Goal: Task Accomplishment & Management: Use online tool/utility

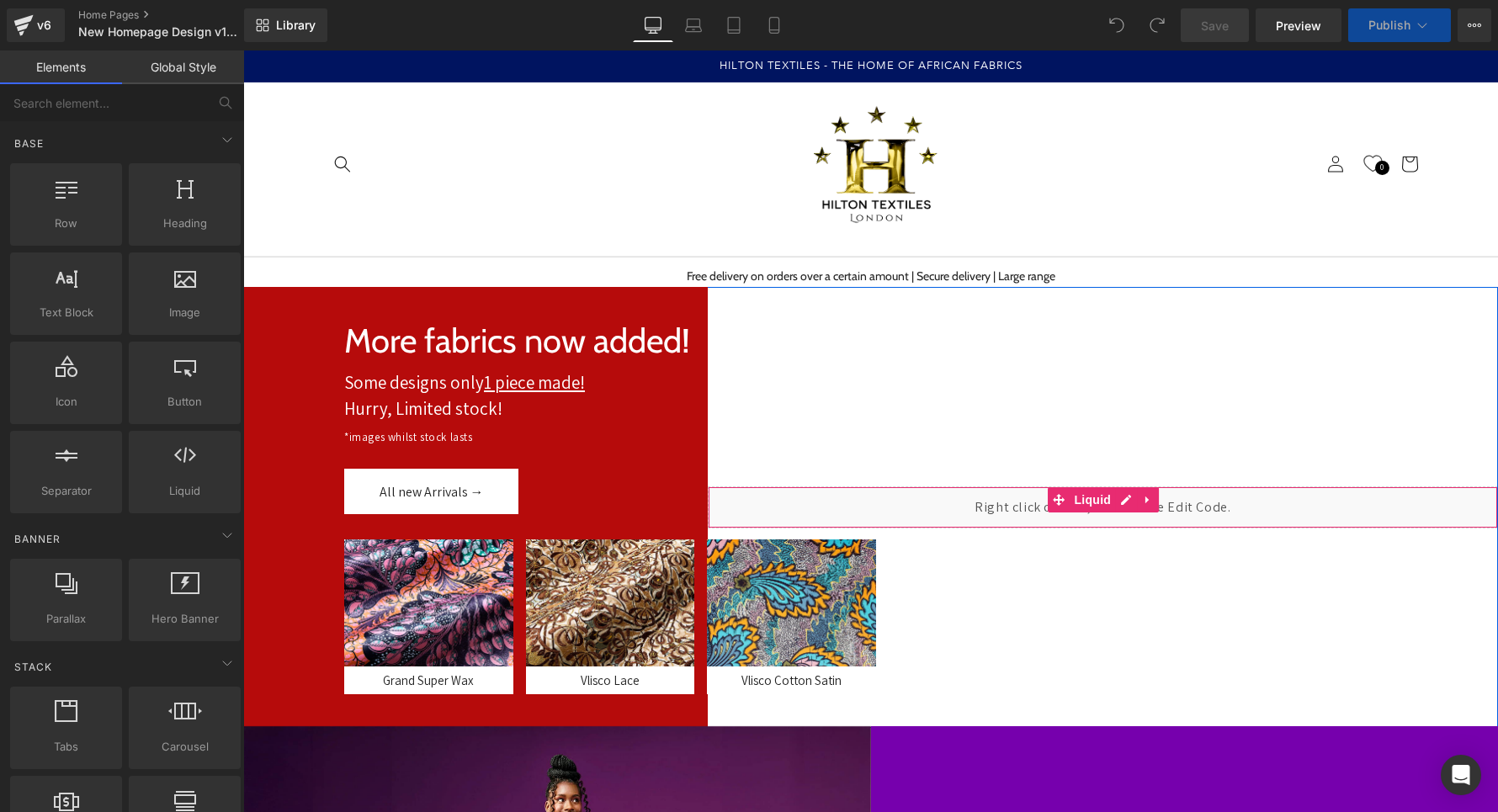
click at [1005, 502] on div "Liquid" at bounding box center [1103, 508] width 790 height 42
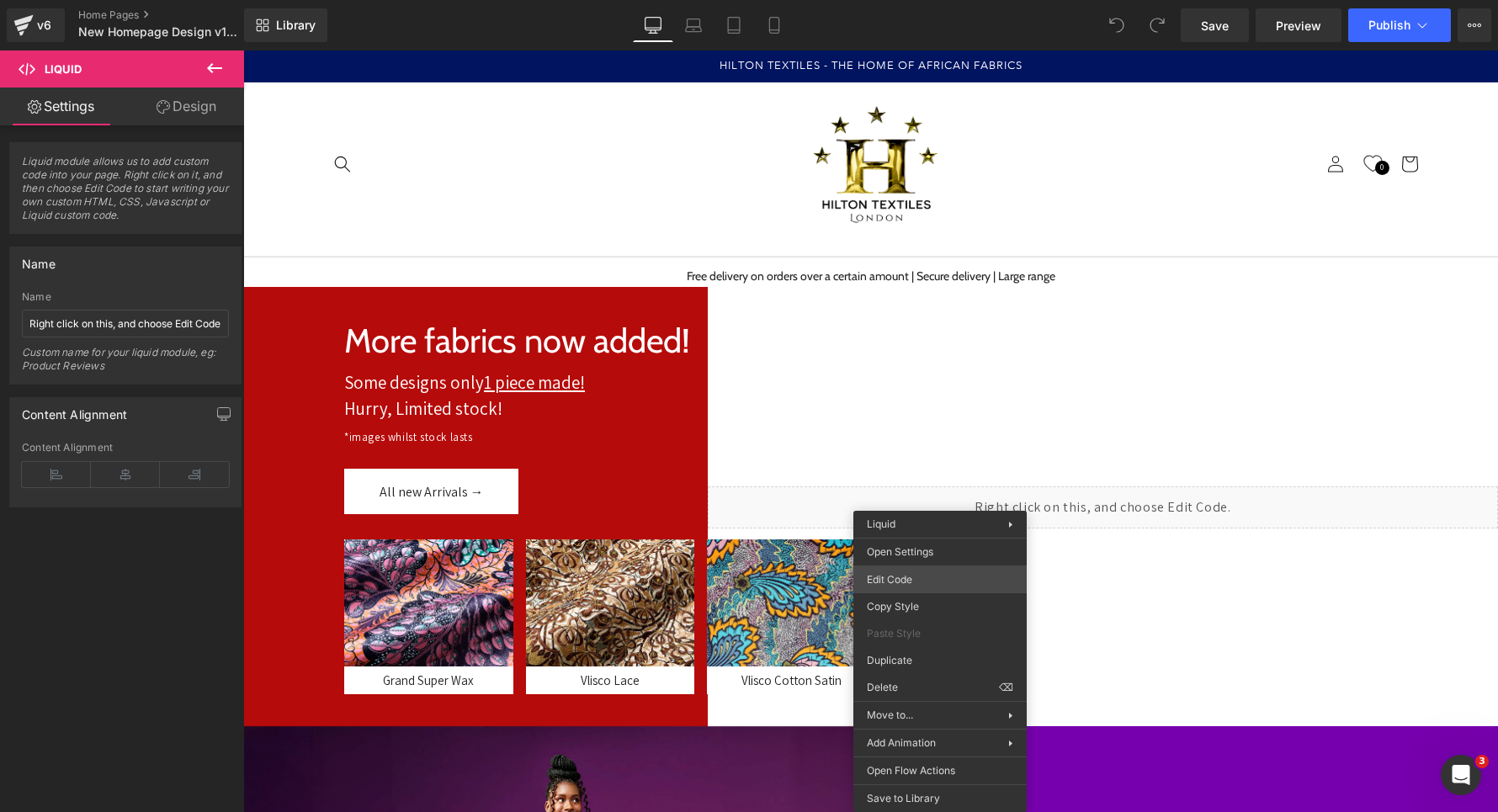
click at [886, 0] on div "You are previewing how the will restyle your page. You can not edit Elements in…" at bounding box center [749, 0] width 1498 height 0
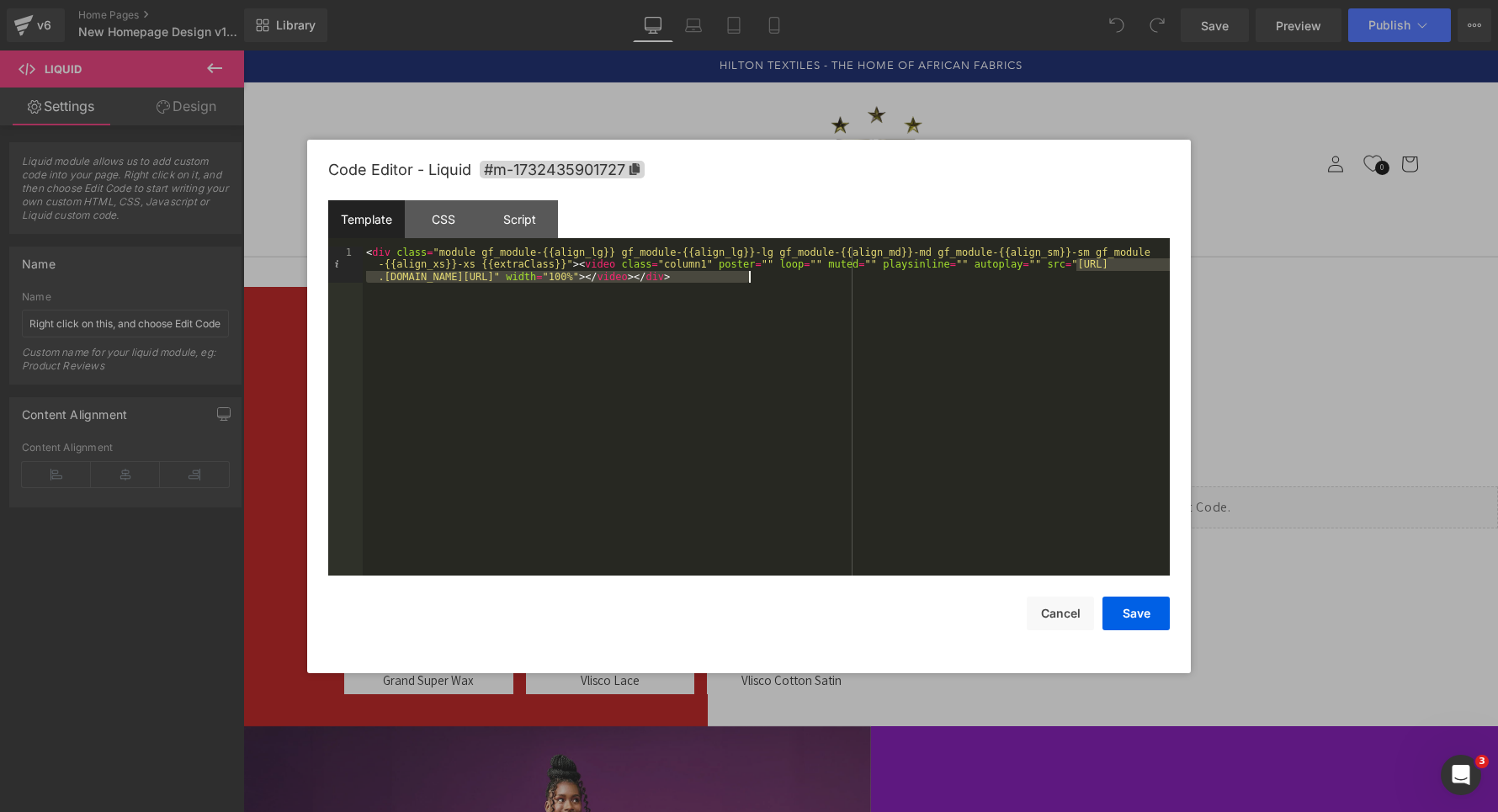
drag, startPoint x: 1078, startPoint y: 266, endPoint x: 751, endPoint y: 281, distance: 327.3
click at [751, 281] on div "< div class = "module gf_module-{{align_lg}} gf_module-{{align_lg}}-lg gf_modul…" at bounding box center [766, 448] width 807 height 403
click at [1152, 621] on button "Save" at bounding box center [1136, 613] width 67 height 34
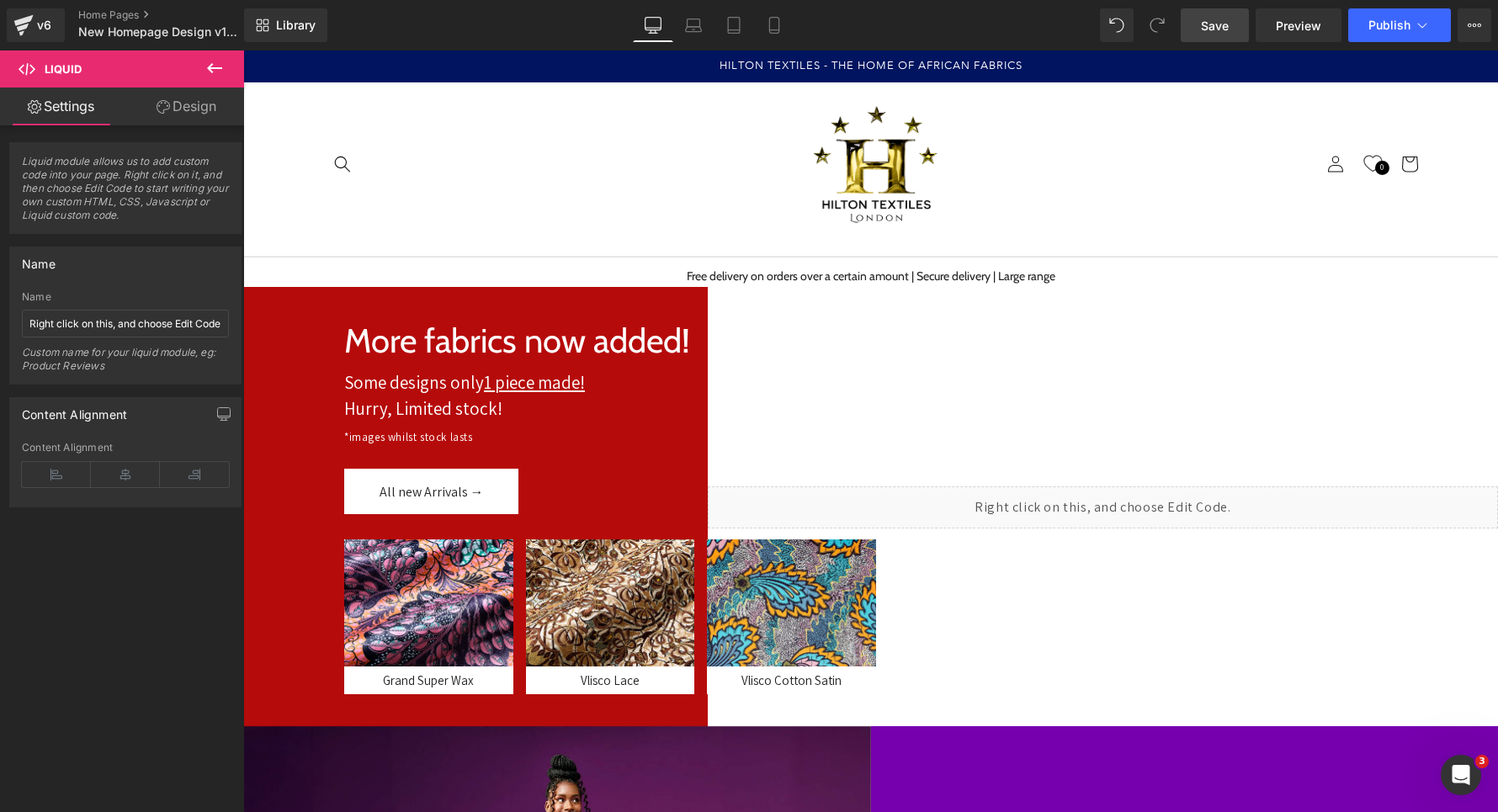
click at [1196, 24] on link "Save" at bounding box center [1214, 24] width 68 height 34
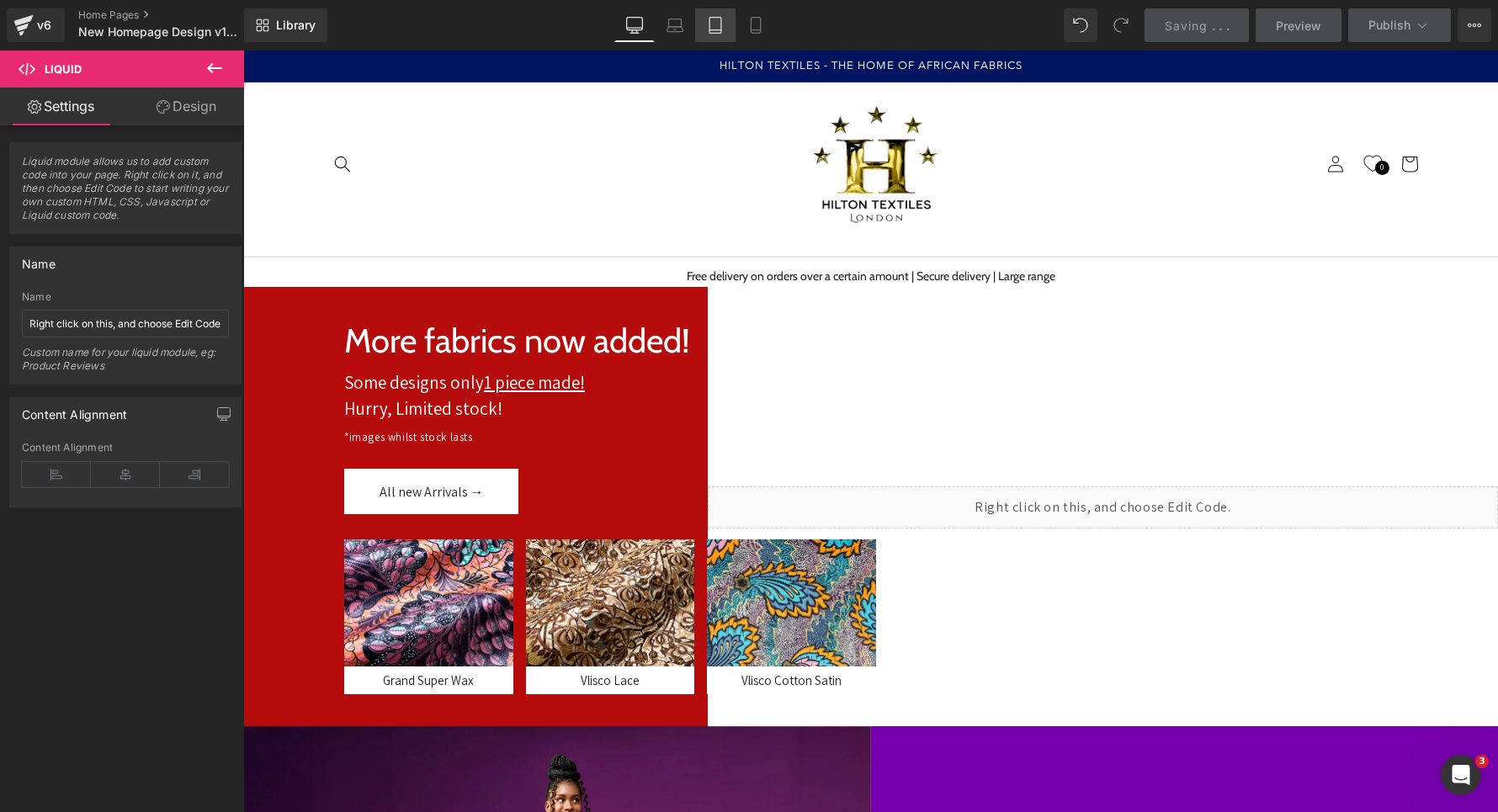
click at [715, 32] on icon at bounding box center [715, 25] width 17 height 17
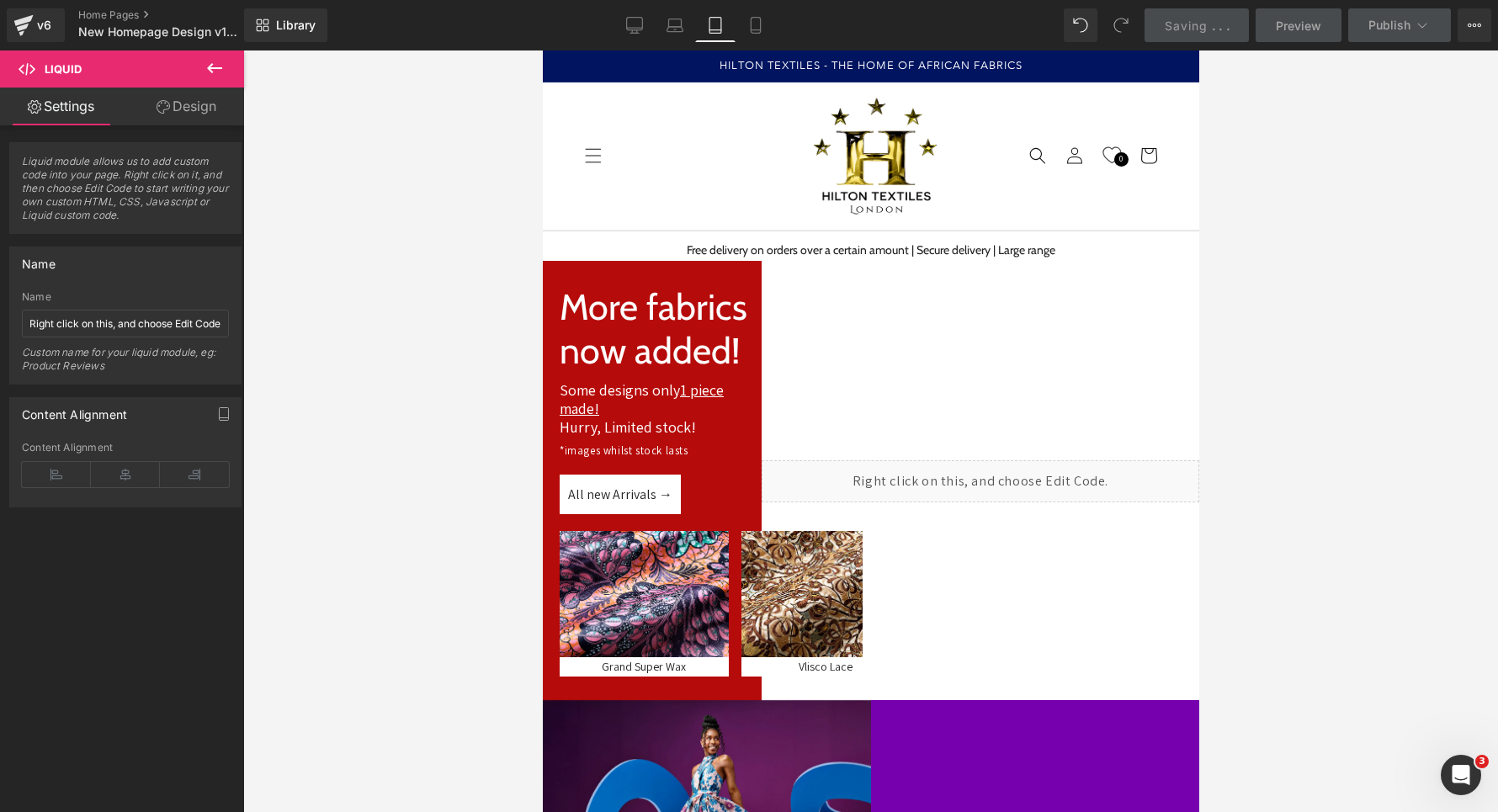
scroll to position [158, 0]
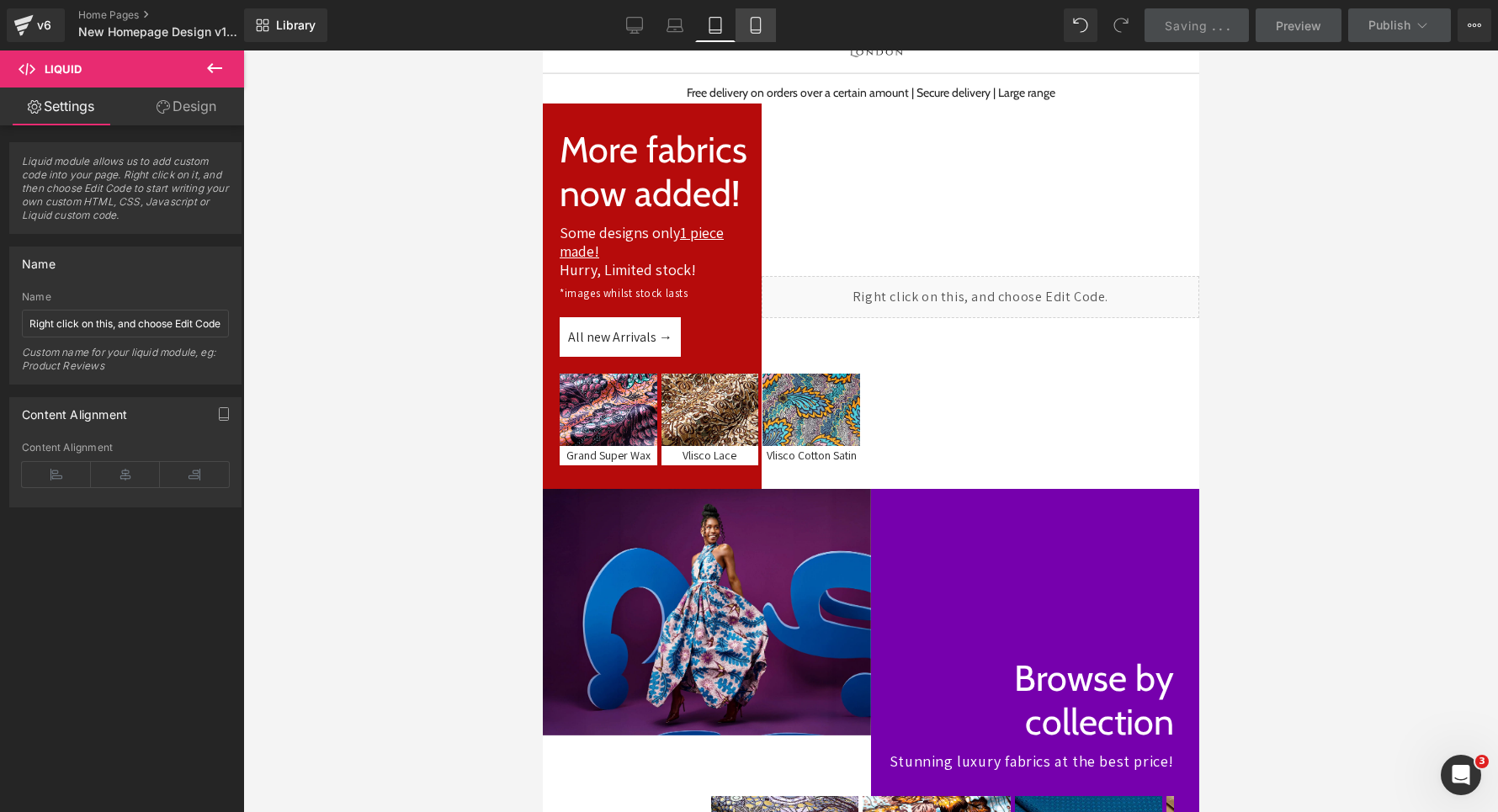
click at [768, 28] on link "Mobile" at bounding box center [756, 24] width 41 height 34
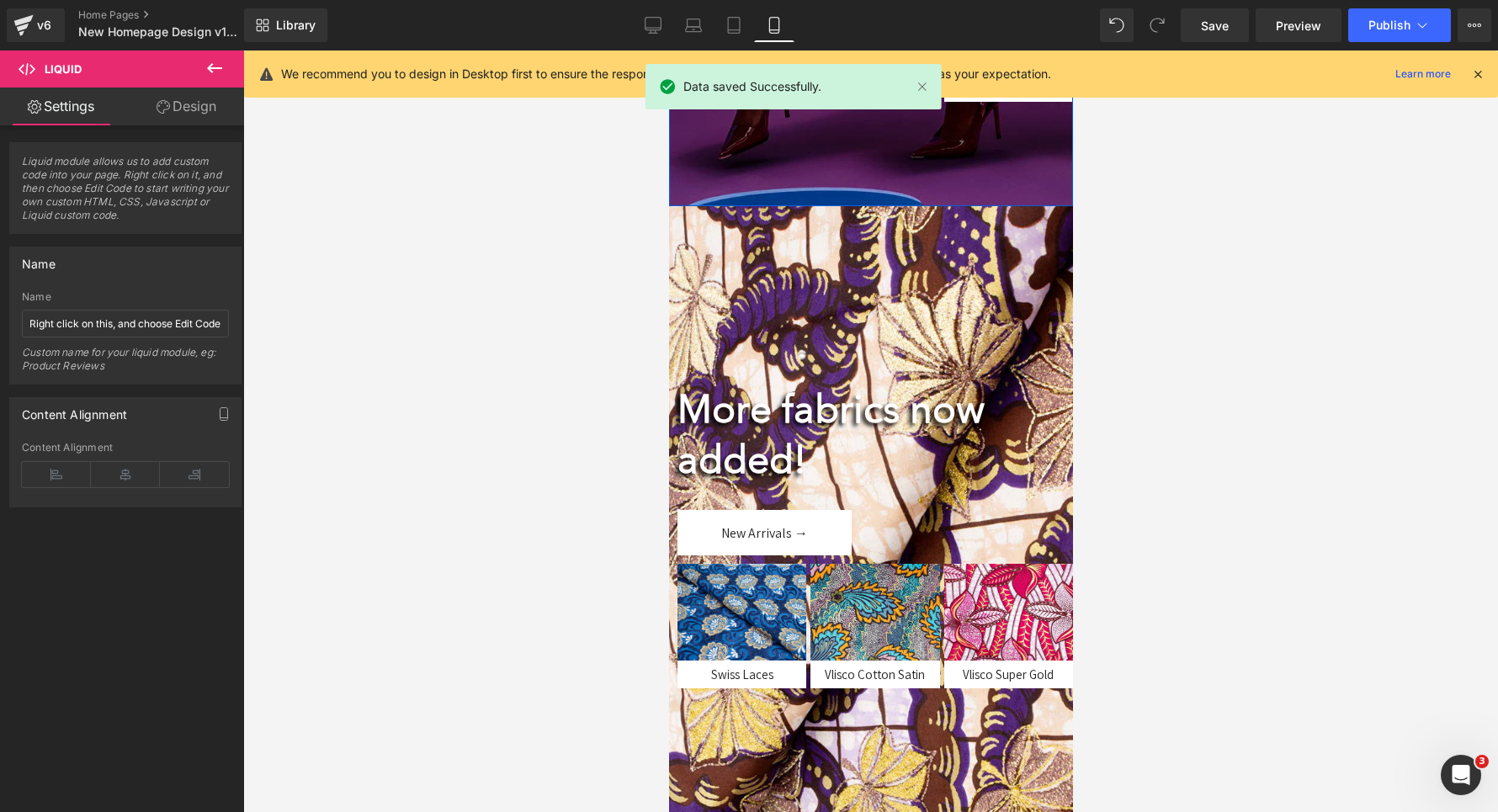
scroll to position [1006, 0]
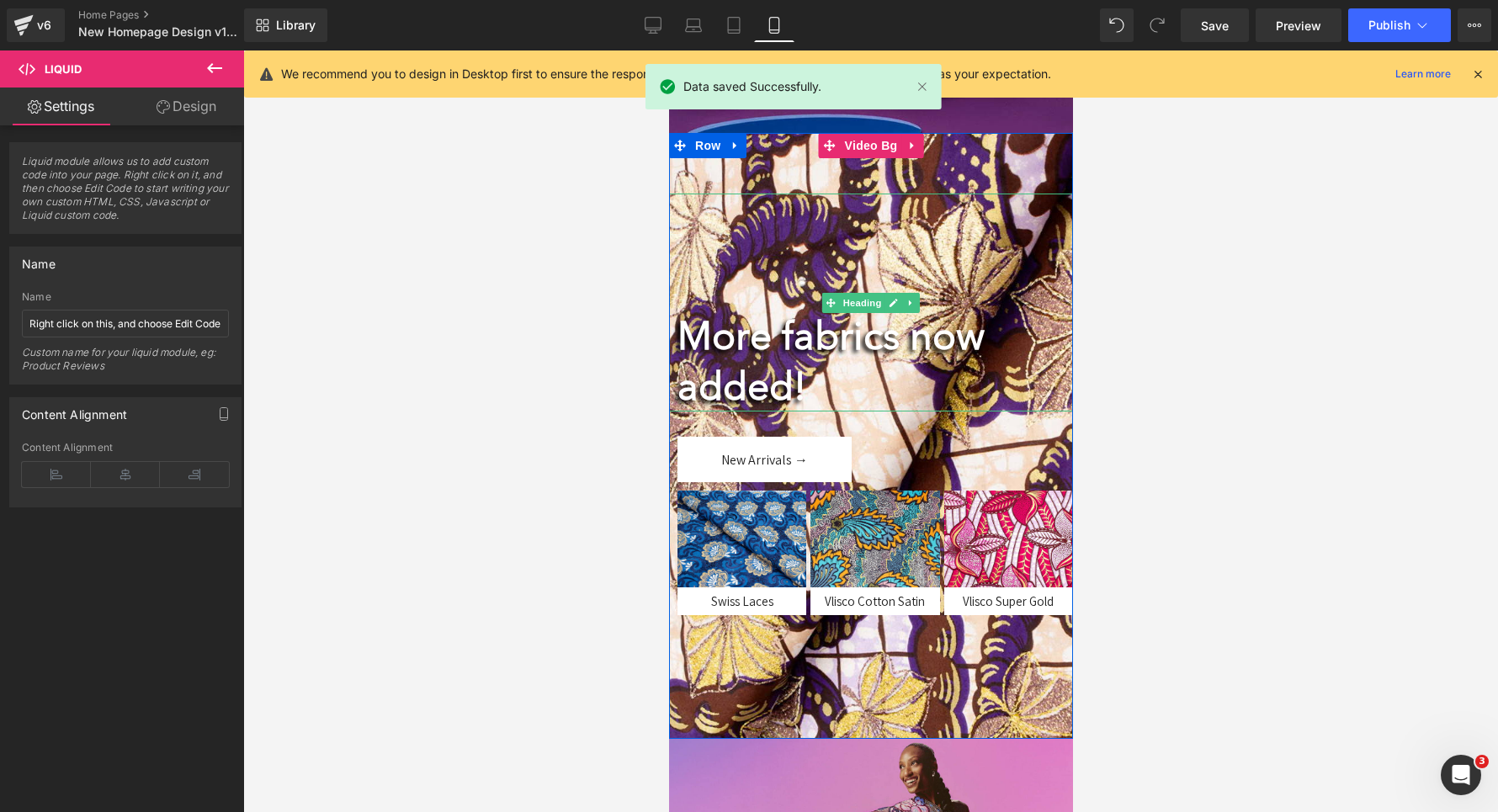
click at [764, 308] on div "More fabrics now added!" at bounding box center [879, 303] width 404 height 218
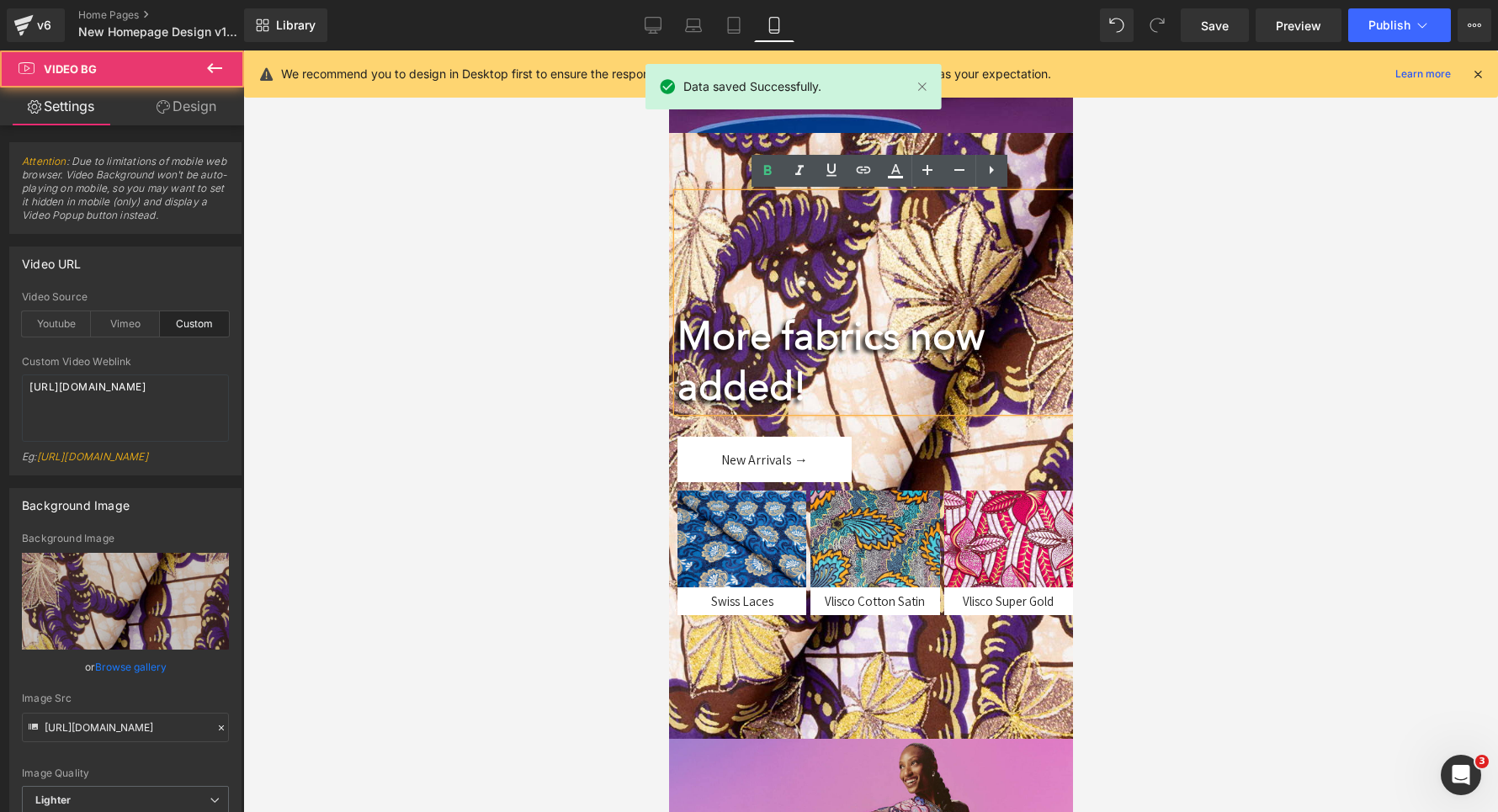
click at [706, 163] on video at bounding box center [870, 492] width 404 height 718
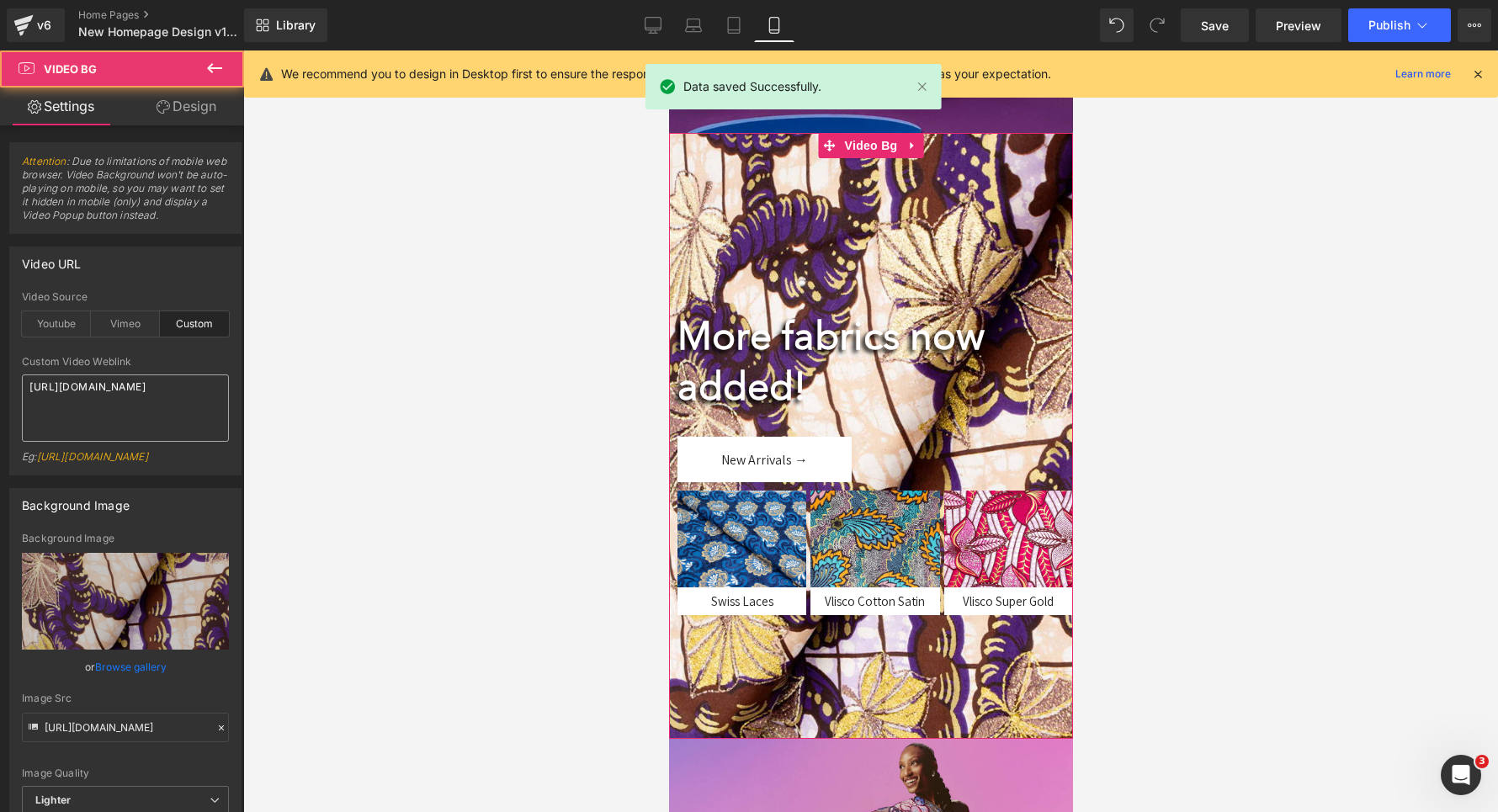
click at [114, 411] on textarea "[URL][DOMAIN_NAME]" at bounding box center [125, 408] width 207 height 67
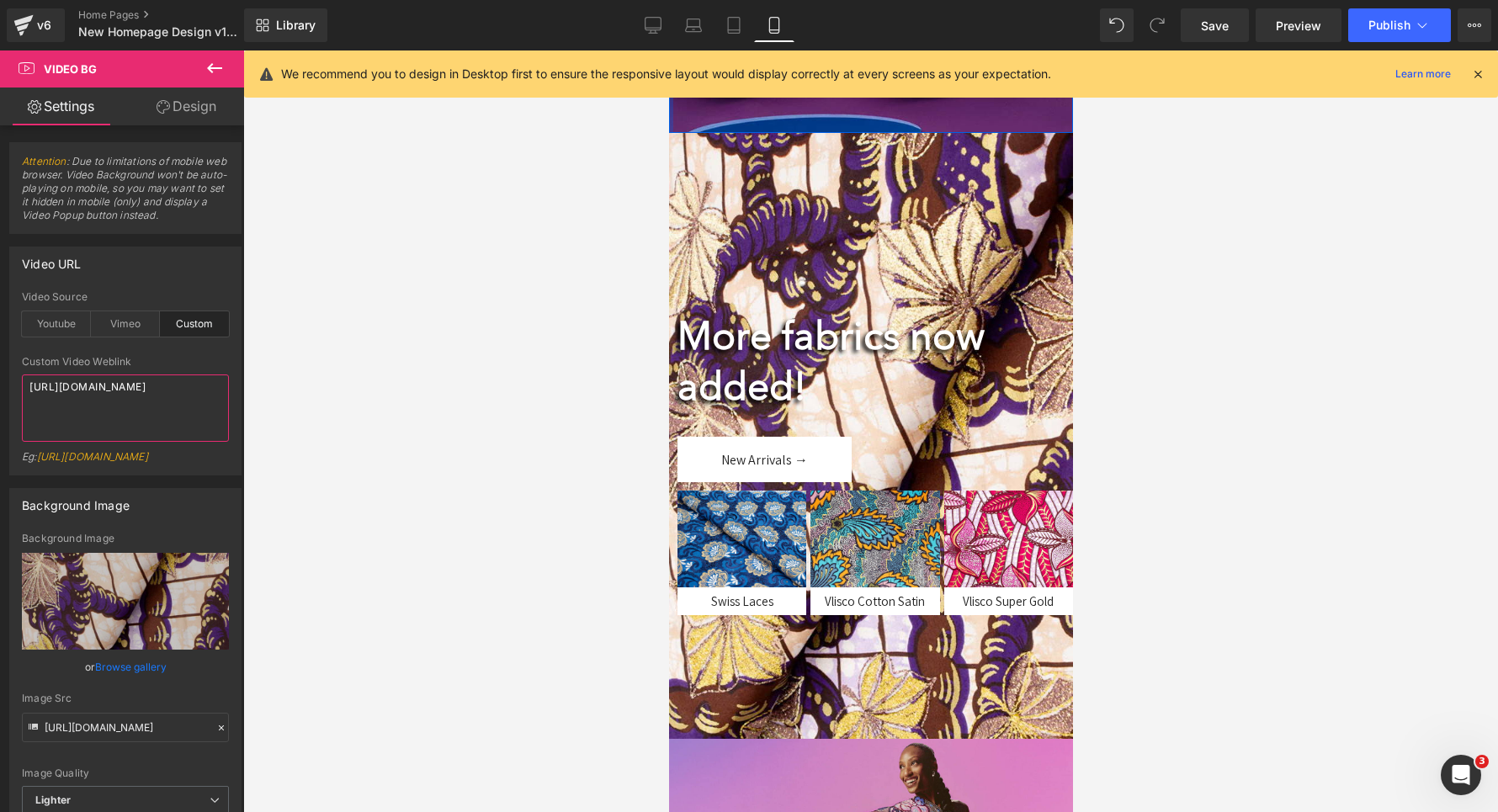
paste textarea "1ee514e5136b4d6595c44396fbf7000e"
type textarea "[URL][DOMAIN_NAME]"
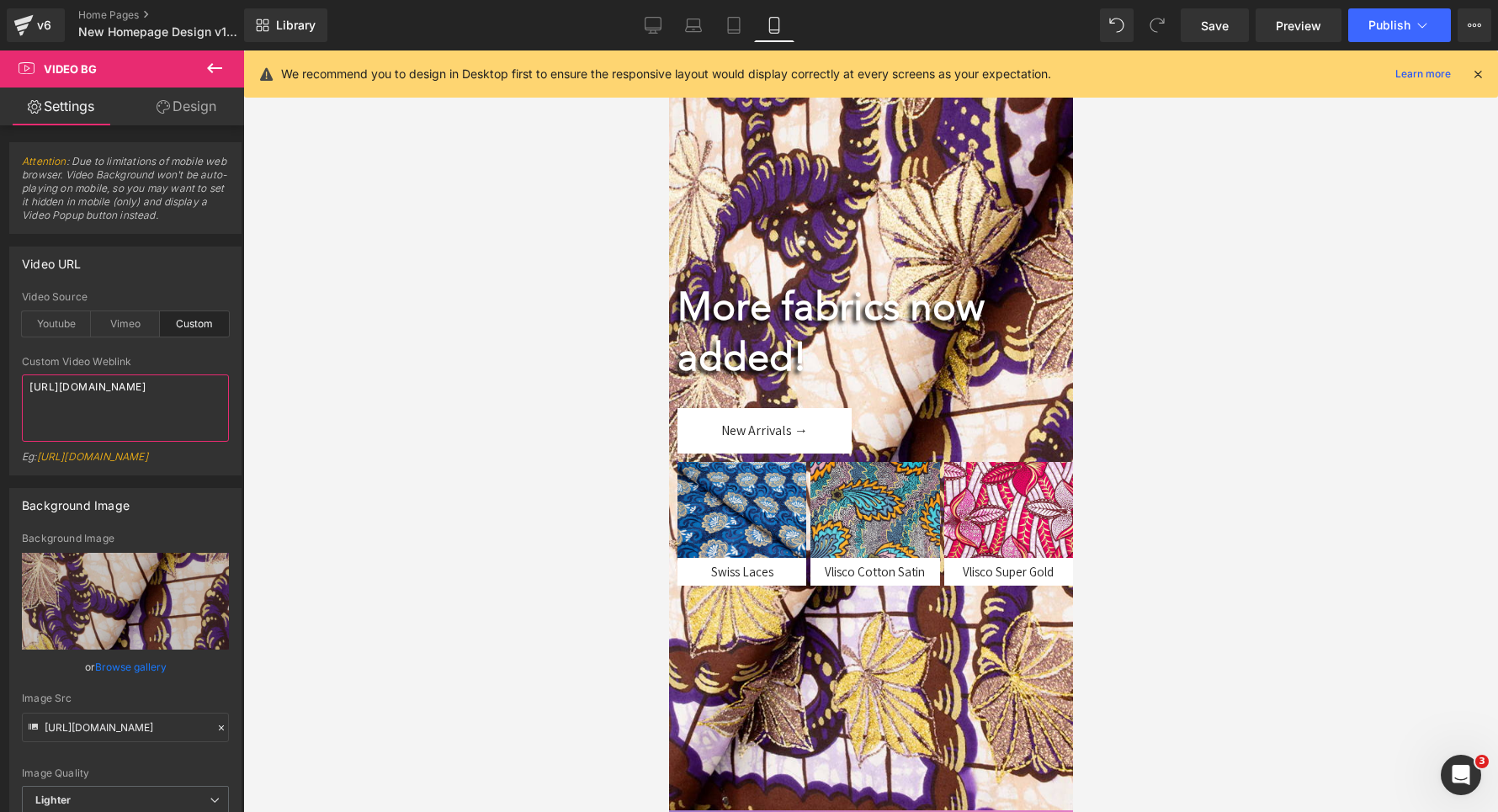
scroll to position [1049, 0]
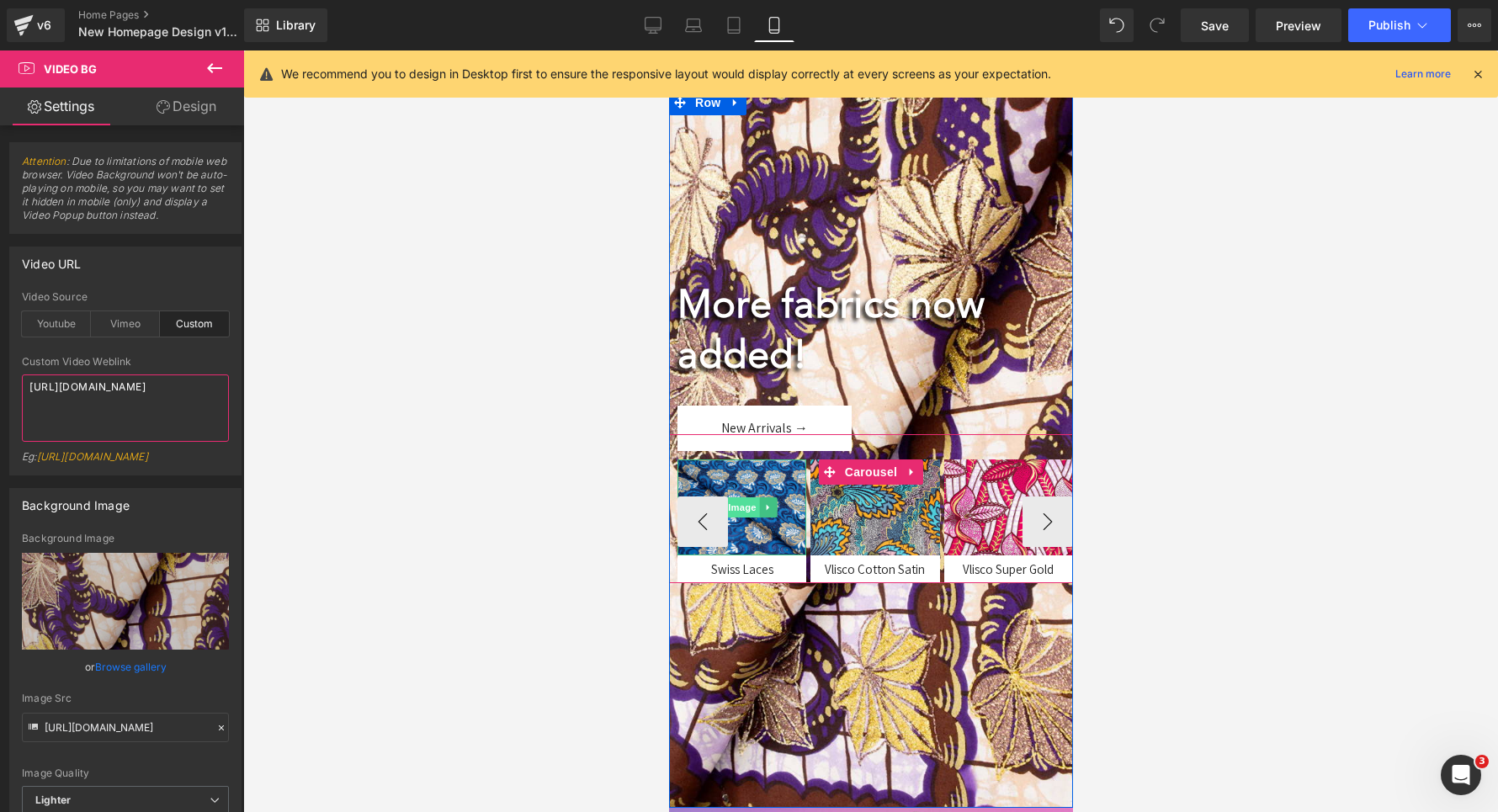
click at [743, 511] on span "Image" at bounding box center [741, 508] width 35 height 20
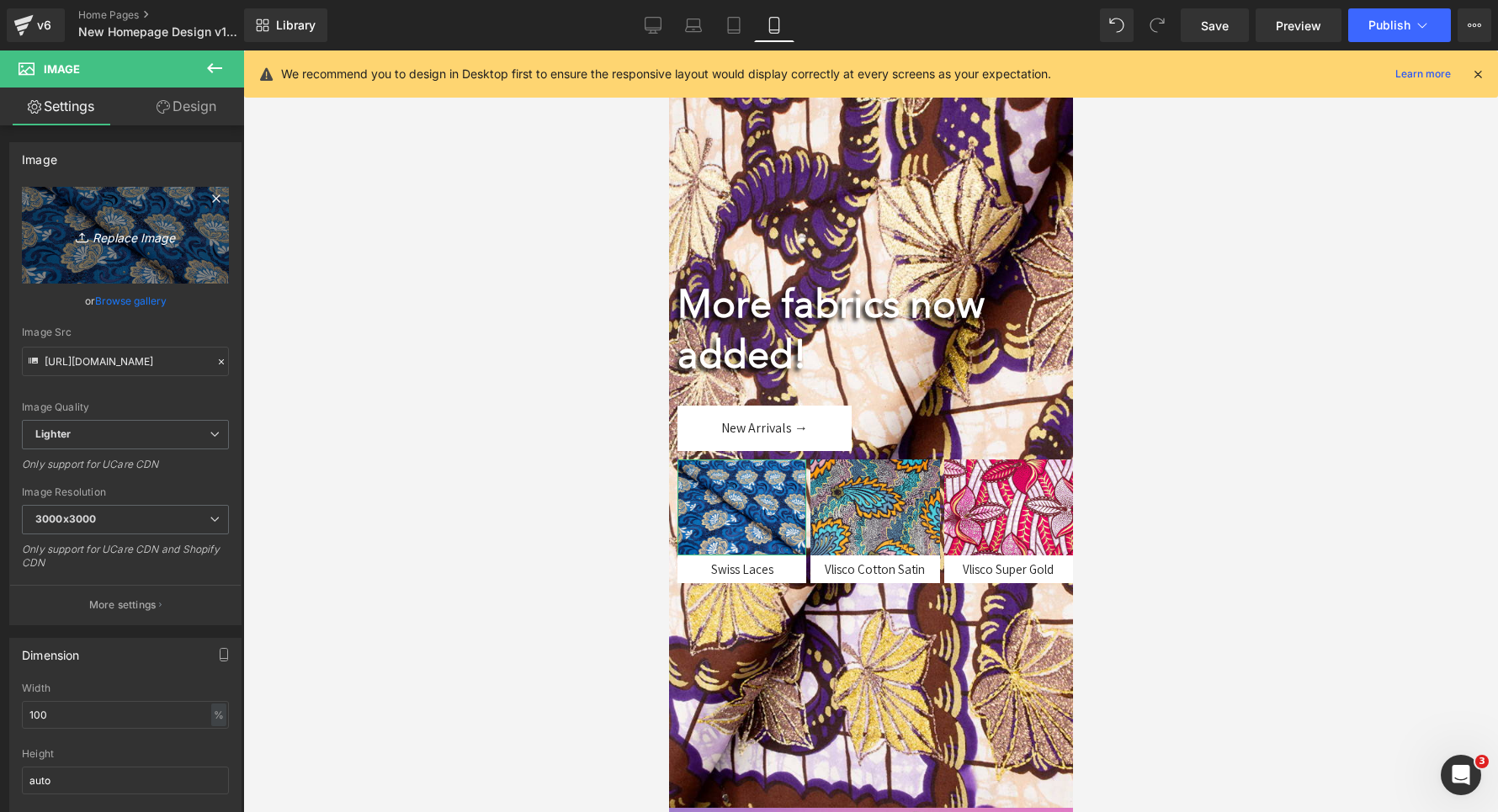
click at [102, 209] on link "Replace Image" at bounding box center [125, 235] width 207 height 97
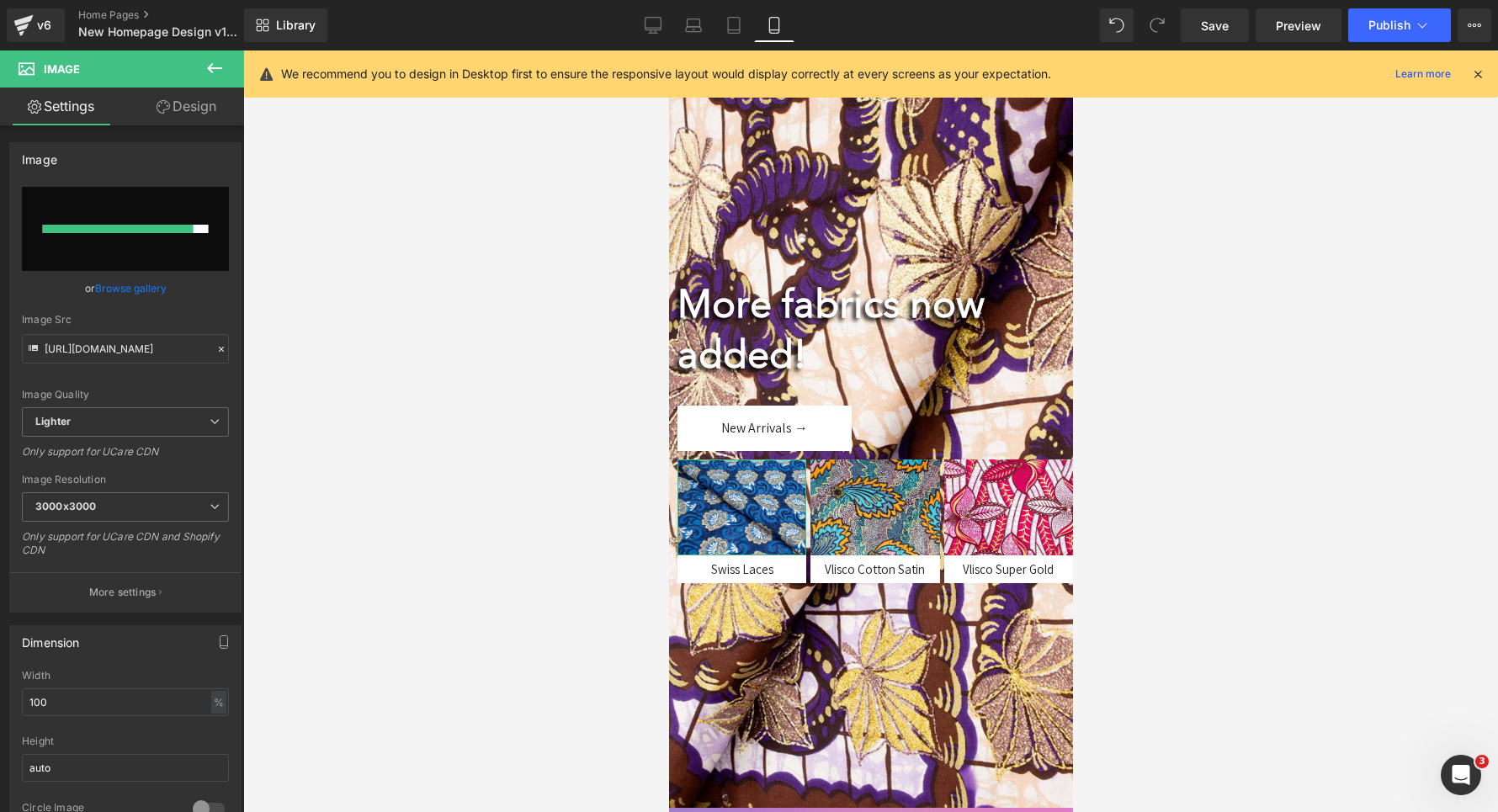
click at [104, 239] on input "file" at bounding box center [125, 228] width 207 height 84
type input "C:\fakepath\vsfvd.jpg"
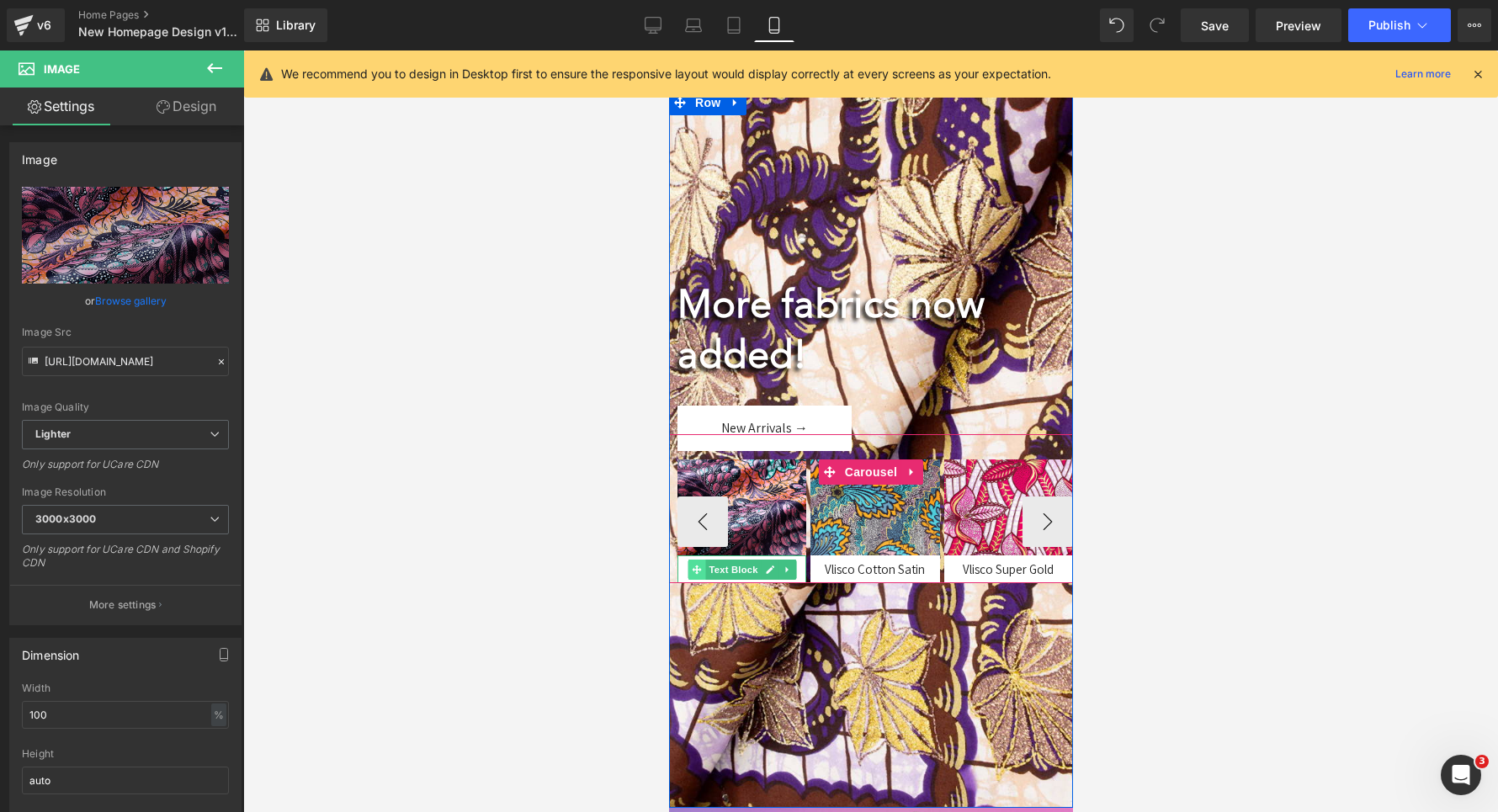
click at [690, 574] on span at bounding box center [696, 570] width 18 height 20
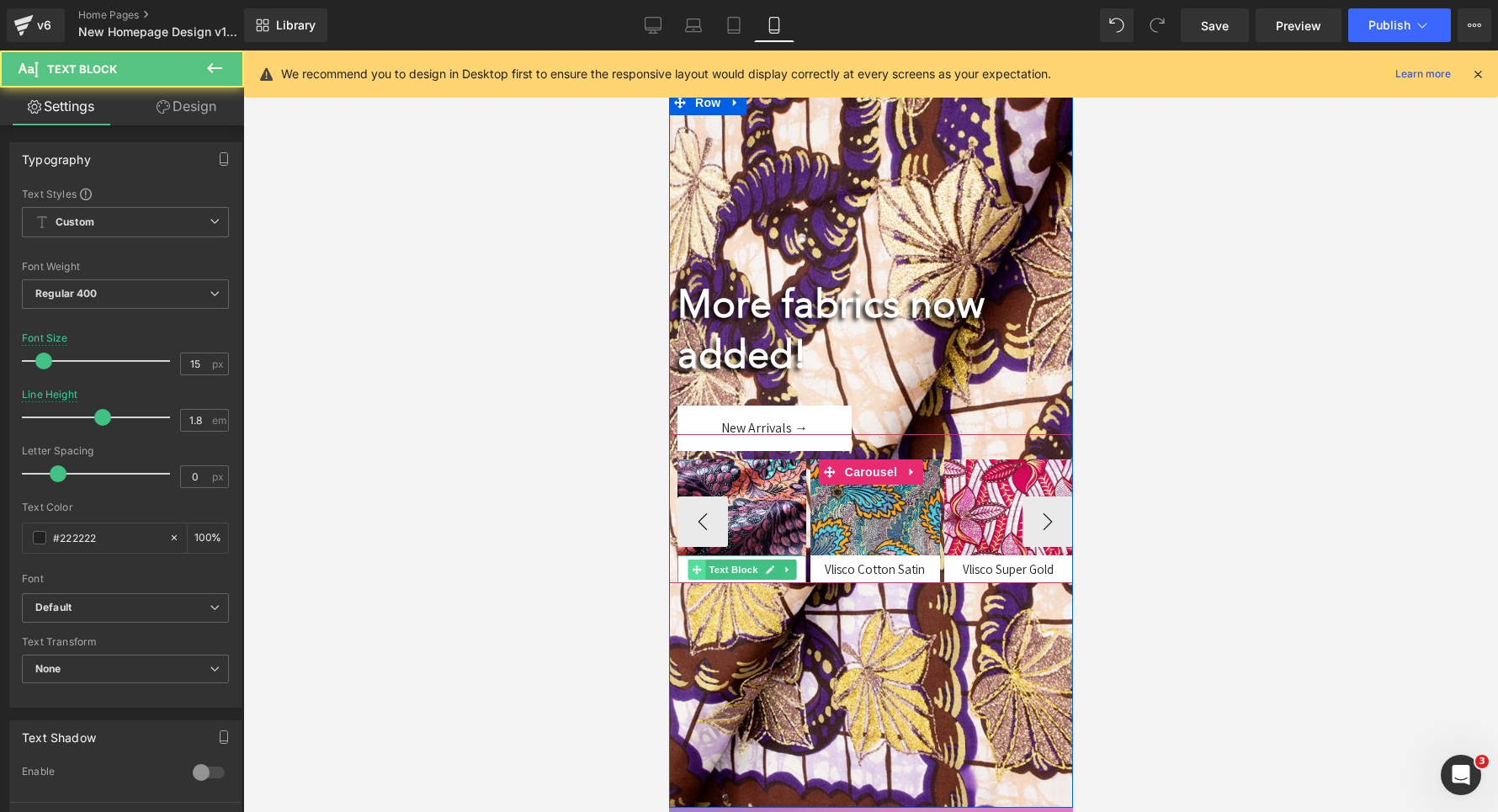
click at [690, 574] on span at bounding box center [696, 570] width 18 height 20
click at [683, 574] on div "Swiss Laces" at bounding box center [741, 569] width 129 height 28
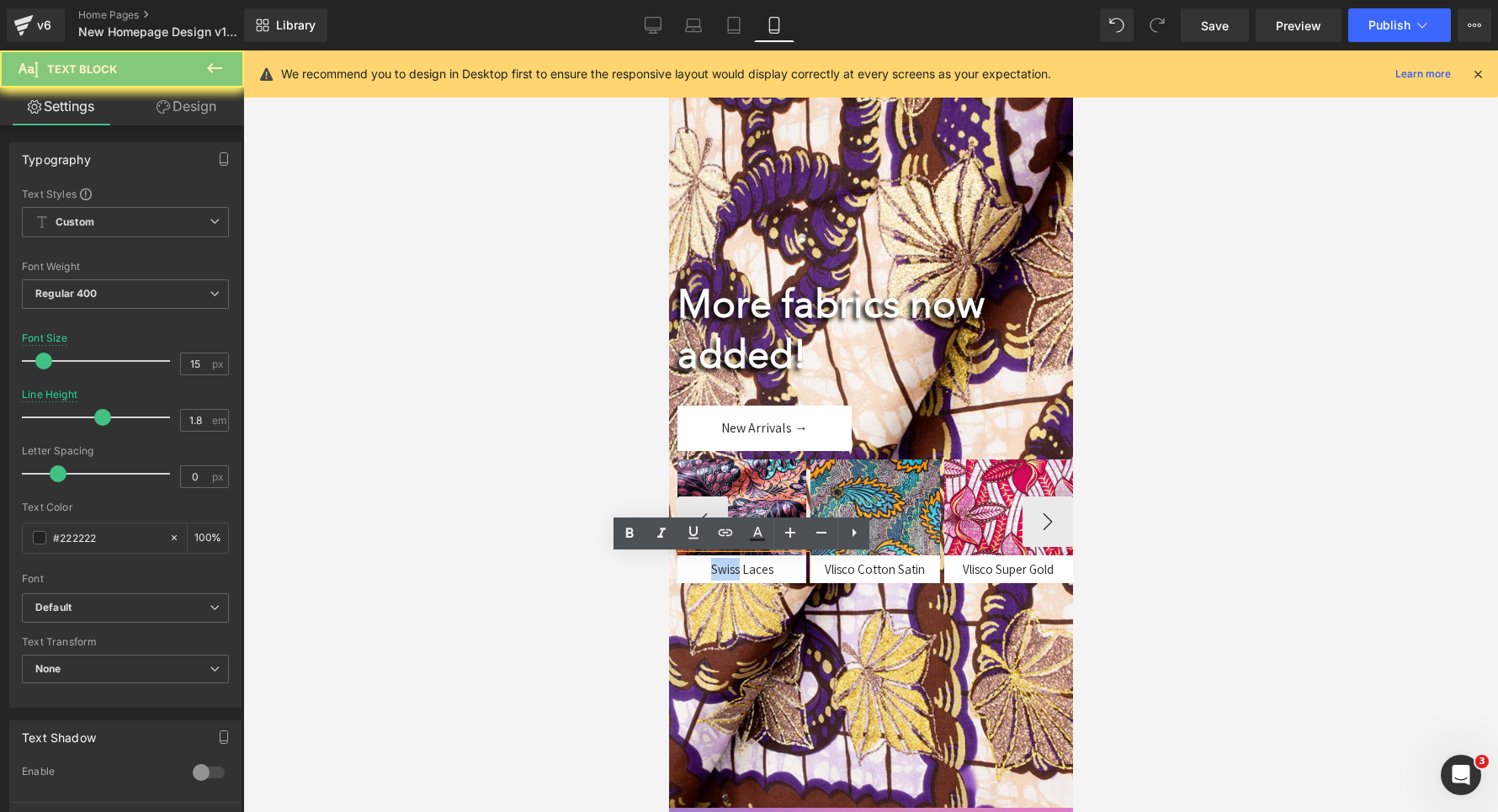
click at [683, 574] on div "Swiss Laces" at bounding box center [741, 569] width 129 height 28
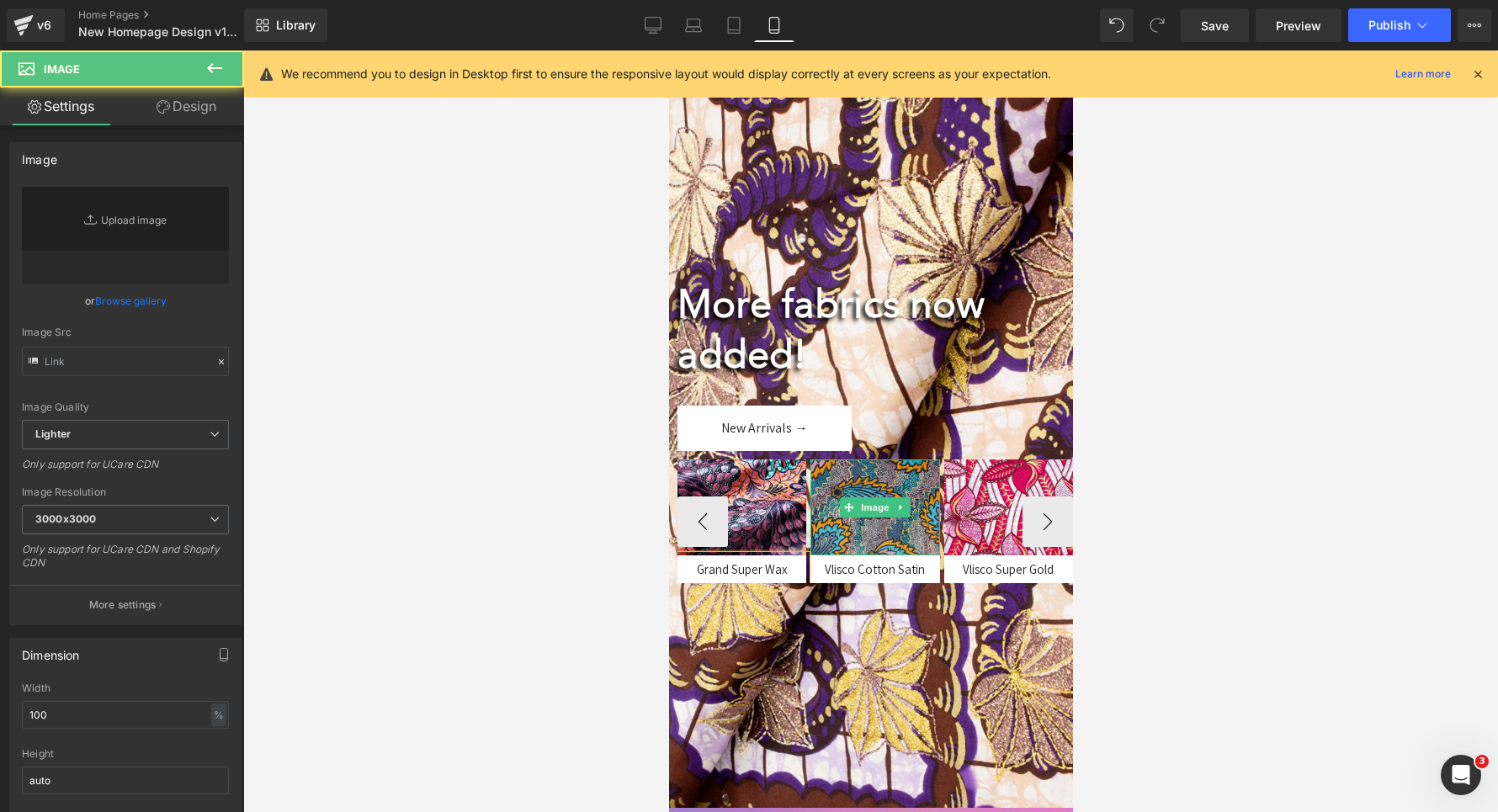
click at [866, 485] on img at bounding box center [874, 508] width 129 height 97
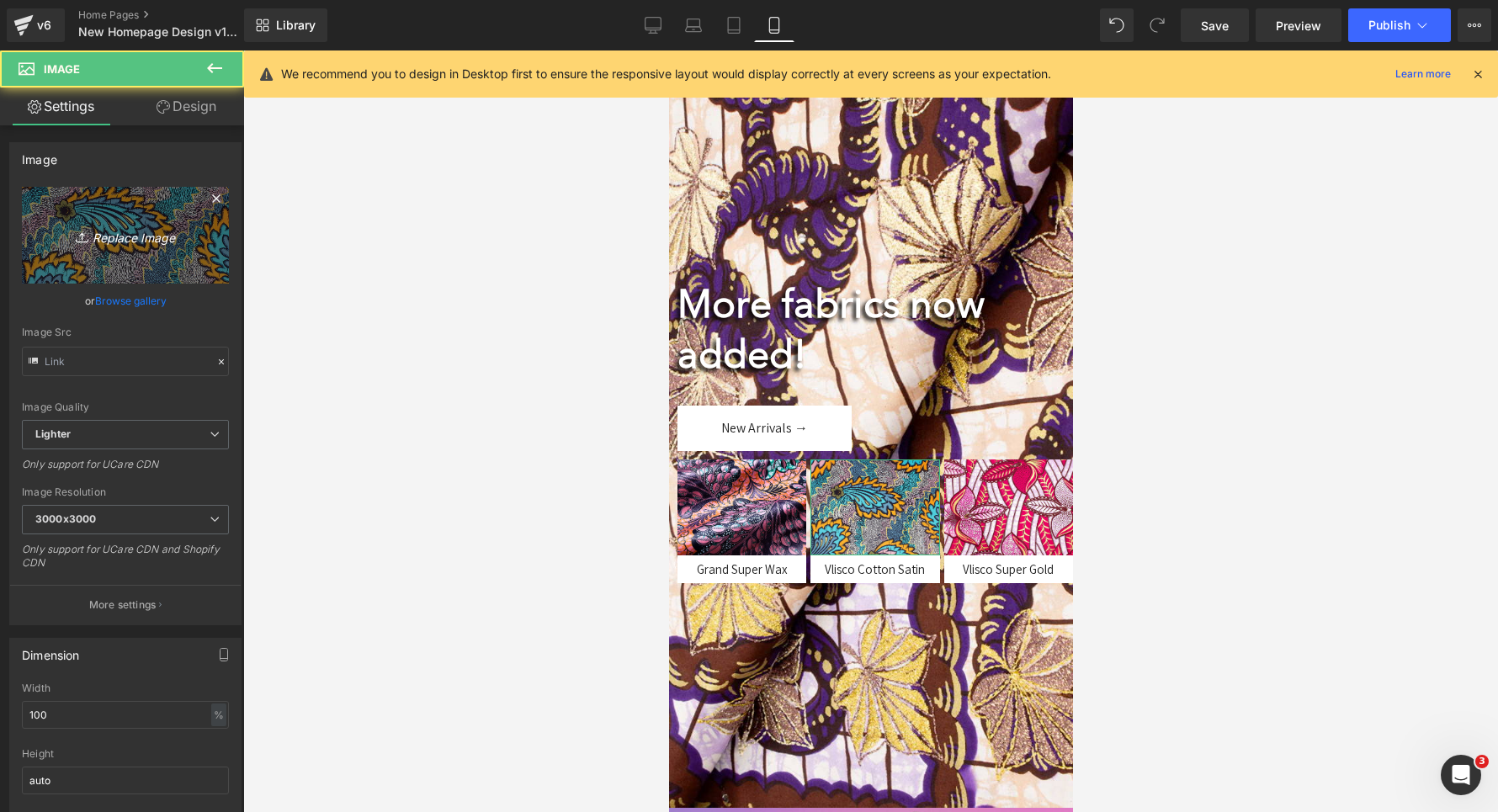
click at [129, 233] on icon "Replace Image" at bounding box center [125, 235] width 135 height 21
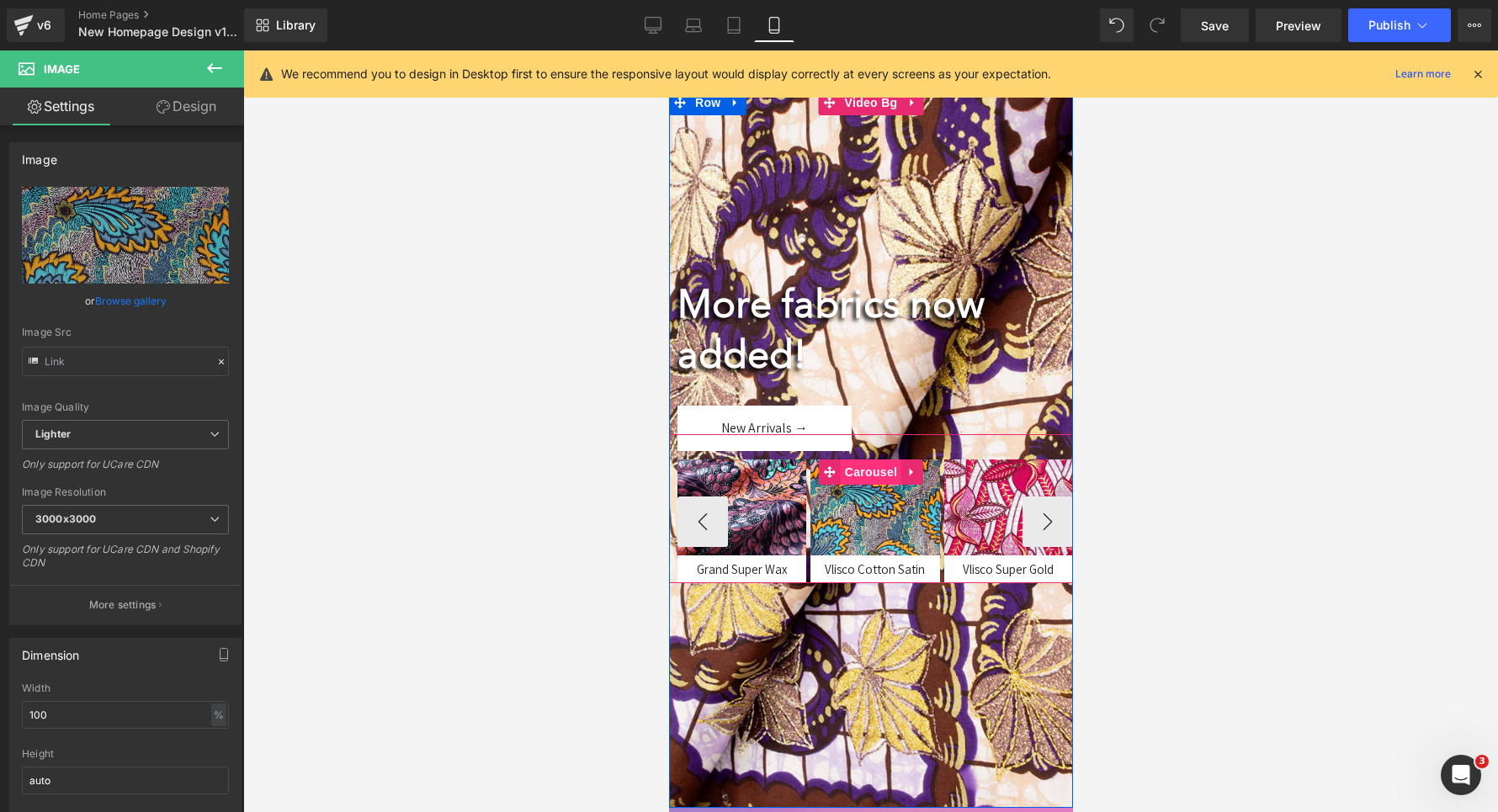
click at [861, 467] on span "Carousel" at bounding box center [870, 472] width 61 height 25
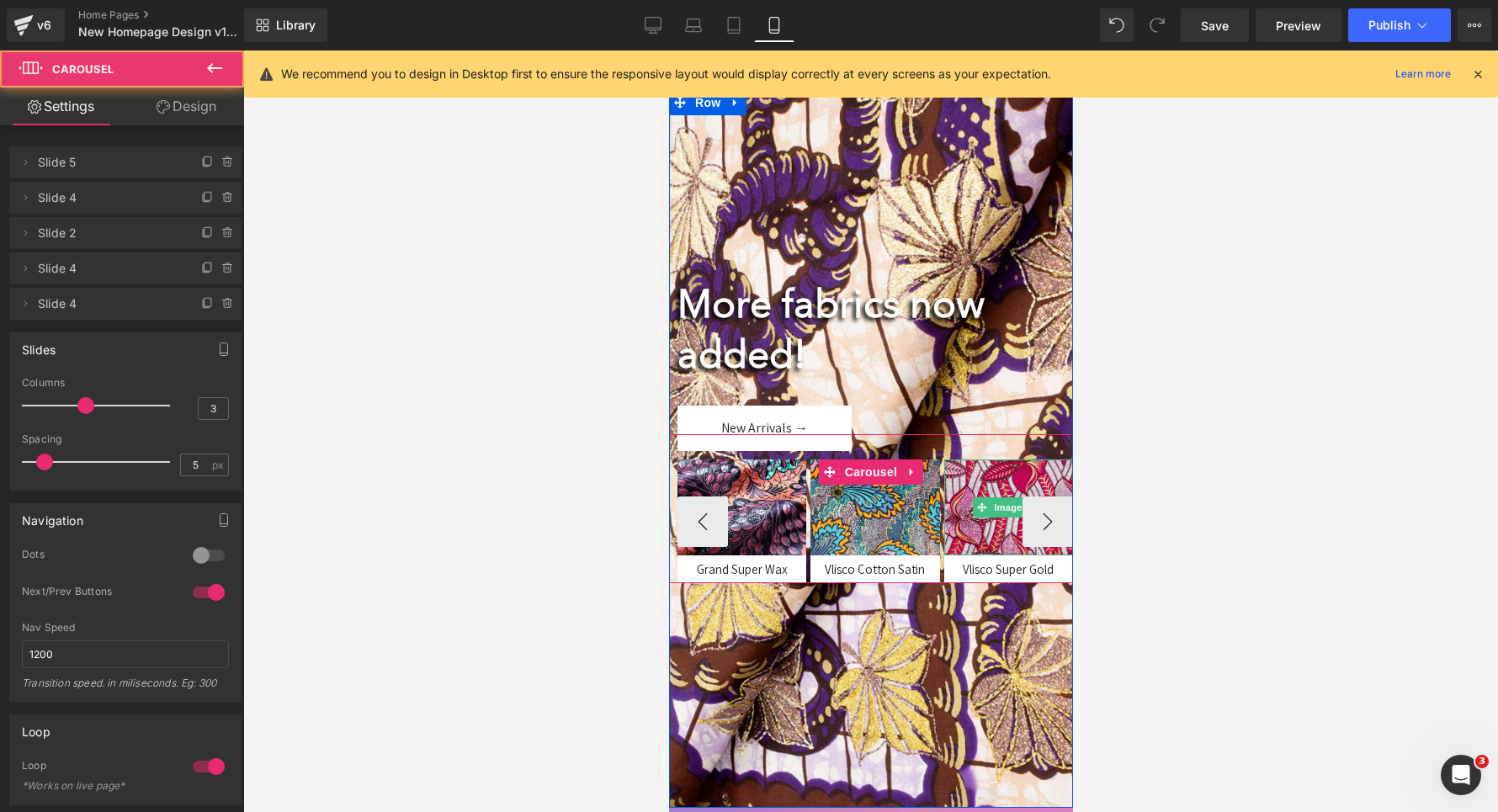
click at [999, 496] on img at bounding box center [1008, 508] width 129 height 97
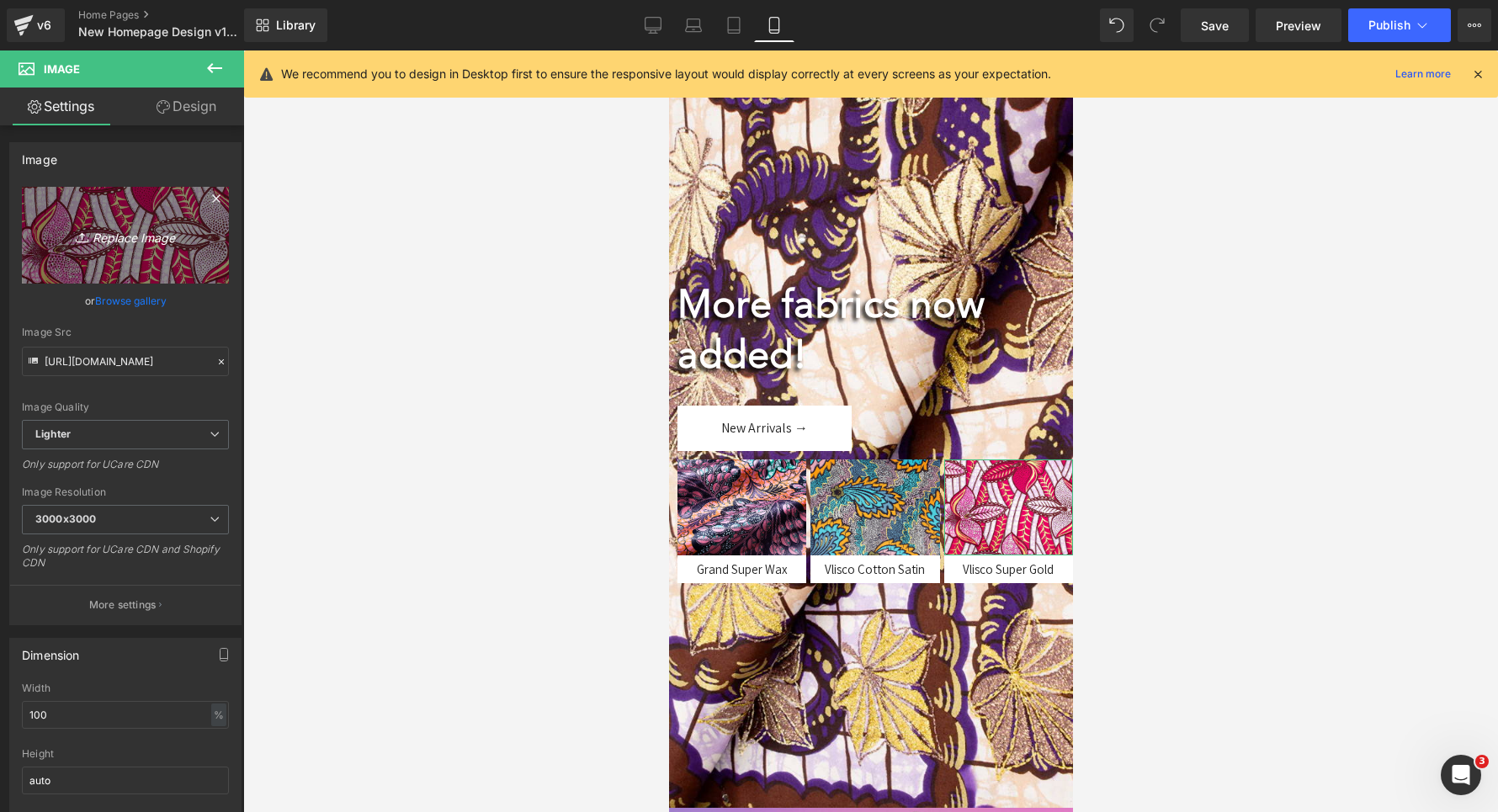
click at [147, 228] on icon "Replace Image" at bounding box center [125, 235] width 135 height 21
type input "C:\fakepath\cxzc.jpg"
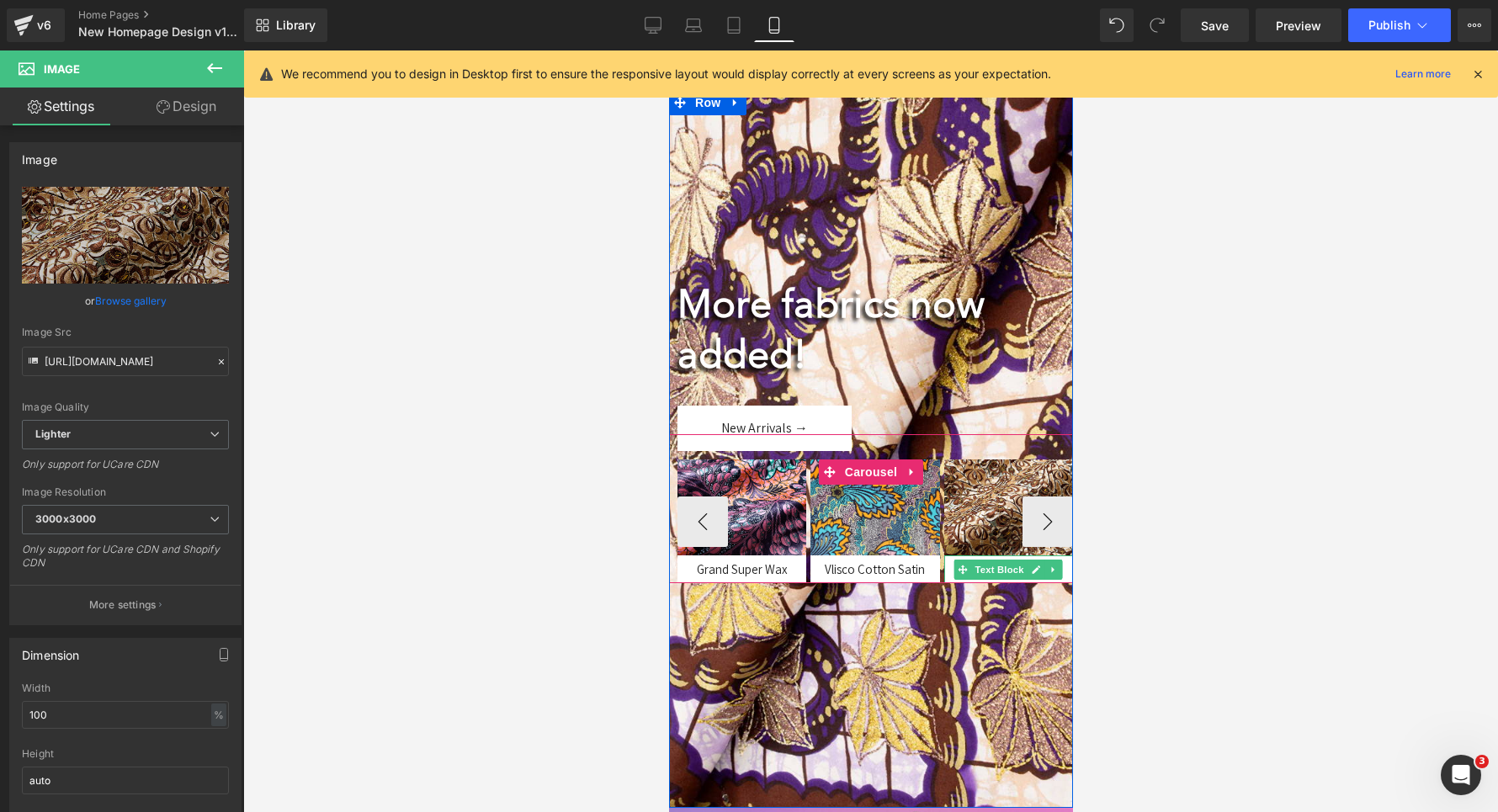
click at [951, 574] on div "Vlisco Super Gold" at bounding box center [1008, 569] width 129 height 28
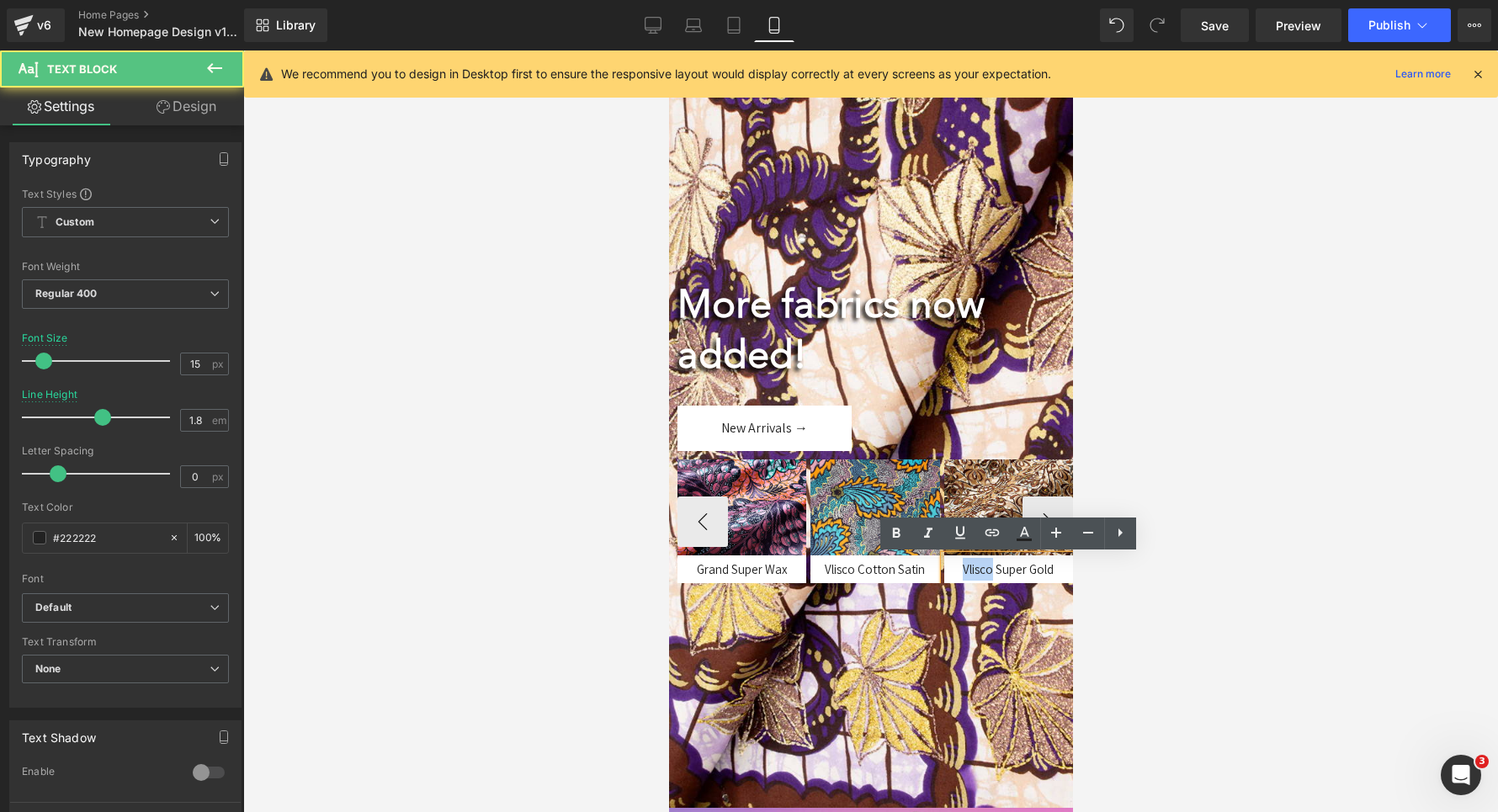
click at [951, 574] on div "Vlisco Super Gold" at bounding box center [1008, 569] width 129 height 28
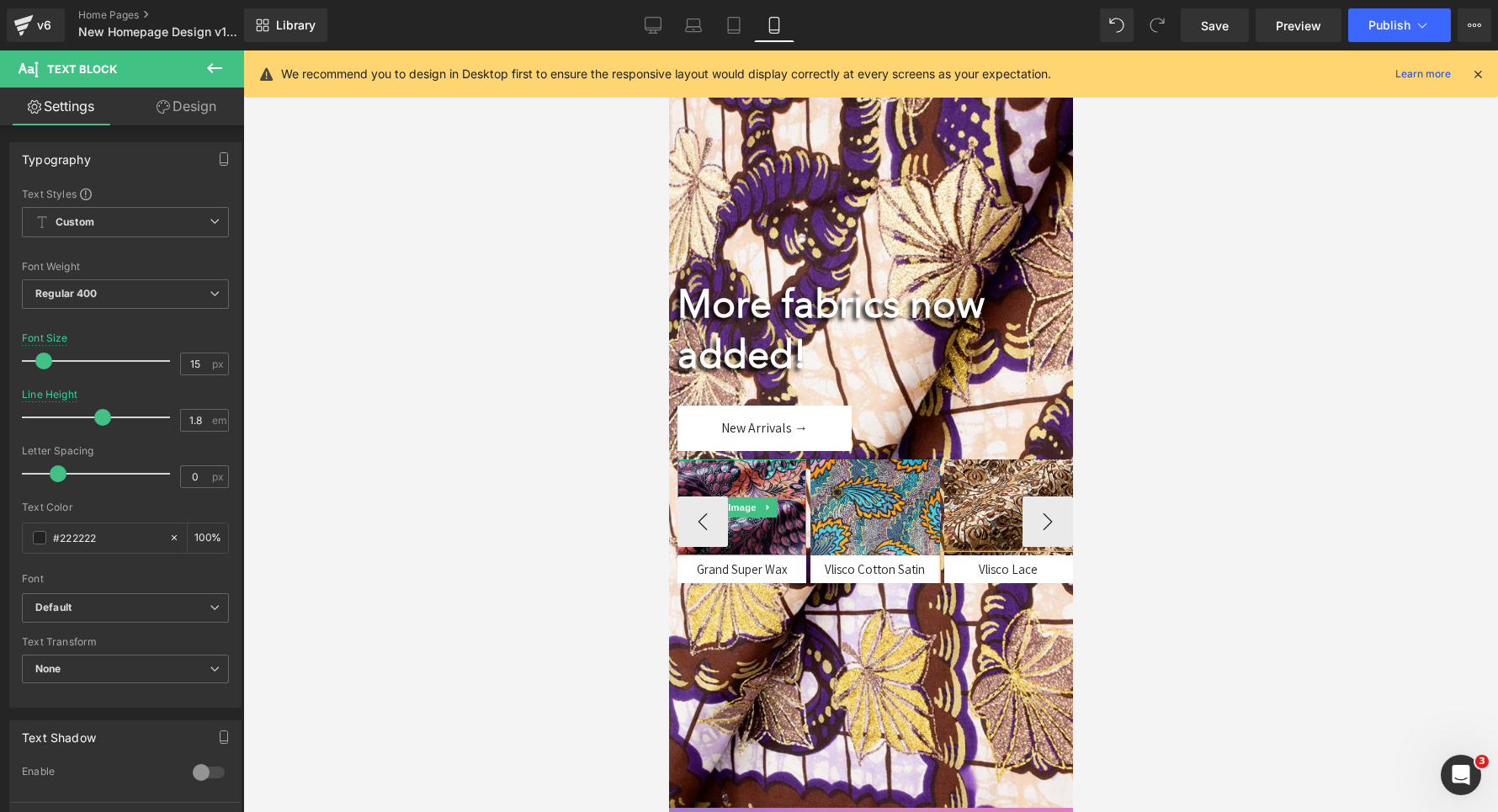
click at [698, 476] on img at bounding box center [741, 508] width 129 height 97
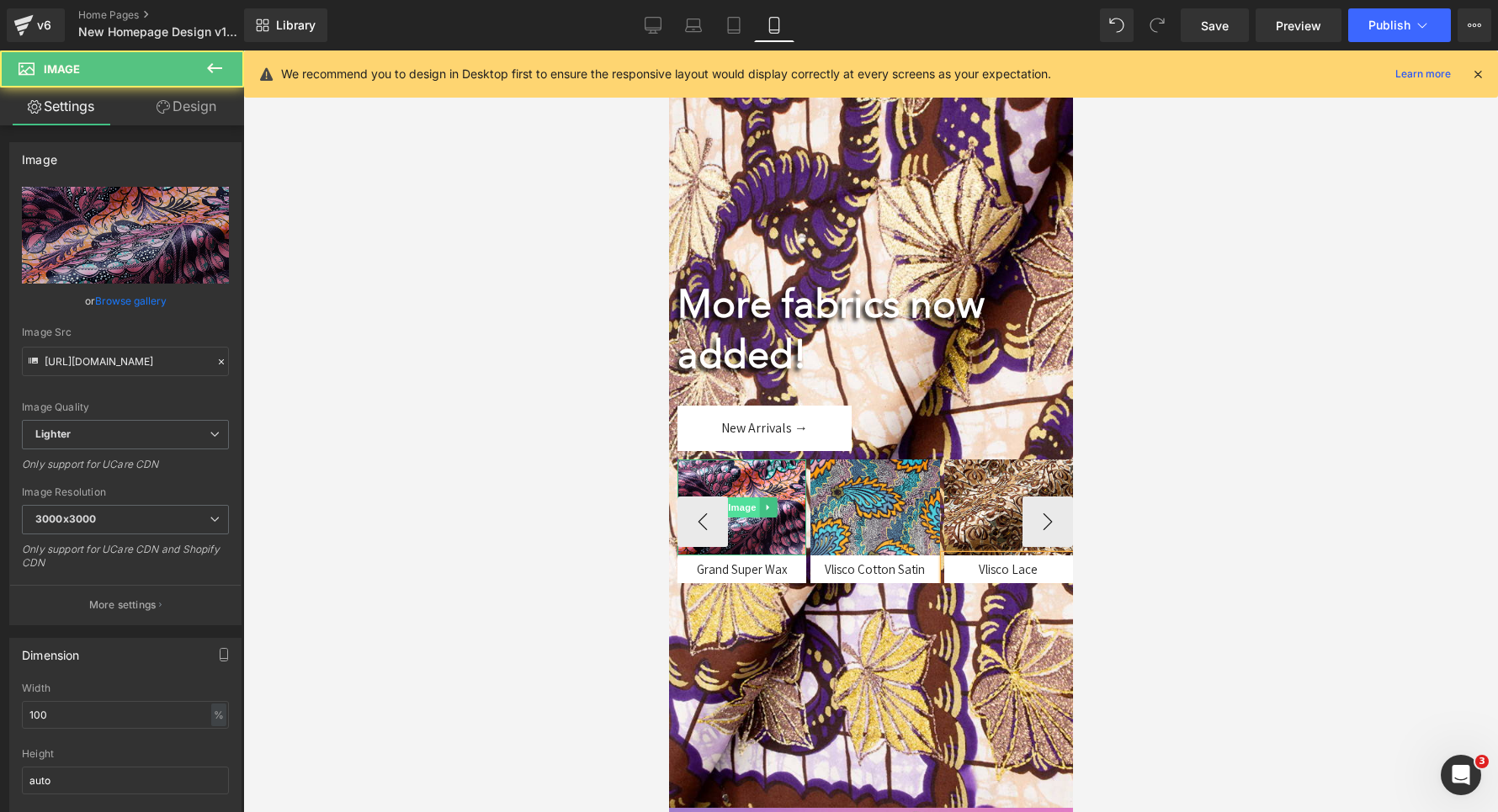
click at [751, 501] on span "Image" at bounding box center [741, 508] width 35 height 20
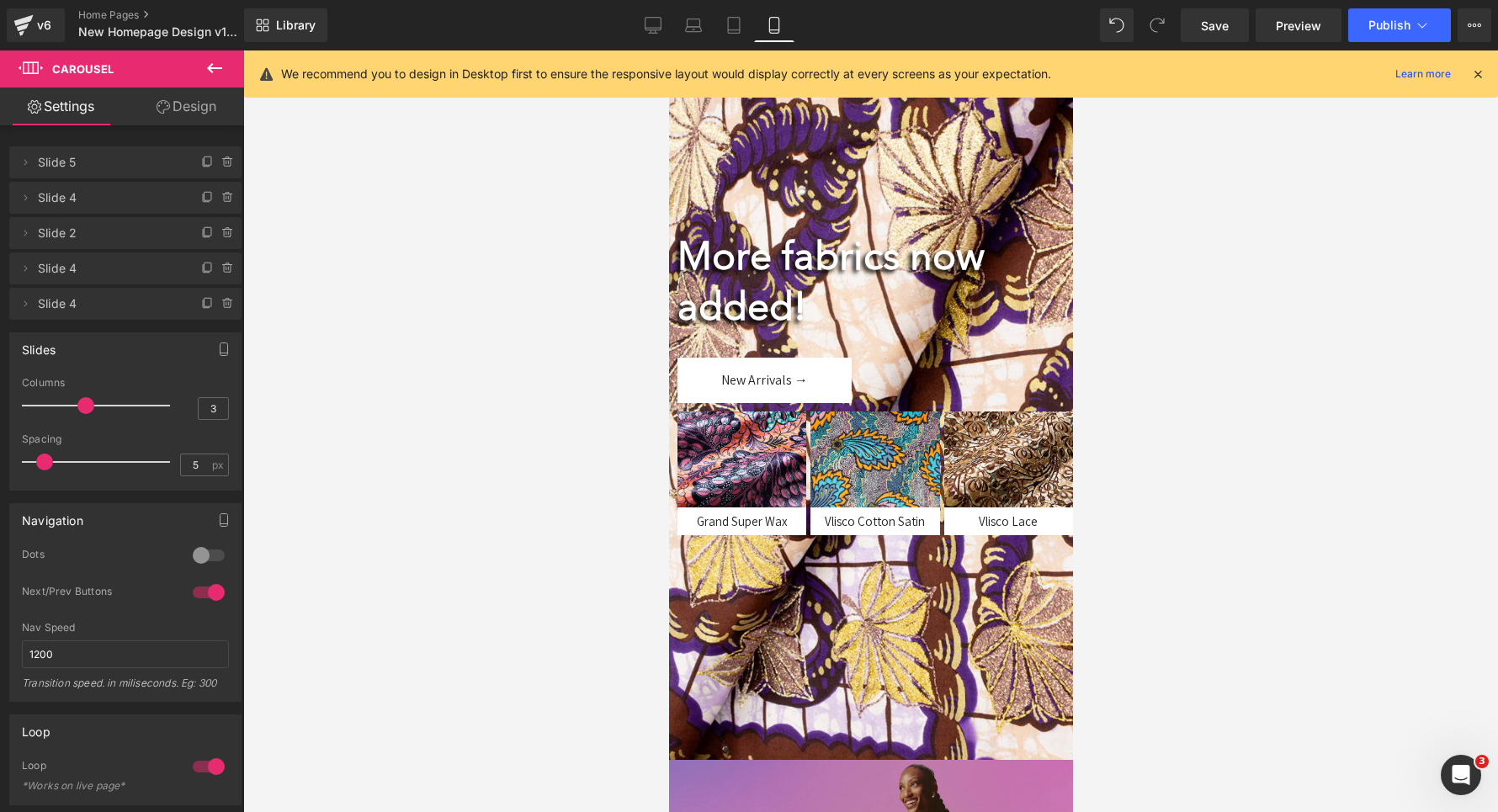
scroll to position [1093, 0]
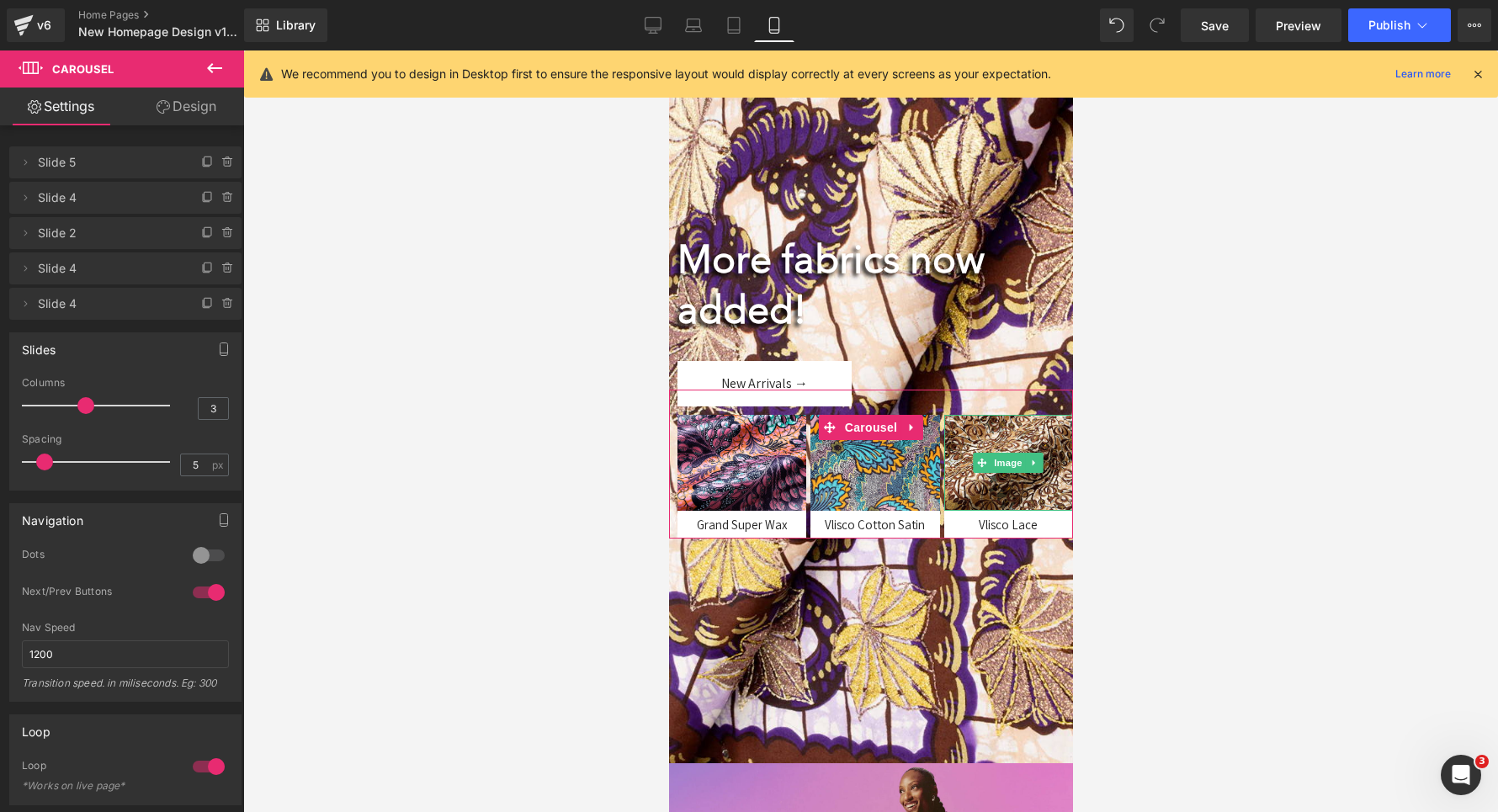
drag, startPoint x: 25, startPoint y: 230, endPoint x: 103, endPoint y: 237, distance: 78.3
click at [103, 237] on li "Delete Cancel Slide 2 Slide 2 Name Slide 2" at bounding box center [125, 233] width 232 height 32
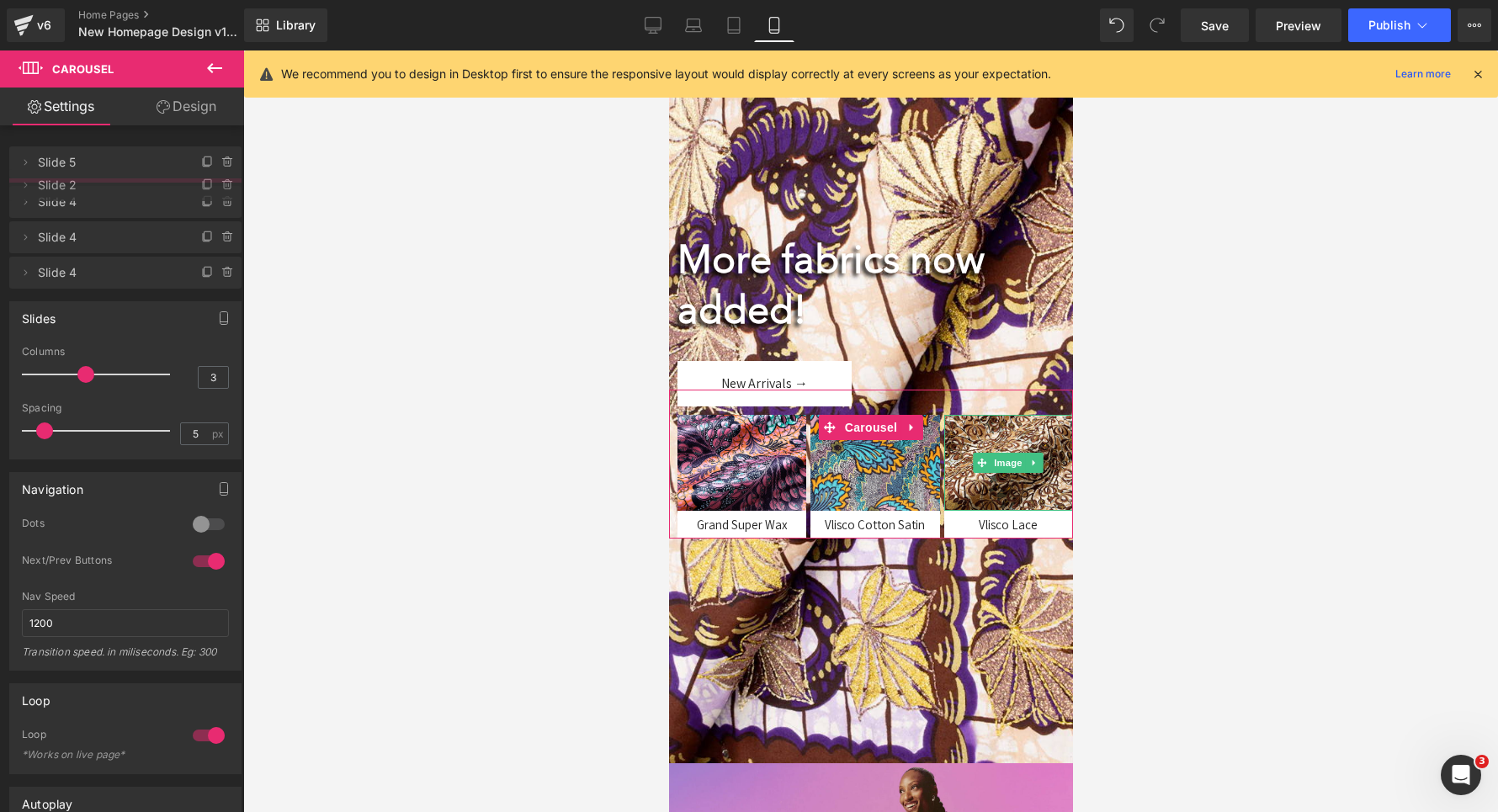
drag, startPoint x: 103, startPoint y: 237, endPoint x: 103, endPoint y: 190, distance: 47.0
click at [103, 190] on span "Slide 2" at bounding box center [109, 185] width 141 height 32
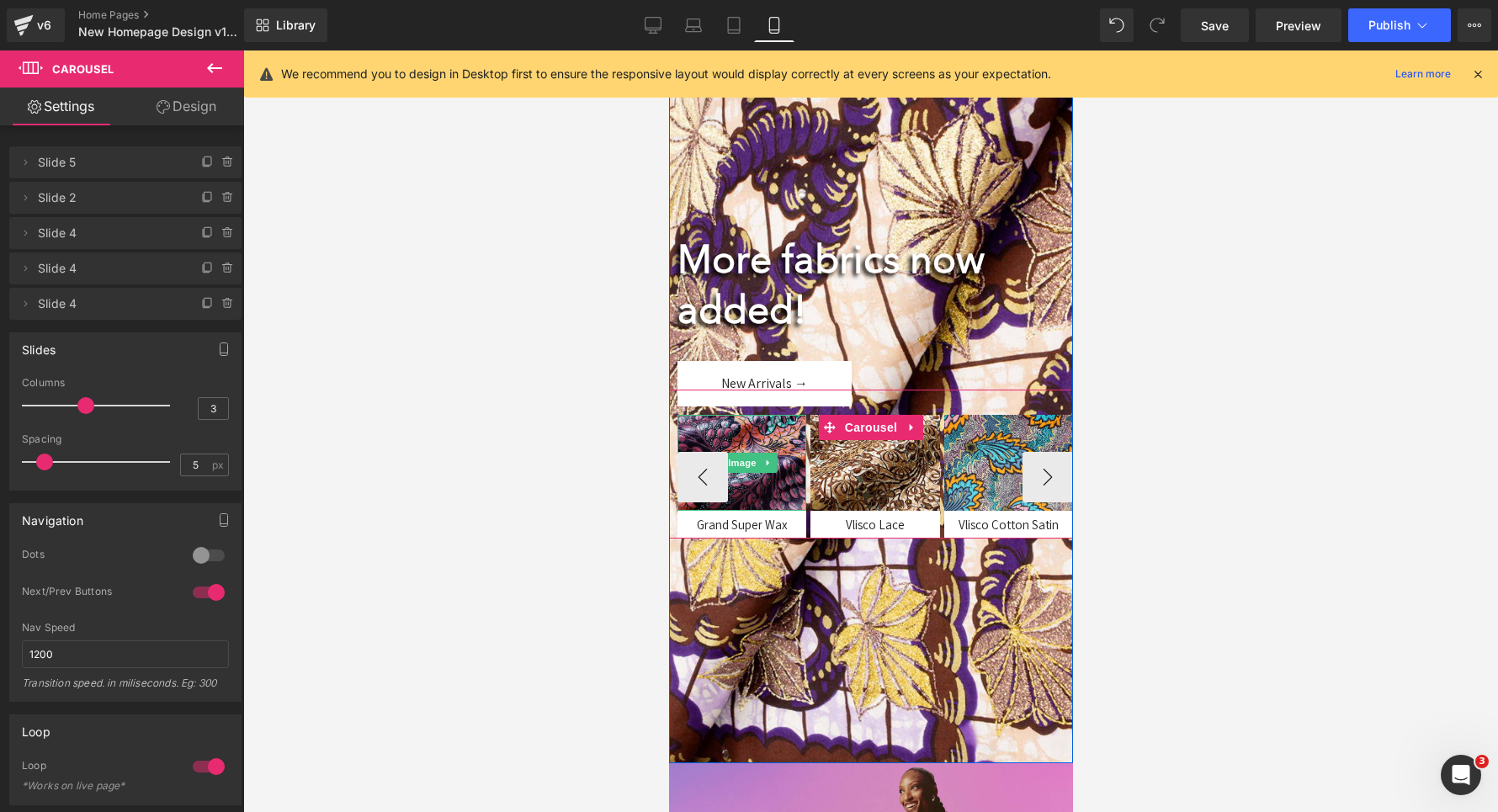
click at [738, 451] on img at bounding box center [741, 463] width 129 height 97
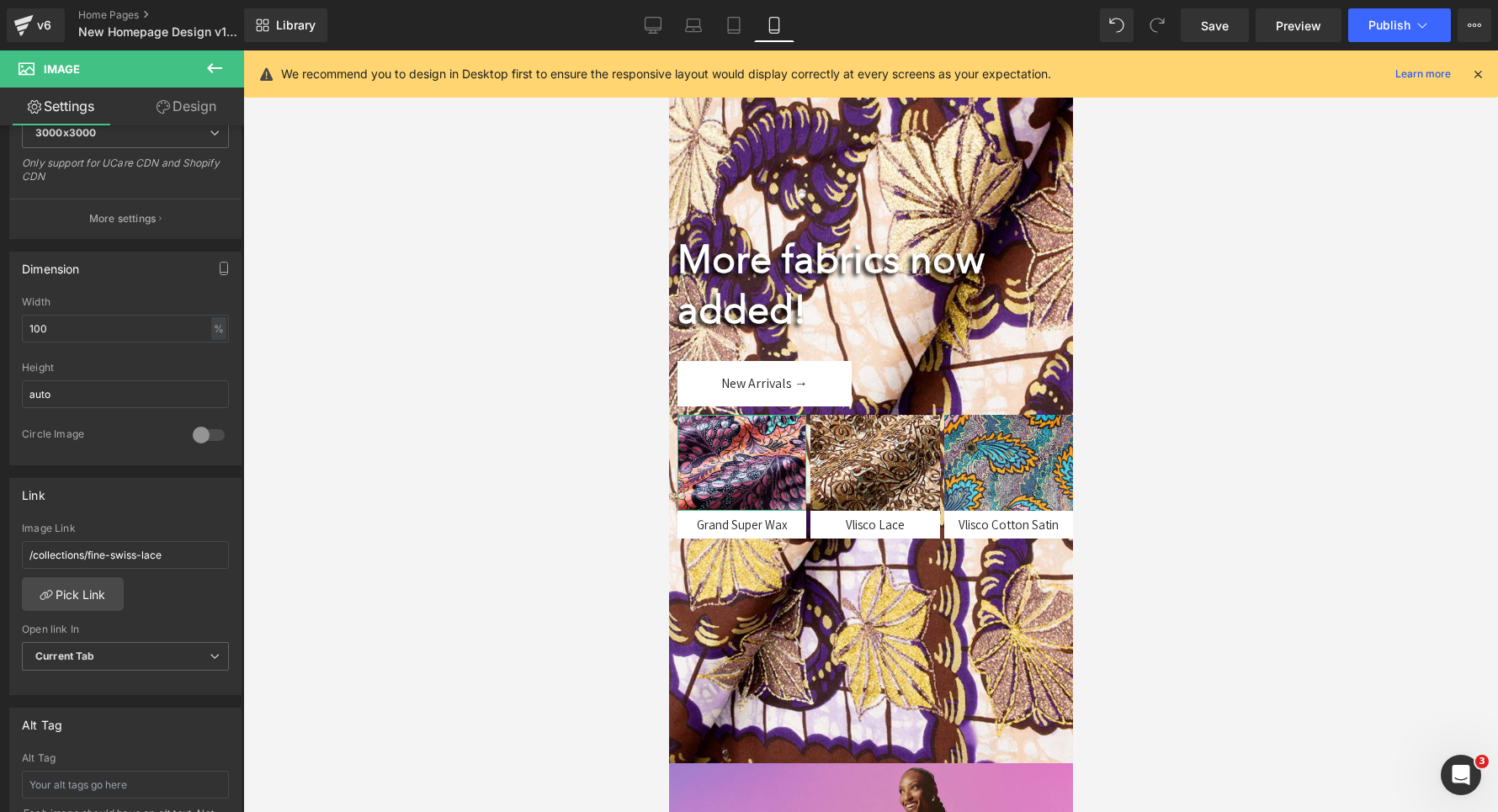
scroll to position [419, 0]
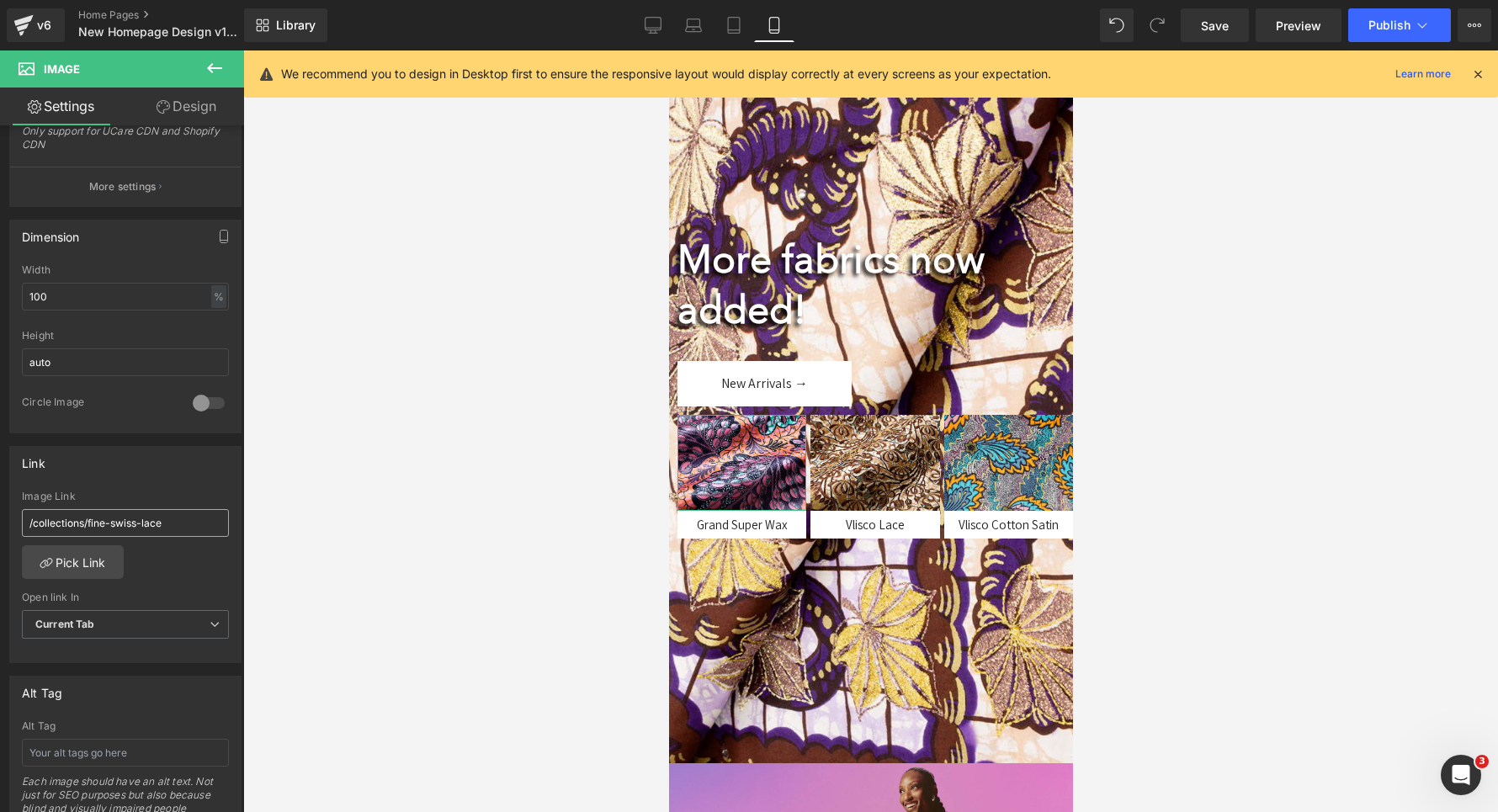
click at [133, 515] on input "/collections/fine-swiss-lace" at bounding box center [125, 523] width 207 height 28
click at [101, 543] on div "Image Link" at bounding box center [125, 517] width 207 height 54
click at [101, 561] on link "Pick Link" at bounding box center [72, 562] width 101 height 34
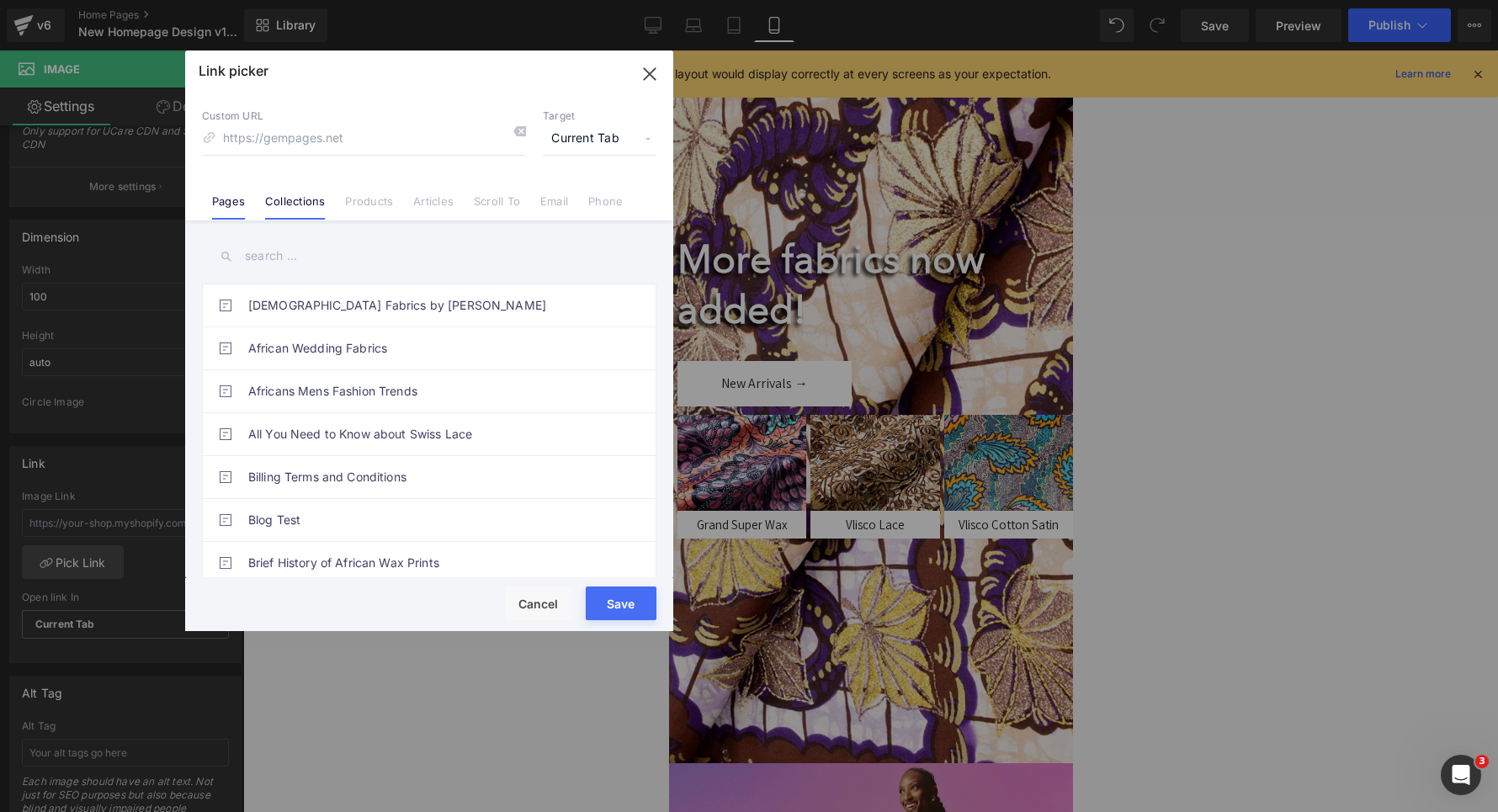
click at [294, 208] on link "Collections" at bounding box center [295, 208] width 60 height 25
click at [279, 246] on input "text" at bounding box center [430, 256] width 455 height 38
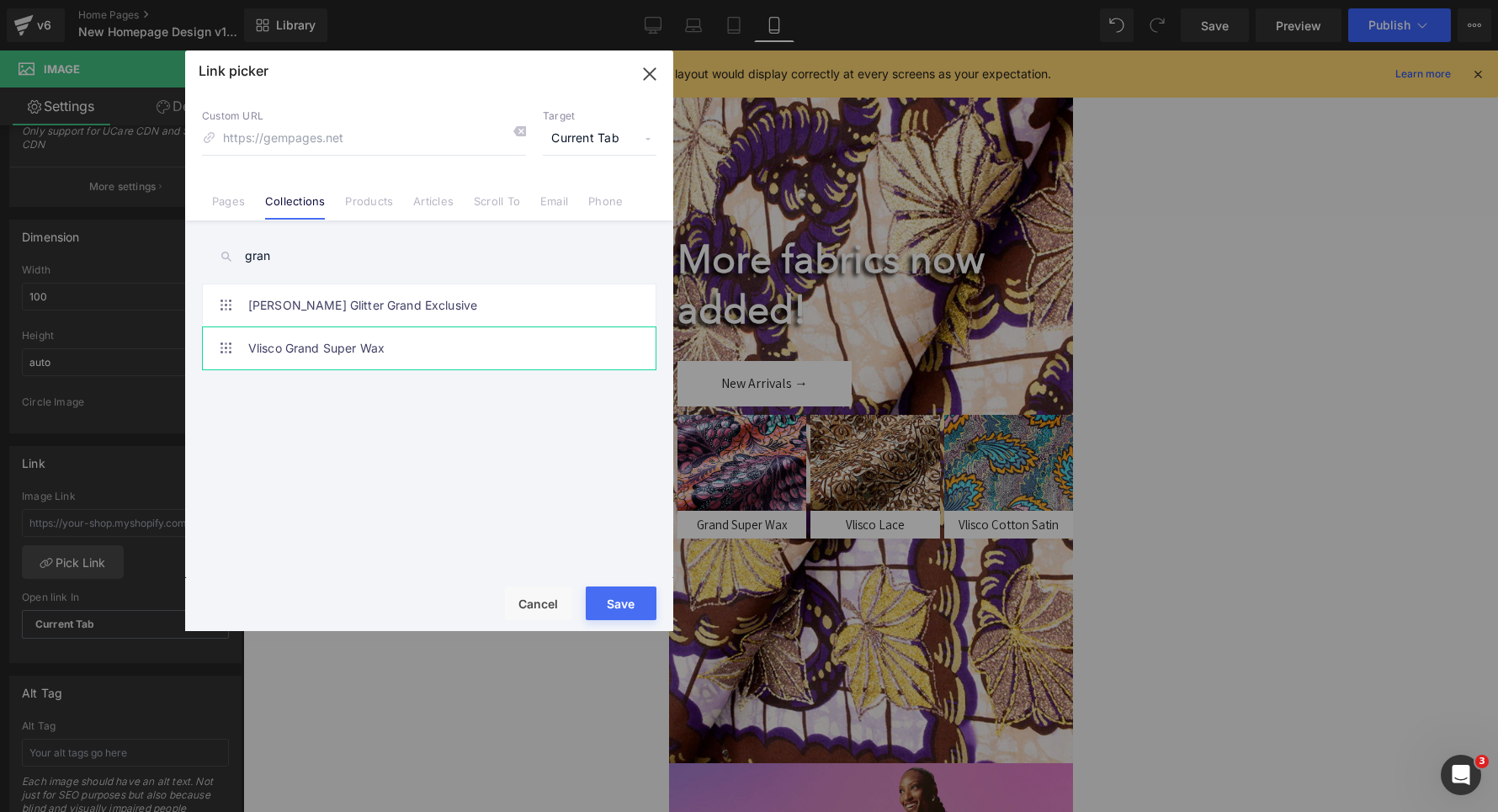
type input "gran"
click at [295, 350] on link "Vlisco Grand Super Wax" at bounding box center [433, 348] width 371 height 42
click at [617, 599] on button "Save" at bounding box center [621, 603] width 71 height 34
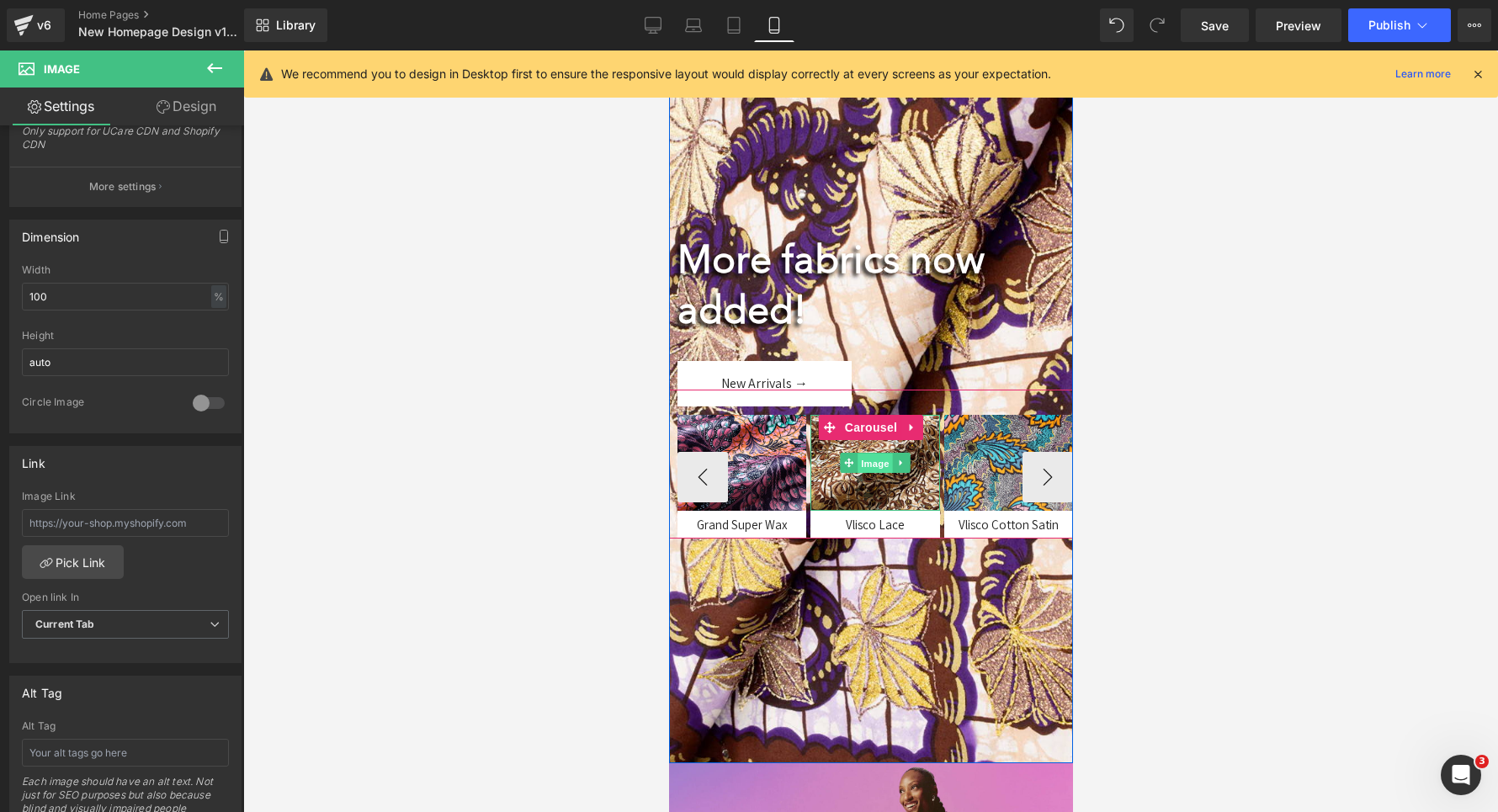
click at [863, 468] on span "Image" at bounding box center [874, 464] width 35 height 20
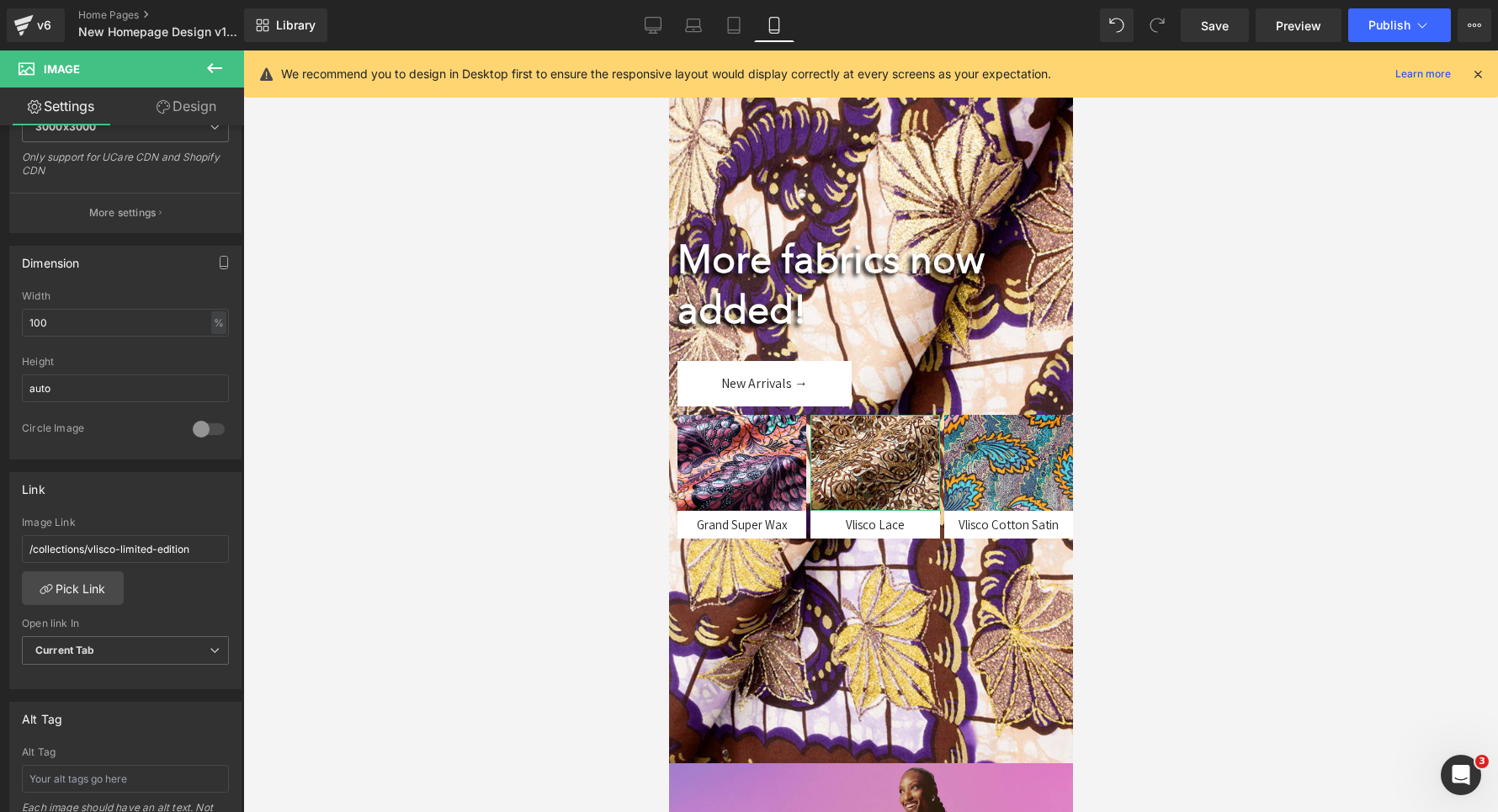
scroll to position [407, 0]
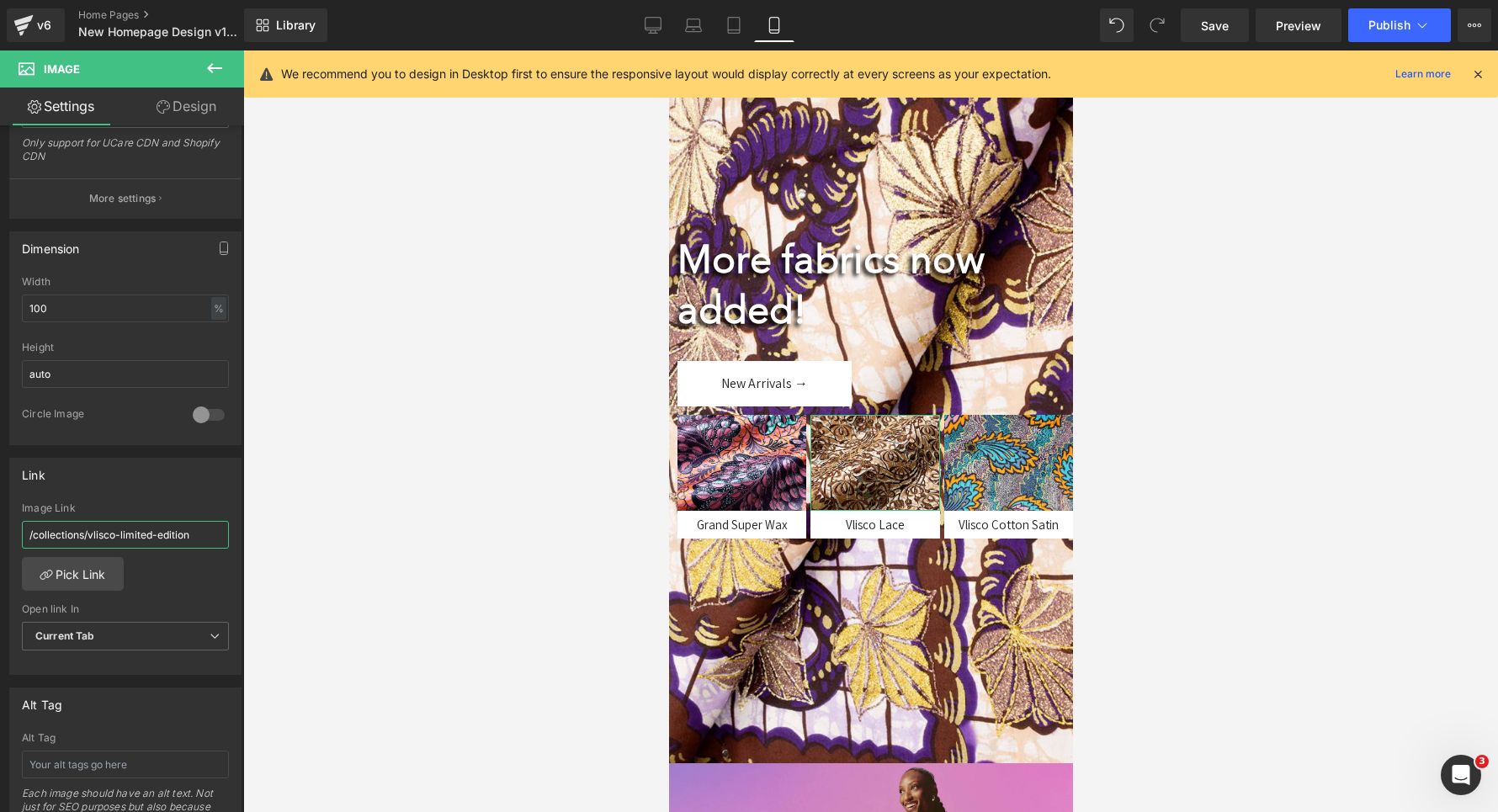
click at [93, 537] on input "/collections/vlisco-limited-edition" at bounding box center [125, 535] width 207 height 28
click at [84, 589] on link "Pick Link" at bounding box center [72, 574] width 101 height 34
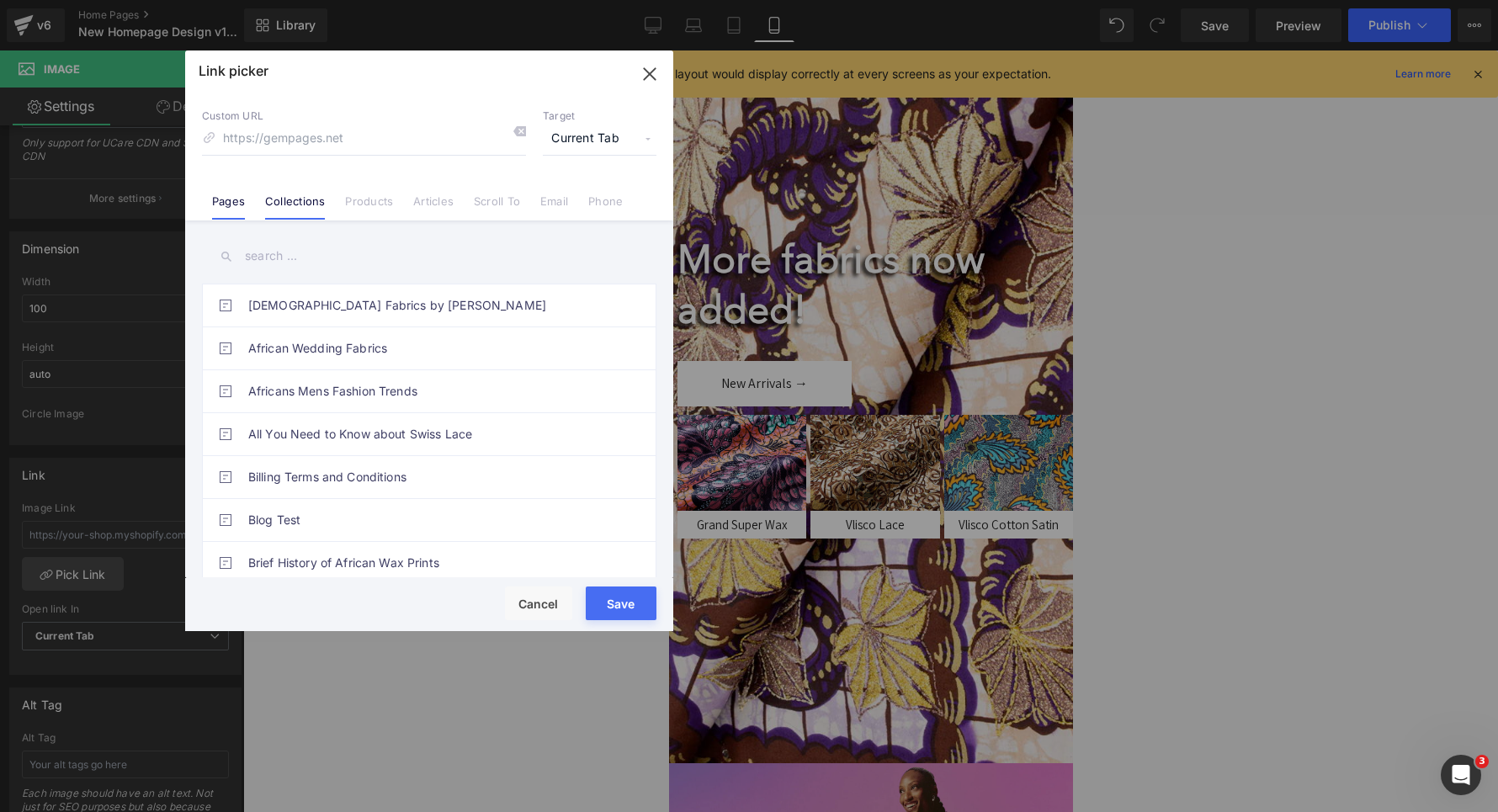
click at [277, 208] on link "Collections" at bounding box center [295, 208] width 60 height 25
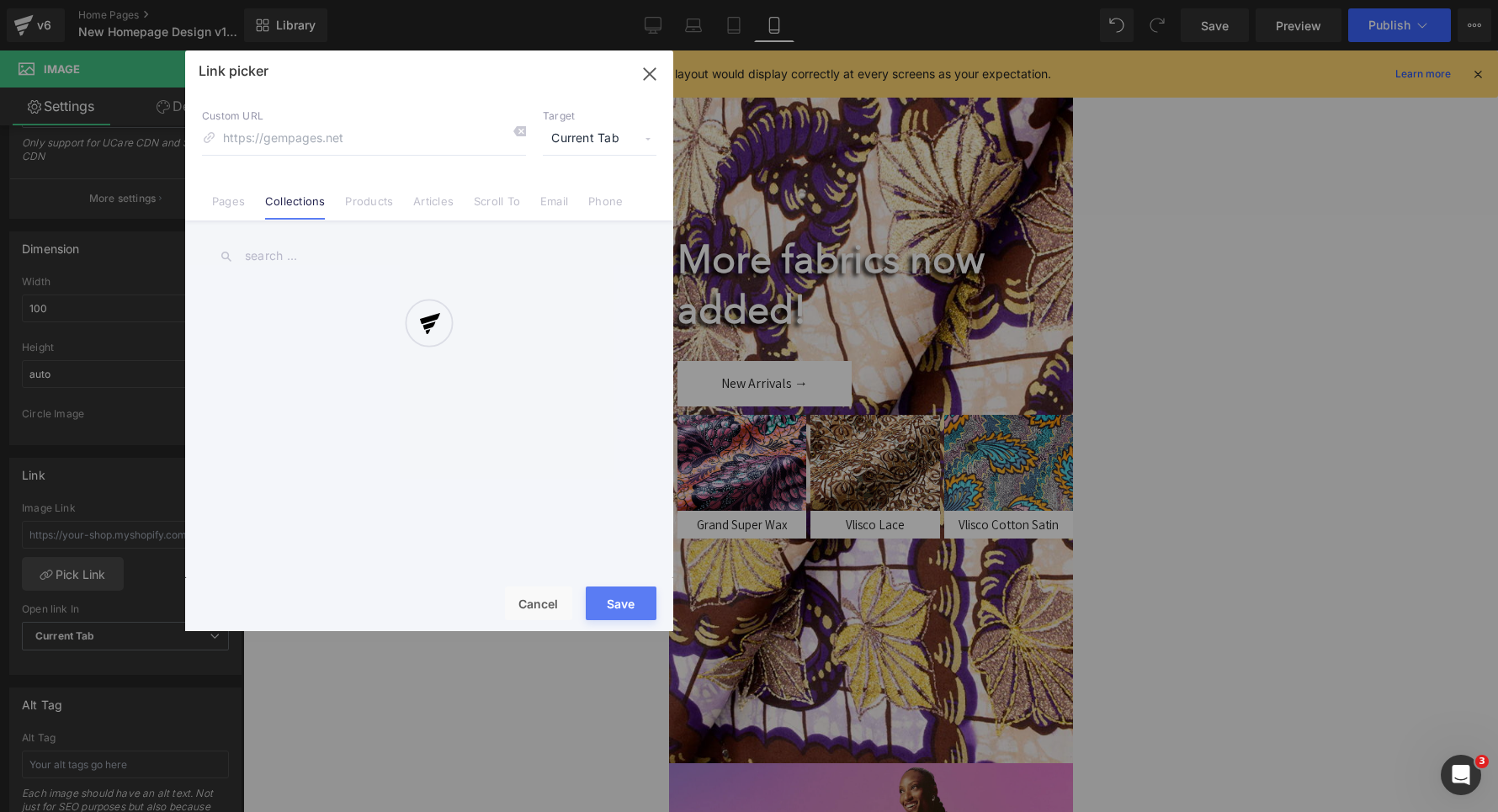
click at [278, 270] on div at bounding box center [429, 341] width 488 height 581
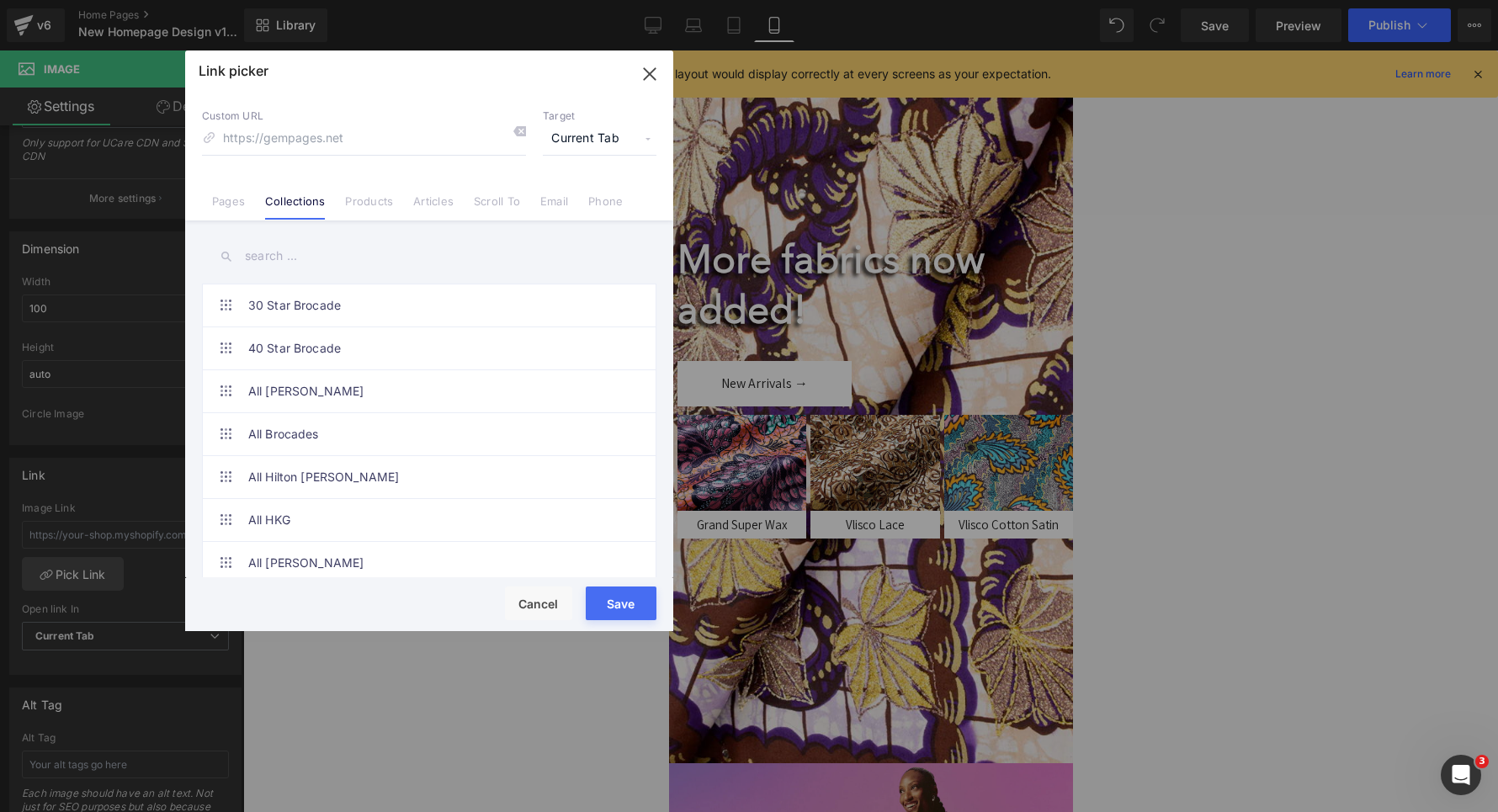
click at [278, 256] on input "text" at bounding box center [430, 256] width 455 height 38
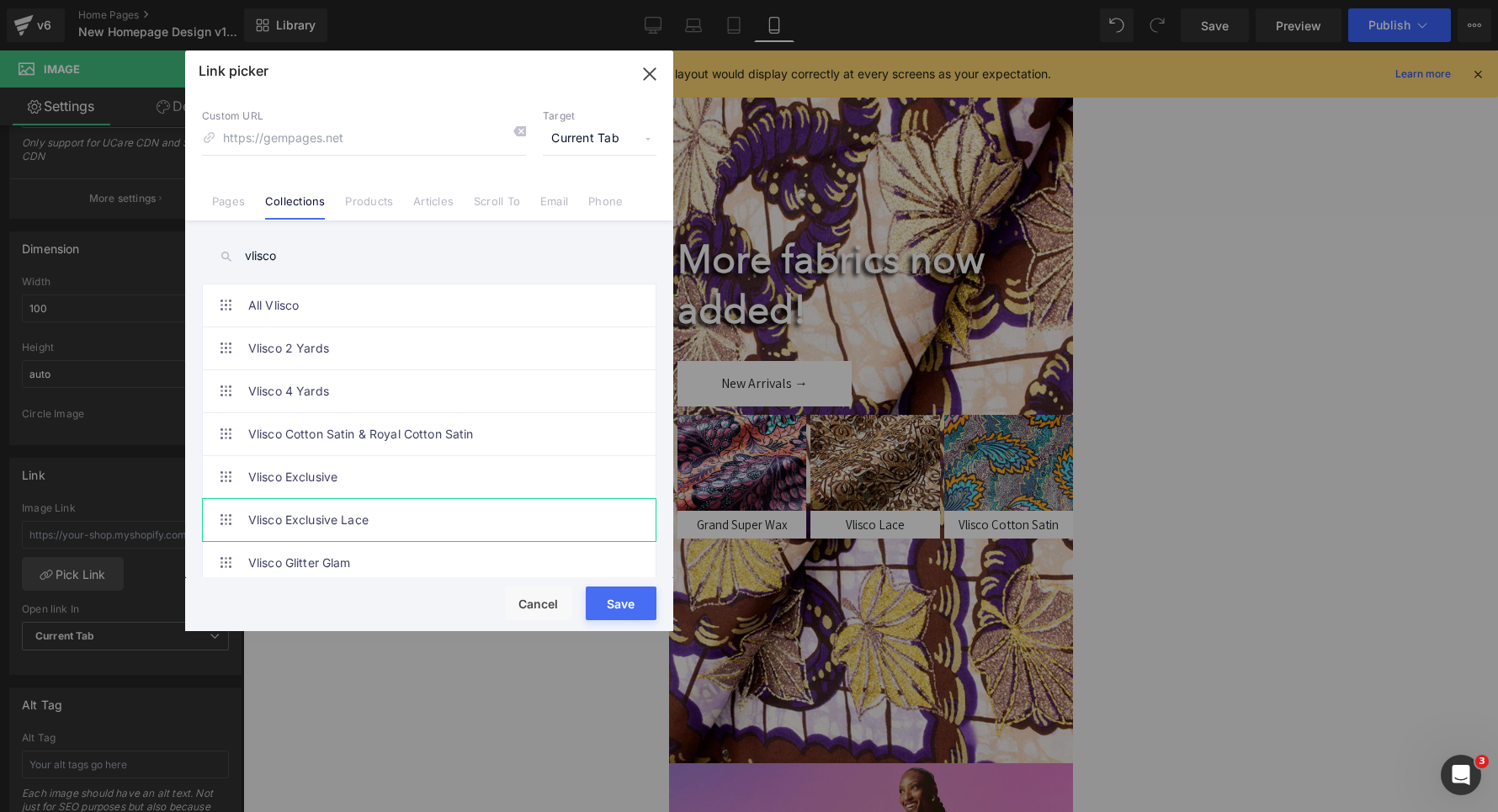
type input "vlisco"
click at [313, 517] on link "Vlisco Exclusive Lace" at bounding box center [433, 520] width 371 height 42
click at [602, 600] on button "Save" at bounding box center [621, 603] width 71 height 34
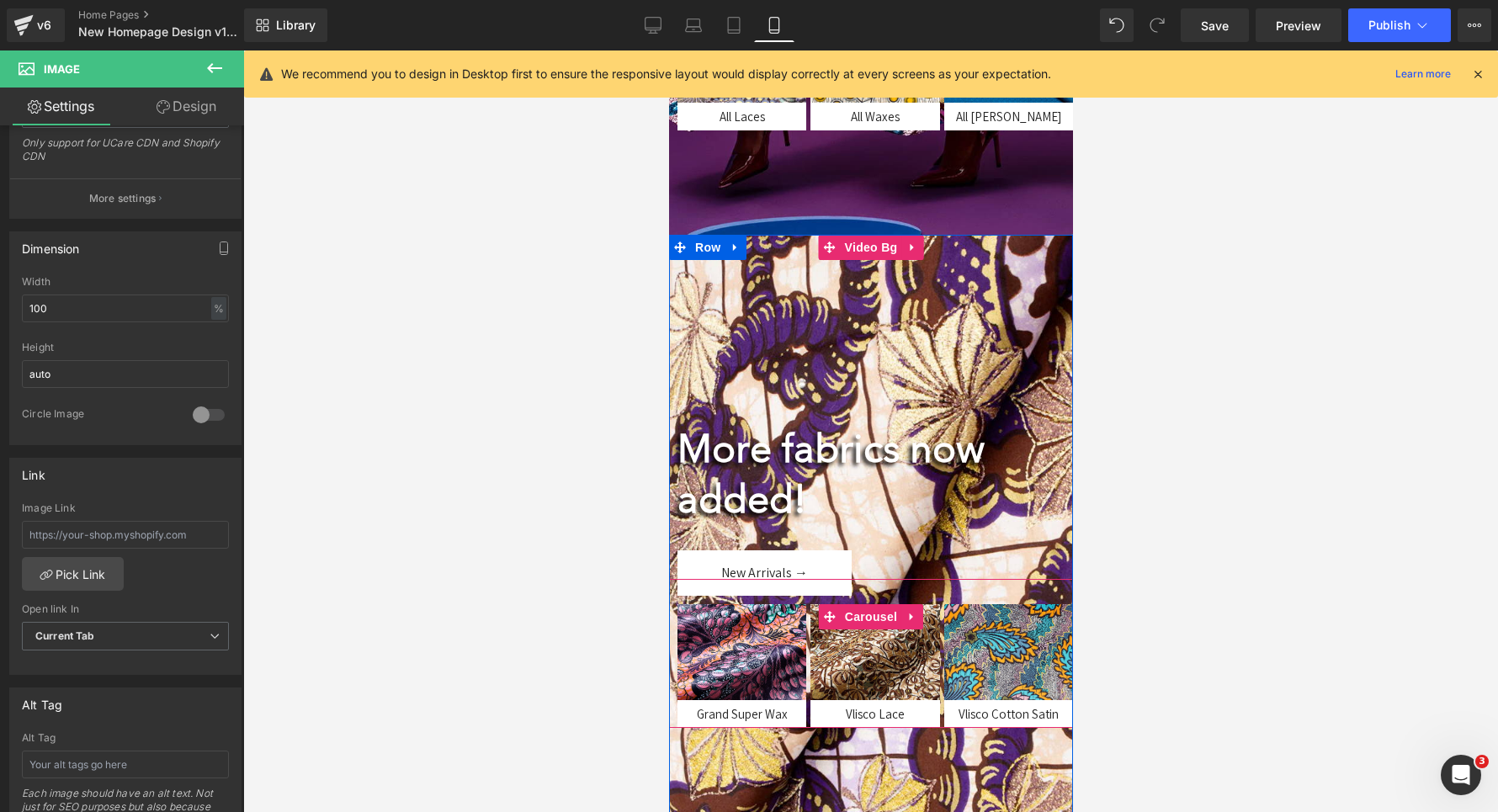
scroll to position [860, 0]
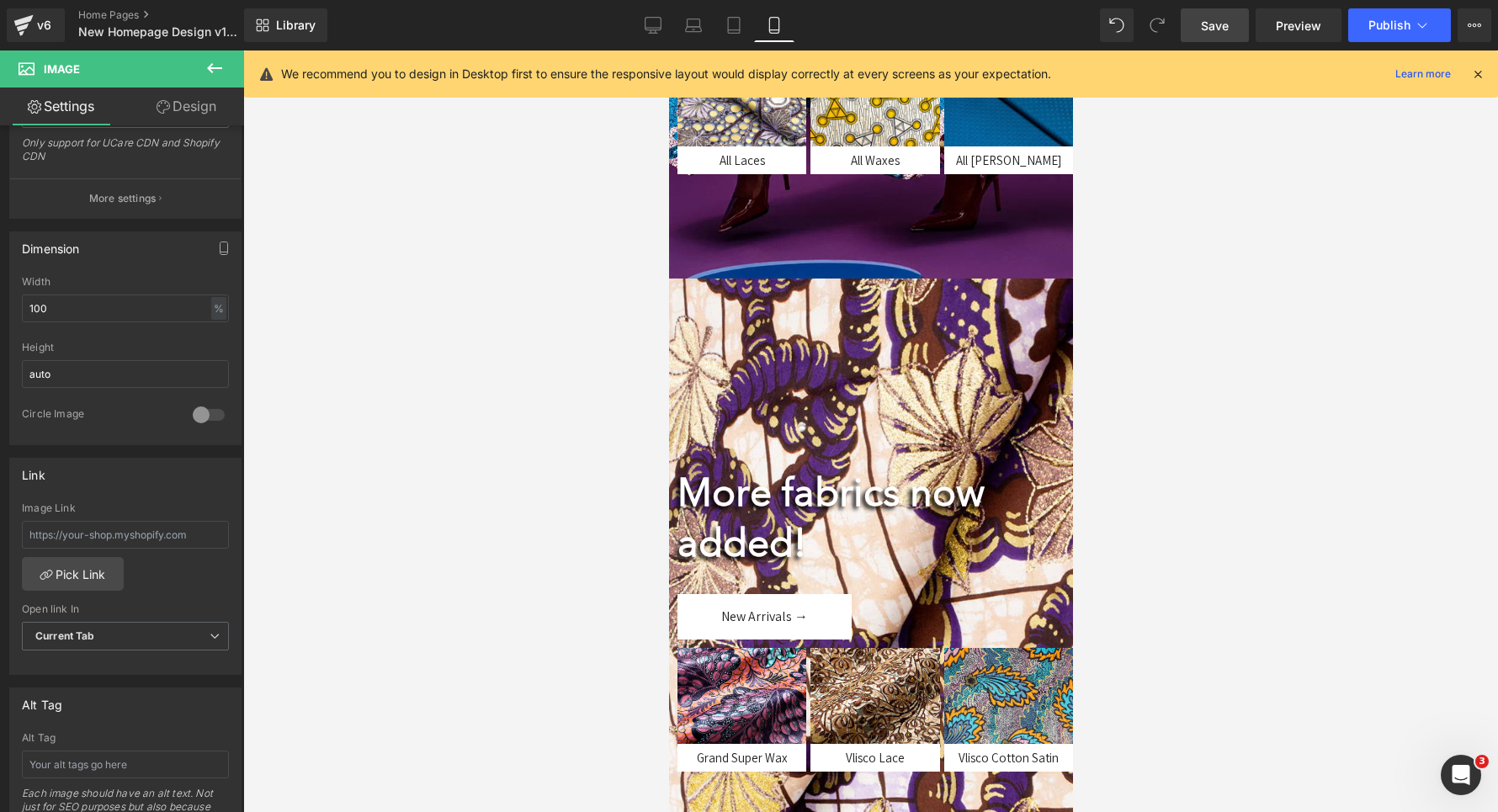
click at [1213, 19] on span "Save" at bounding box center [1214, 26] width 28 height 18
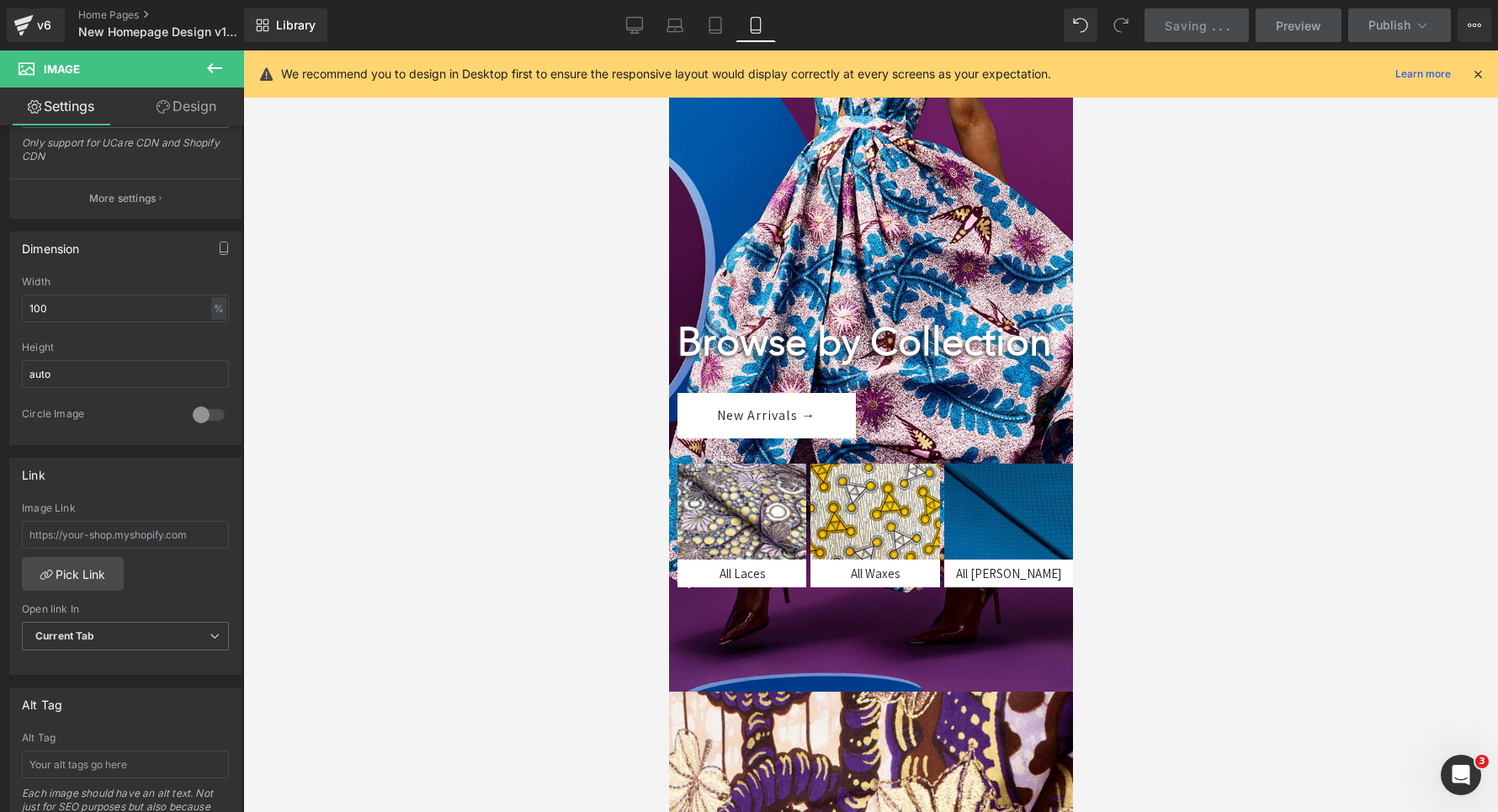
scroll to position [498, 0]
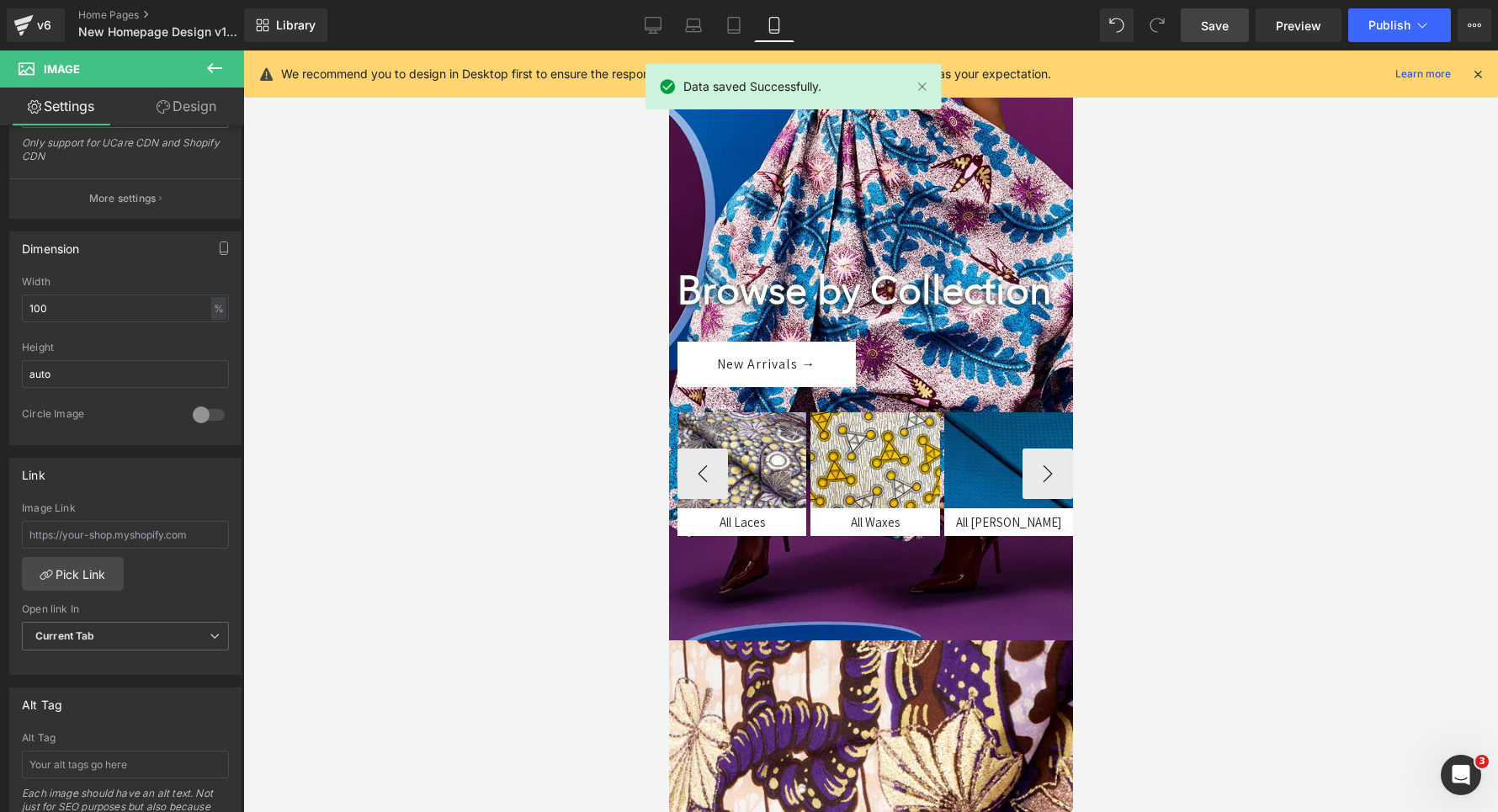
click at [741, 509] on div "Image" at bounding box center [741, 460] width 129 height 97
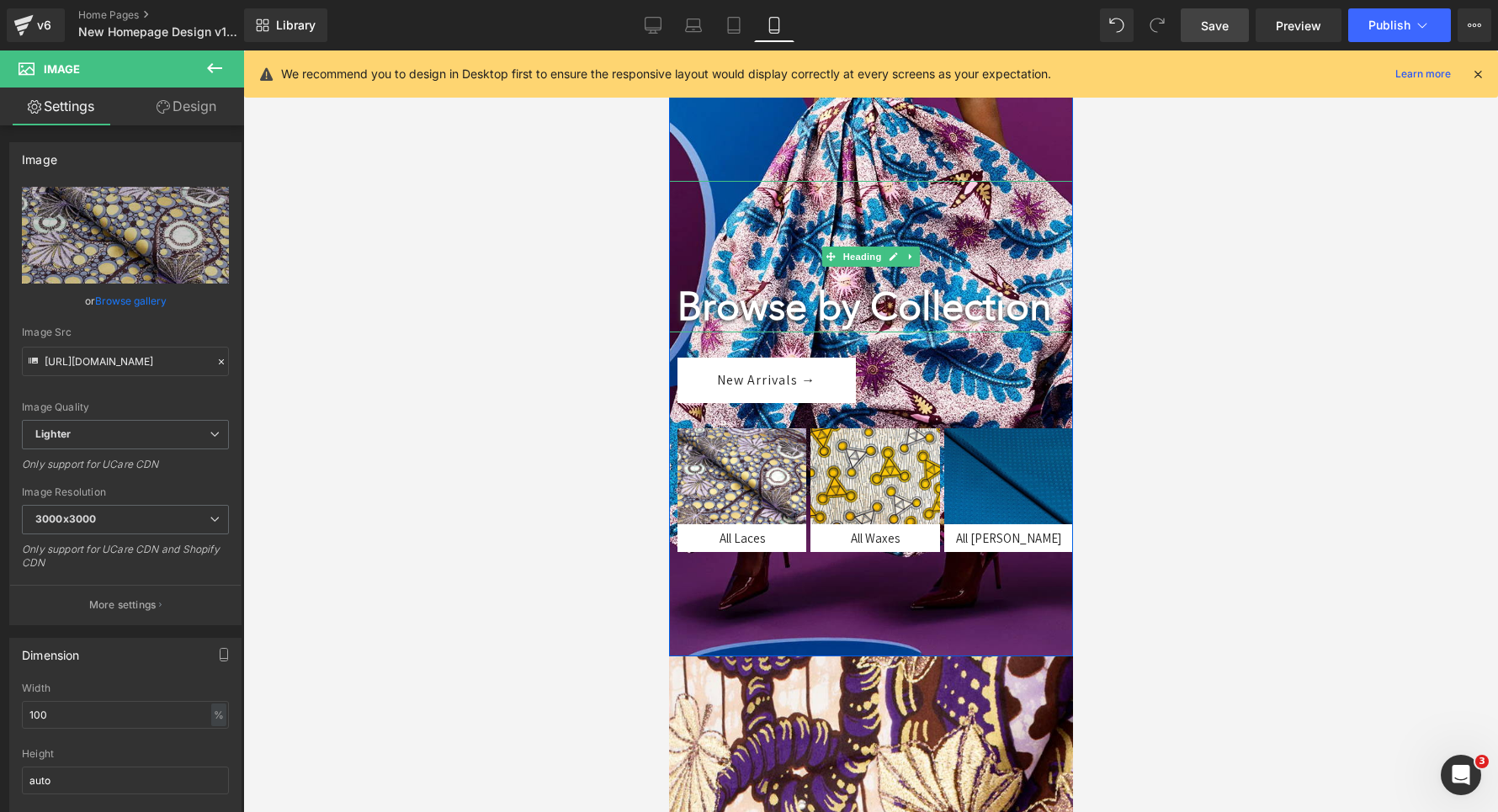
scroll to position [490, 0]
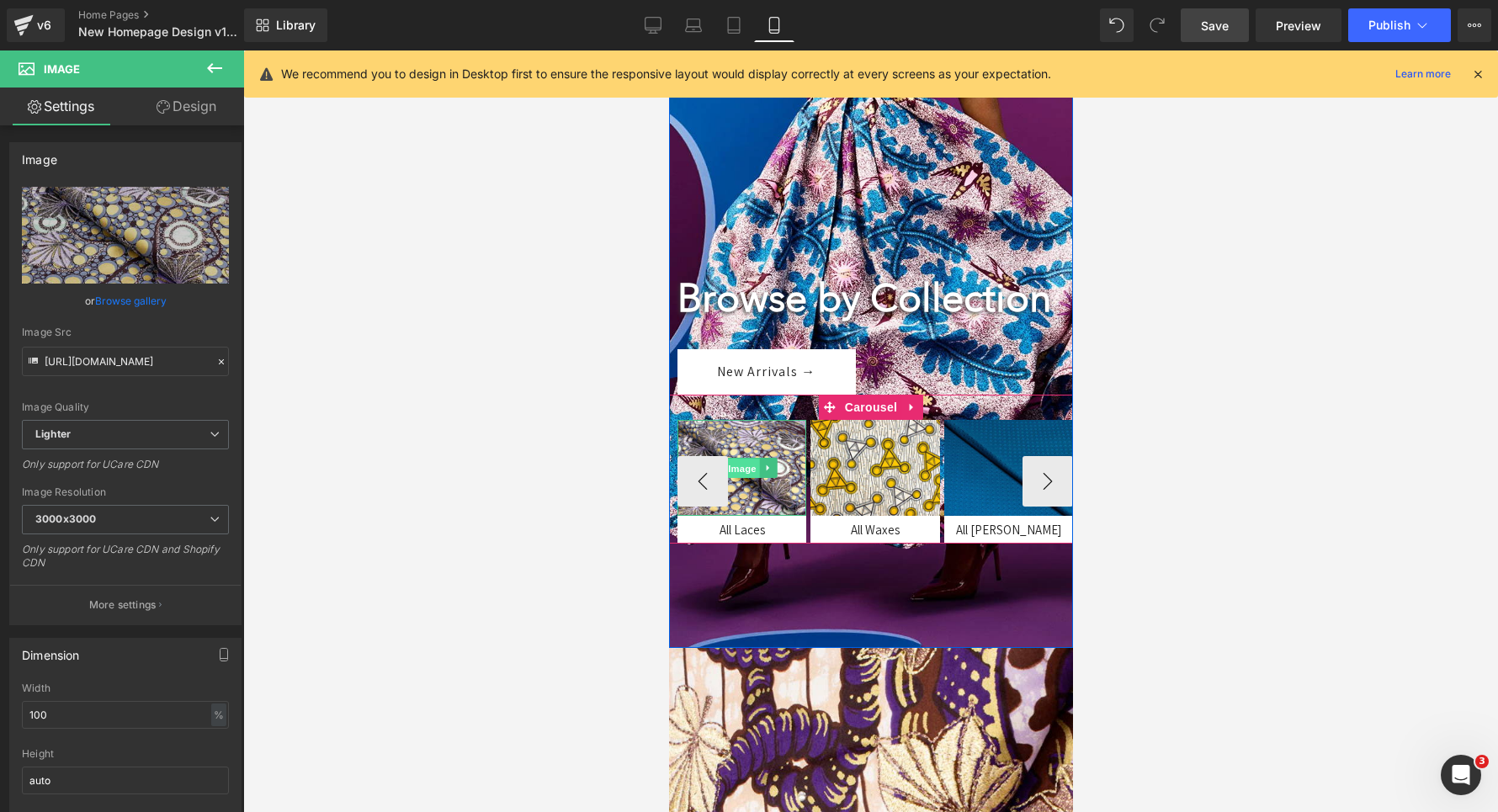
click at [738, 478] on span "Image" at bounding box center [741, 469] width 35 height 20
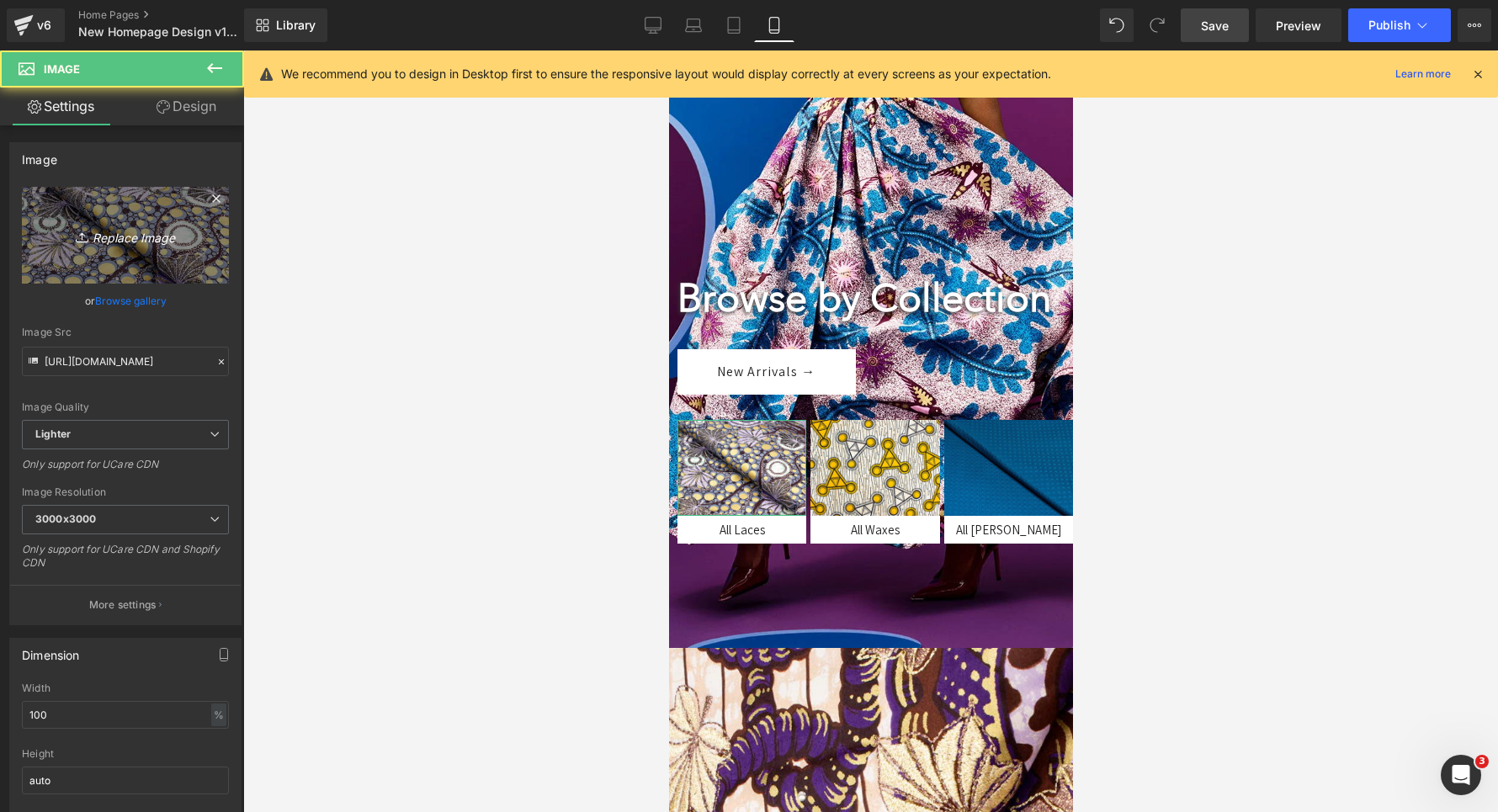
click at [135, 211] on link "Replace Image" at bounding box center [125, 235] width 207 height 97
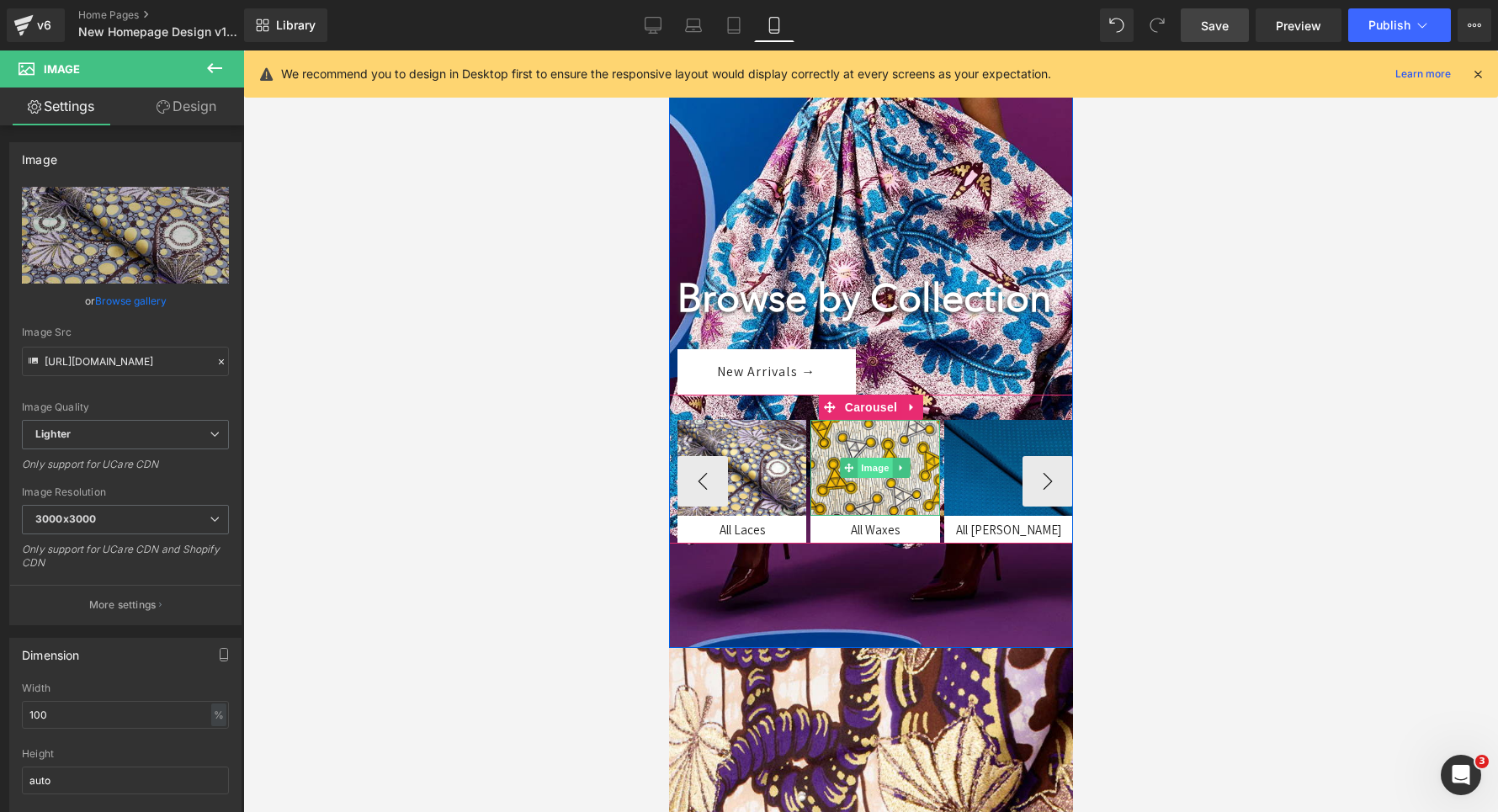
click at [867, 478] on span "Image" at bounding box center [874, 468] width 35 height 20
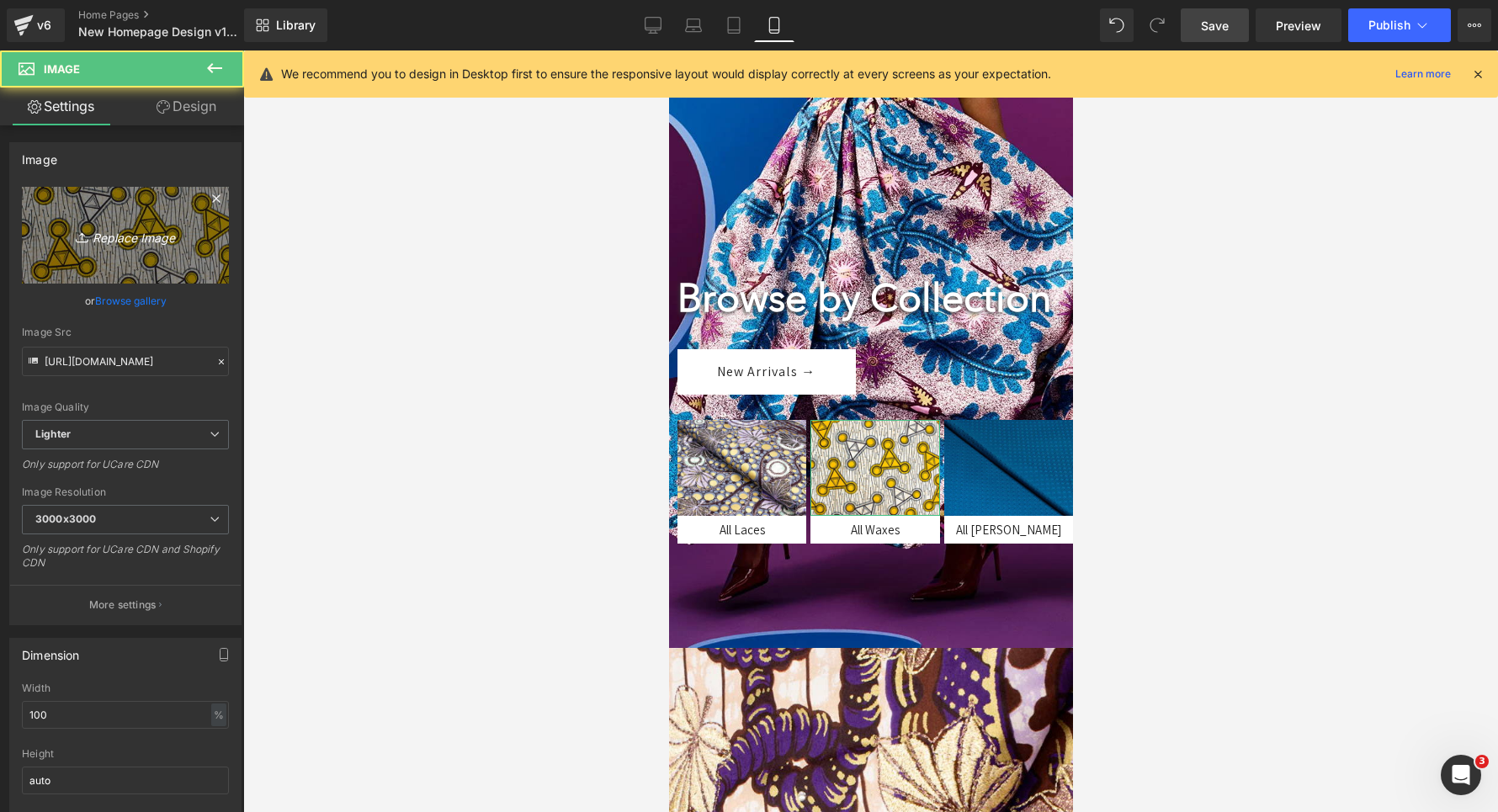
click at [132, 198] on link "Replace Image" at bounding box center [125, 235] width 207 height 97
type input "C:\fakepath\csaasa.jpg"
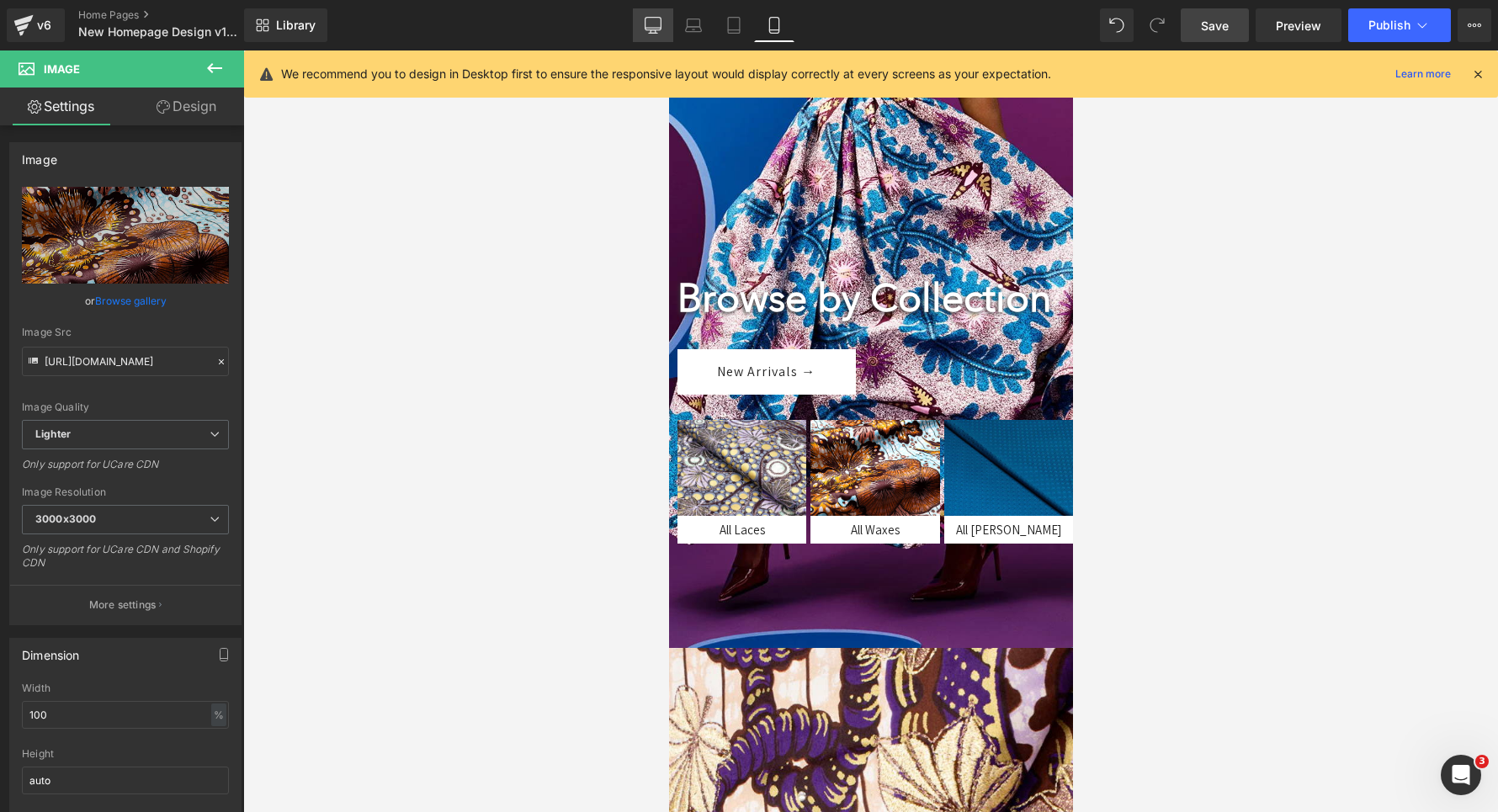
click at [646, 27] on icon at bounding box center [653, 24] width 16 height 13
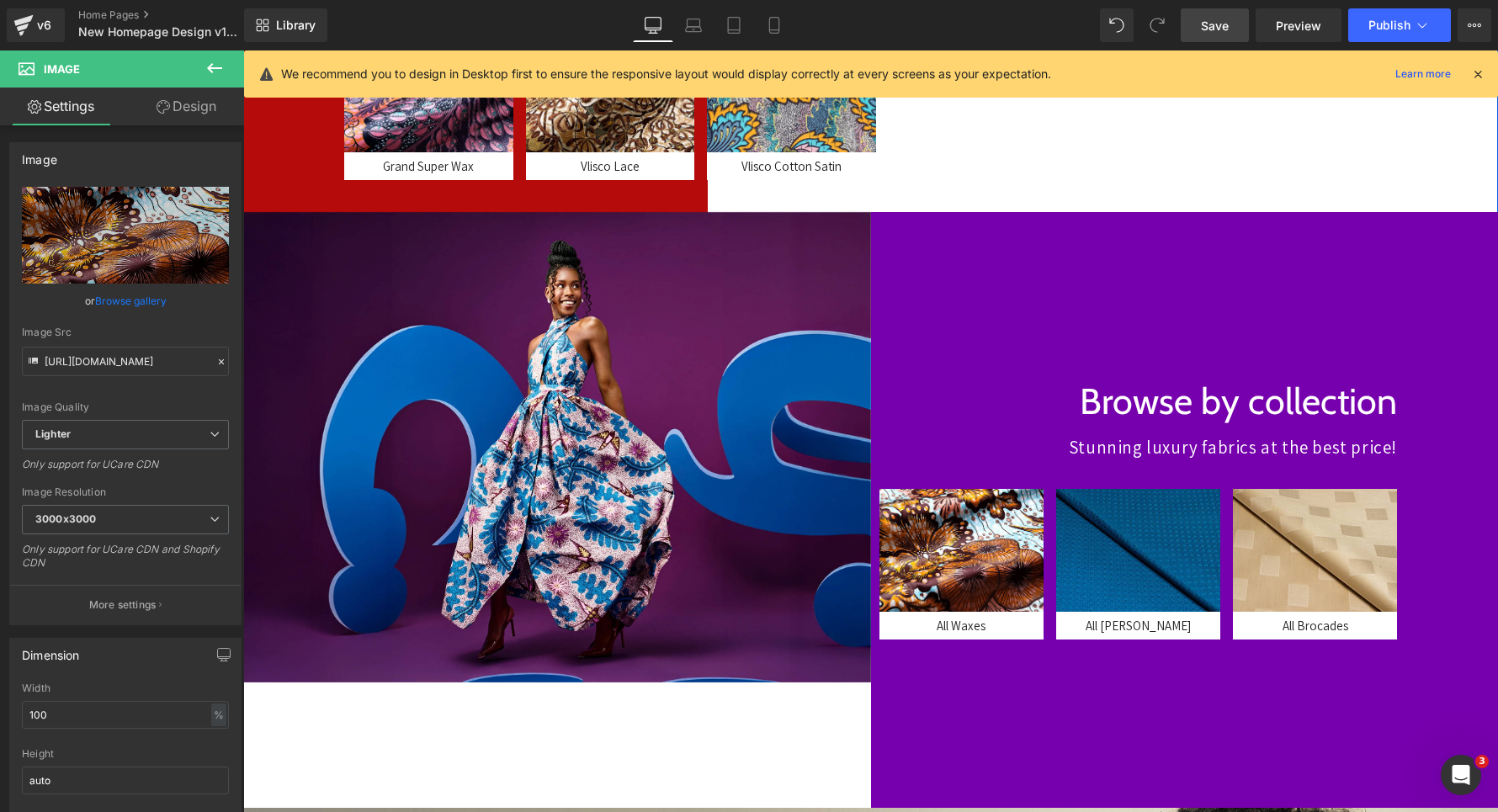
scroll to position [650, 0]
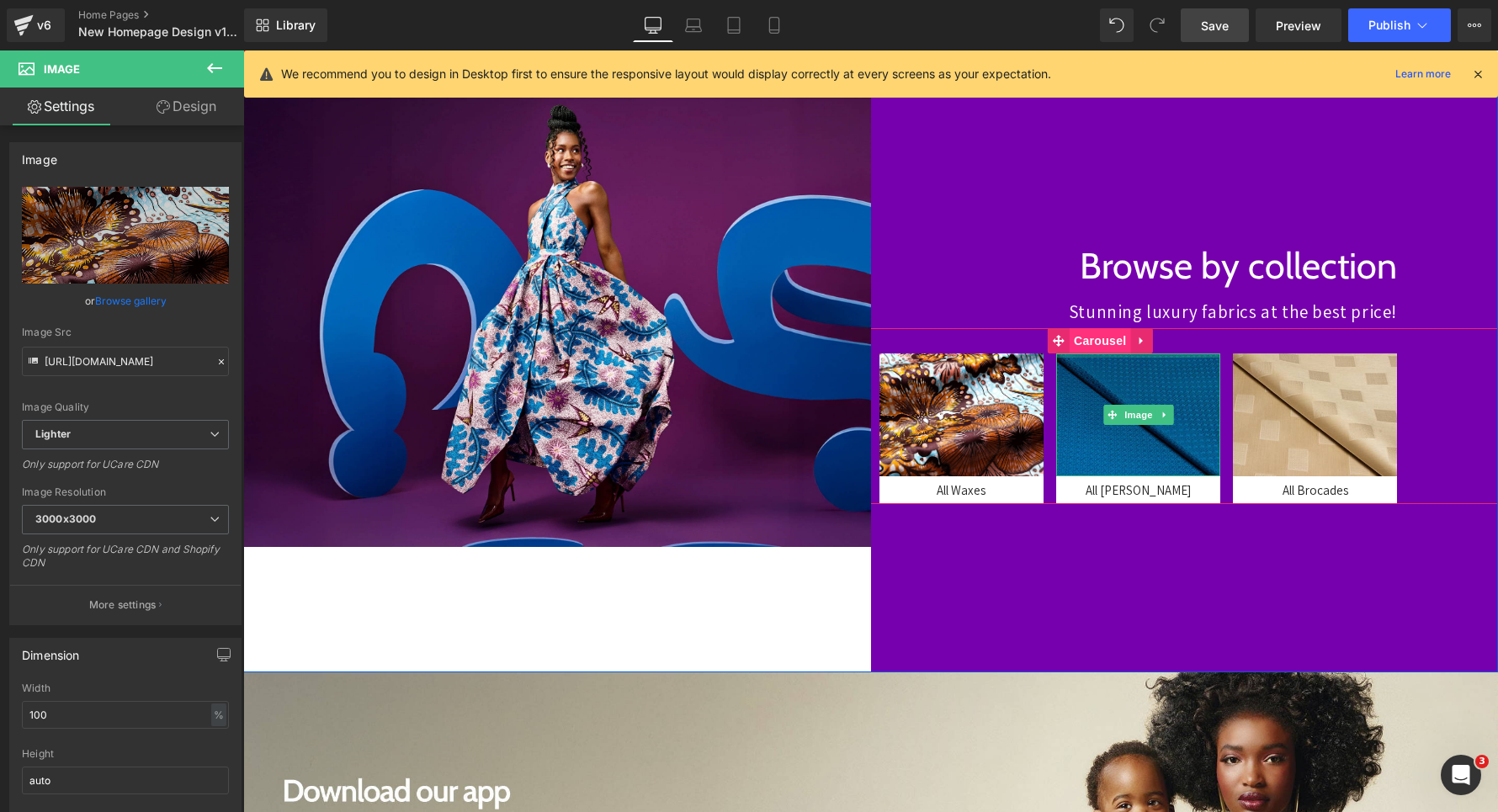
click at [1092, 339] on span "Carousel" at bounding box center [1099, 341] width 61 height 25
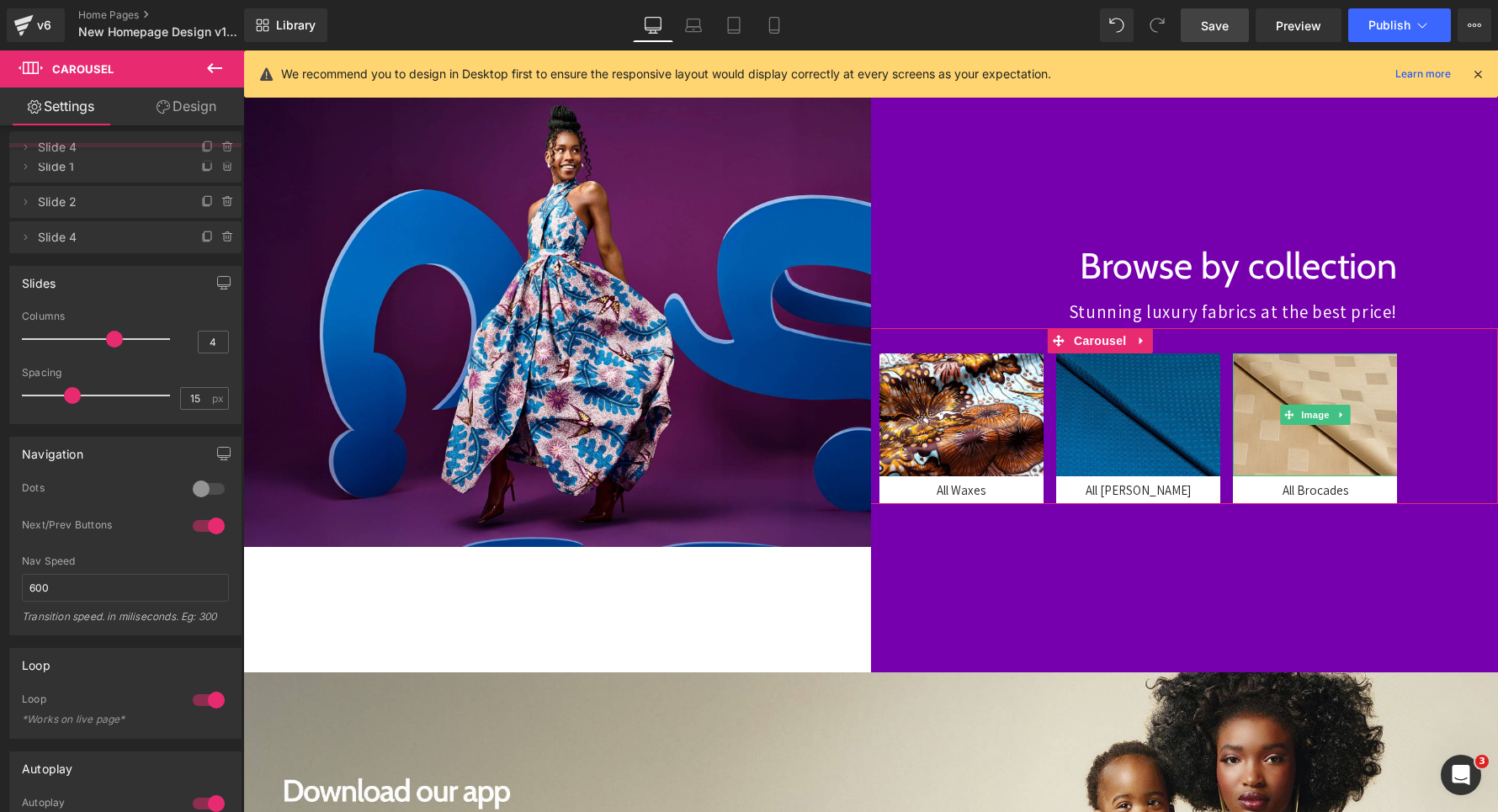
drag, startPoint x: 48, startPoint y: 274, endPoint x: 50, endPoint y: 152, distance: 122.0
click at [50, 152] on span "Slide 4" at bounding box center [109, 147] width 141 height 32
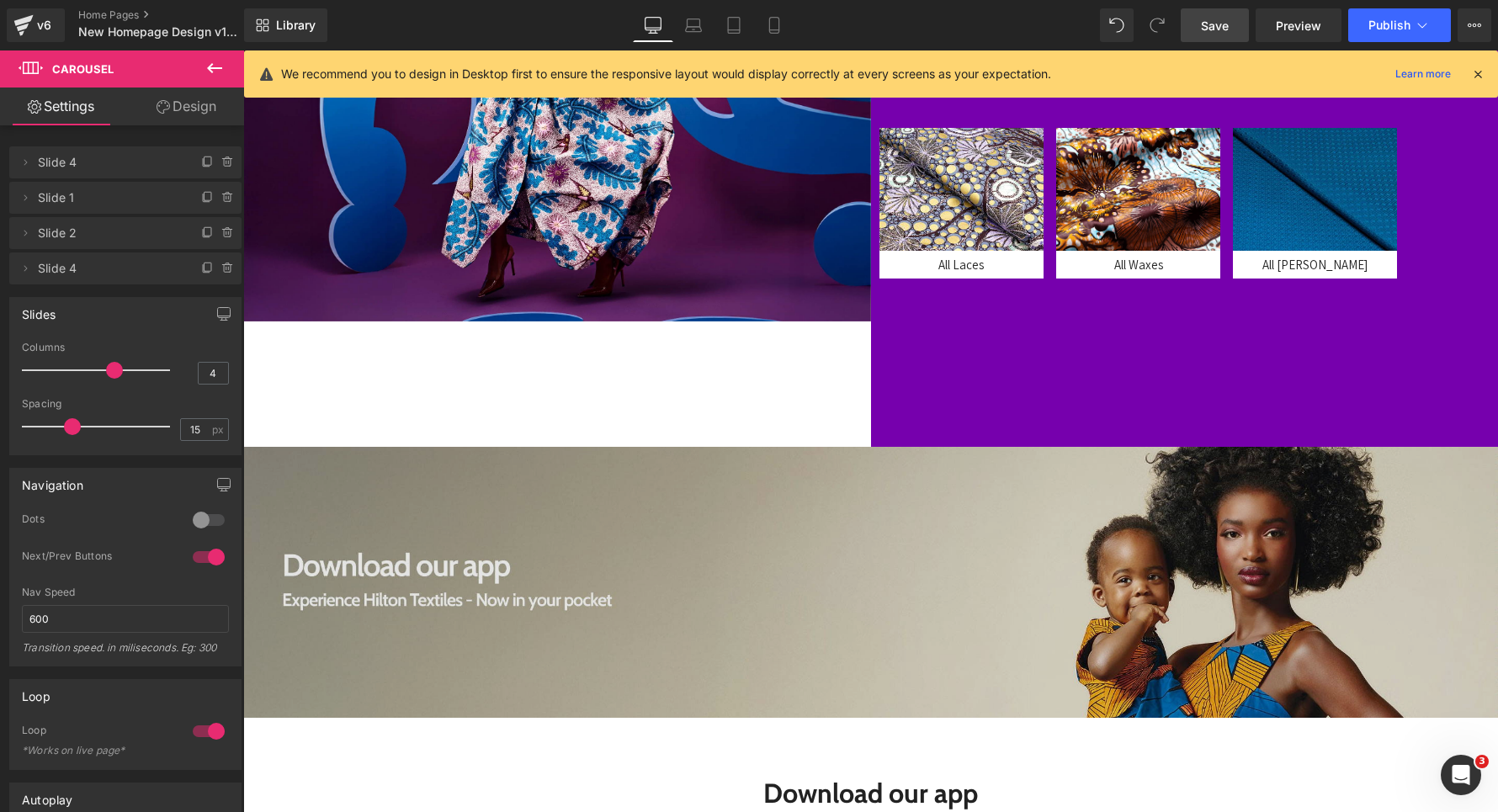
scroll to position [923, 0]
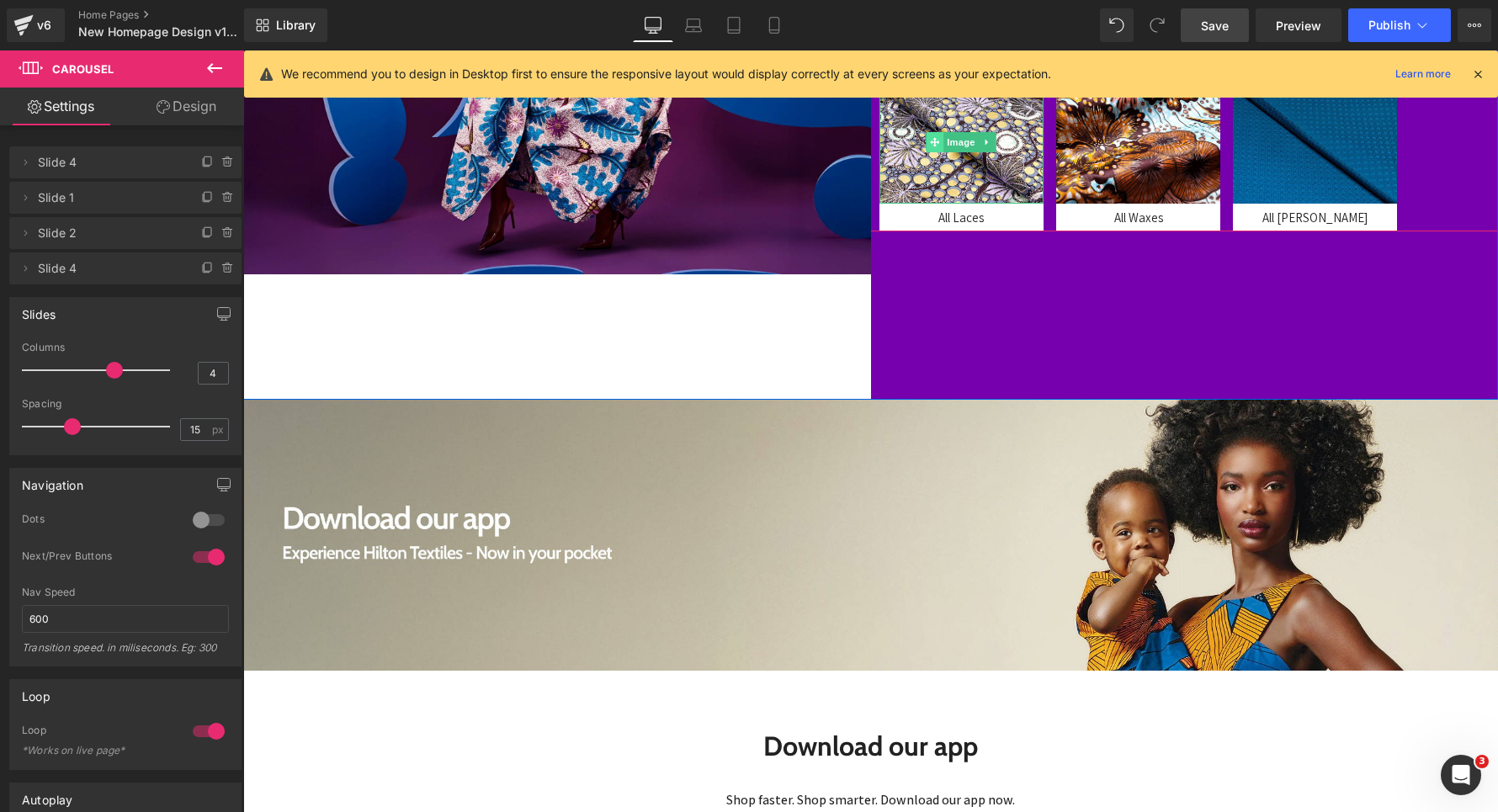
click at [934, 145] on icon at bounding box center [935, 141] width 9 height 9
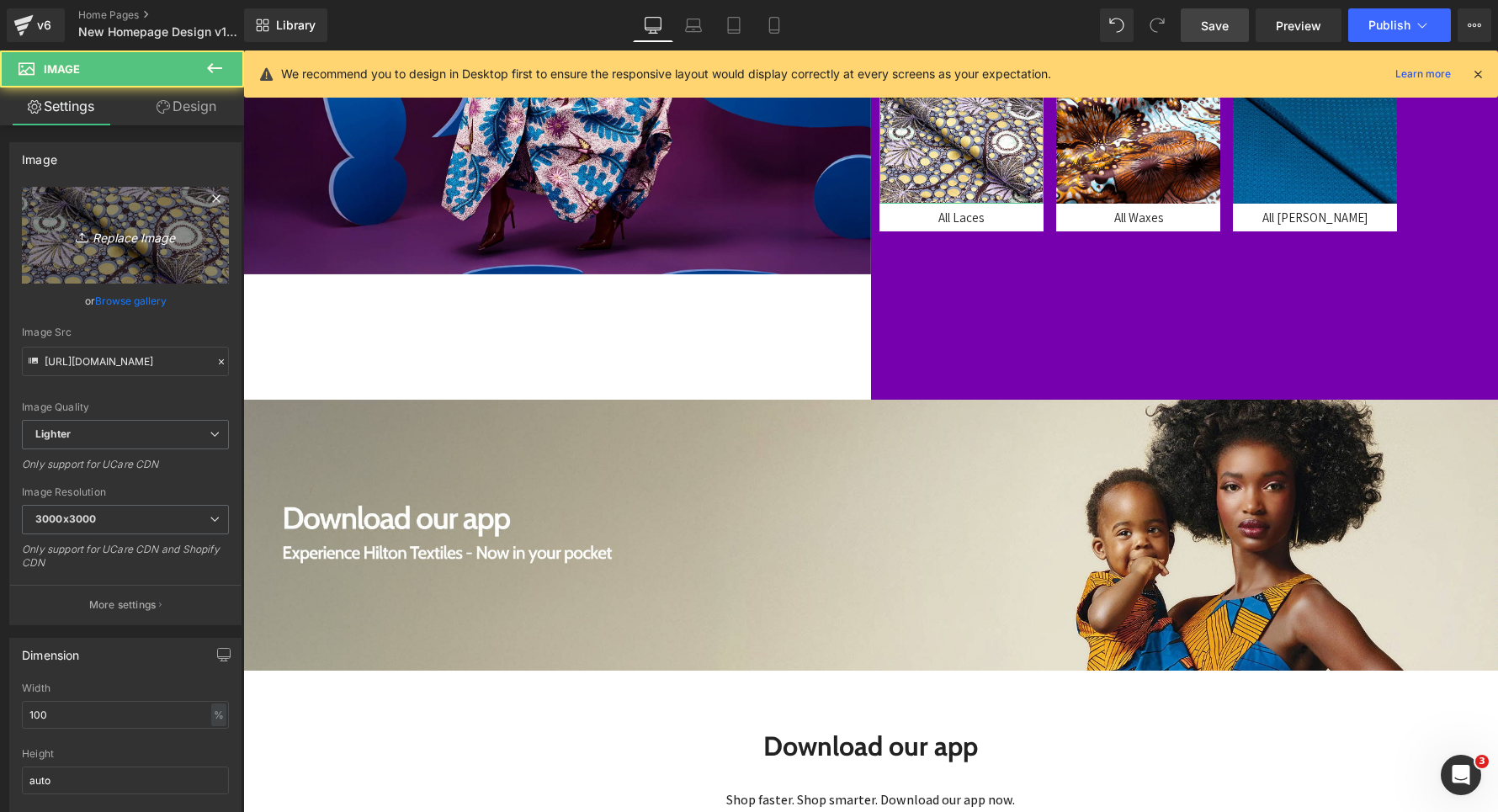
click at [110, 219] on link "Replace Image" at bounding box center [125, 235] width 207 height 97
type input "C:\fakepath\xccc.jpg"
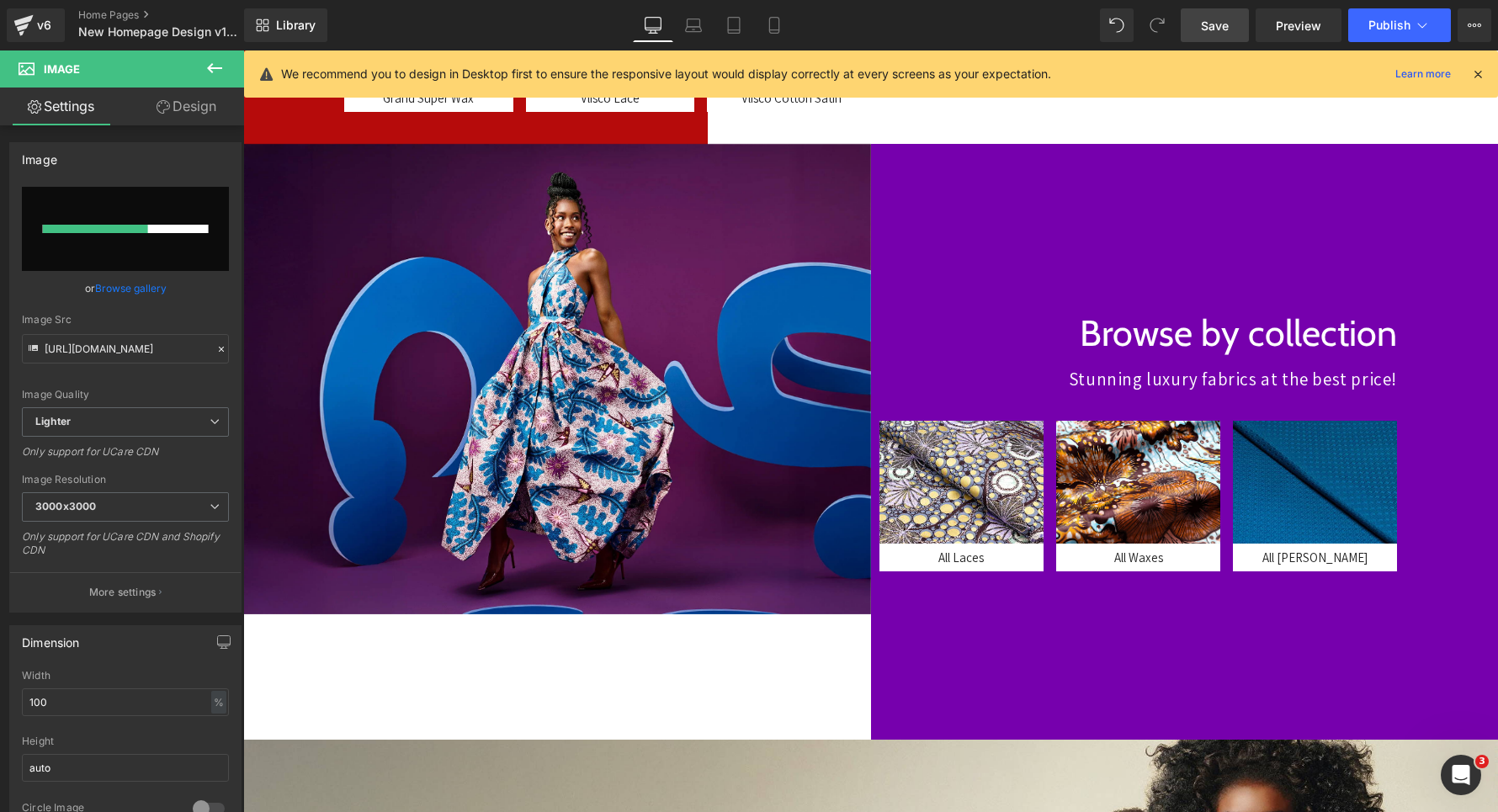
scroll to position [584, 0]
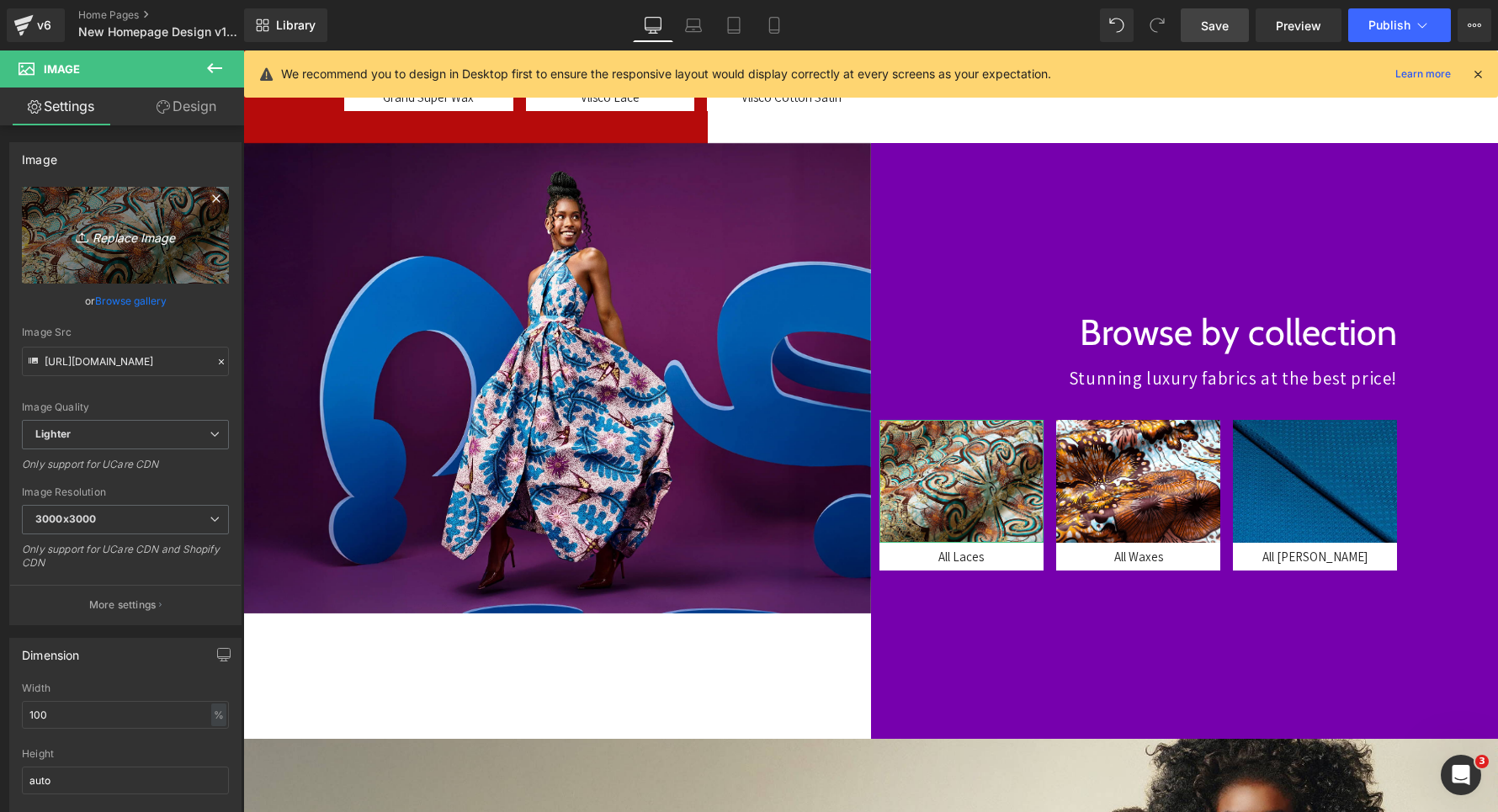
click at [106, 205] on link "Replace Image" at bounding box center [125, 235] width 207 height 97
type input "C:\fakepath\xsaas.jpg"
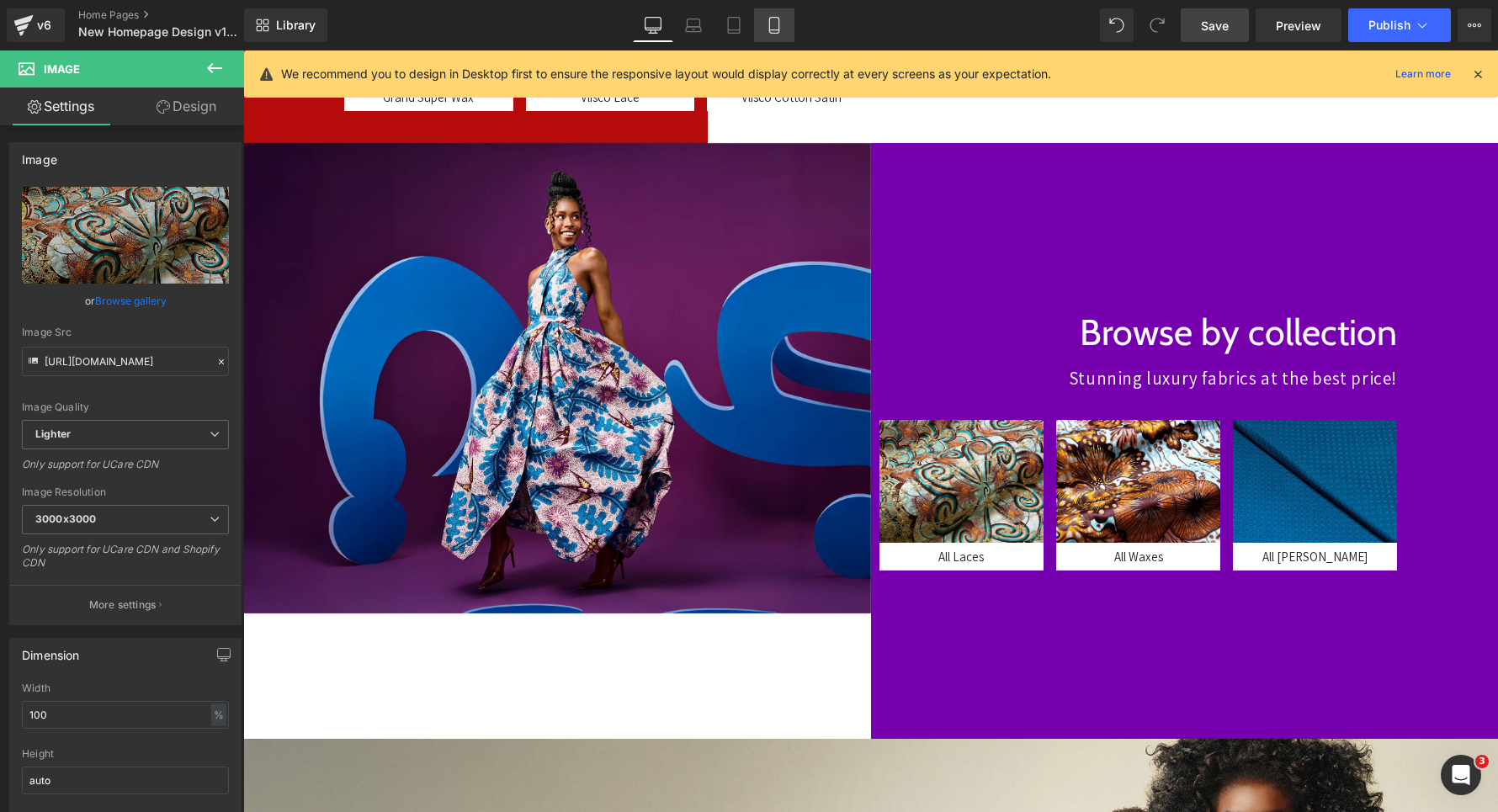
click at [773, 31] on icon at bounding box center [774, 25] width 17 height 17
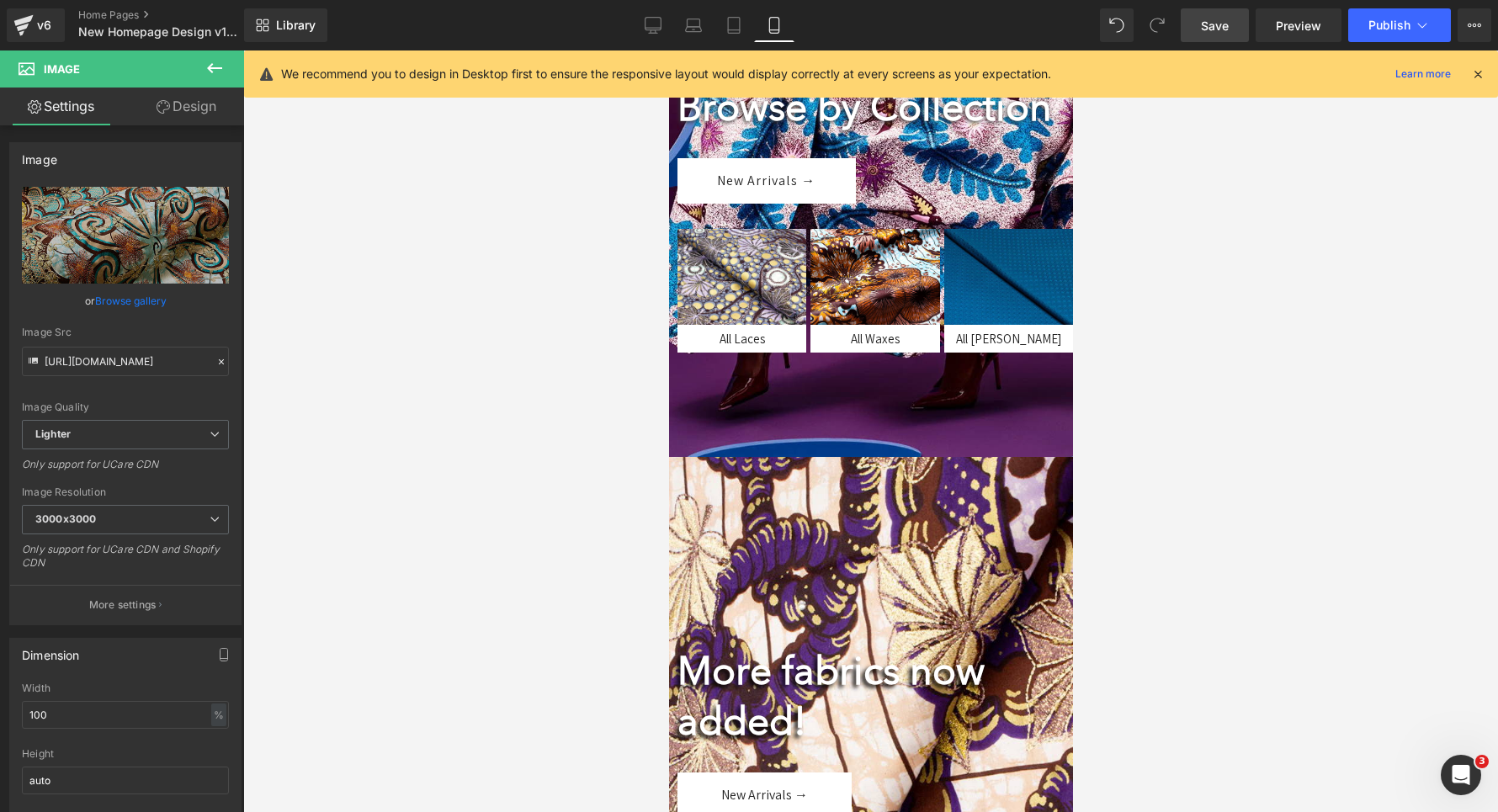
scroll to position [668, 0]
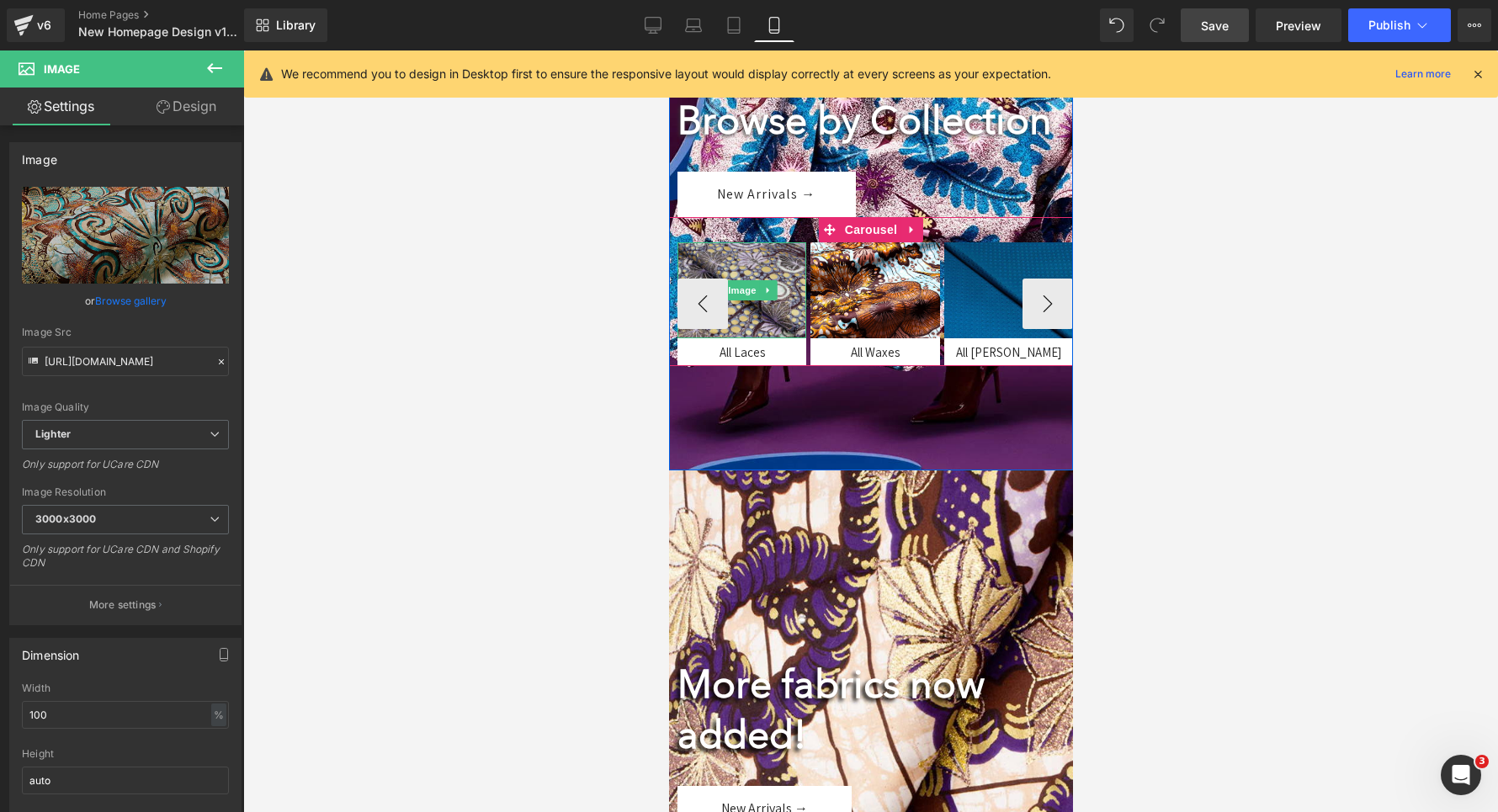
click at [737, 327] on img at bounding box center [741, 290] width 129 height 97
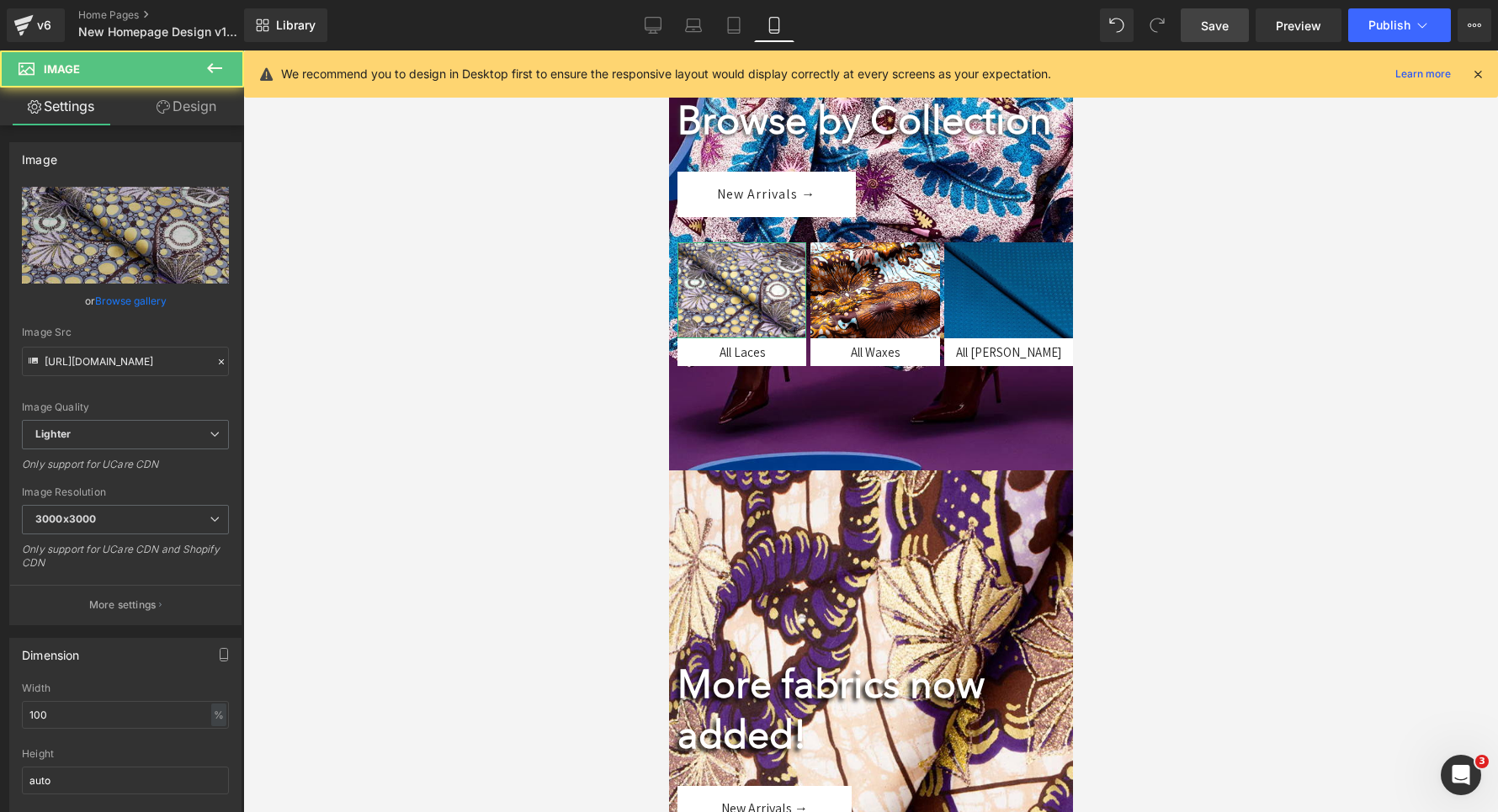
click at [184, 183] on div "Image [URL][DOMAIN_NAME] Replace Image Upload image or Browse gallery Image Src…" at bounding box center [125, 383] width 232 height 483
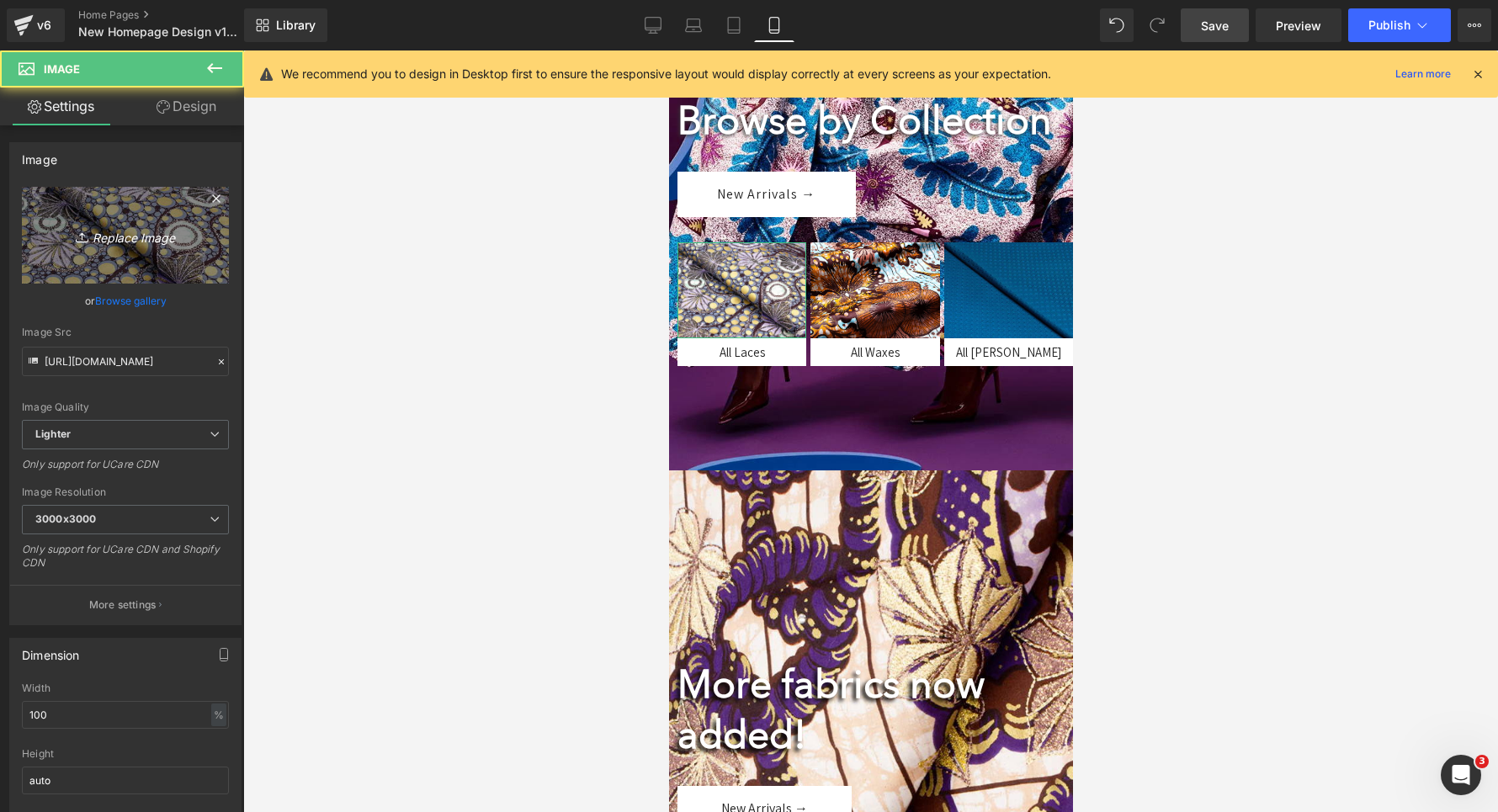
click at [171, 218] on link "Replace Image" at bounding box center [125, 235] width 207 height 97
type input "C:\fakepath\xsaas.jpg"
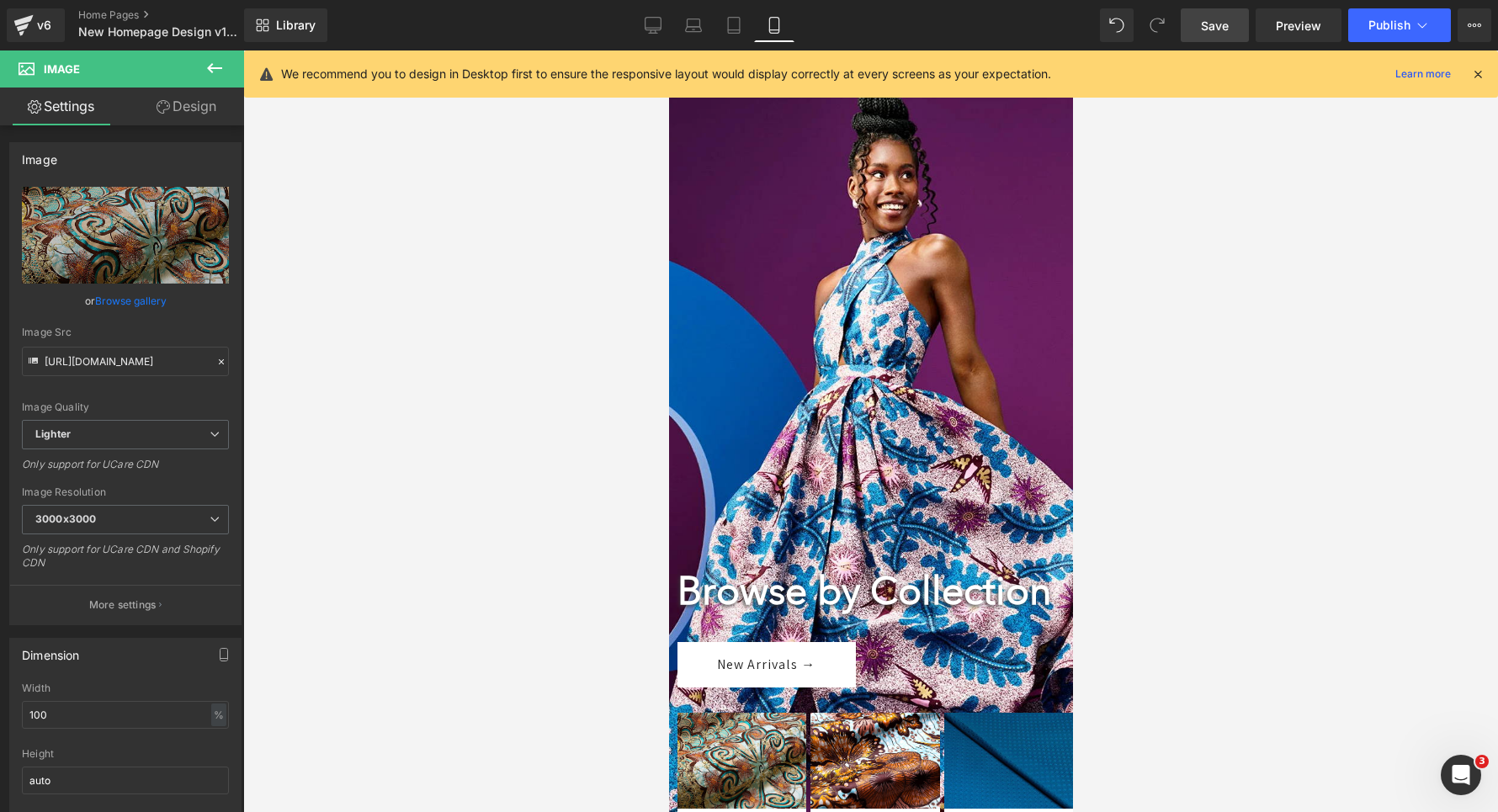
scroll to position [0, 0]
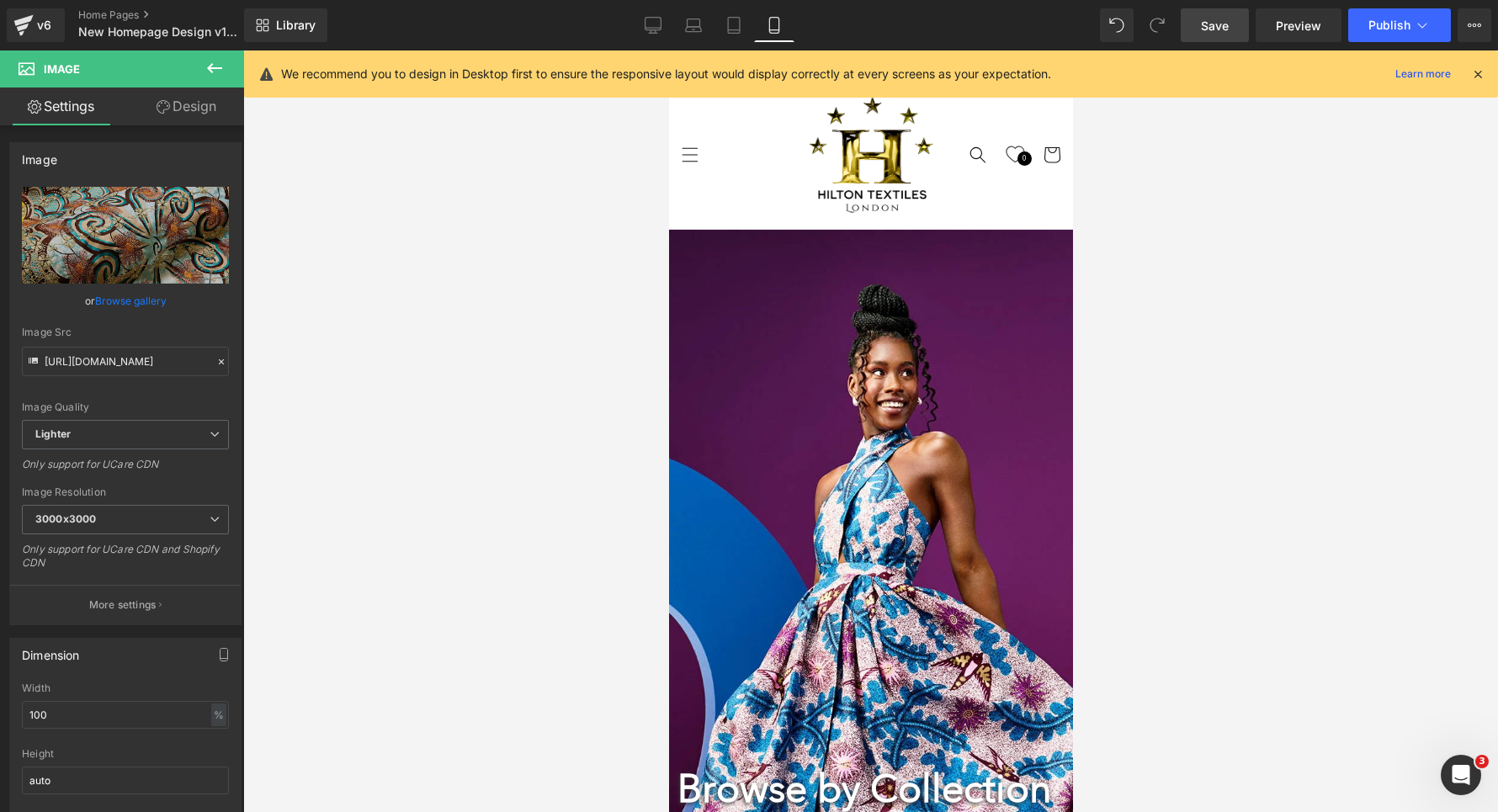
click at [884, 400] on div at bounding box center [870, 684] width 404 height 909
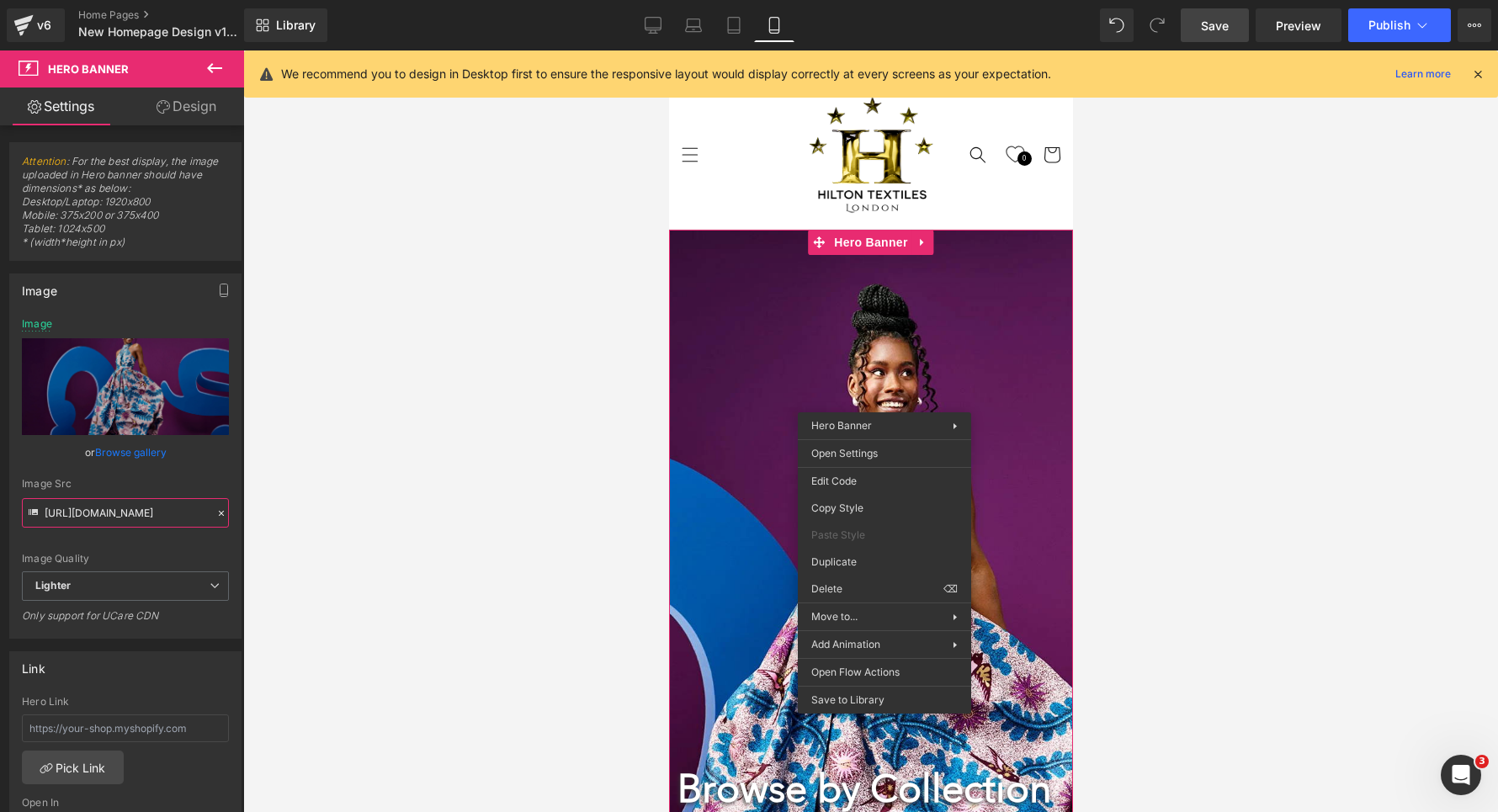
click at [90, 514] on input "[URL][DOMAIN_NAME]" at bounding box center [125, 513] width 207 height 30
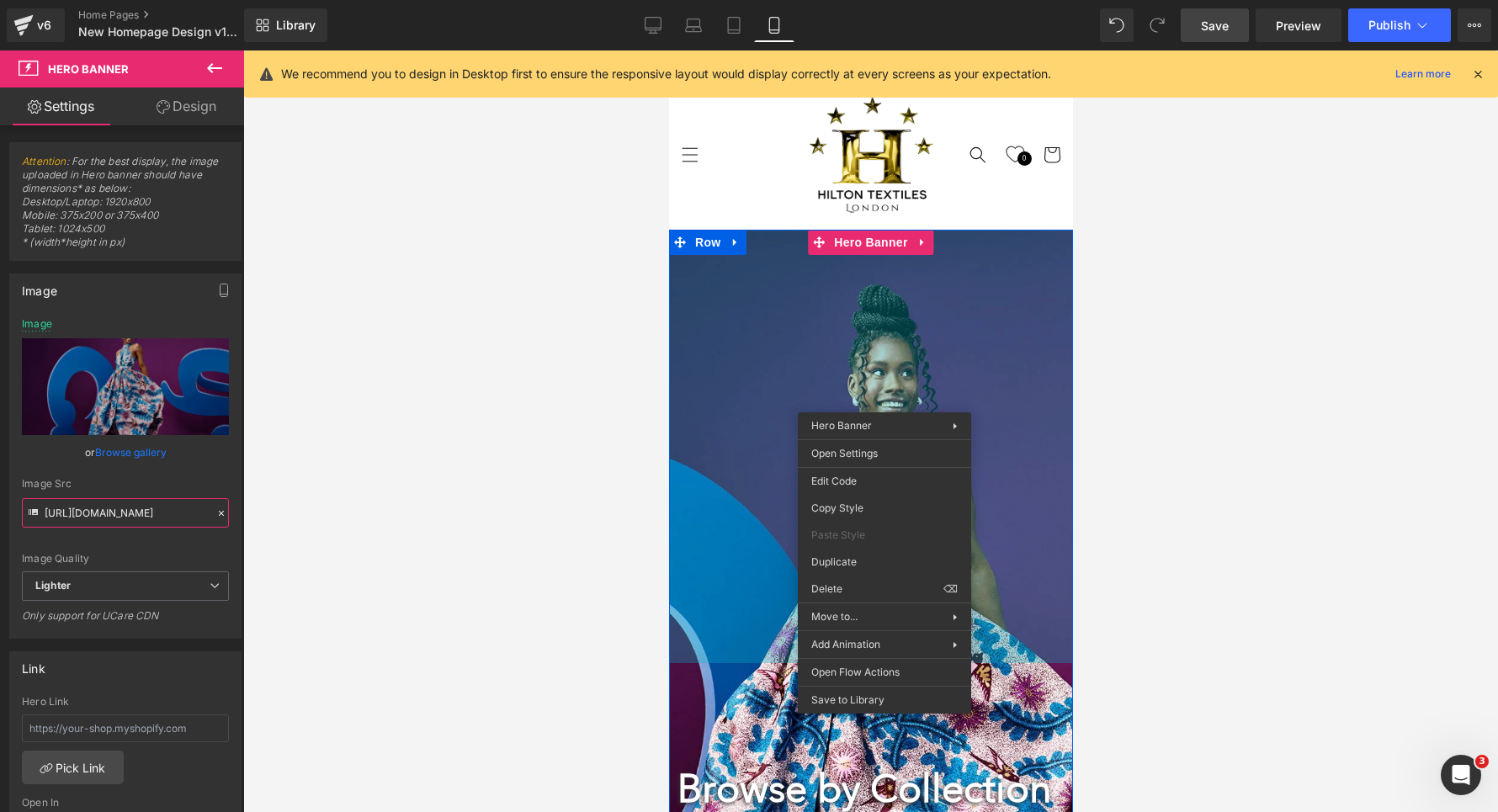
click at [795, 311] on div "Browse by Collection Heading New Arrivals → Button Image All Laces Text Block I…" at bounding box center [870, 684] width 404 height 909
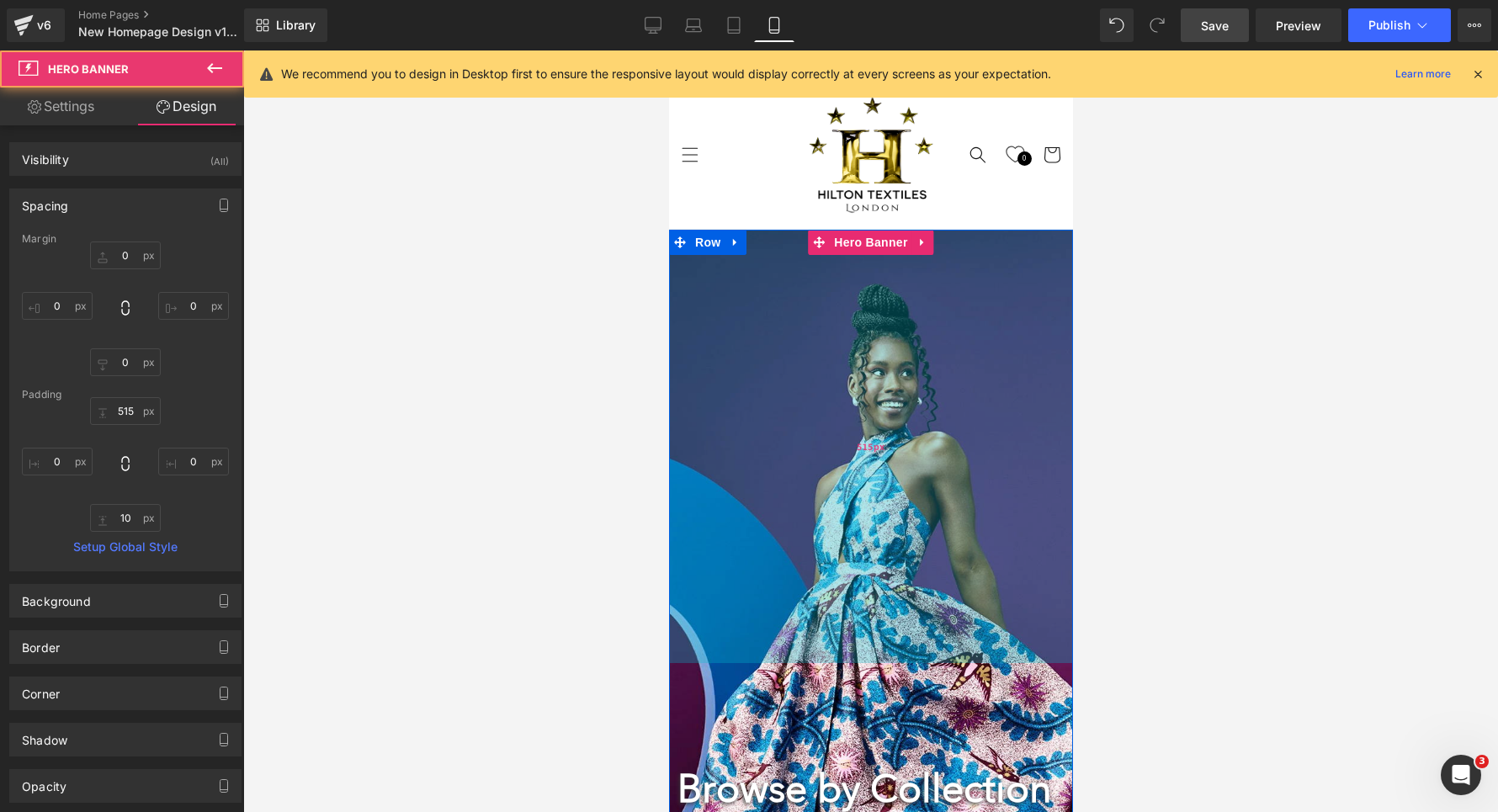
click at [771, 344] on div "515px" at bounding box center [870, 447] width 404 height 433
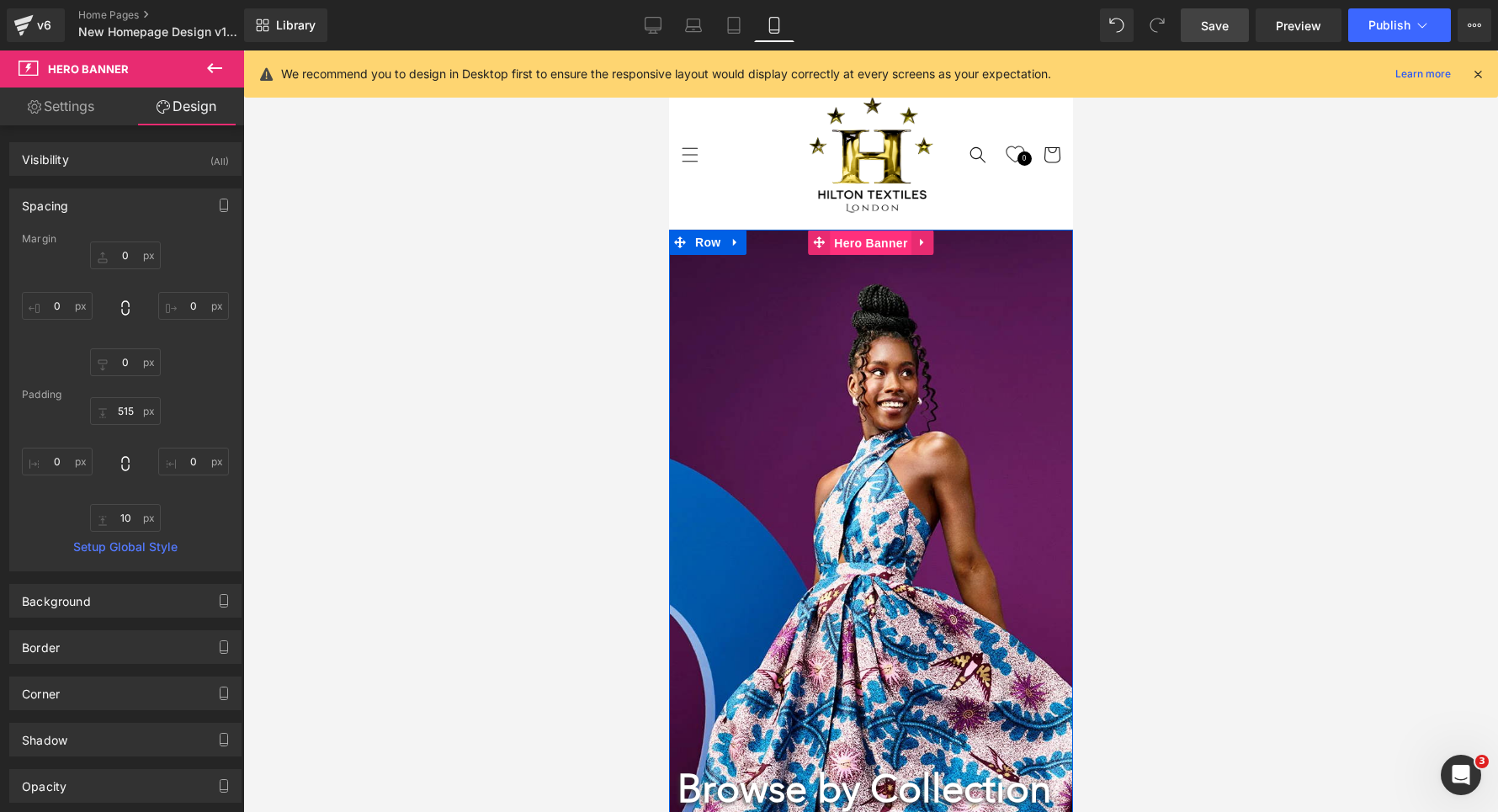
click at [877, 247] on span "Hero Banner" at bounding box center [870, 243] width 82 height 25
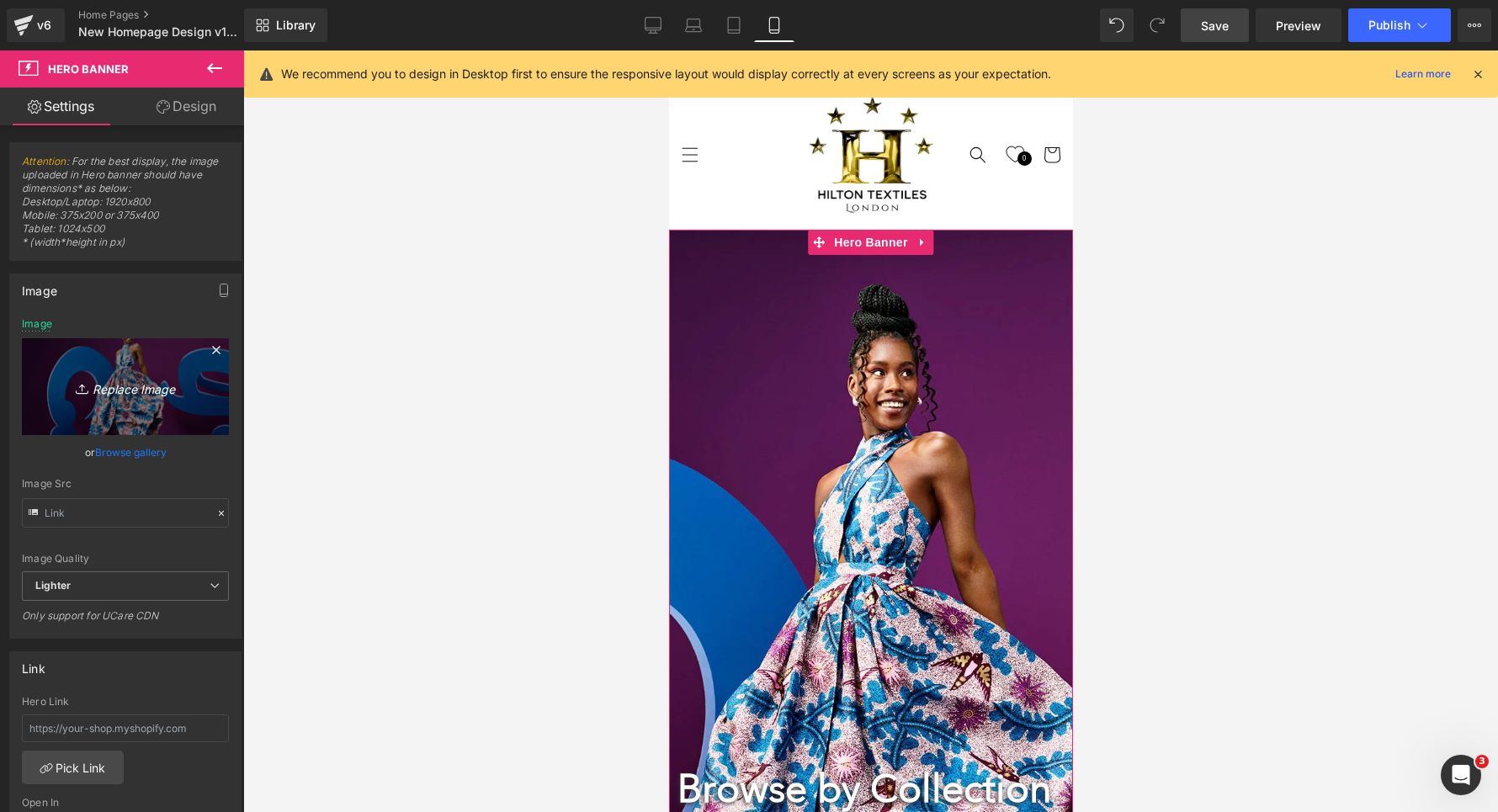
click at [112, 373] on link "Replace Image" at bounding box center [125, 386] width 207 height 97
type input "C:\fakepath\cdcaca.jpg"
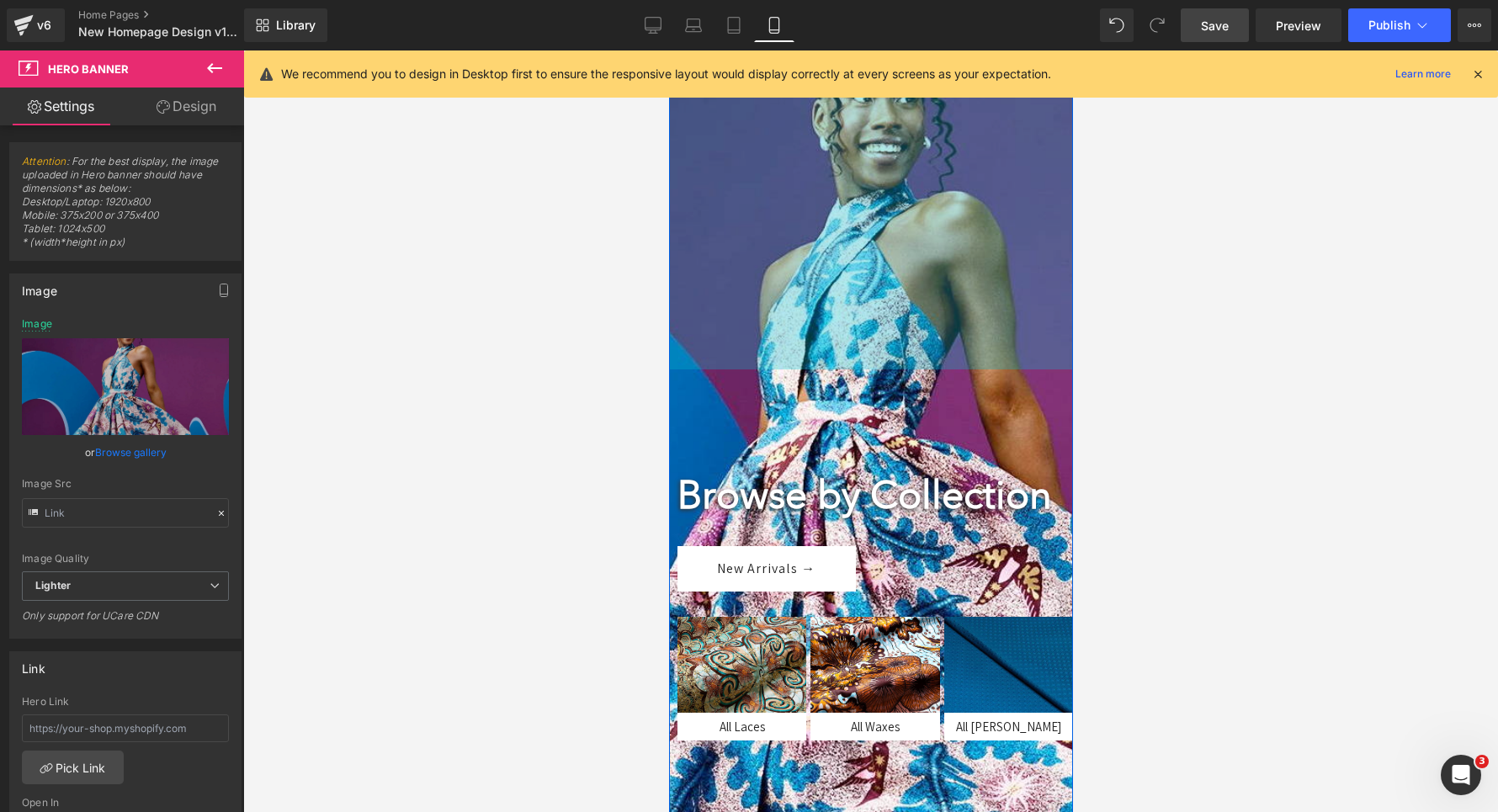
scroll to position [303, 0]
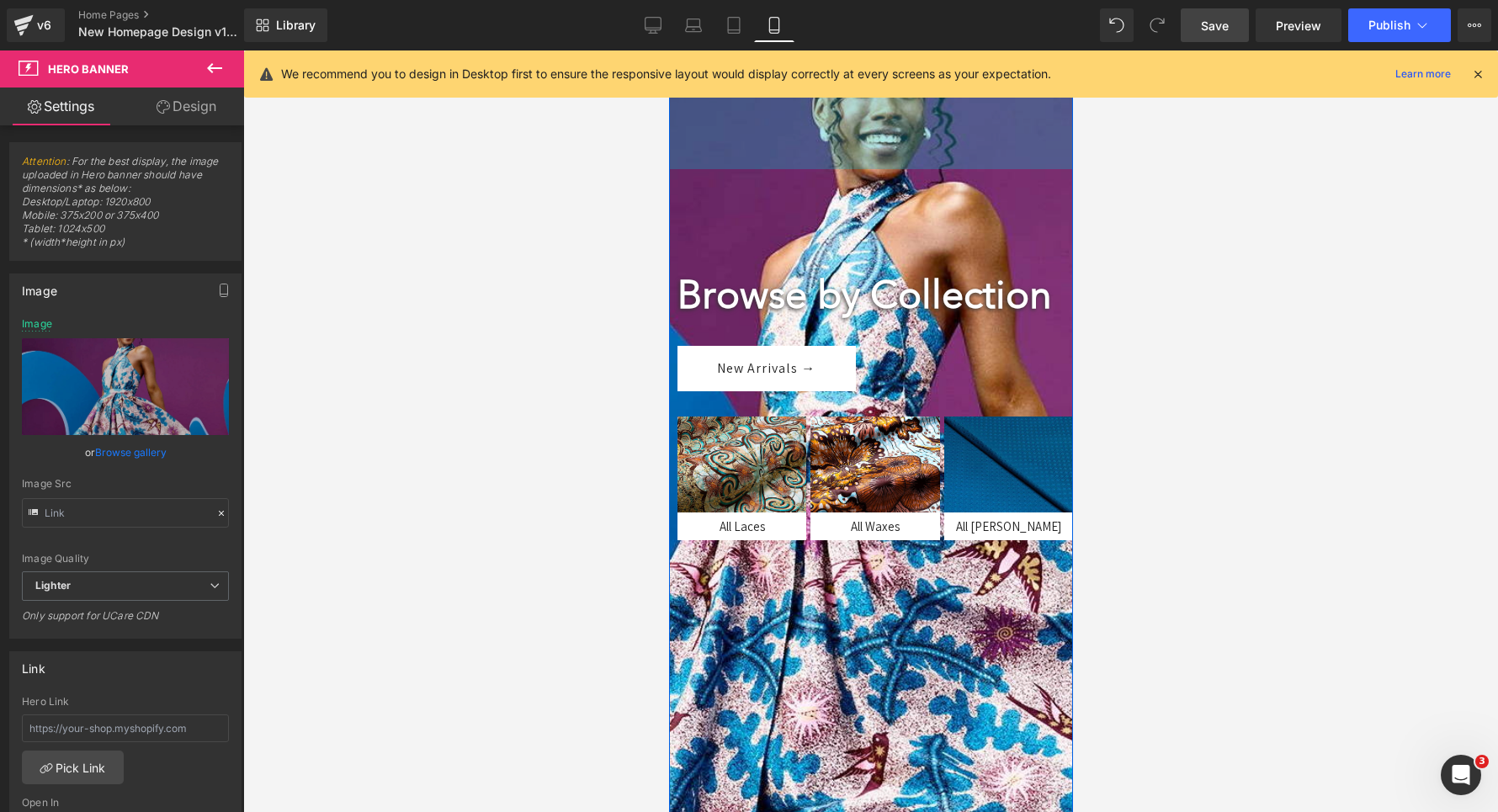
drag, startPoint x: 757, startPoint y: 337, endPoint x: 760, endPoint y: 149, distance: 188.0
click at [760, 149] on div "288px" at bounding box center [870, 47] width 404 height 242
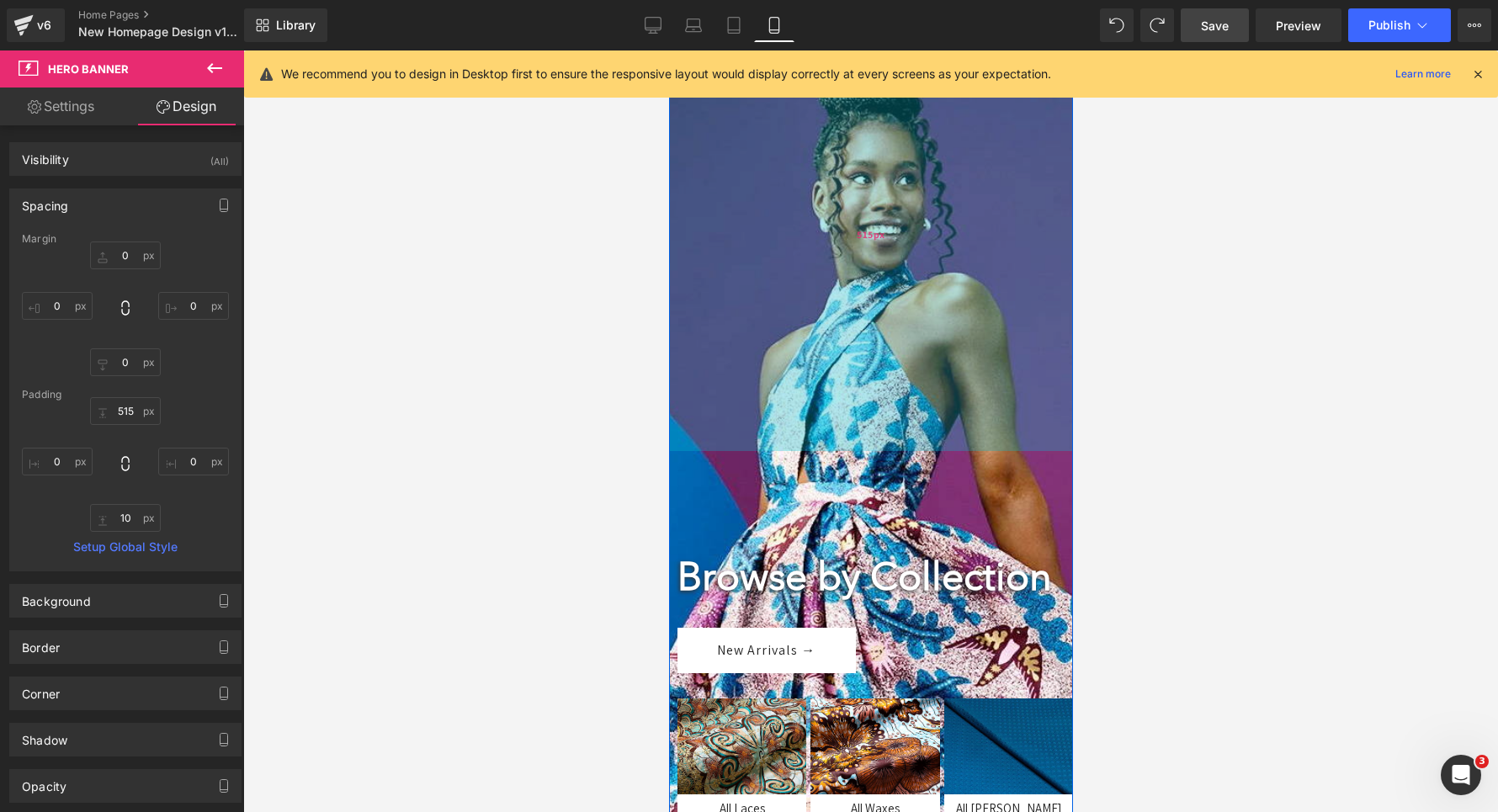
scroll to position [210, 0]
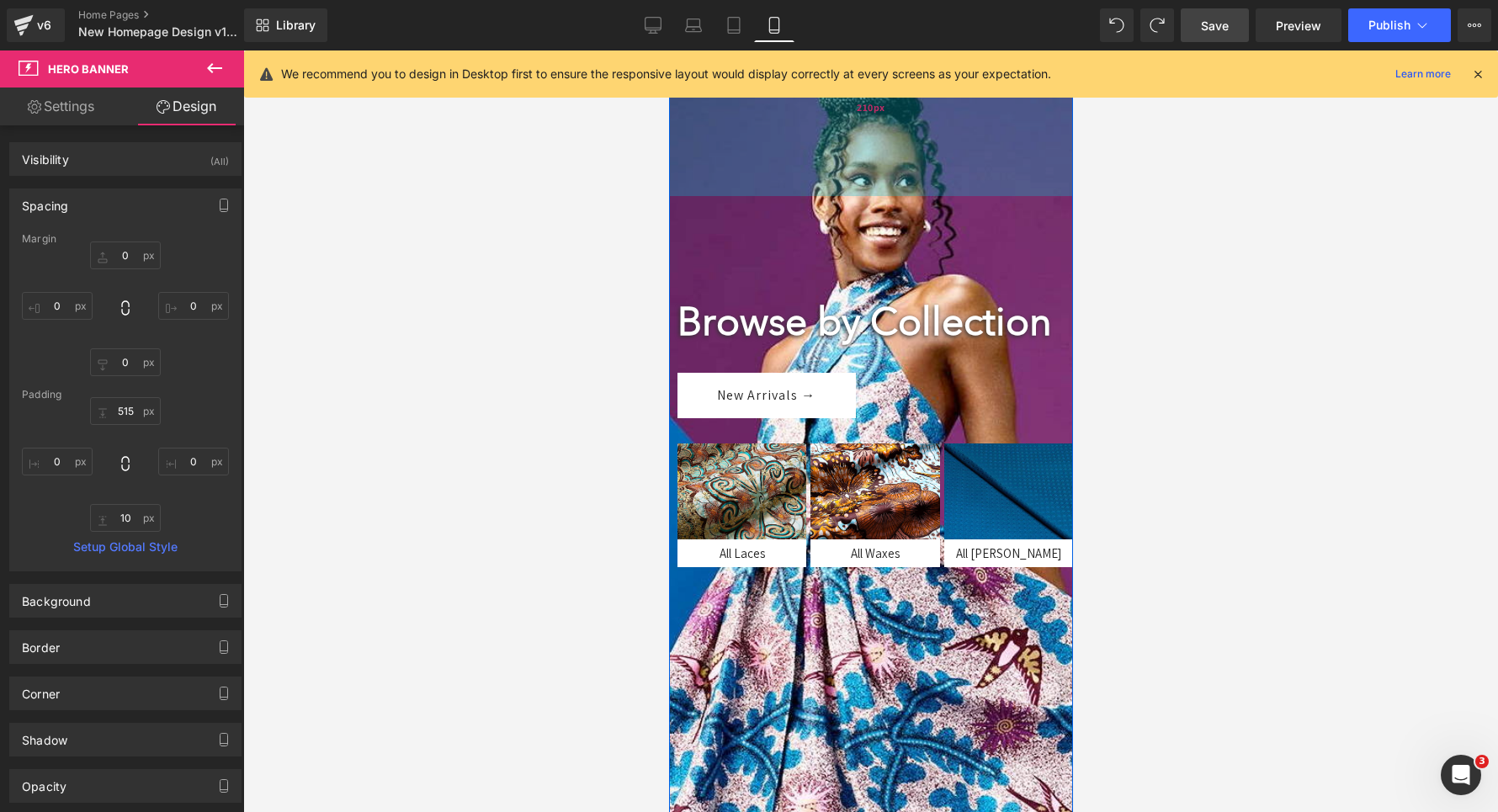
drag, startPoint x: 750, startPoint y: 428, endPoint x: 744, endPoint y: 181, distance: 247.1
click at [744, 181] on div "210px" at bounding box center [870, 107] width 404 height 177
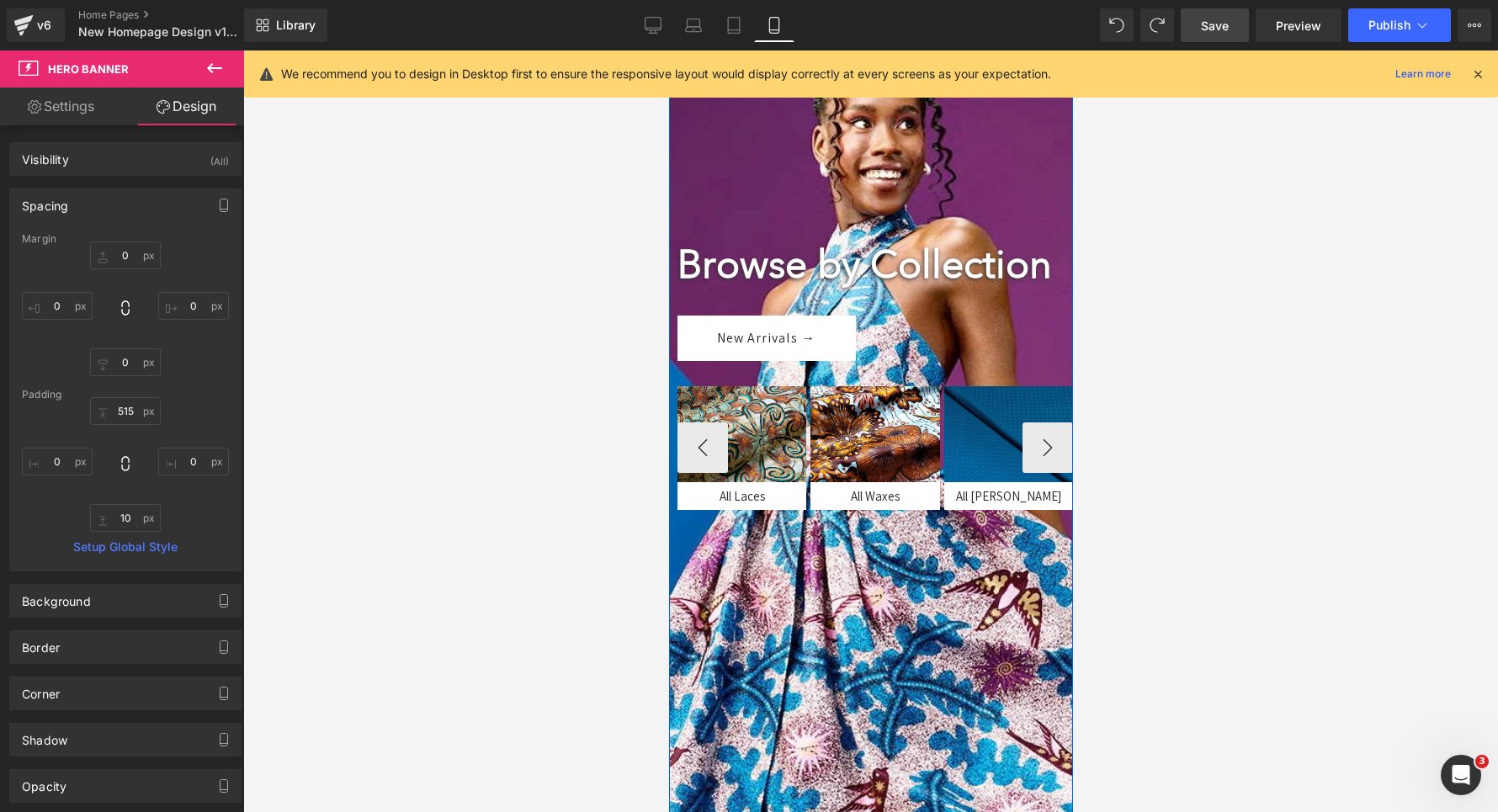
scroll to position [275, 0]
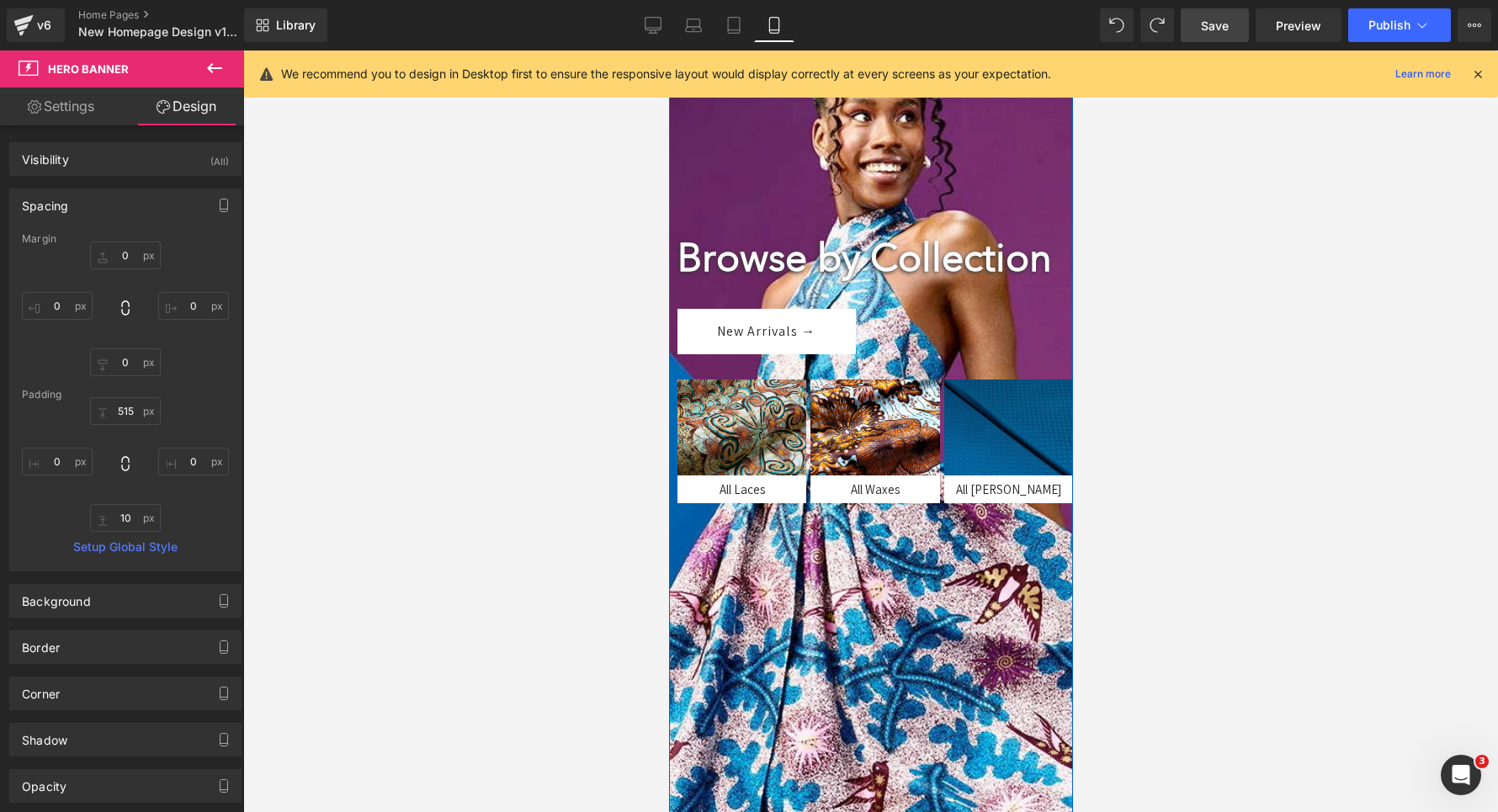
click at [773, 661] on div at bounding box center [870, 410] width 404 height 909
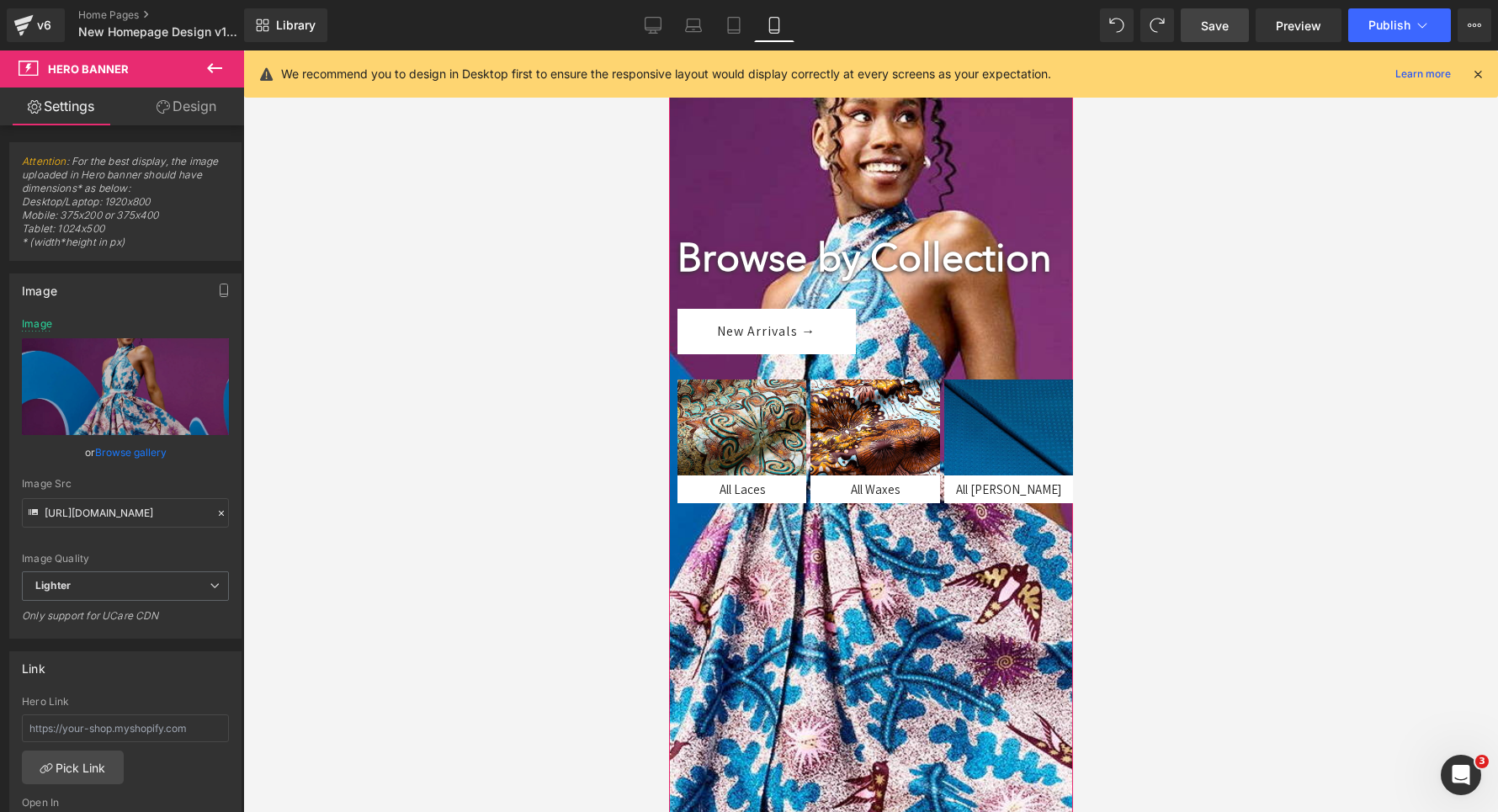
click at [192, 112] on link "Design" at bounding box center [186, 107] width 122 height 38
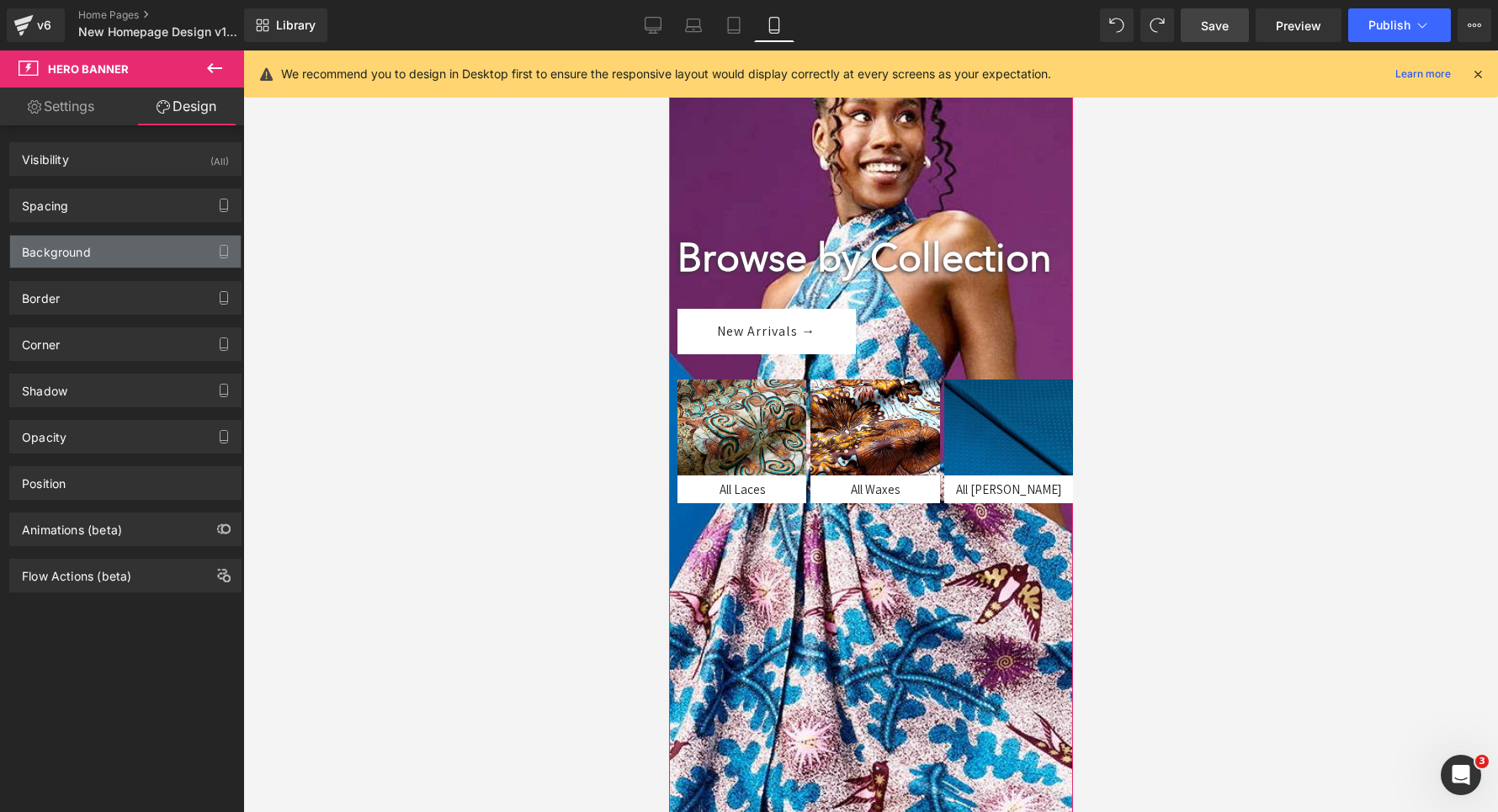
click at [90, 259] on div "Background" at bounding box center [56, 247] width 69 height 24
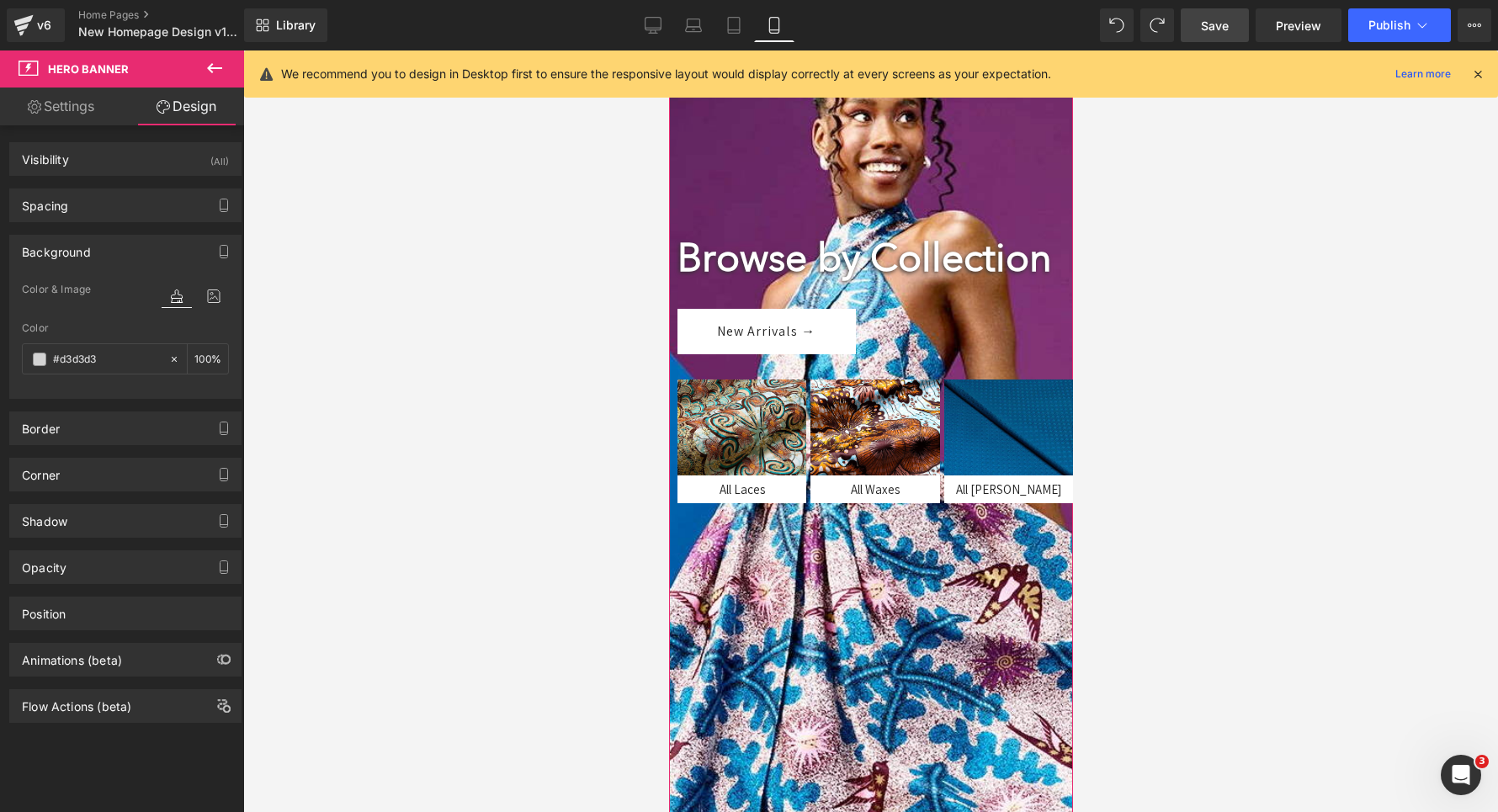
click at [84, 222] on div "Spacing [GEOGRAPHIC_DATA] 0 0 0 0 [GEOGRAPHIC_DATA] 210 0 10 0 Setup Global Sty…" at bounding box center [125, 205] width 232 height 34
click at [84, 209] on div "Spacing" at bounding box center [125, 205] width 230 height 32
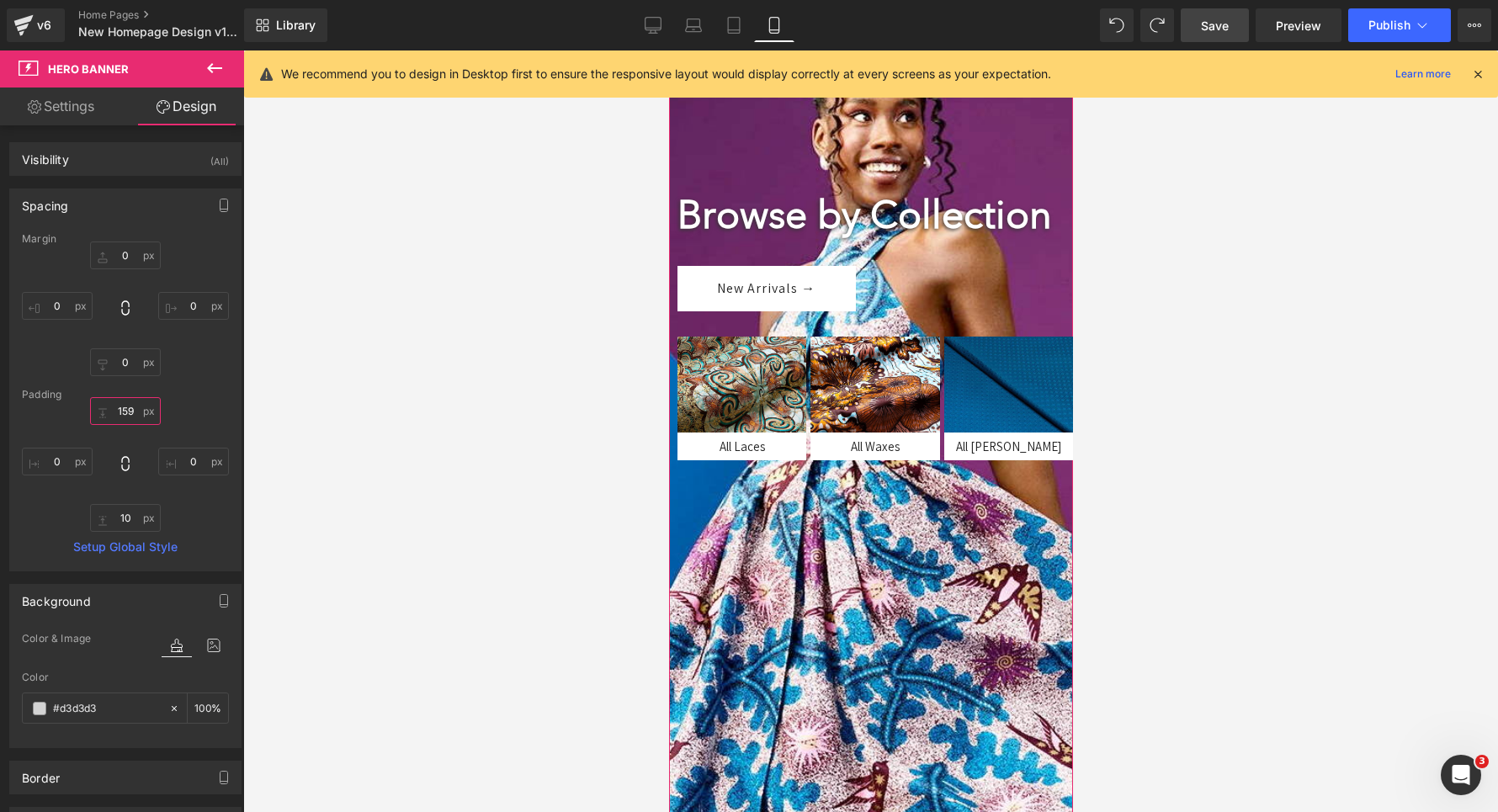
drag, startPoint x: 111, startPoint y: 420, endPoint x: 111, endPoint y: 463, distance: 43.0
click at [111, 463] on div "210 0 10 0" at bounding box center [125, 464] width 207 height 135
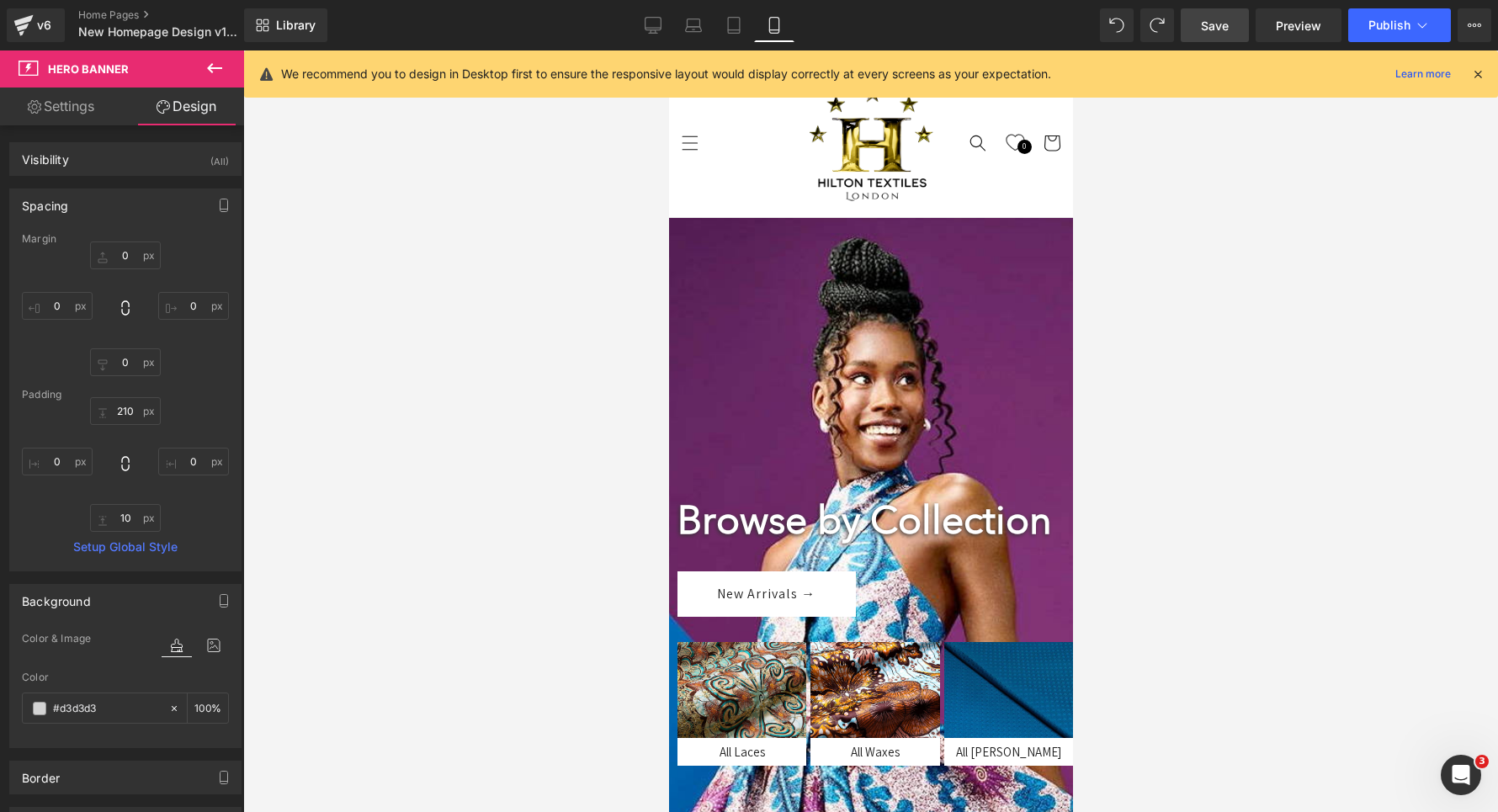
scroll to position [0, 0]
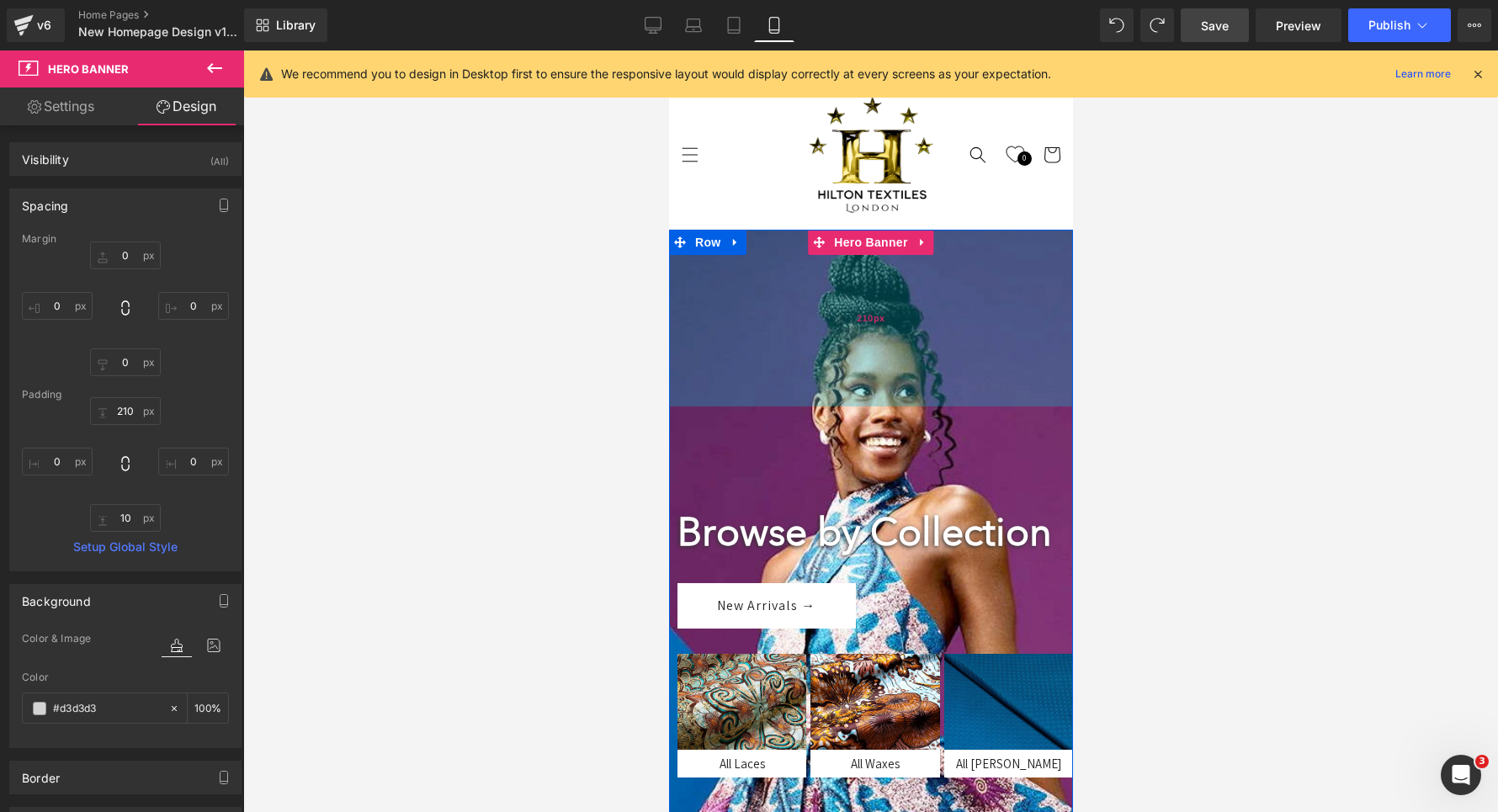
click at [812, 304] on div "210px" at bounding box center [870, 318] width 404 height 177
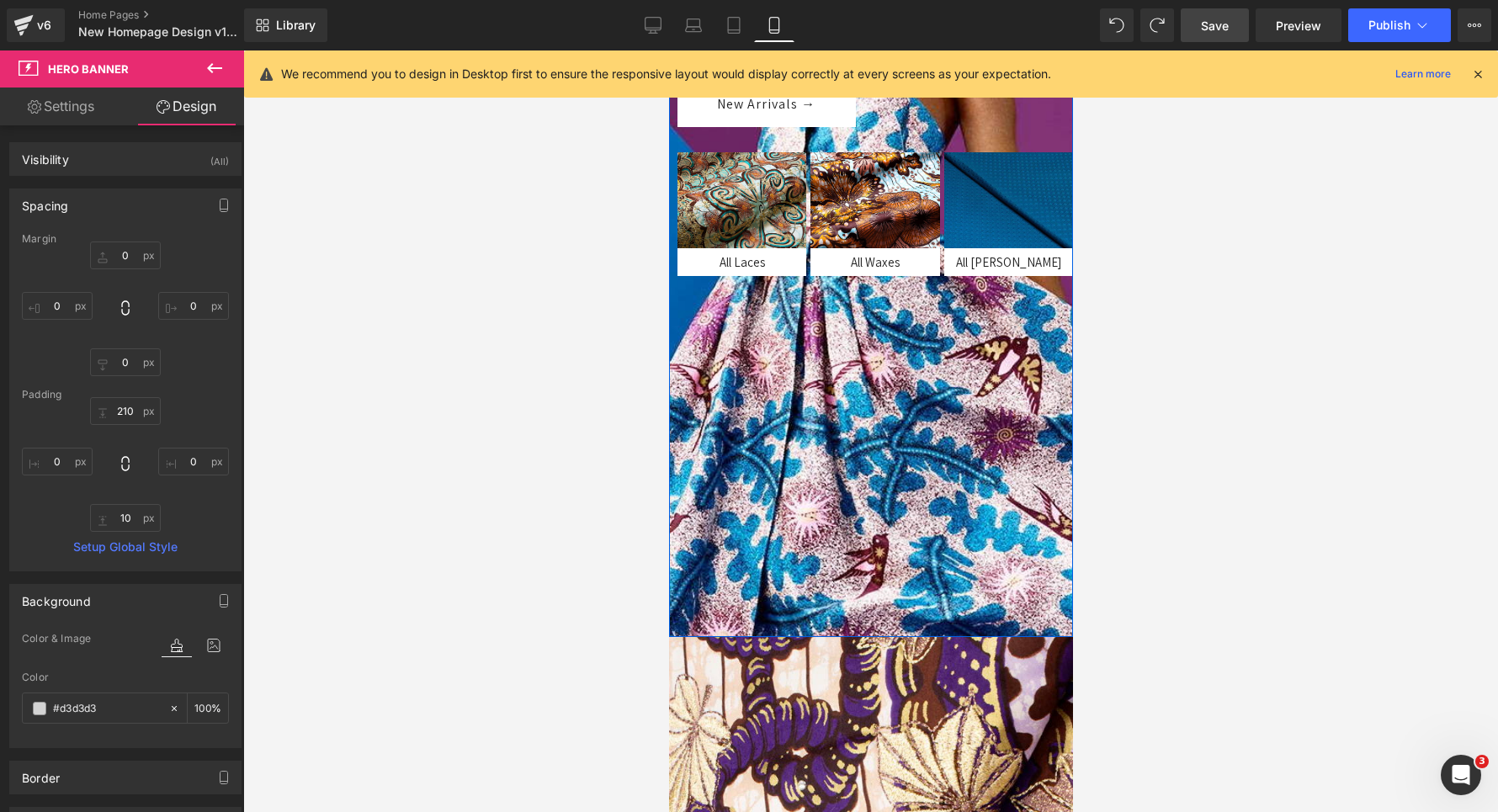
scroll to position [580, 0]
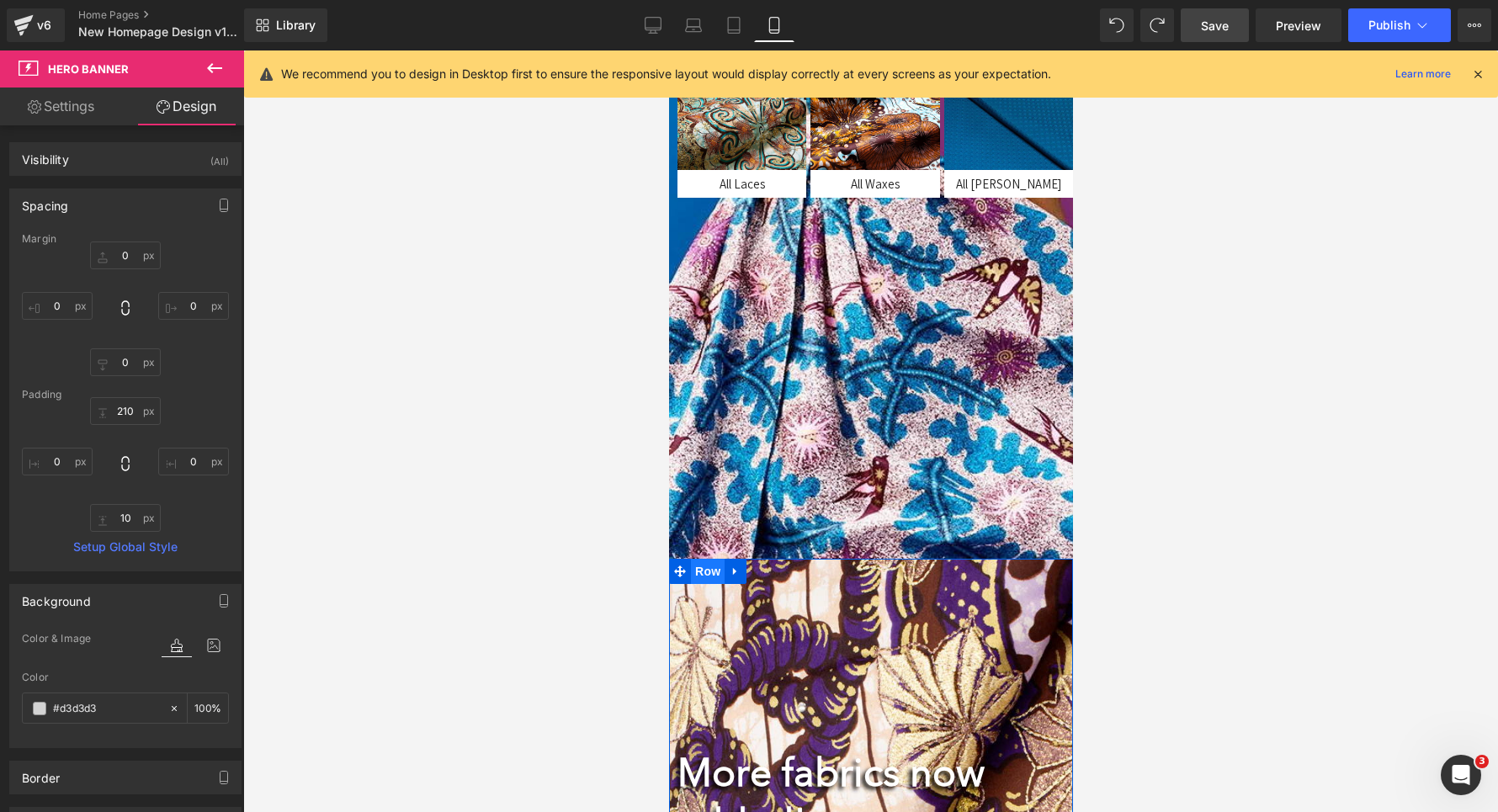
click at [705, 573] on span "Row" at bounding box center [707, 572] width 34 height 25
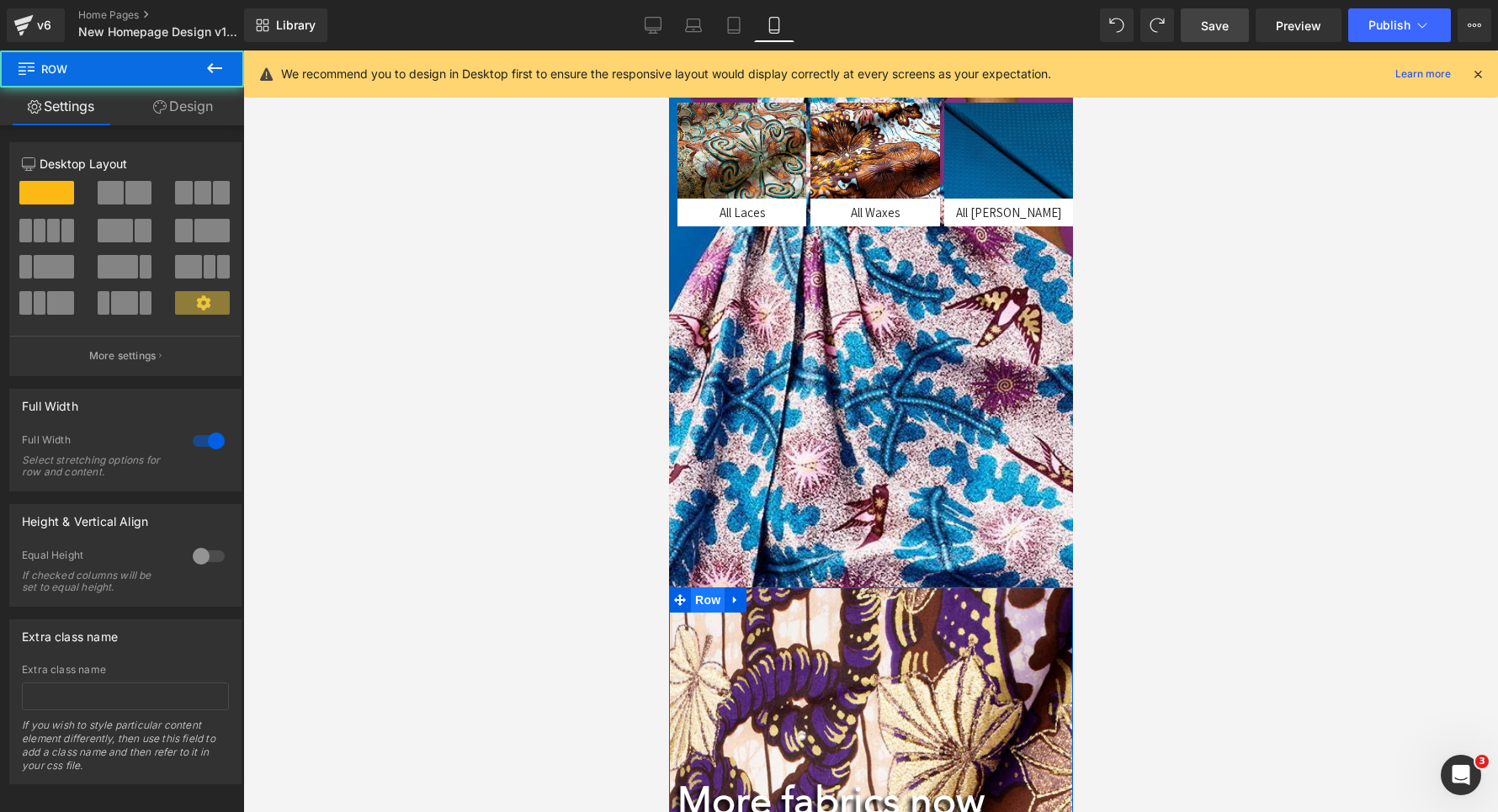
scroll to position [549, 0]
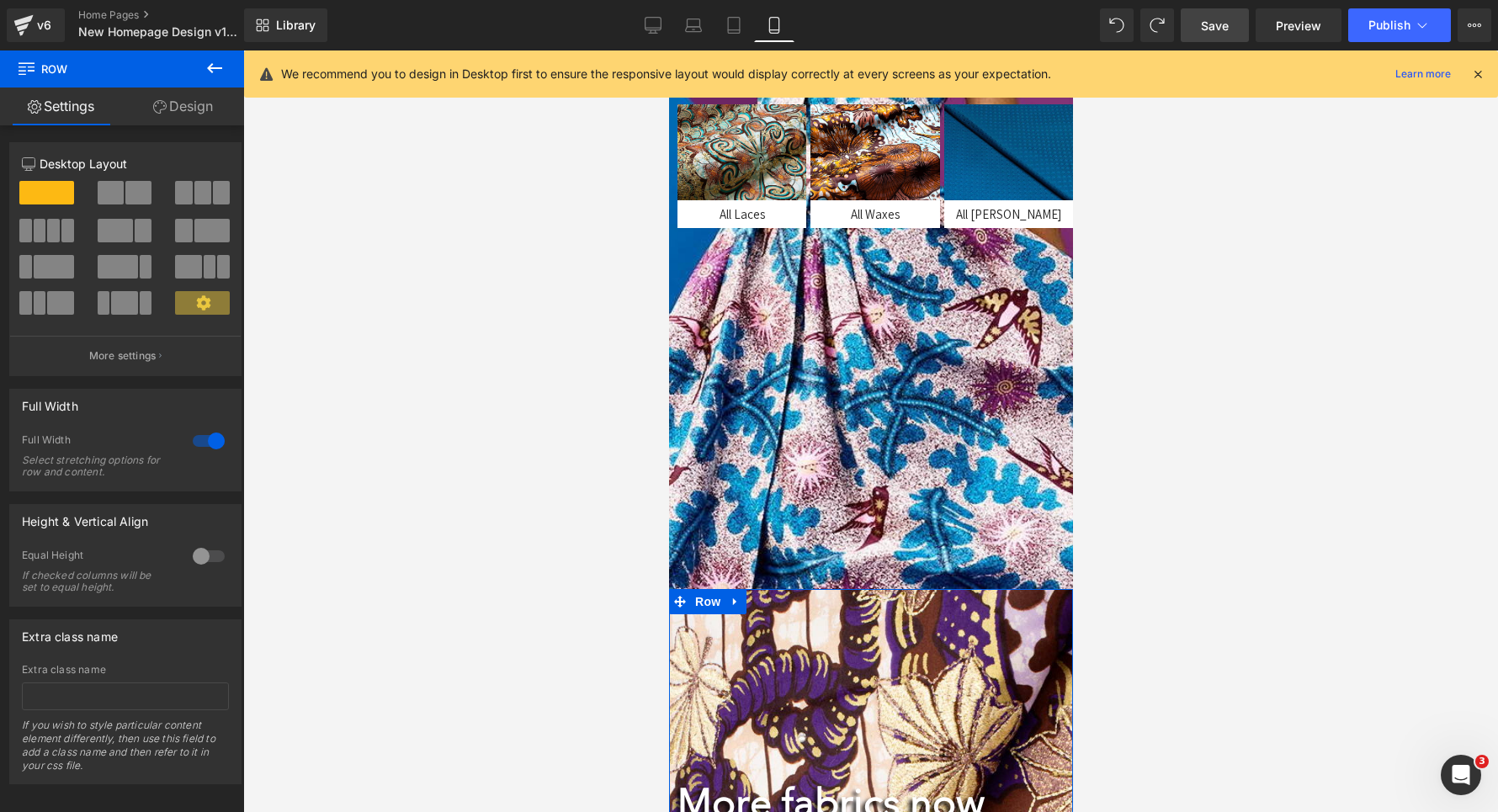
click at [202, 116] on link "Design" at bounding box center [183, 107] width 122 height 38
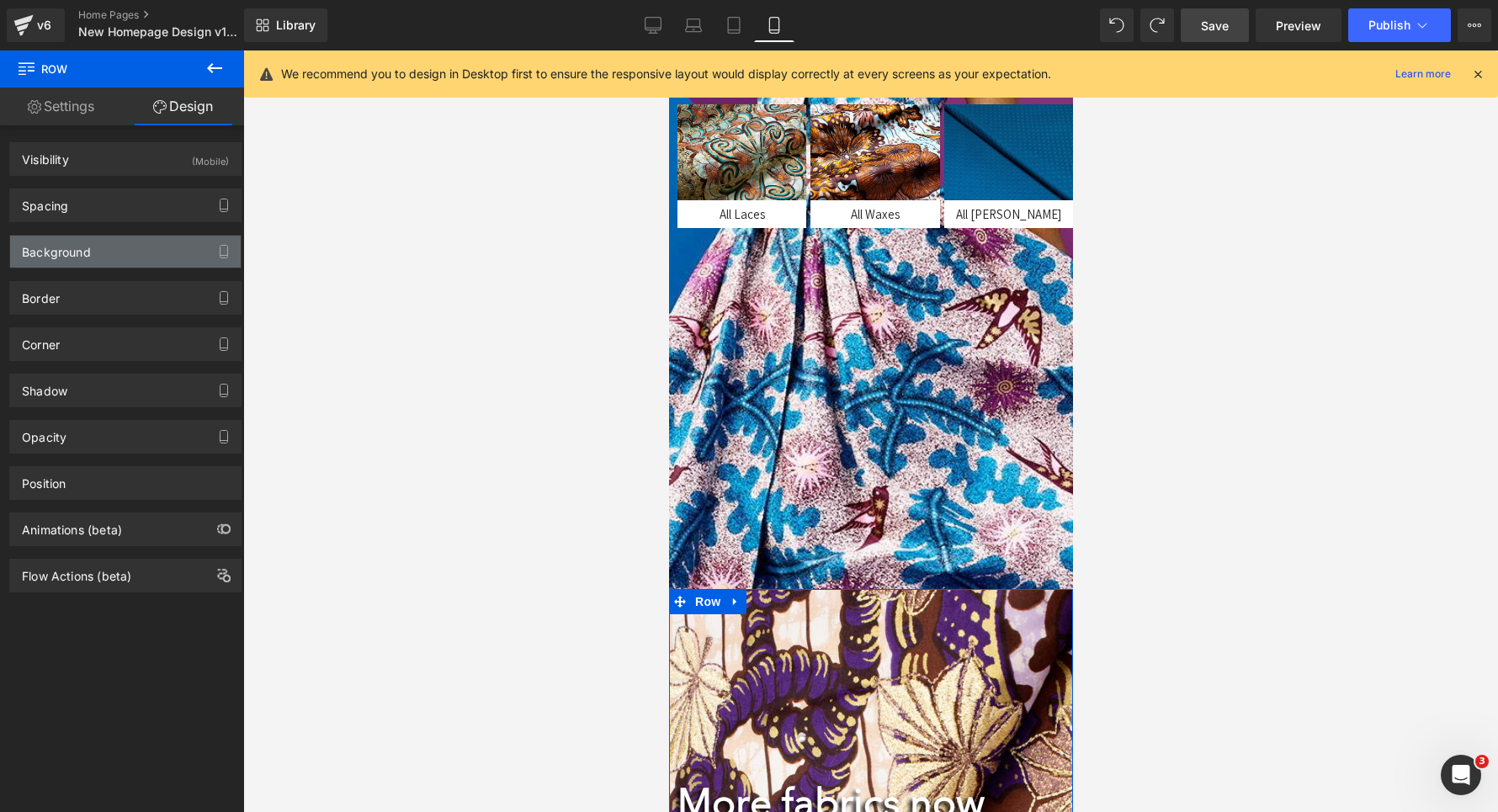
click at [108, 250] on div "Background" at bounding box center [125, 251] width 230 height 32
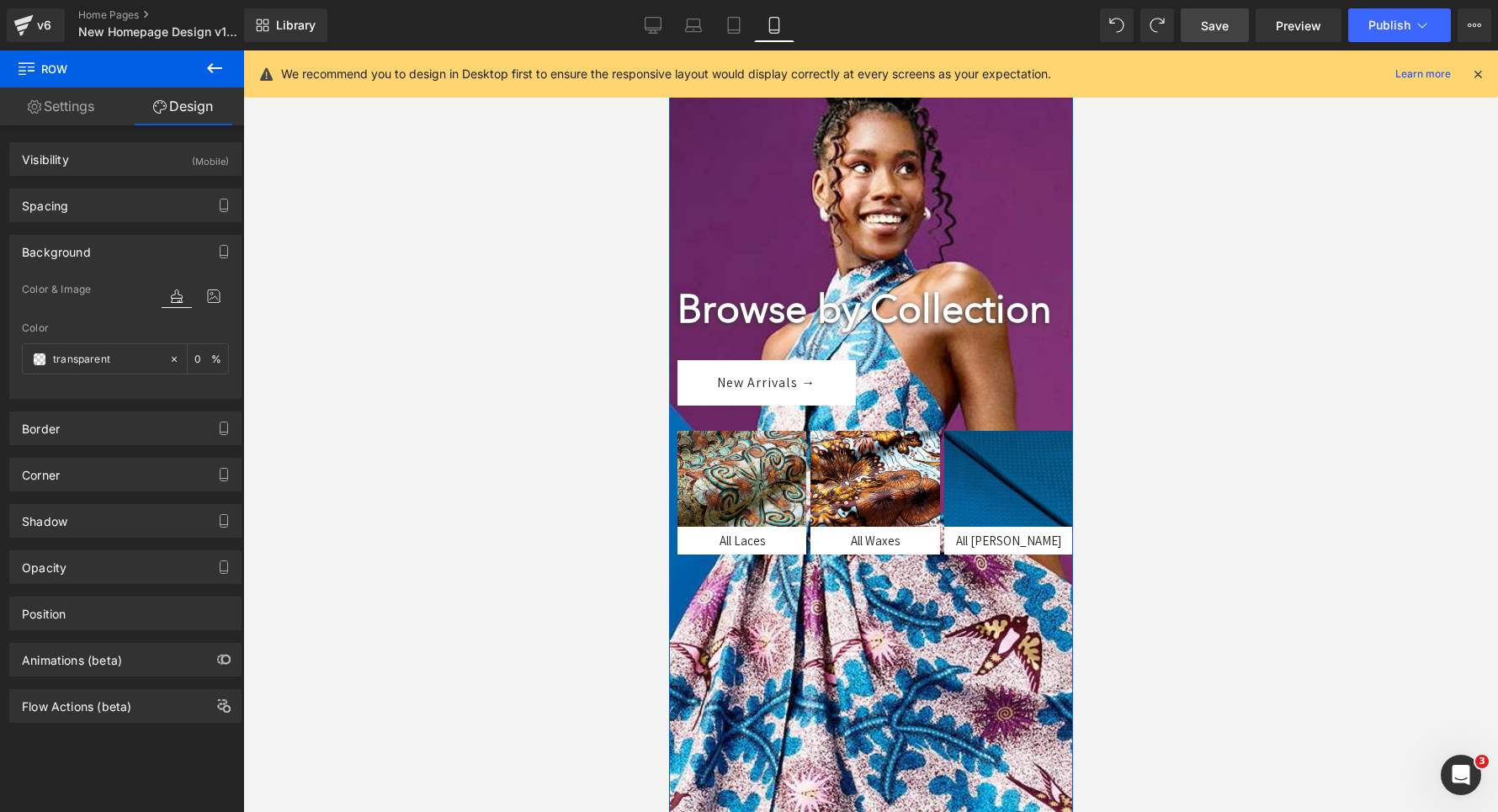
scroll to position [84, 0]
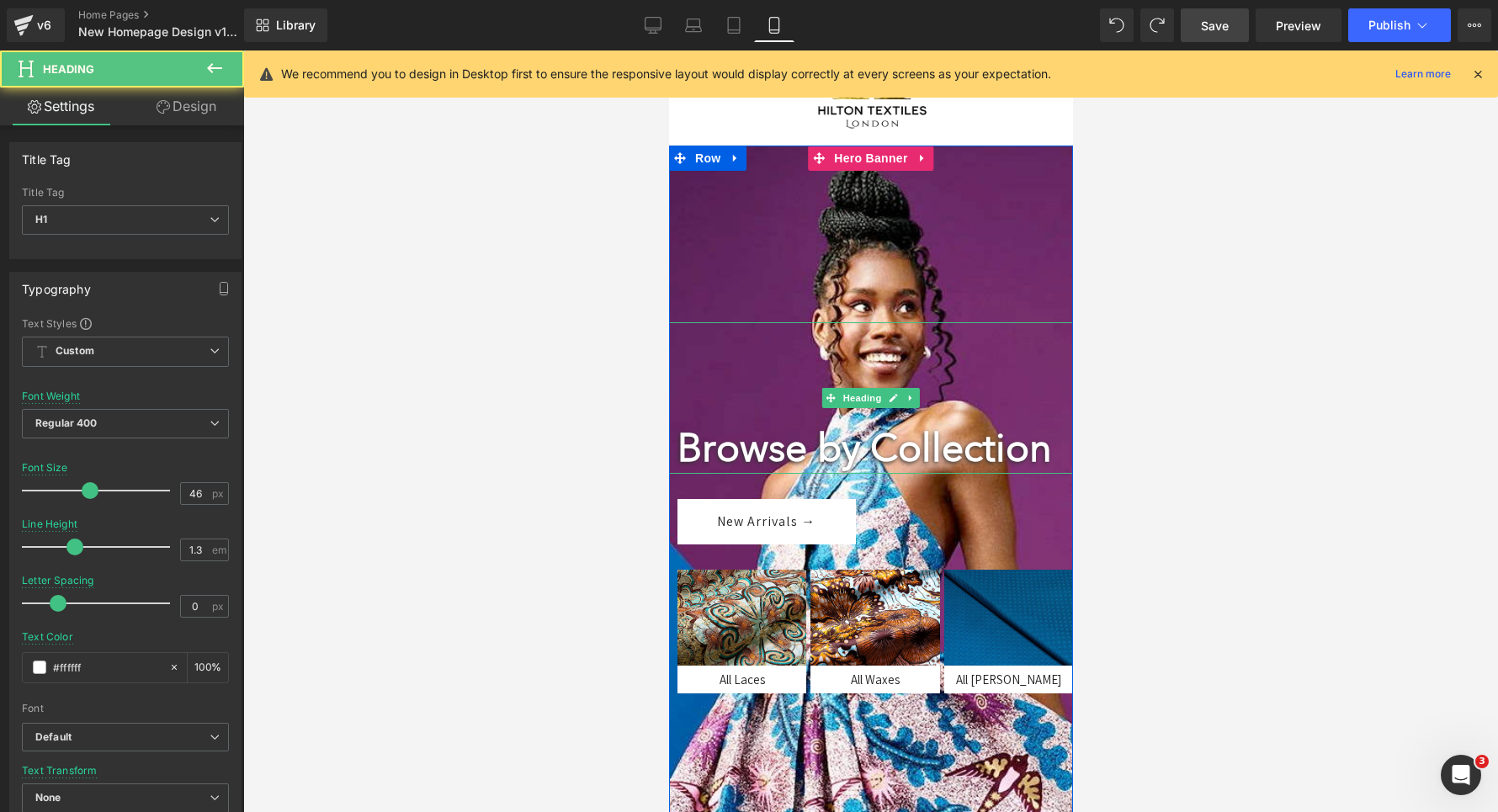
click at [828, 326] on div "Browse by Collection" at bounding box center [879, 398] width 404 height 151
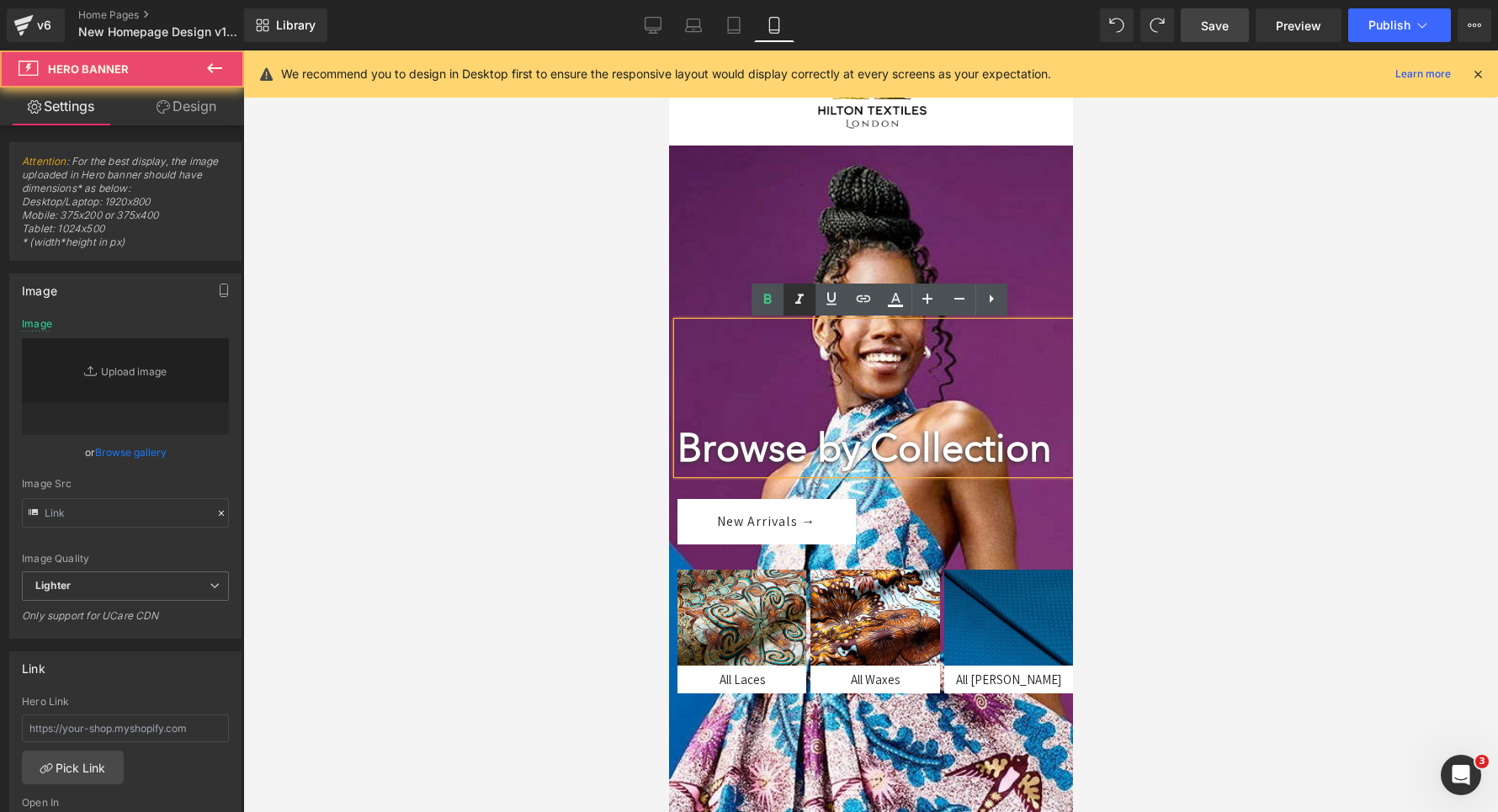
click at [770, 210] on div at bounding box center [870, 600] width 404 height 909
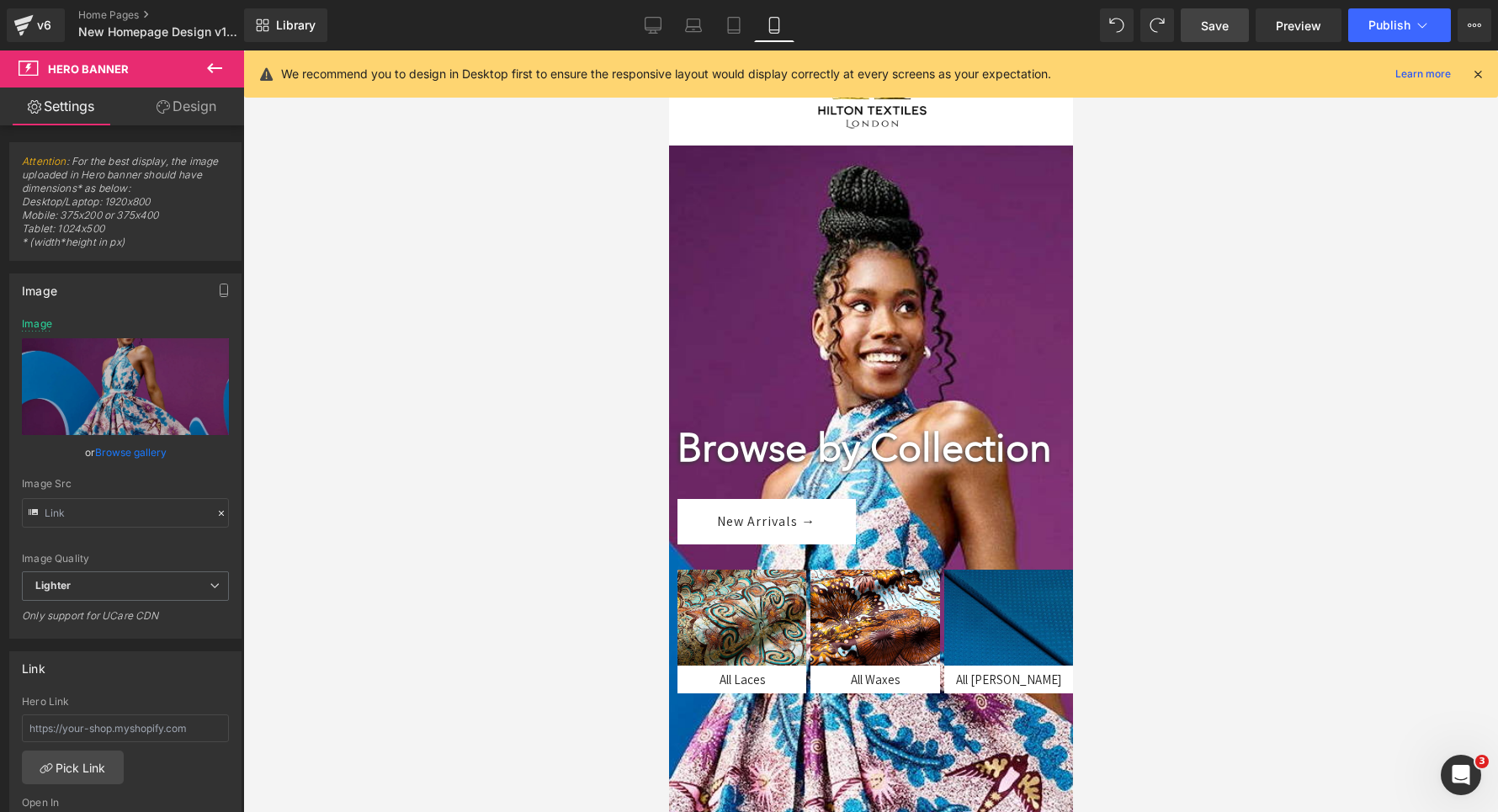
click at [668, 51] on div "210px" at bounding box center [668, 51] width 0 height 0
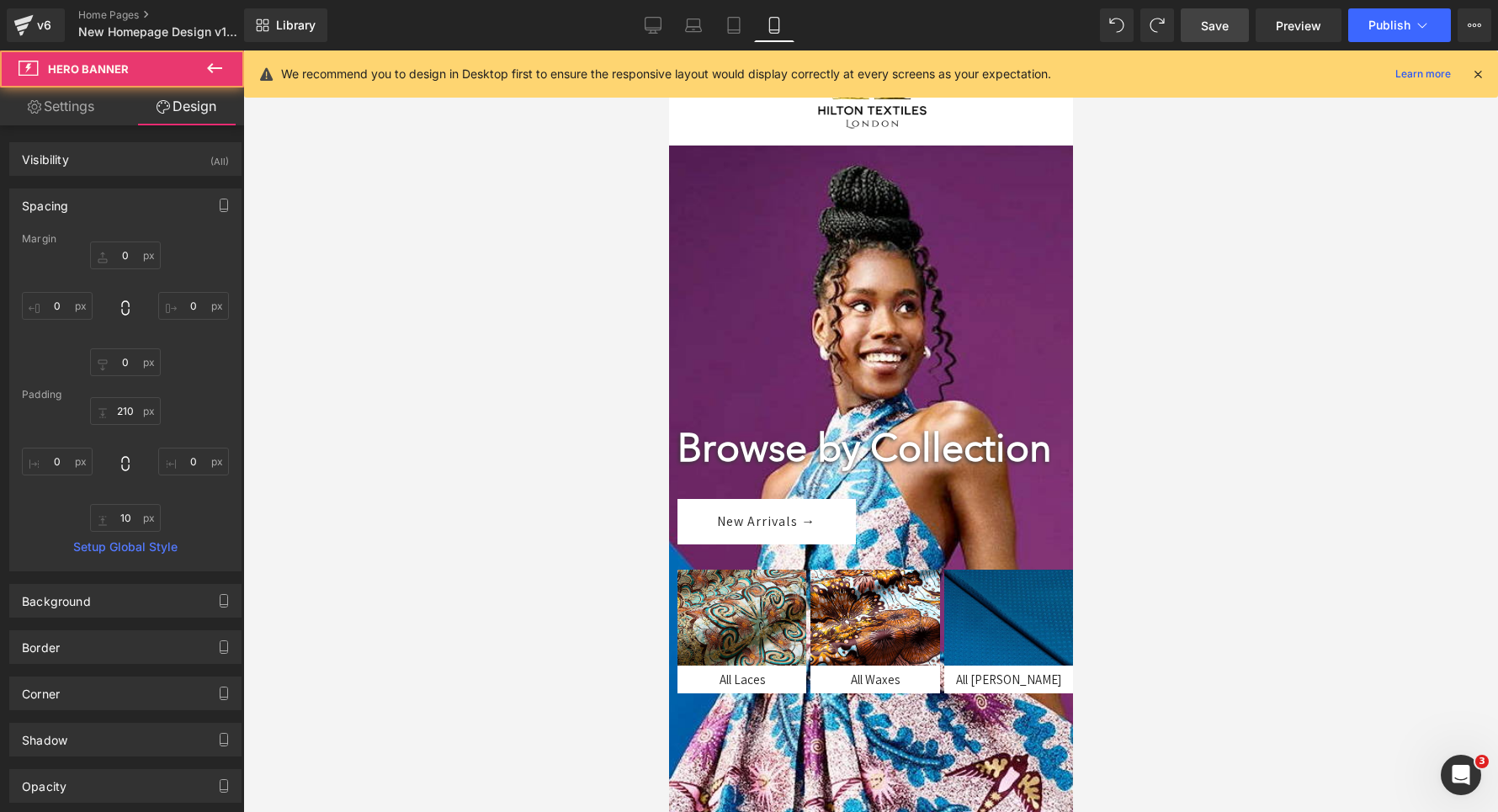
click at [668, 51] on div "210px" at bounding box center [668, 51] width 0 height 0
click at [735, 387] on div "Browse by Collection" at bounding box center [879, 398] width 404 height 151
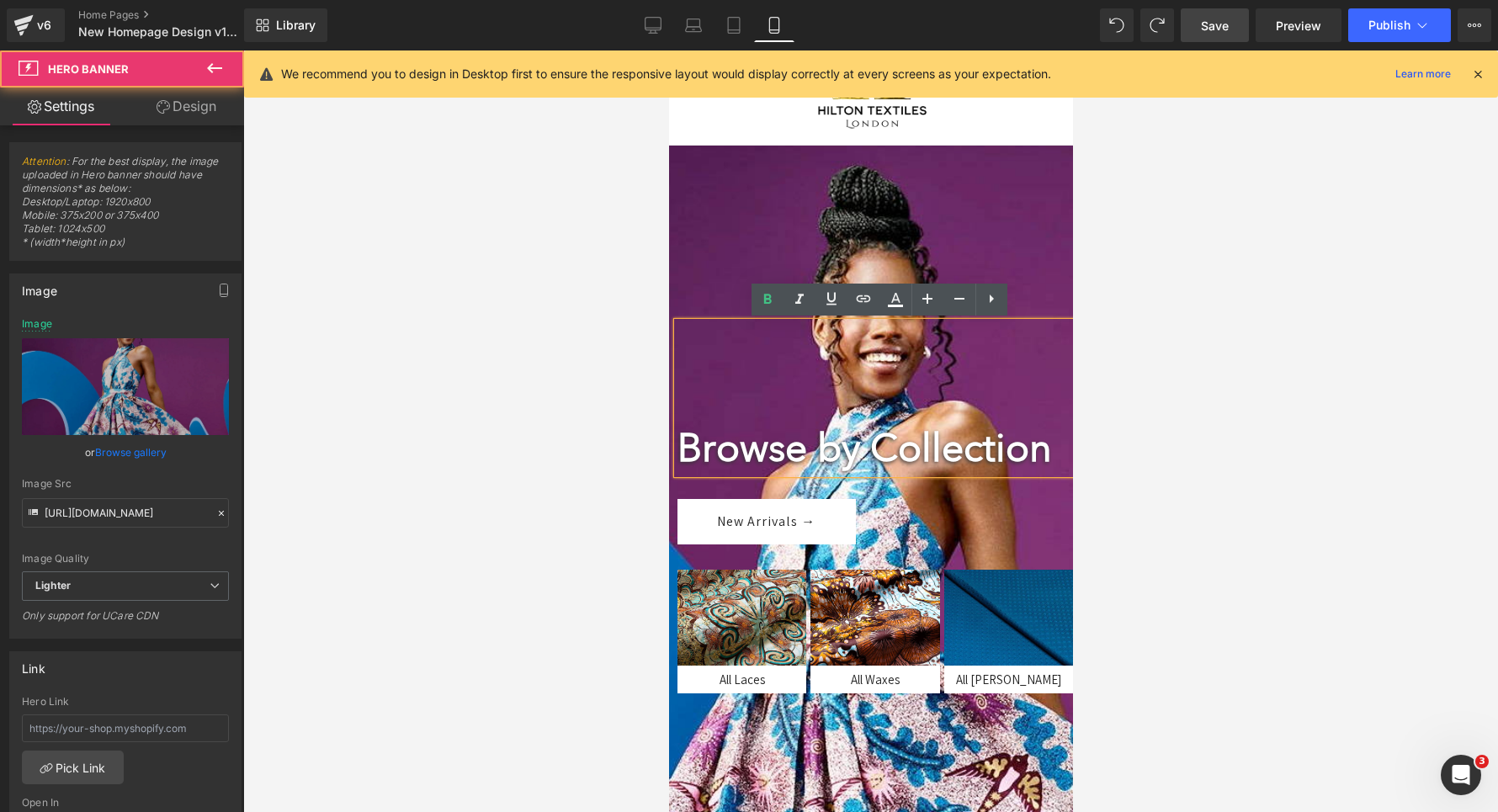
click at [1000, 207] on div at bounding box center [870, 600] width 404 height 909
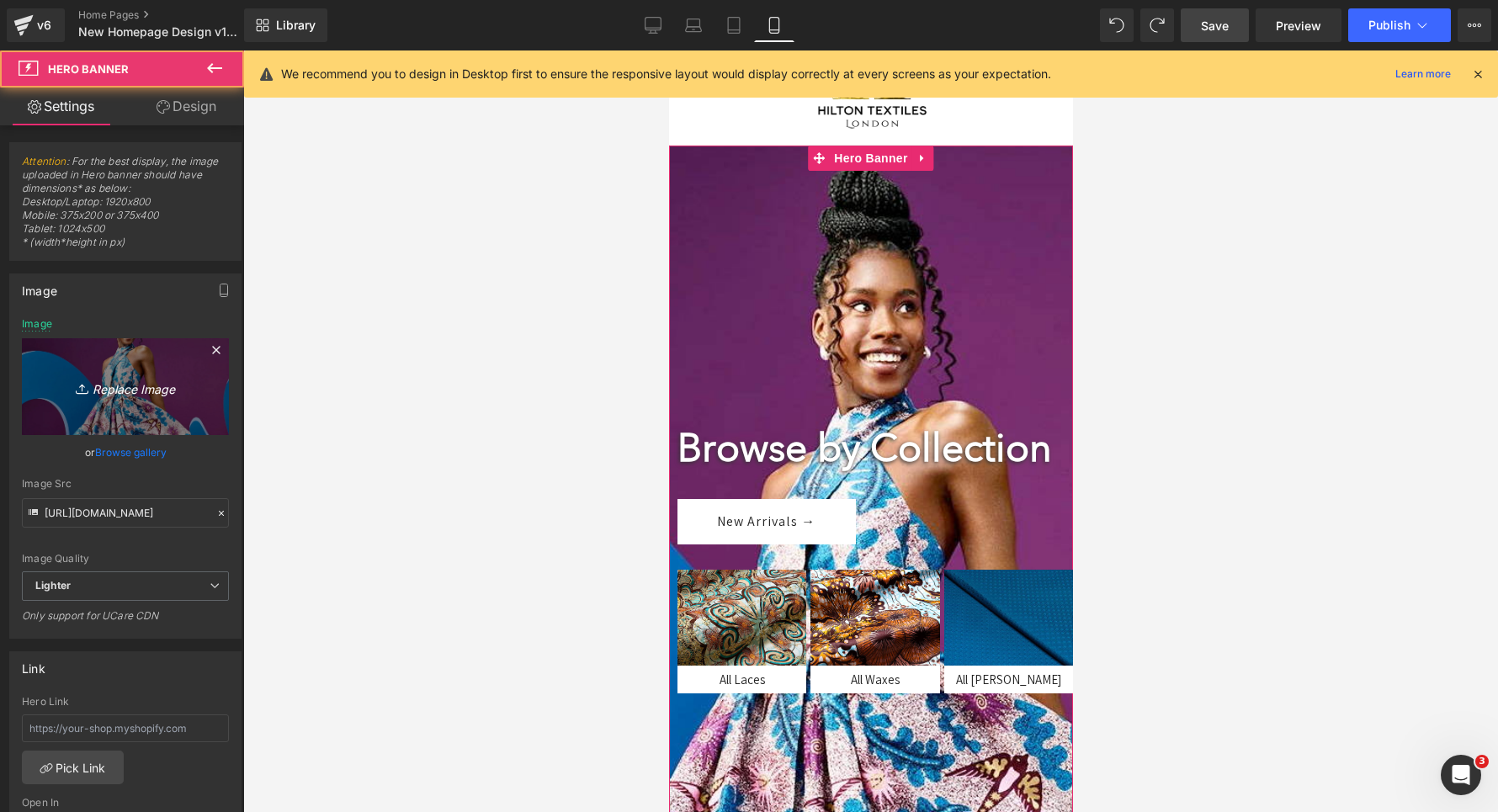
click at [155, 368] on link "Replace Image" at bounding box center [125, 386] width 207 height 97
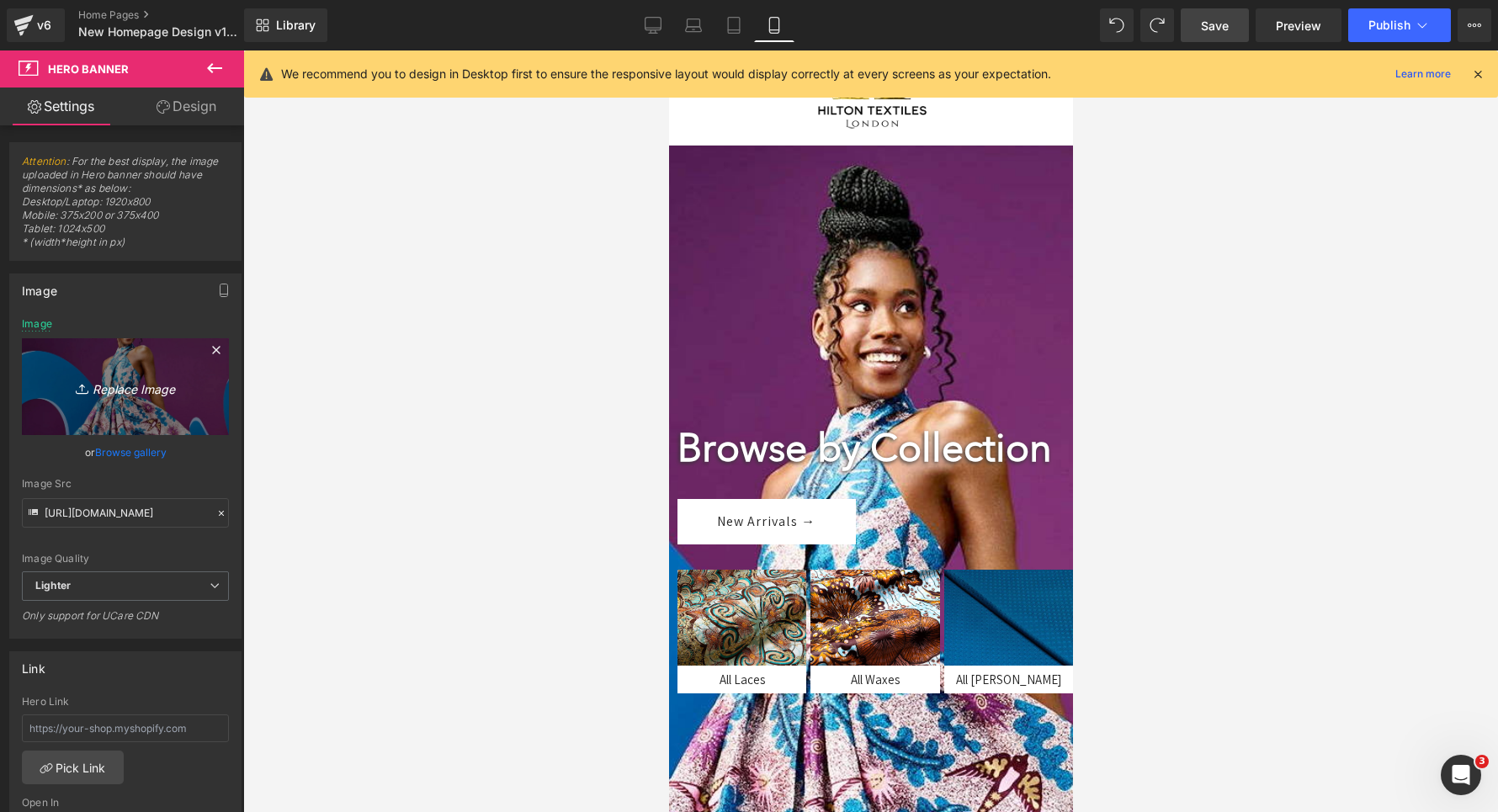
type input "C:\fakepath\saxasa.jpg"
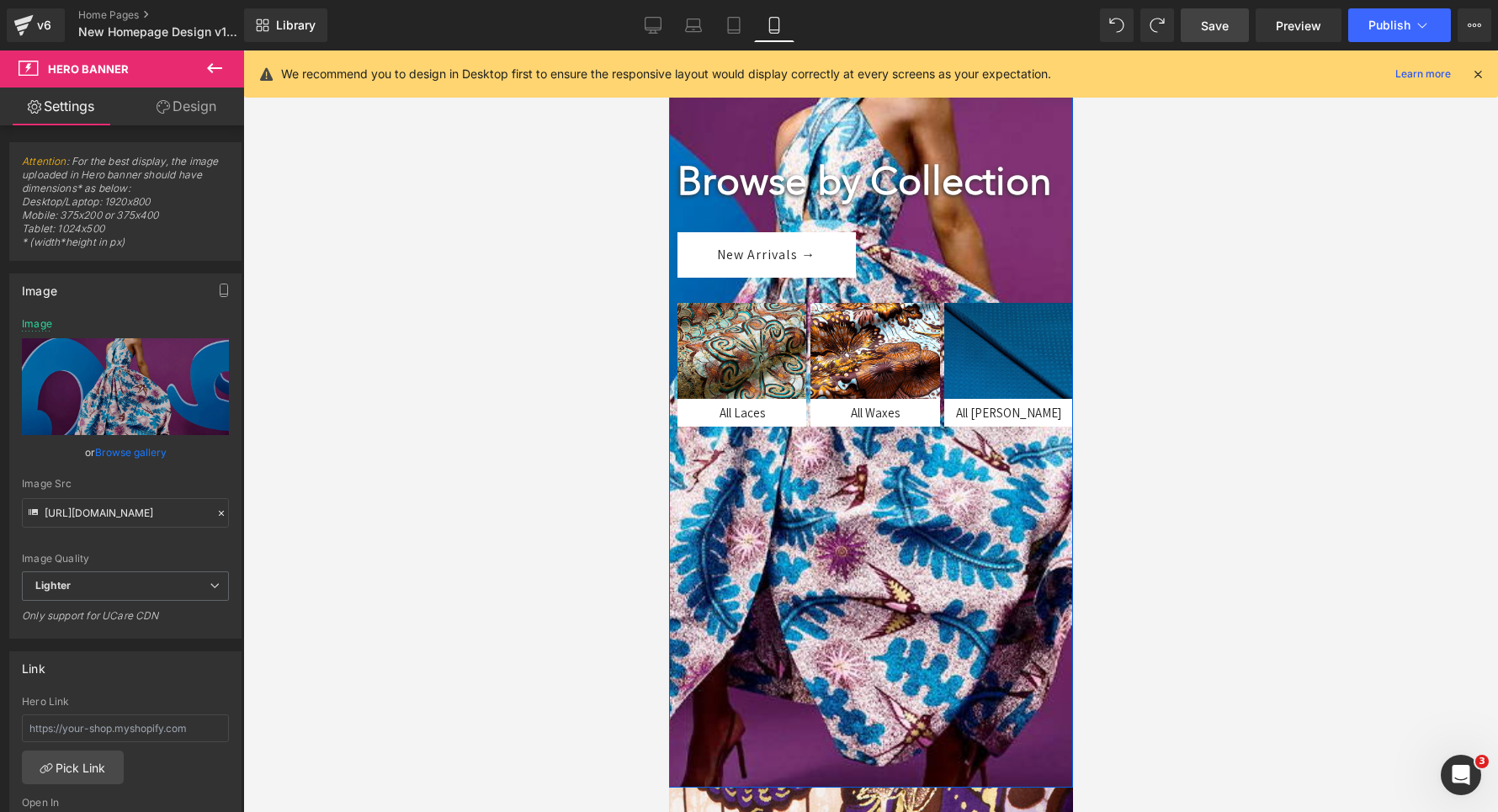
scroll to position [347, 0]
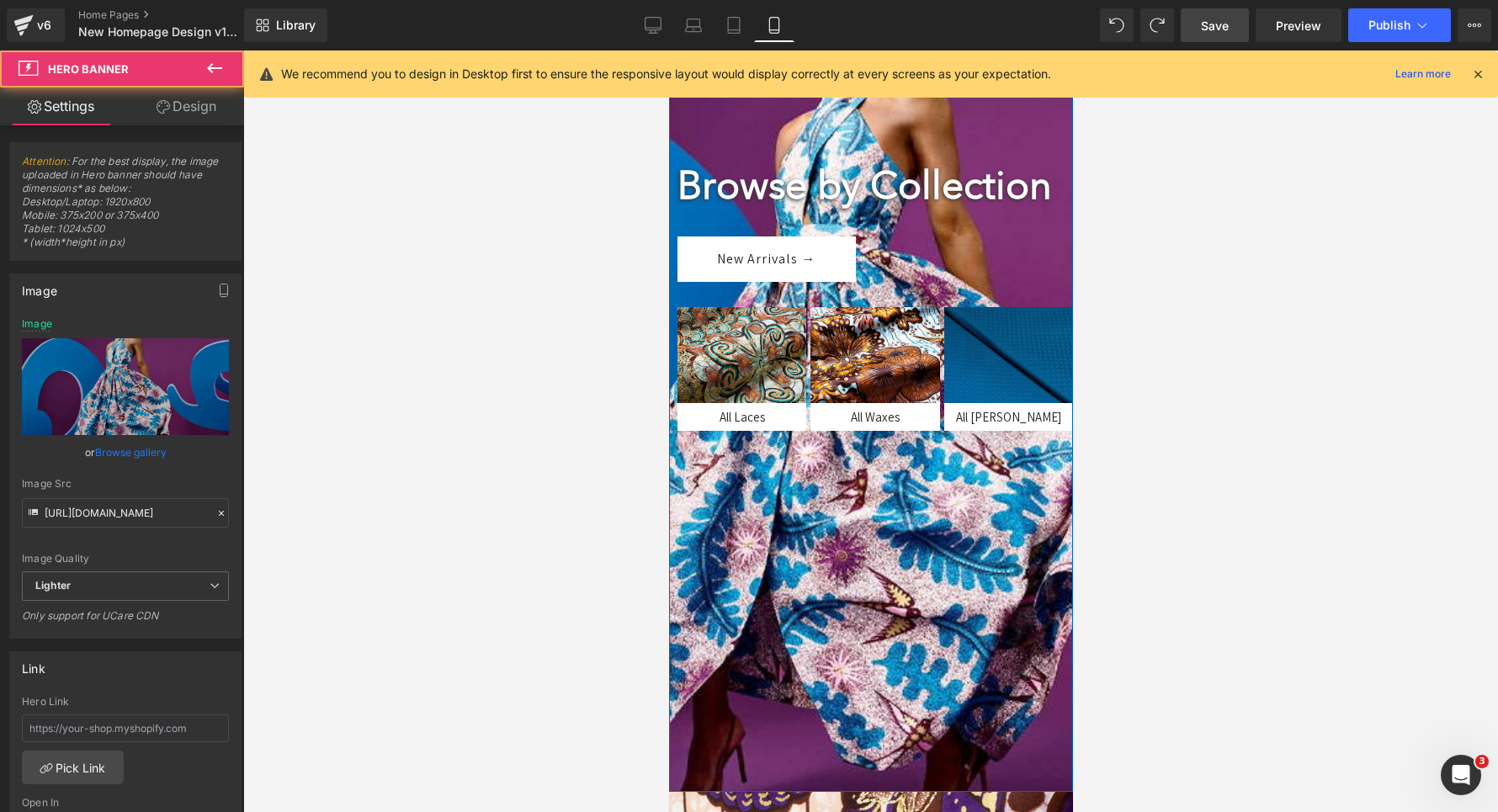
click at [802, 641] on div at bounding box center [870, 337] width 404 height 909
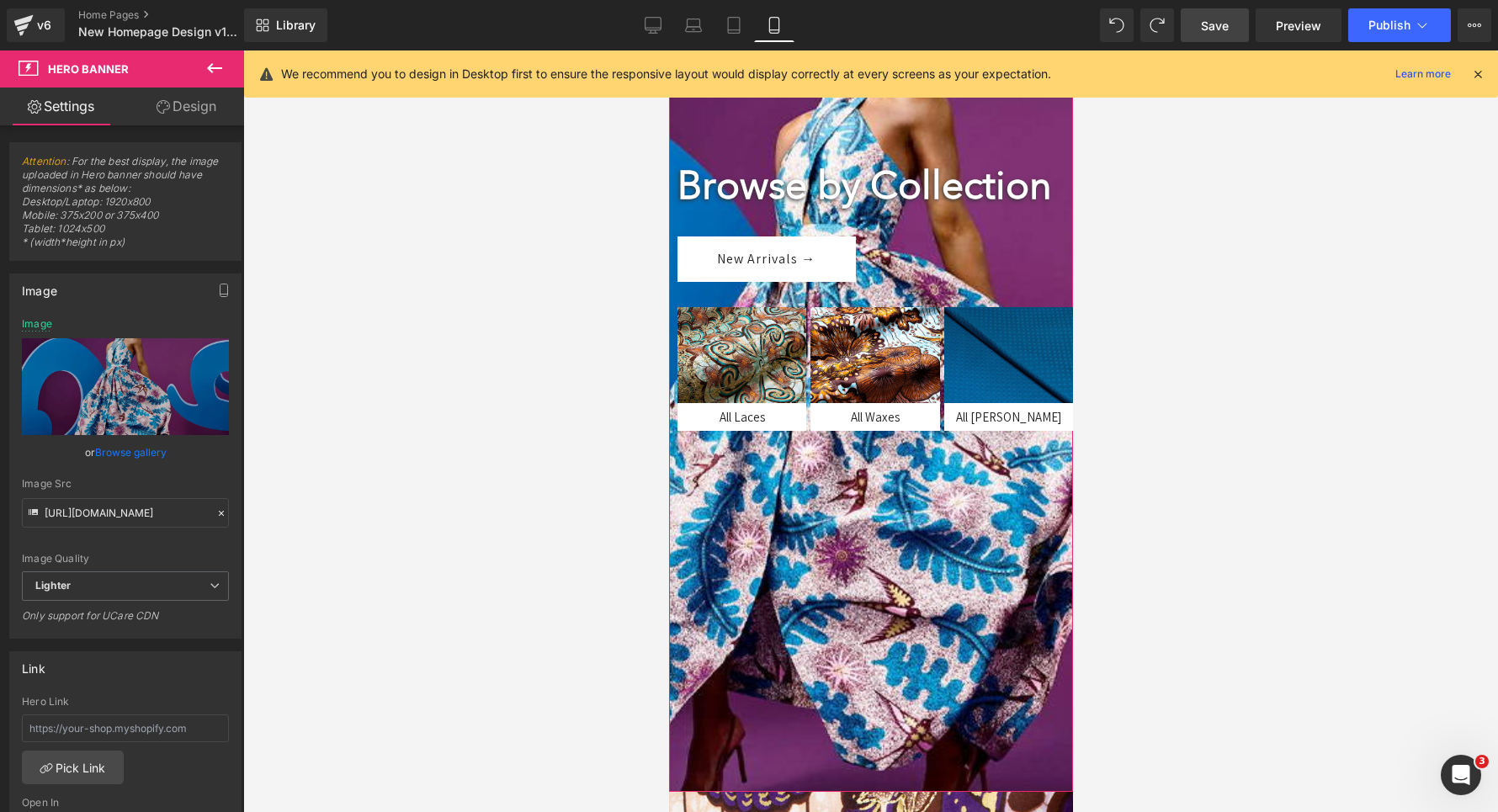
click at [187, 103] on link "Design" at bounding box center [186, 107] width 122 height 38
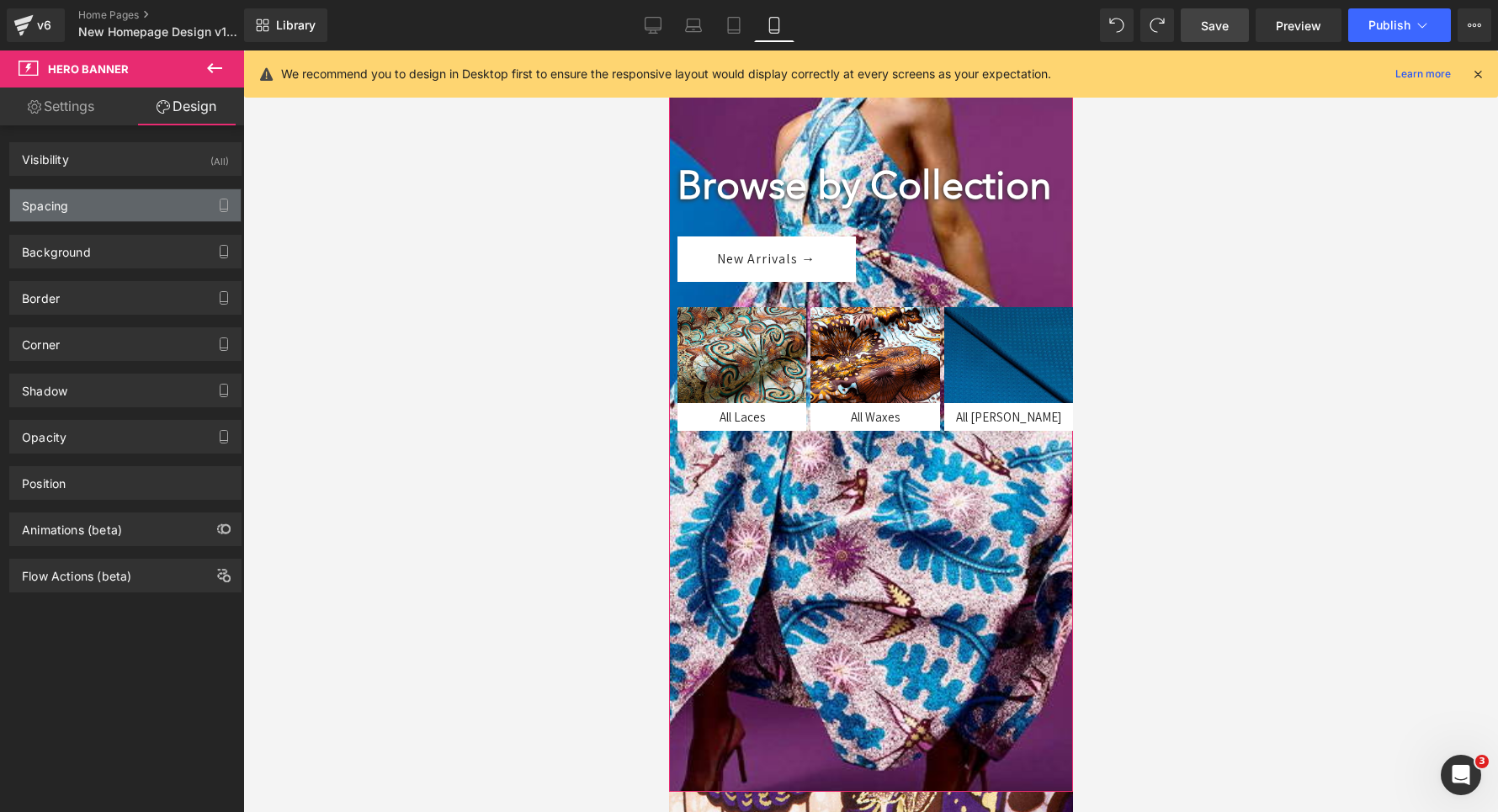
click at [98, 206] on div "Spacing" at bounding box center [125, 205] width 230 height 32
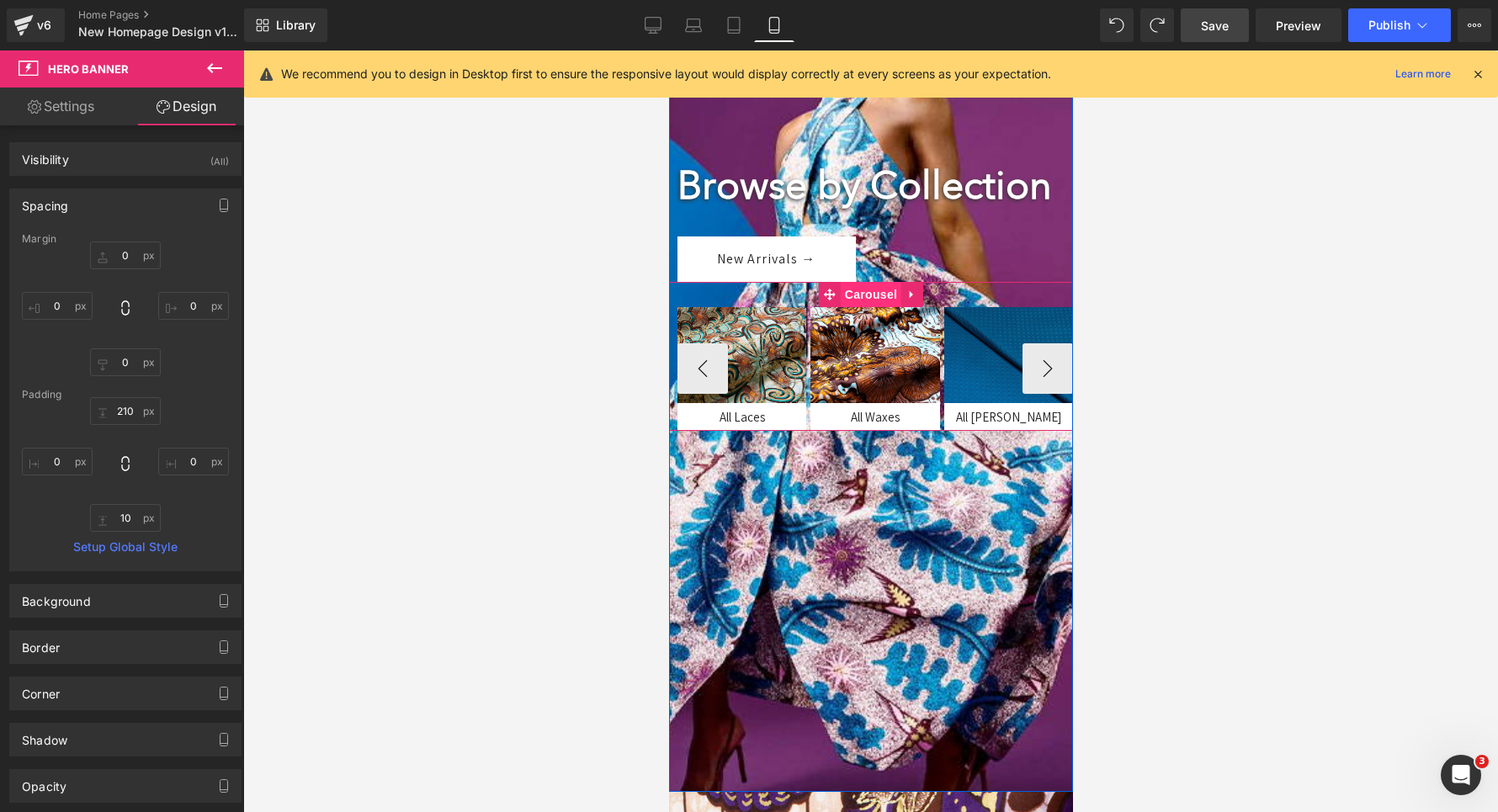
click at [861, 307] on span "Carousel" at bounding box center [870, 295] width 61 height 25
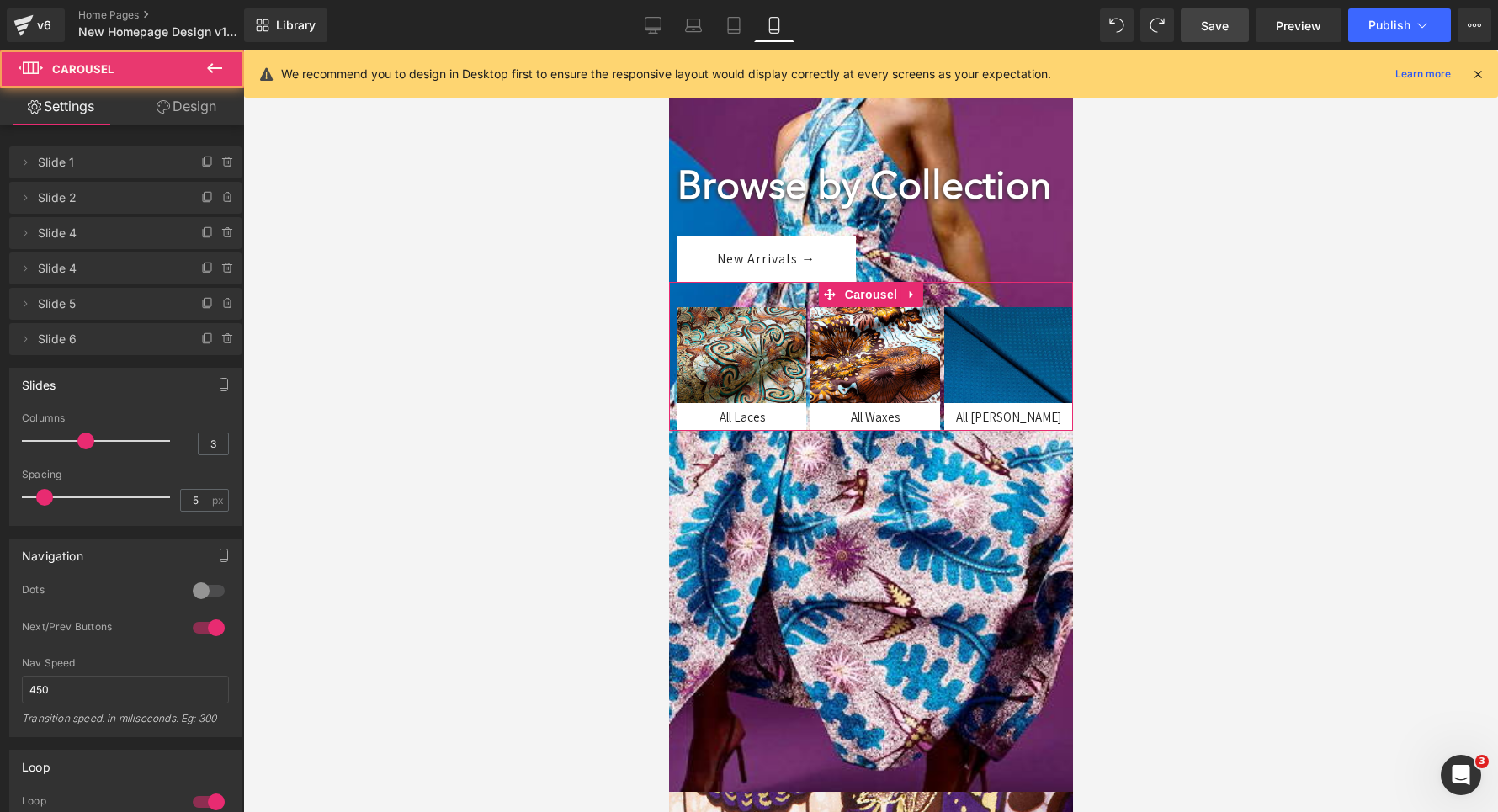
click at [181, 118] on link "Design" at bounding box center [186, 107] width 122 height 38
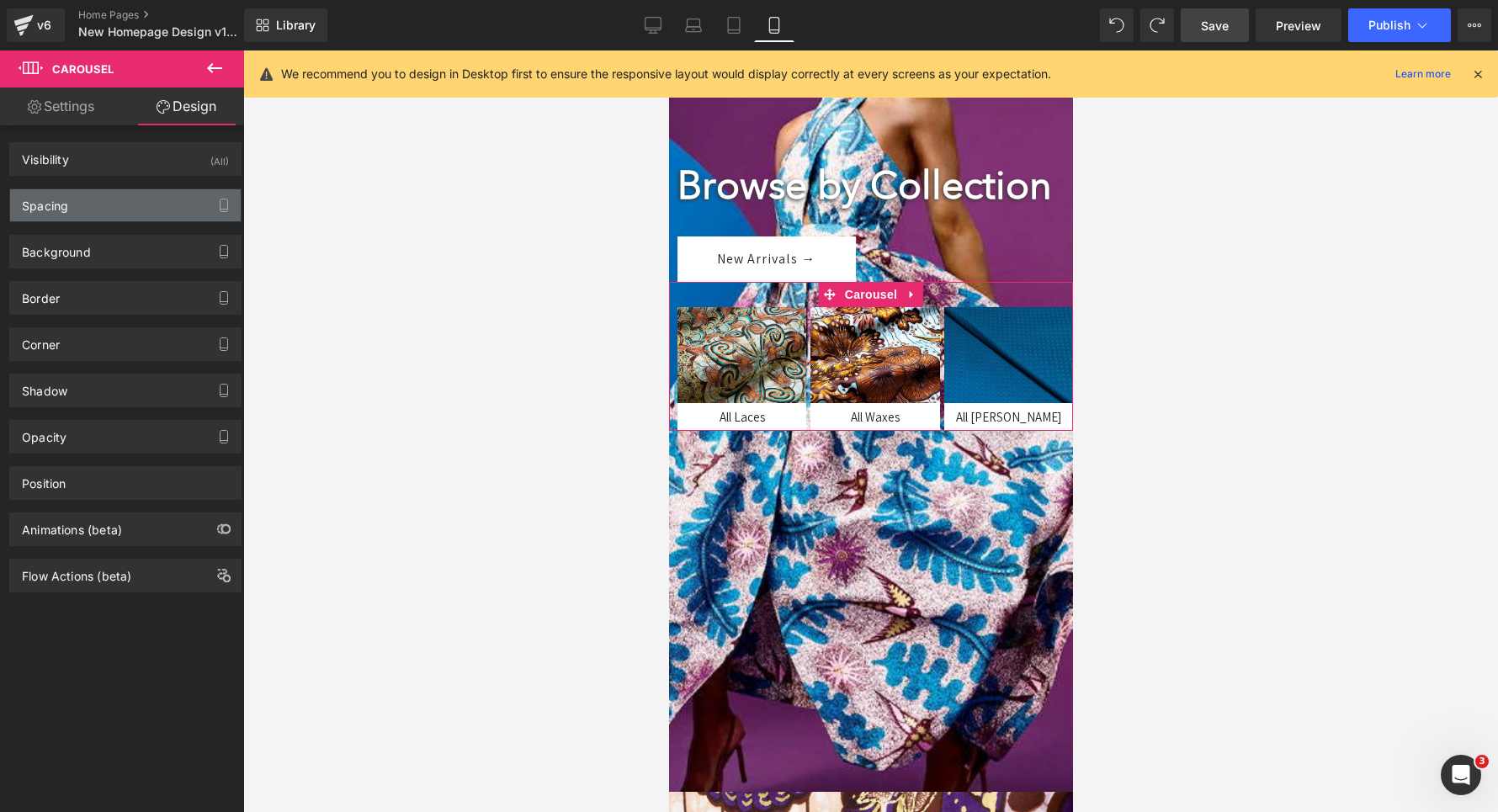
click at [122, 196] on div "Spacing" at bounding box center [125, 205] width 230 height 32
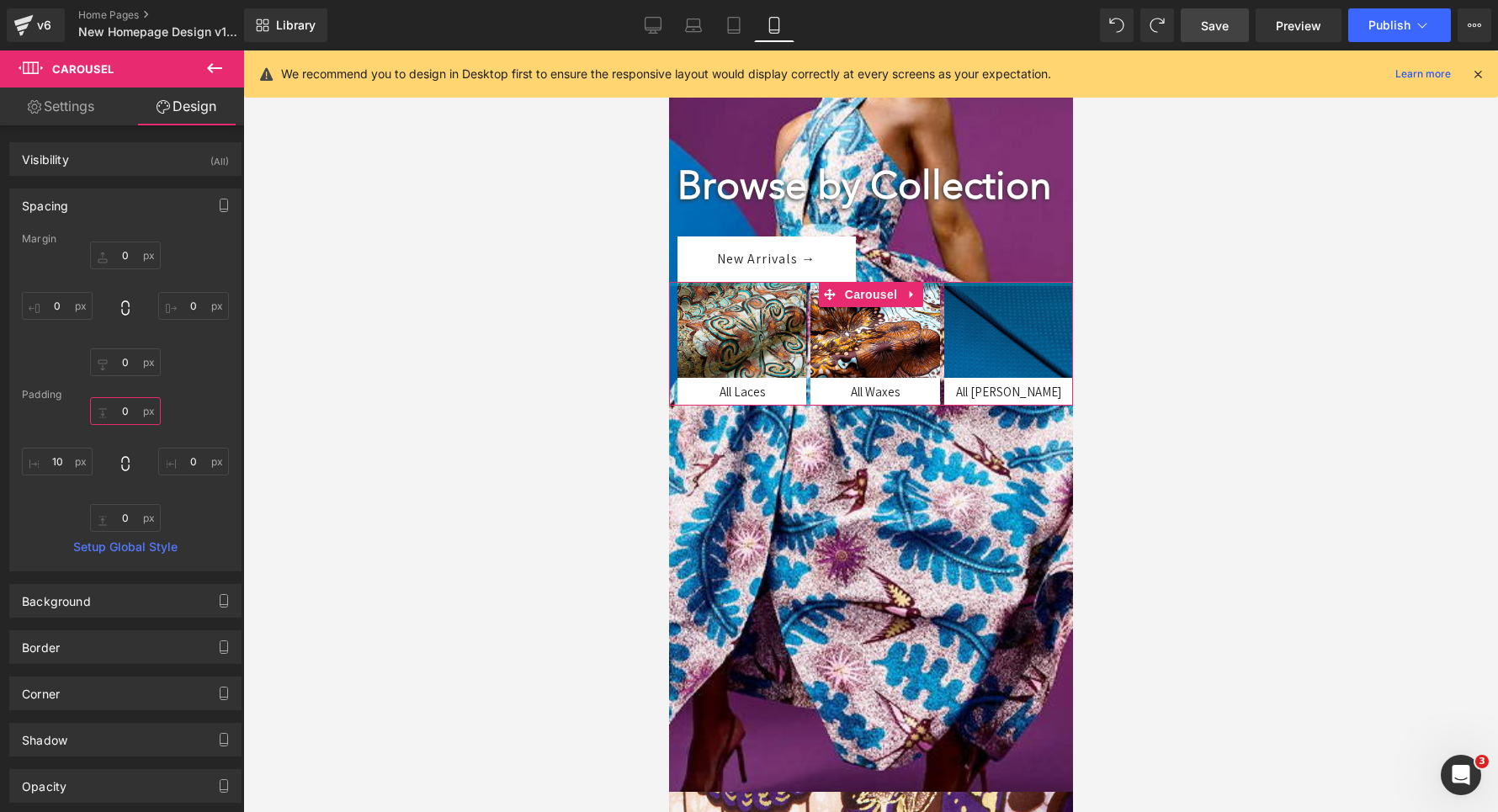
drag, startPoint x: 118, startPoint y: 420, endPoint x: 112, endPoint y: 459, distance: 39.5
click at [112, 425] on input "30" at bounding box center [125, 411] width 71 height 28
type input "30"
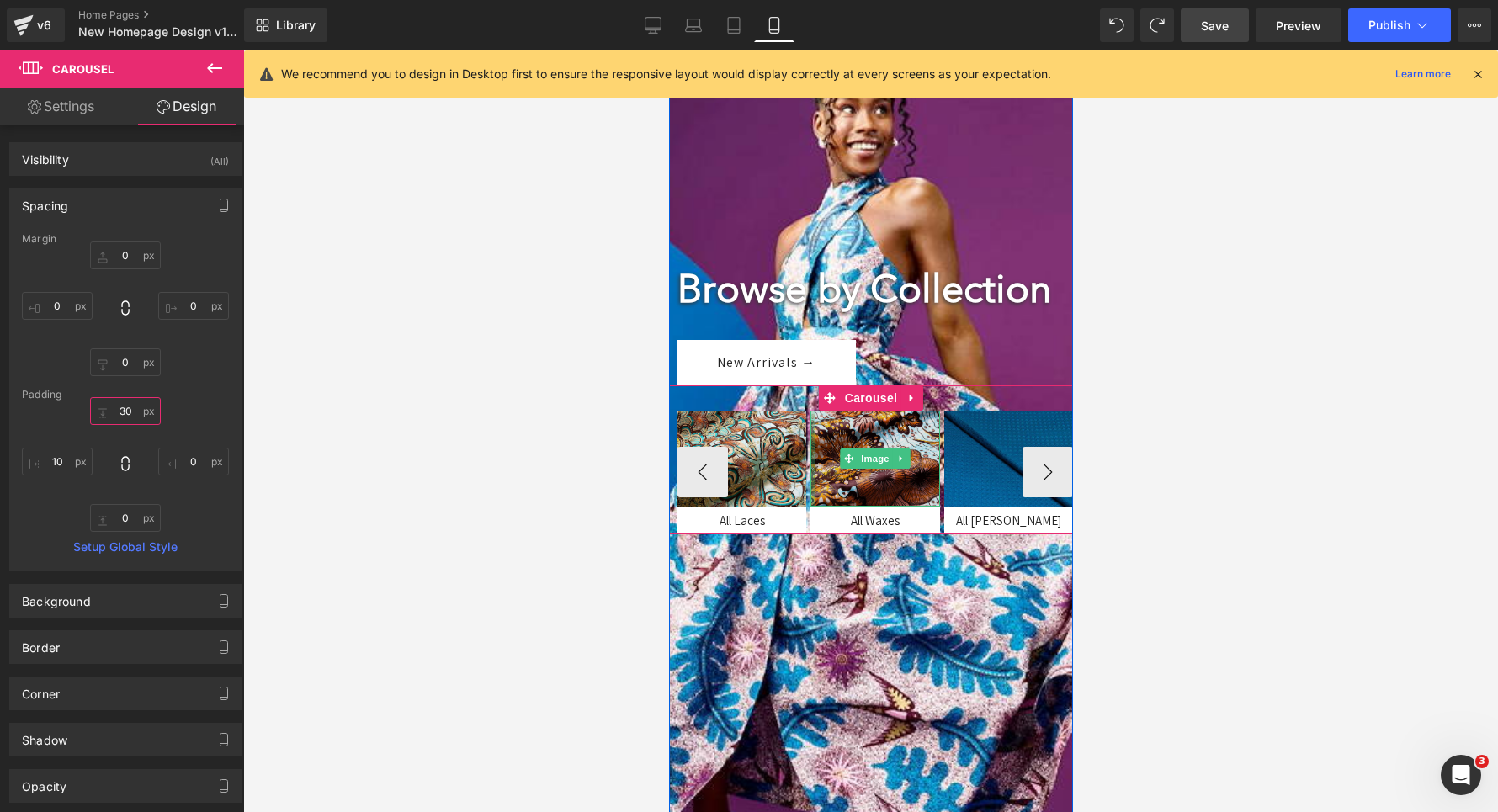
scroll to position [242, 0]
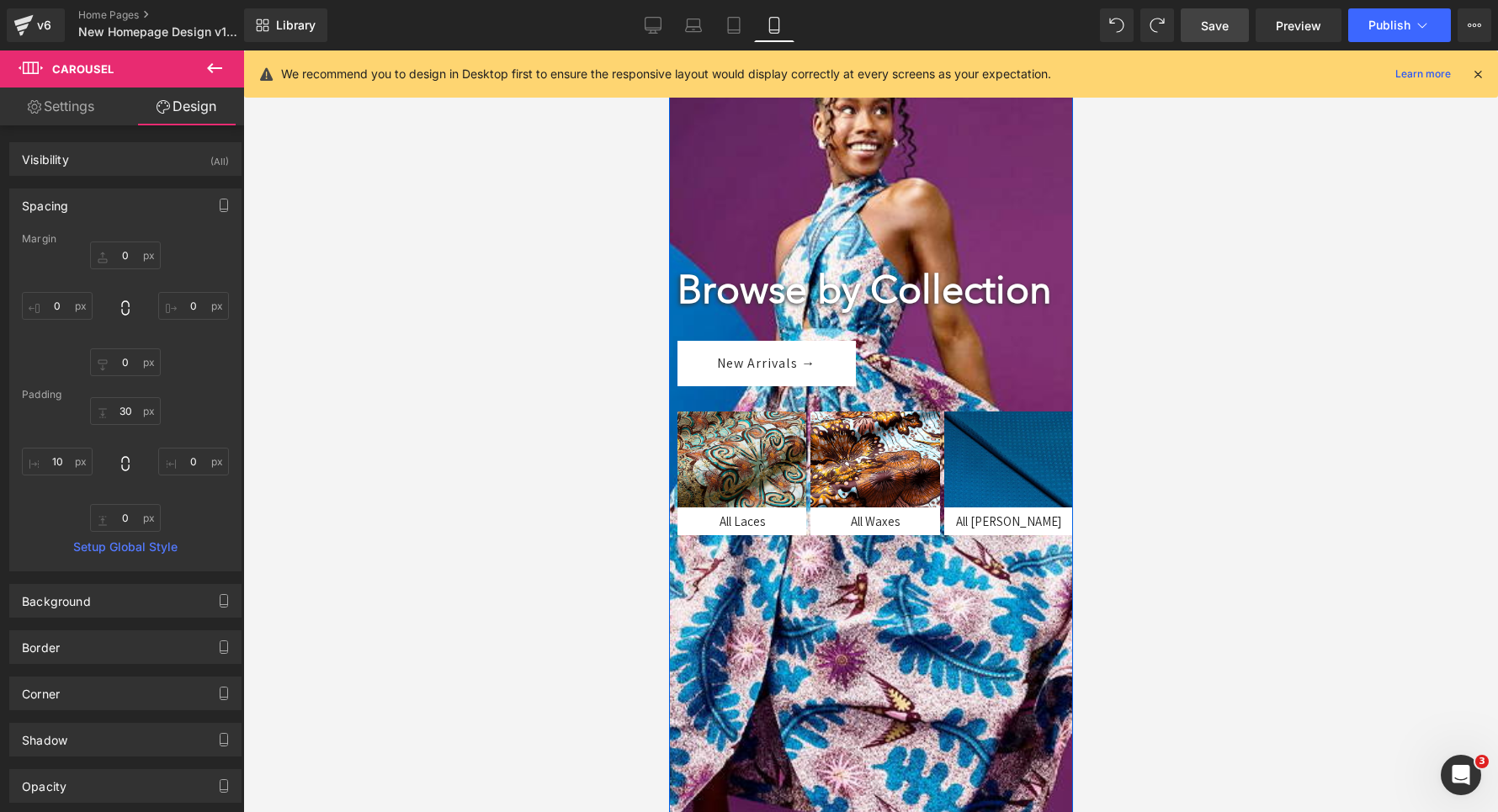
click at [740, 384] on span "Browse by Collection Heading New Arrivals → Button Image All Laces Text Block I…" at bounding box center [870, 350] width 404 height 372
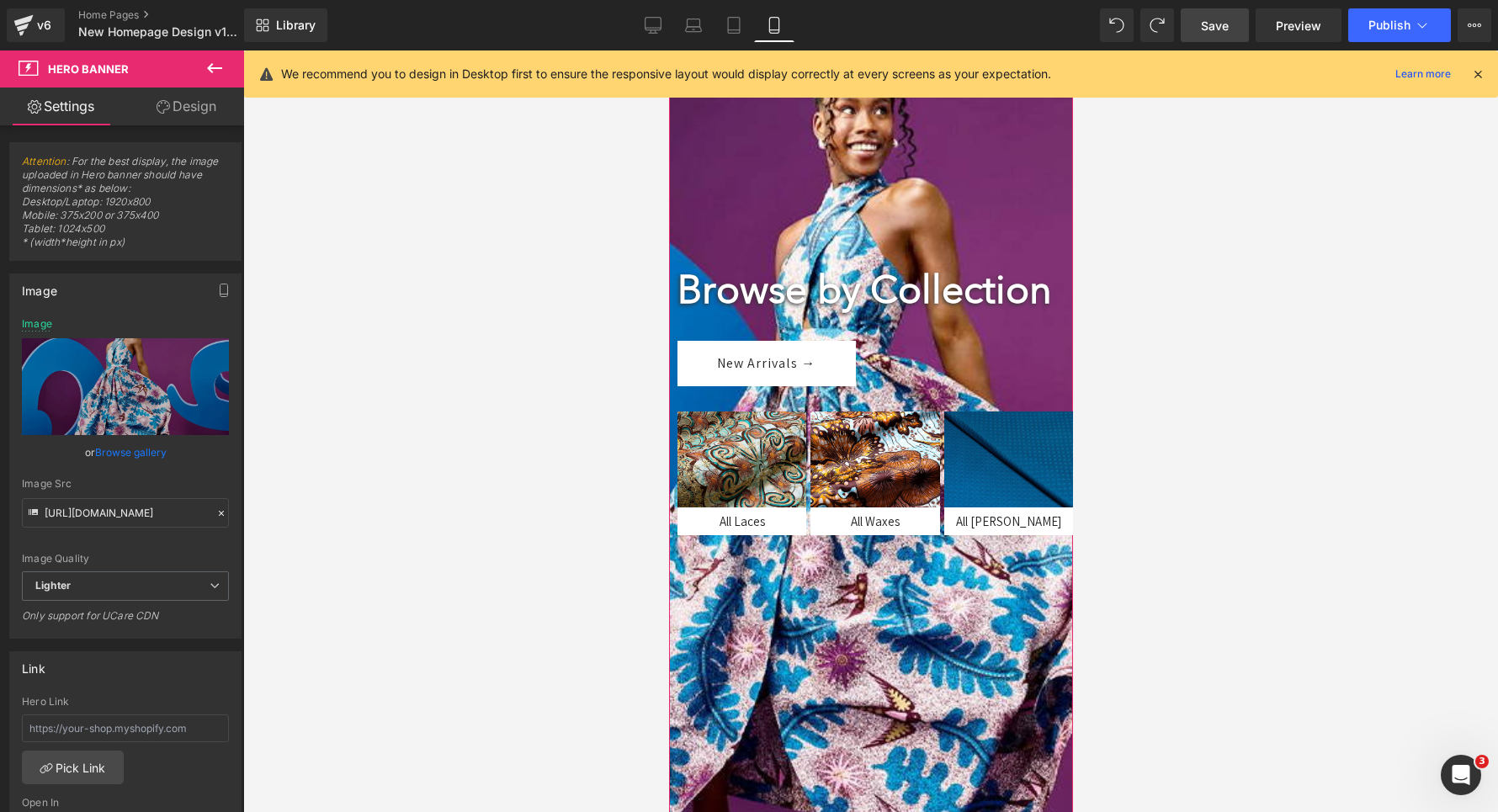
click at [198, 119] on link "Design" at bounding box center [186, 107] width 122 height 38
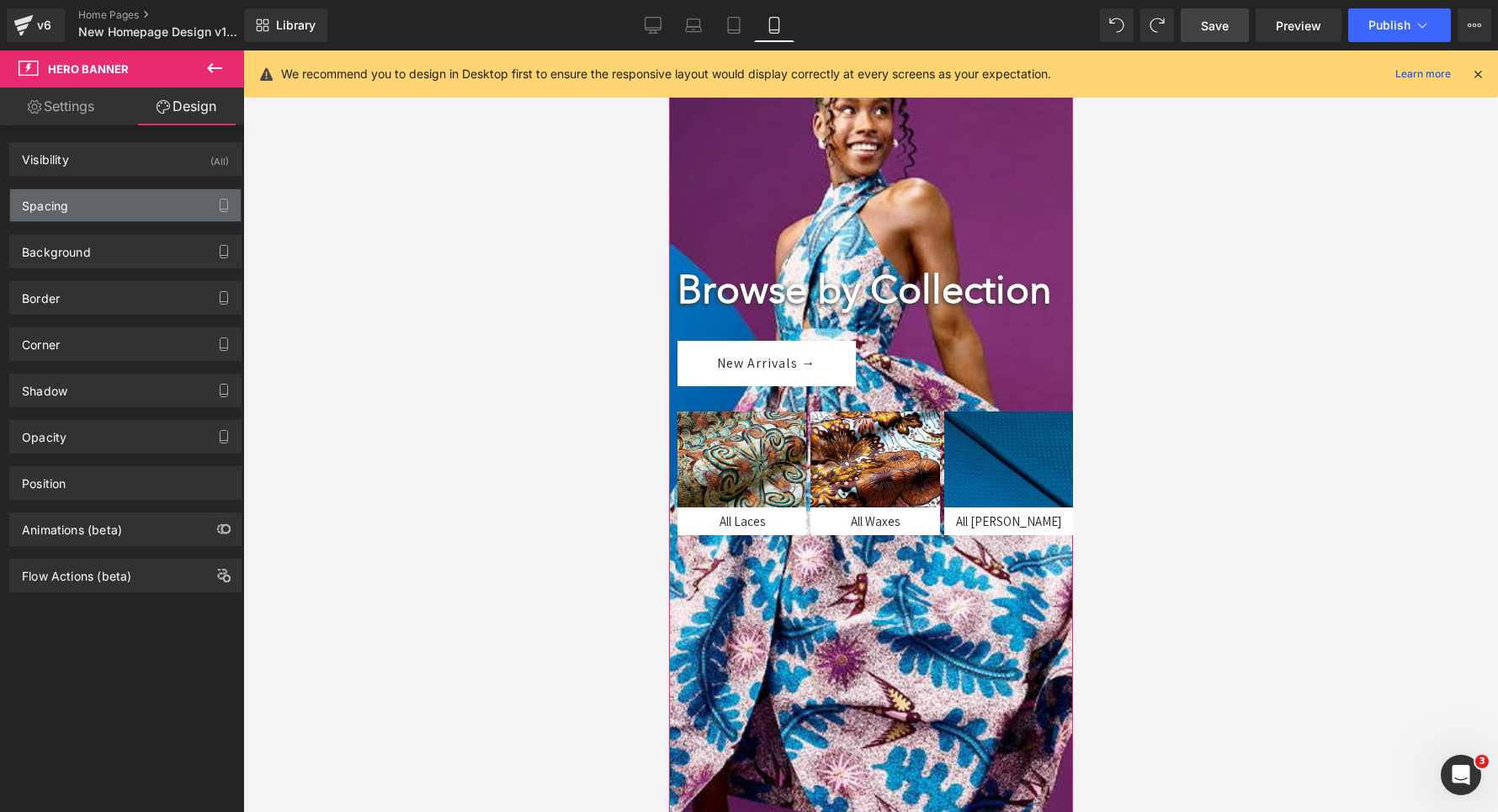
click at [72, 198] on div "Spacing" at bounding box center [125, 205] width 230 height 32
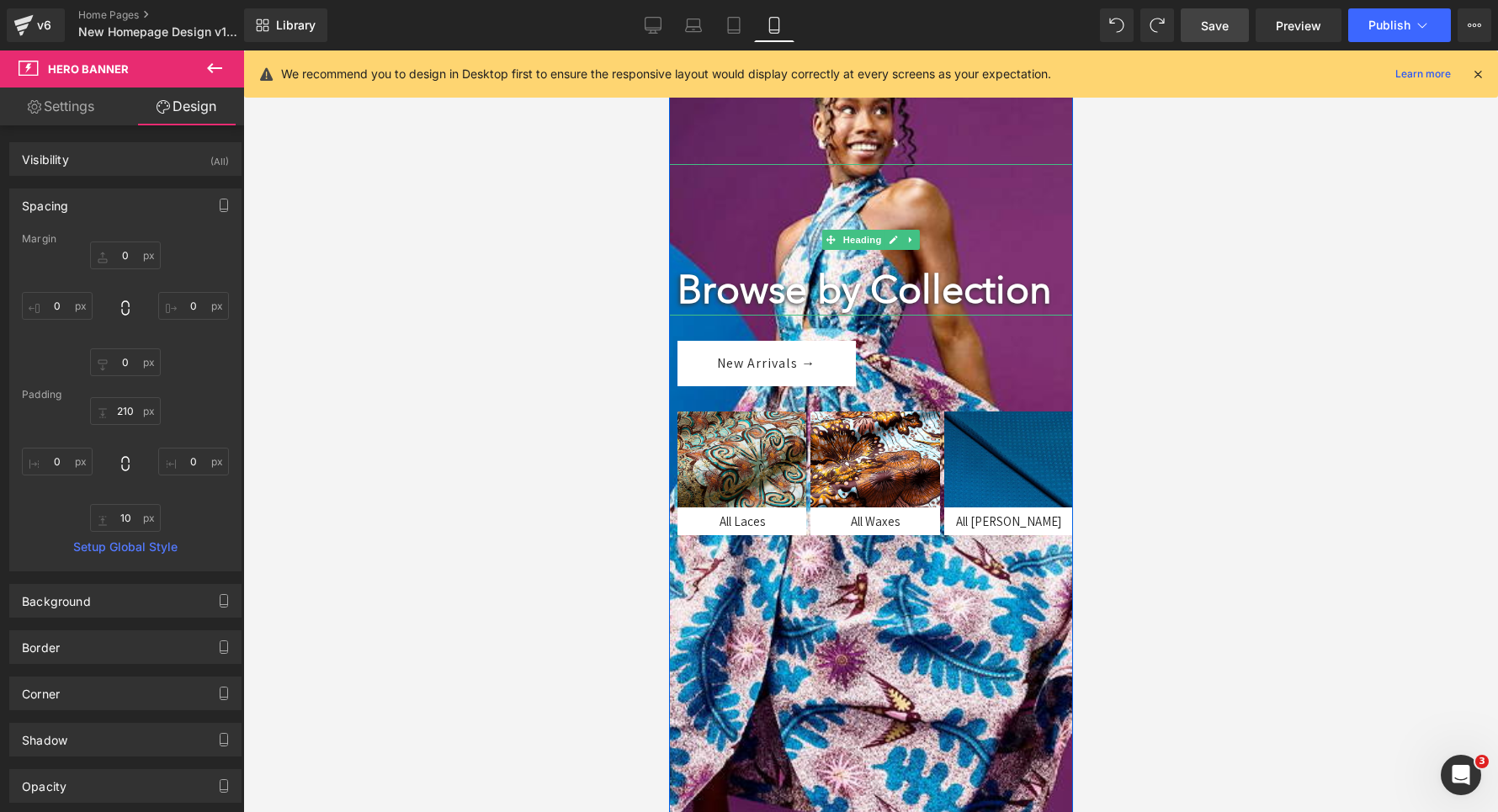
click at [847, 164] on div "210px" at bounding box center [870, 75] width 404 height 177
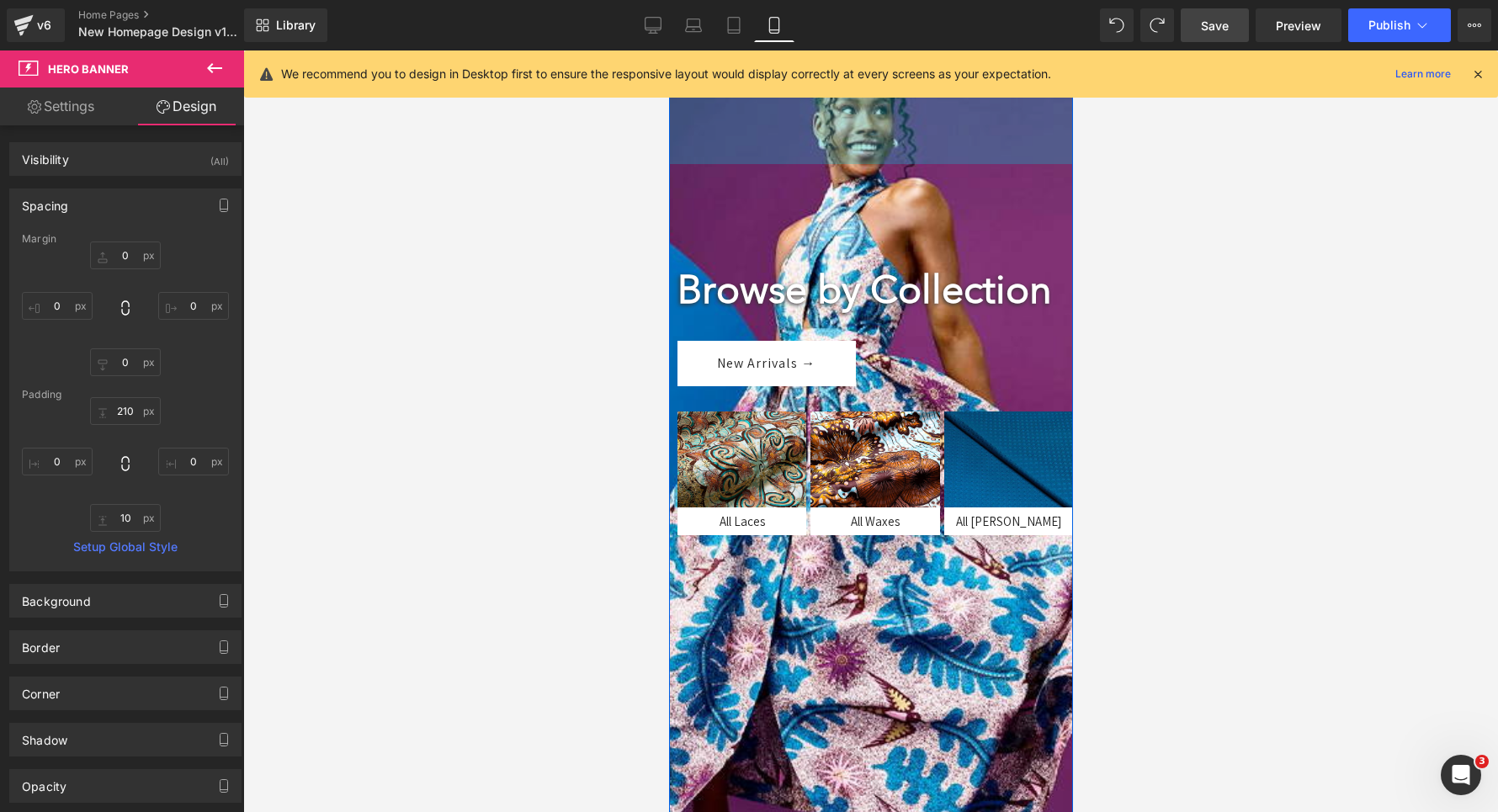
click at [768, 160] on div "210px" at bounding box center [870, 75] width 404 height 177
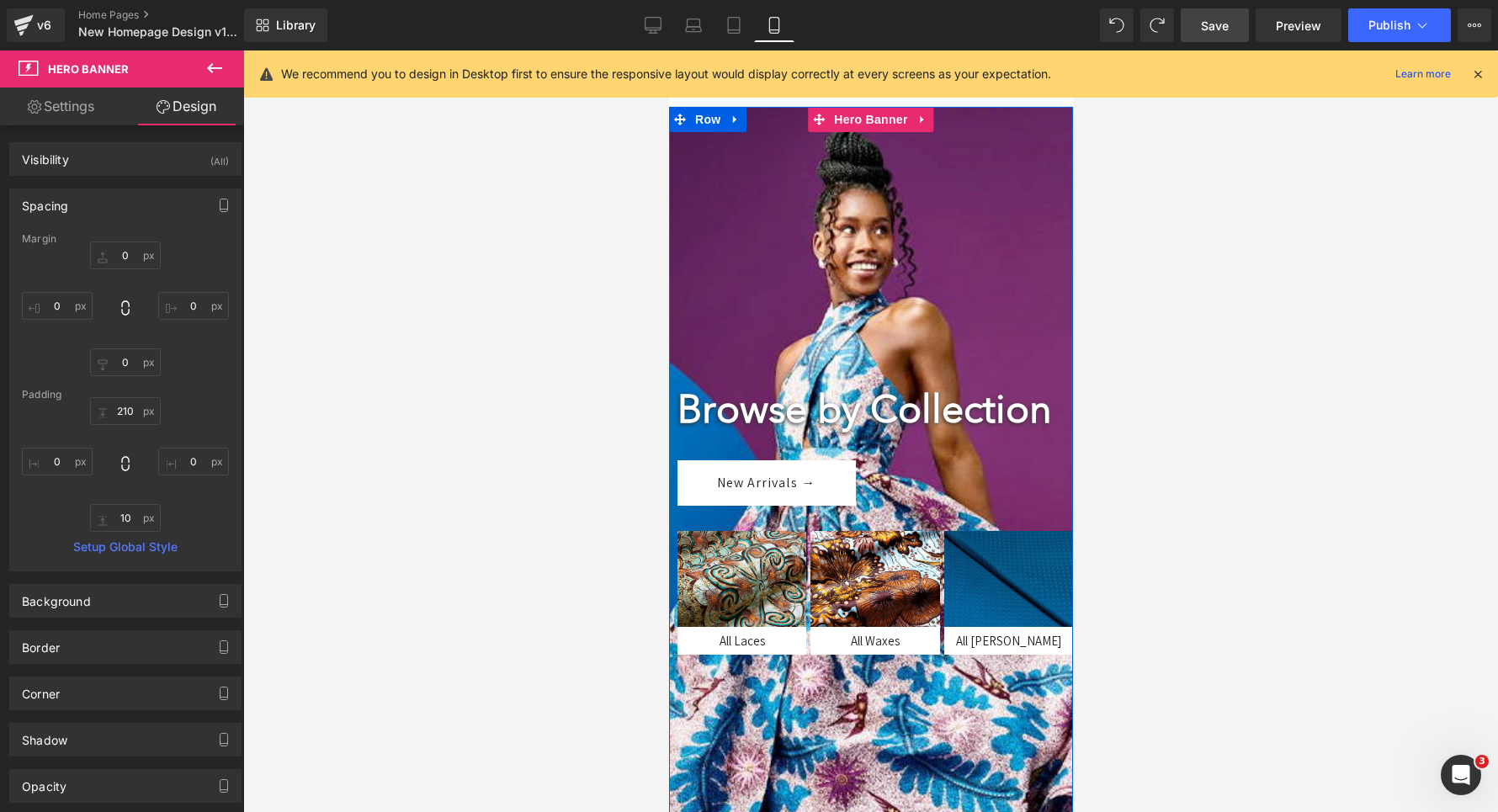
scroll to position [54, 0]
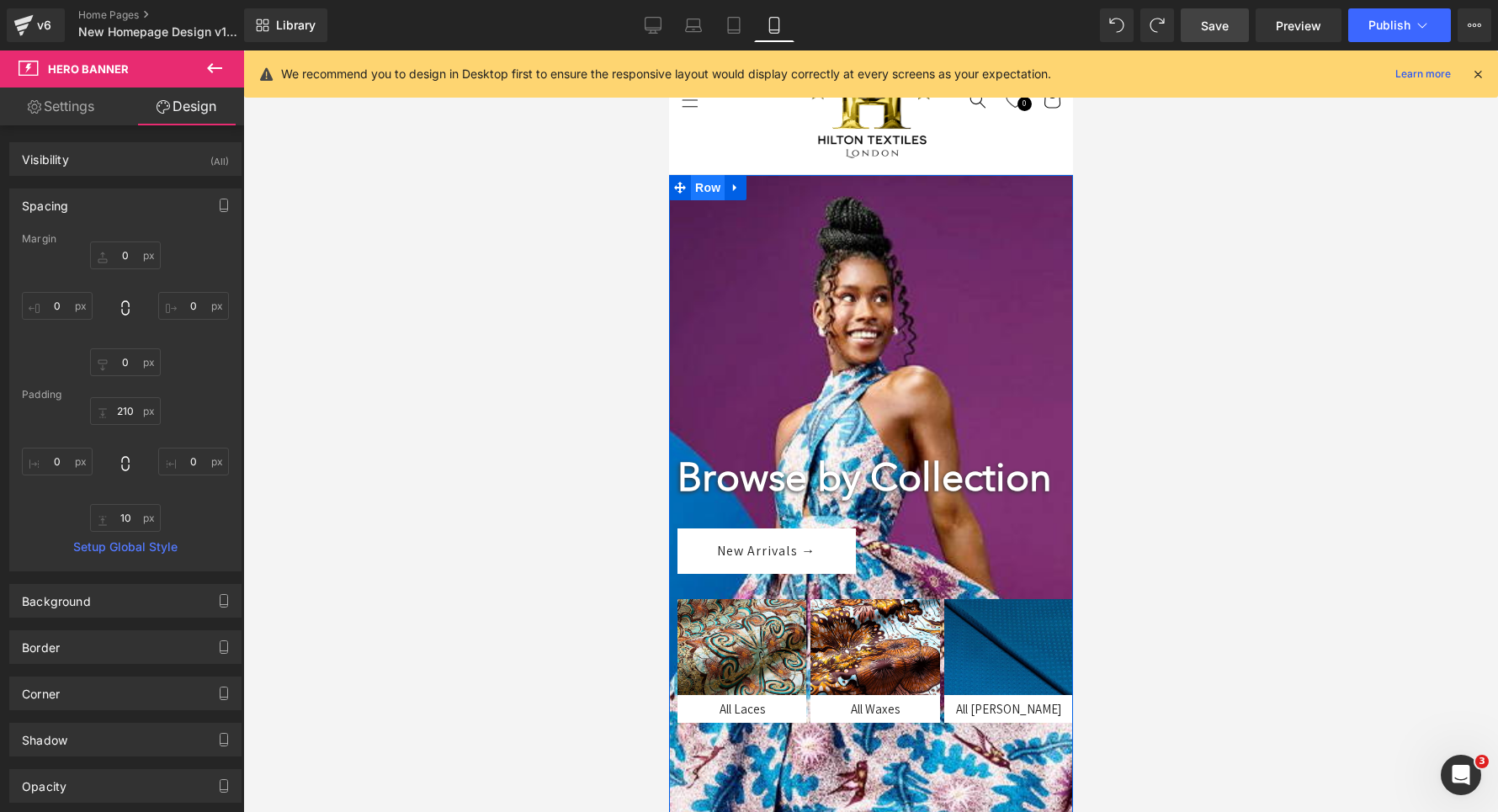
click at [705, 195] on span "Row" at bounding box center [707, 188] width 34 height 25
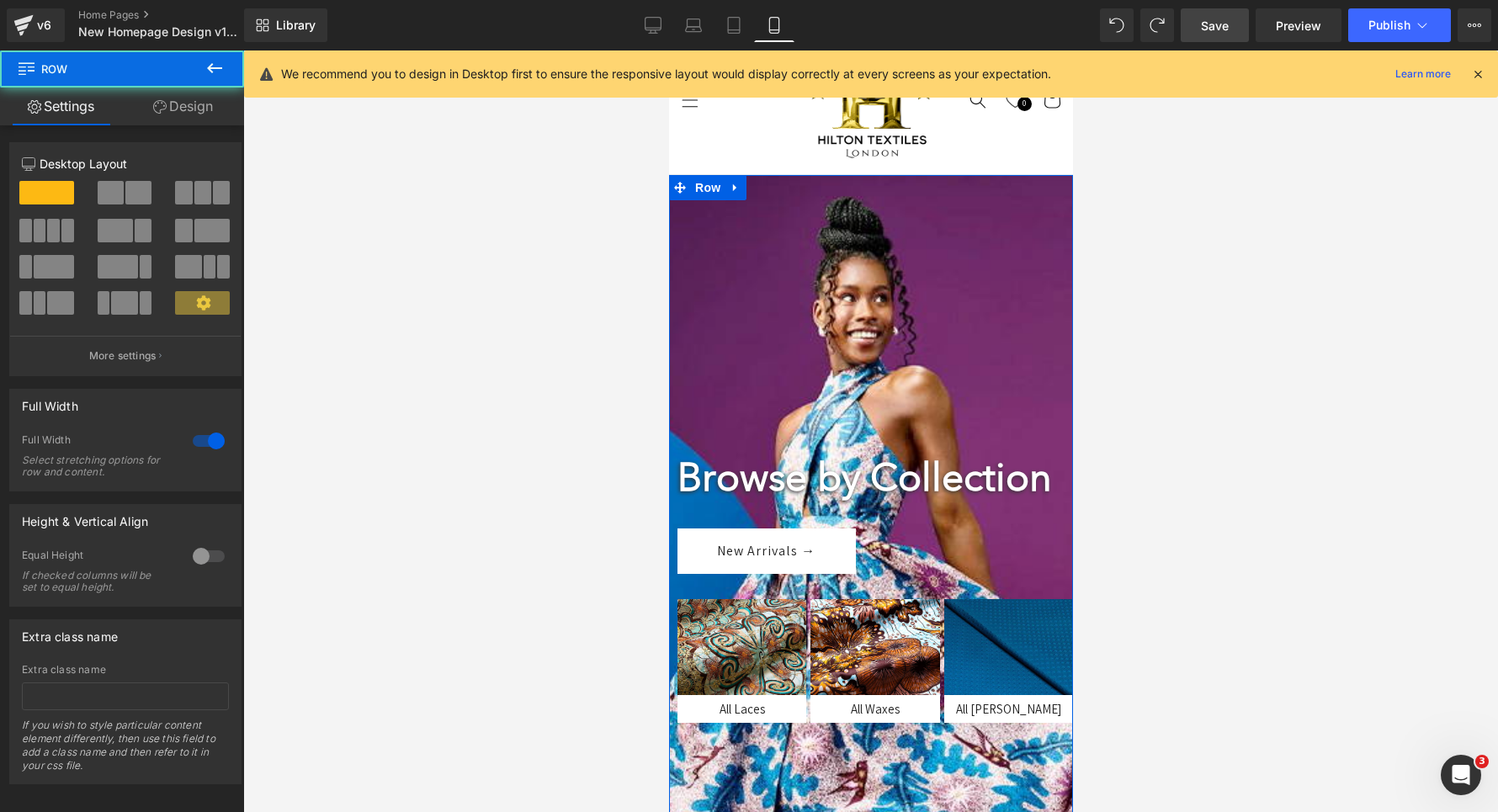
click at [180, 107] on link "Design" at bounding box center [183, 107] width 122 height 38
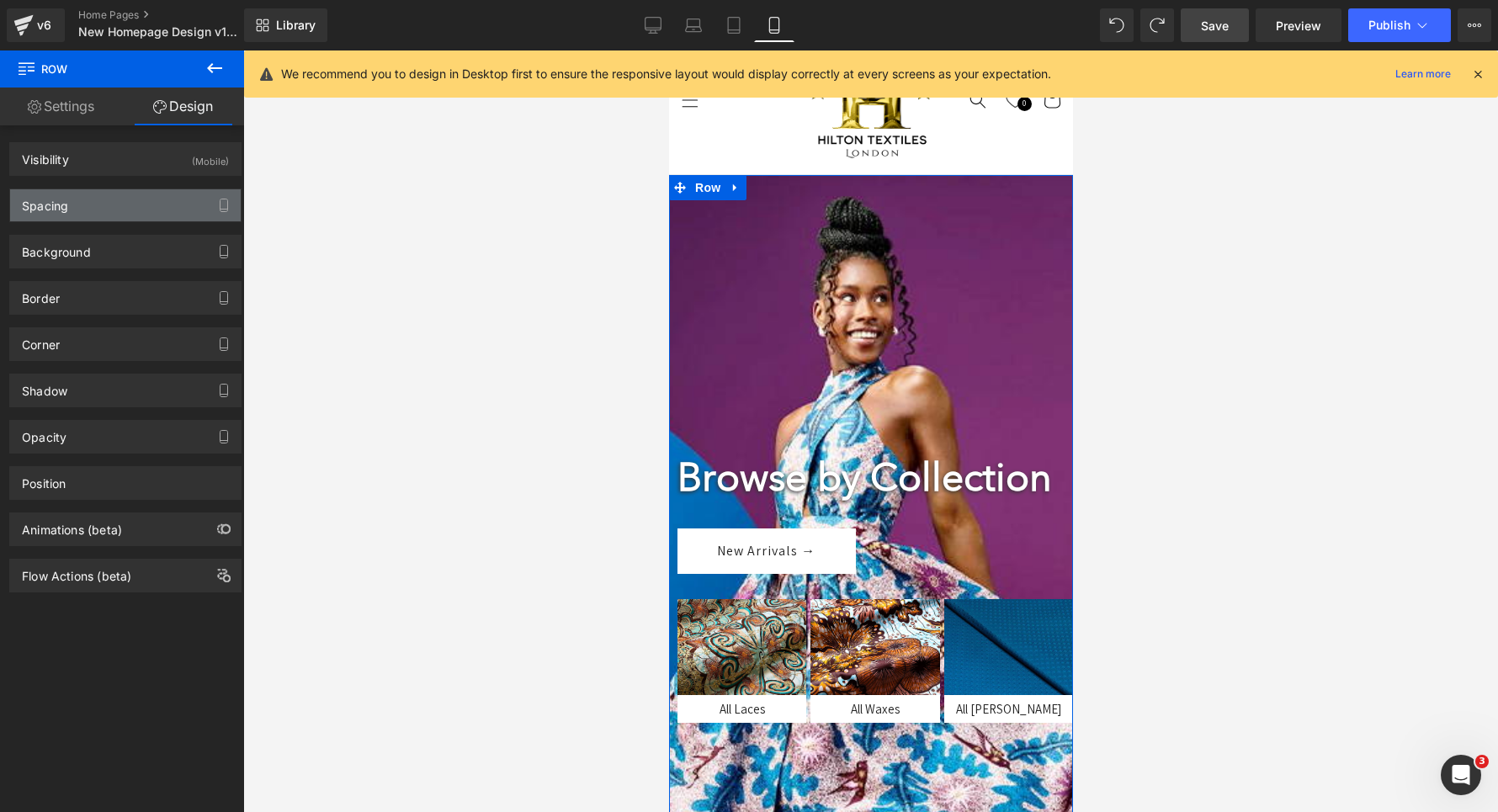
click at [89, 207] on div "Spacing" at bounding box center [125, 205] width 230 height 32
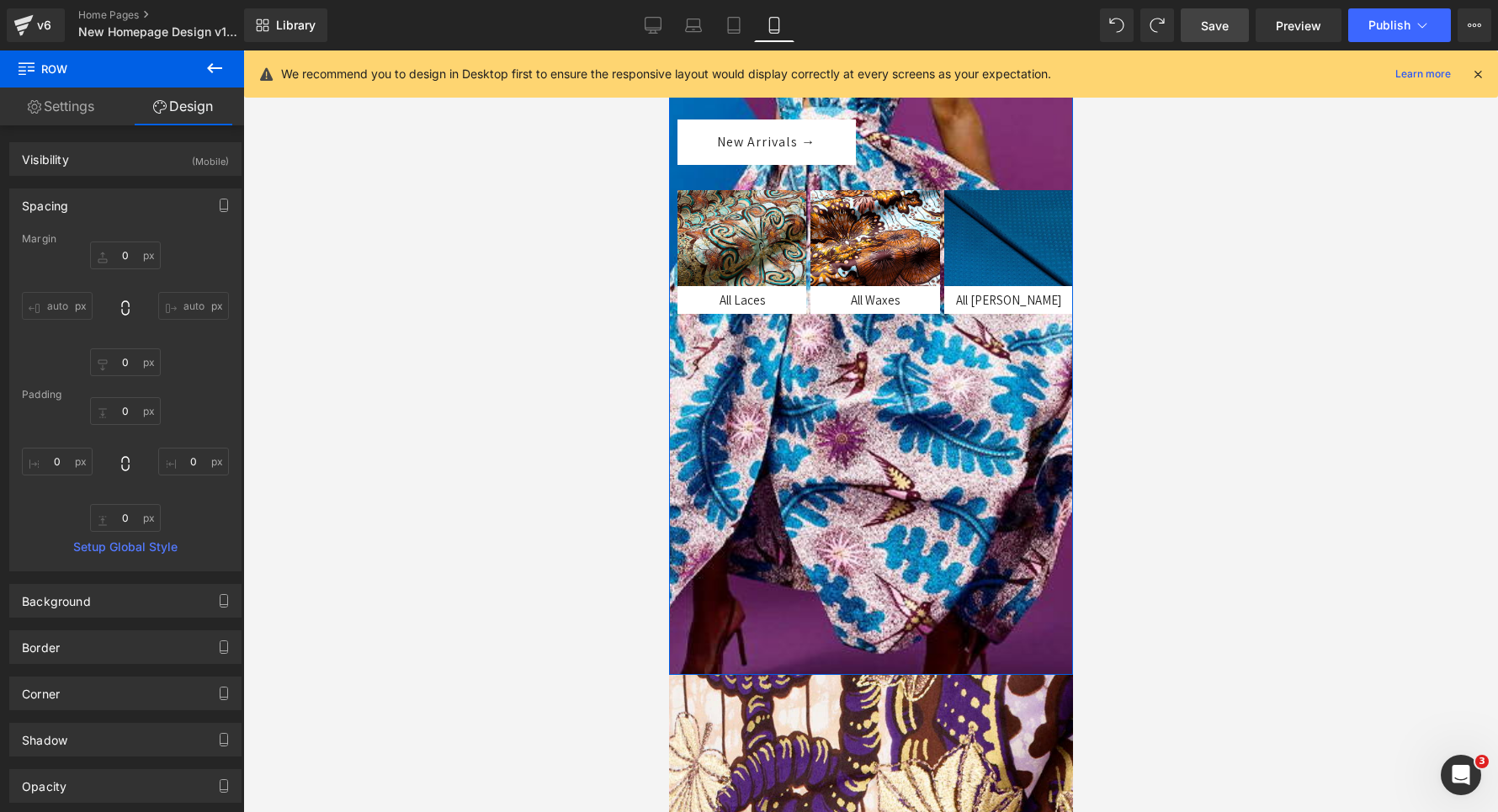
scroll to position [524, 0]
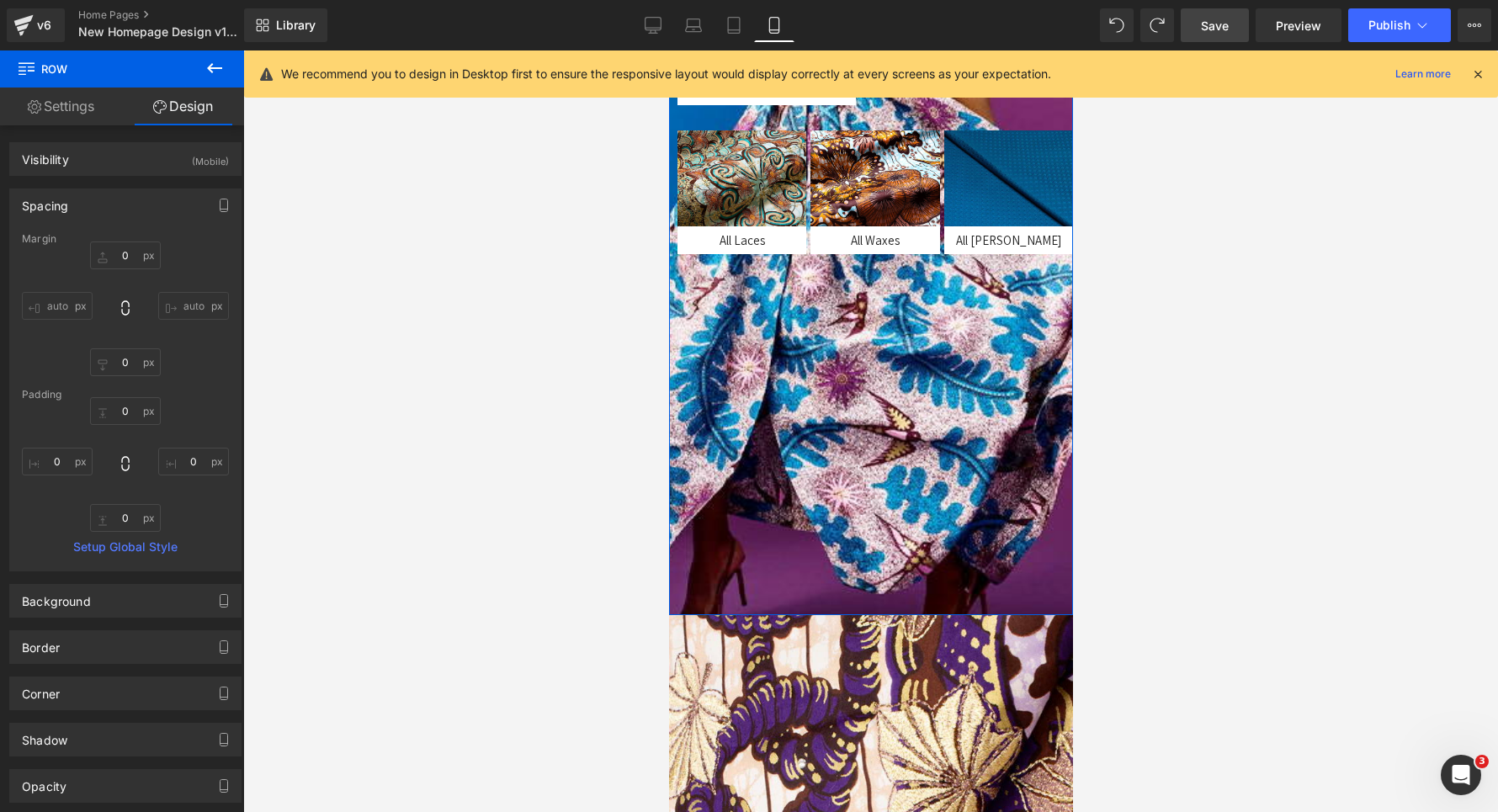
click at [853, 505] on div at bounding box center [870, 160] width 404 height 909
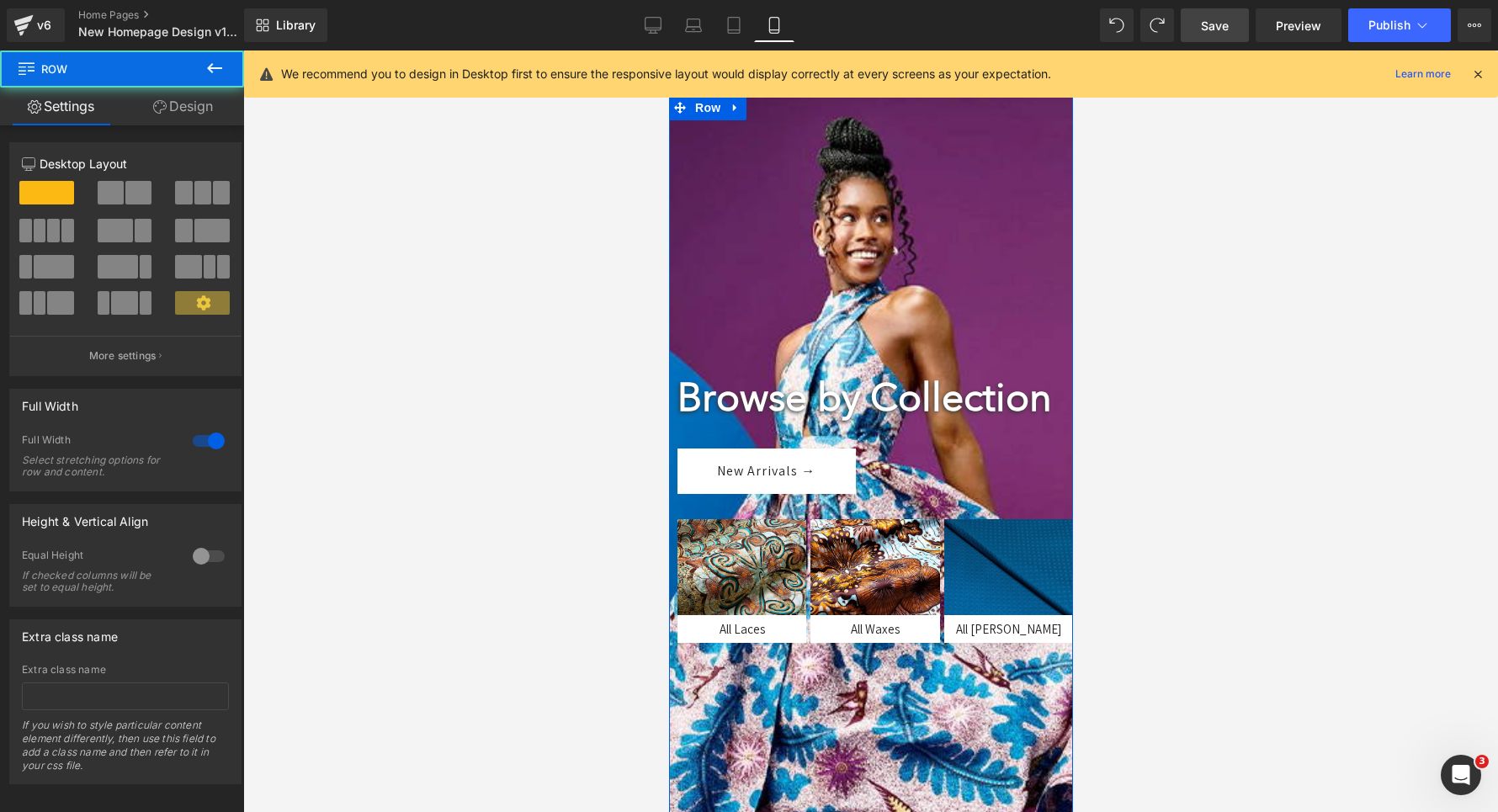
scroll to position [111, 0]
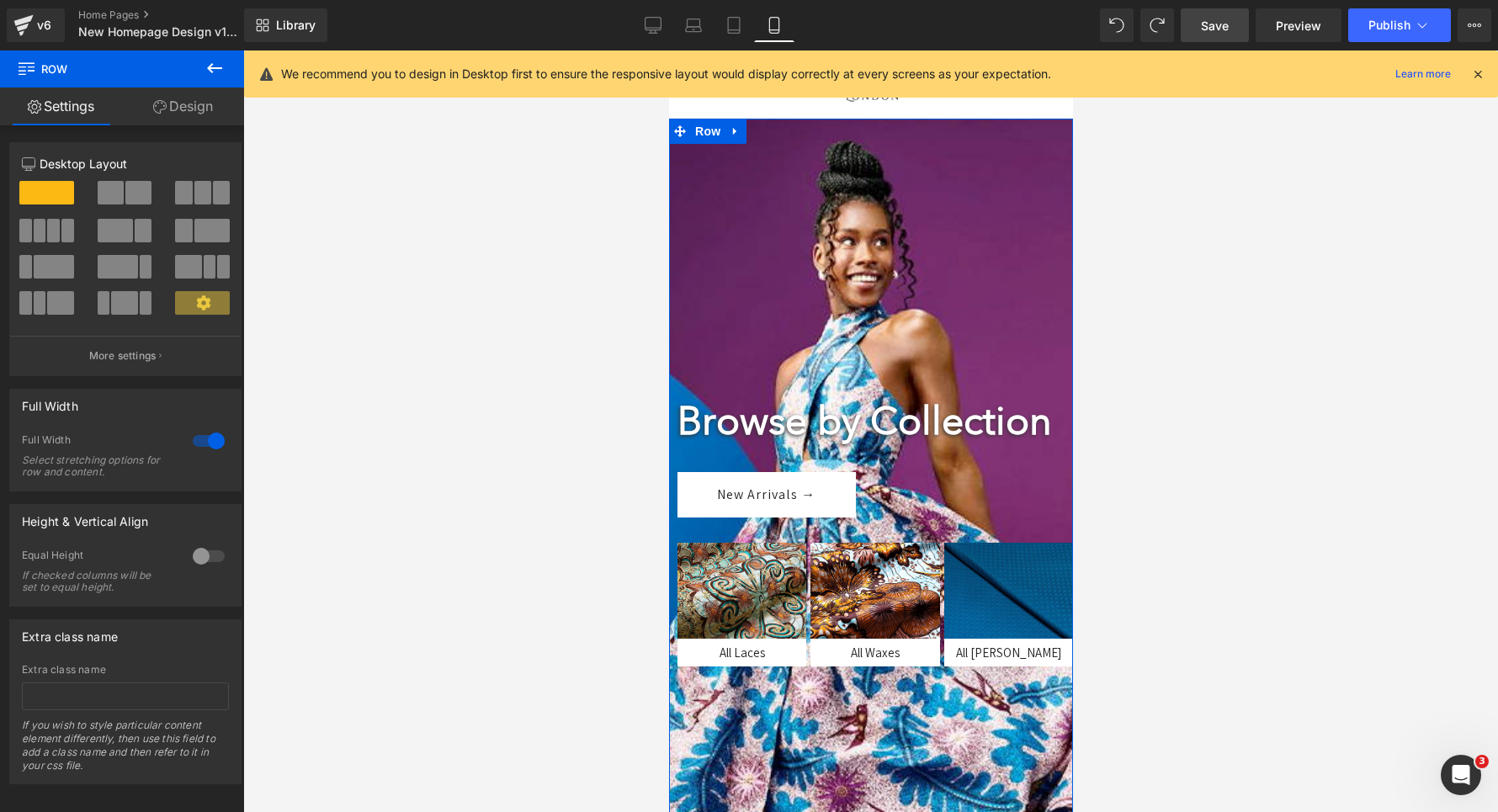
click at [158, 128] on div "12 12 12 Column Size Customizer 12 Desktop Layout Laptop Layout Tablet Layout M…" at bounding box center [126, 454] width 252 height 659
click at [182, 121] on link "Design" at bounding box center [183, 107] width 122 height 38
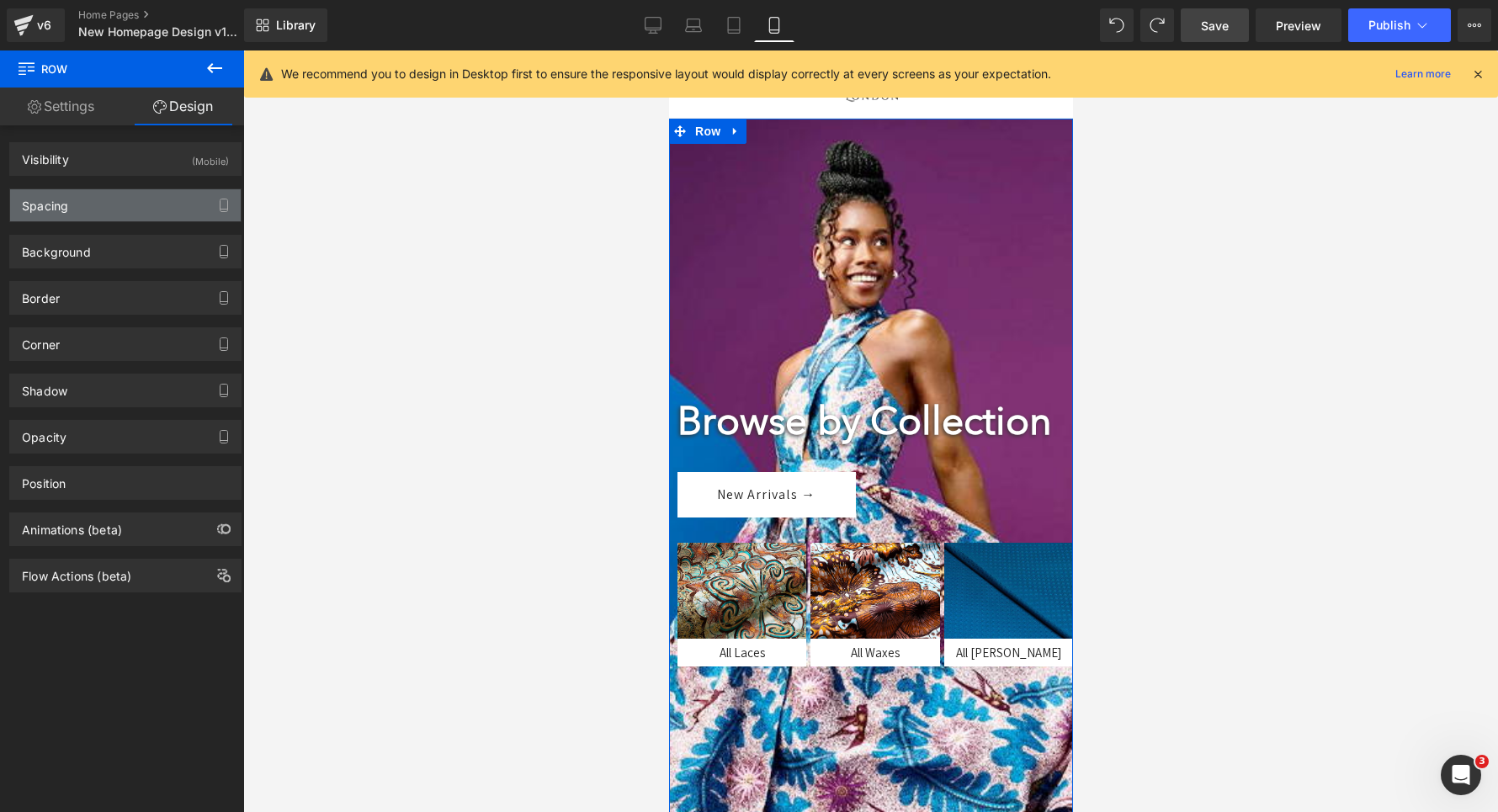
click at [141, 207] on div "Spacing" at bounding box center [125, 205] width 230 height 32
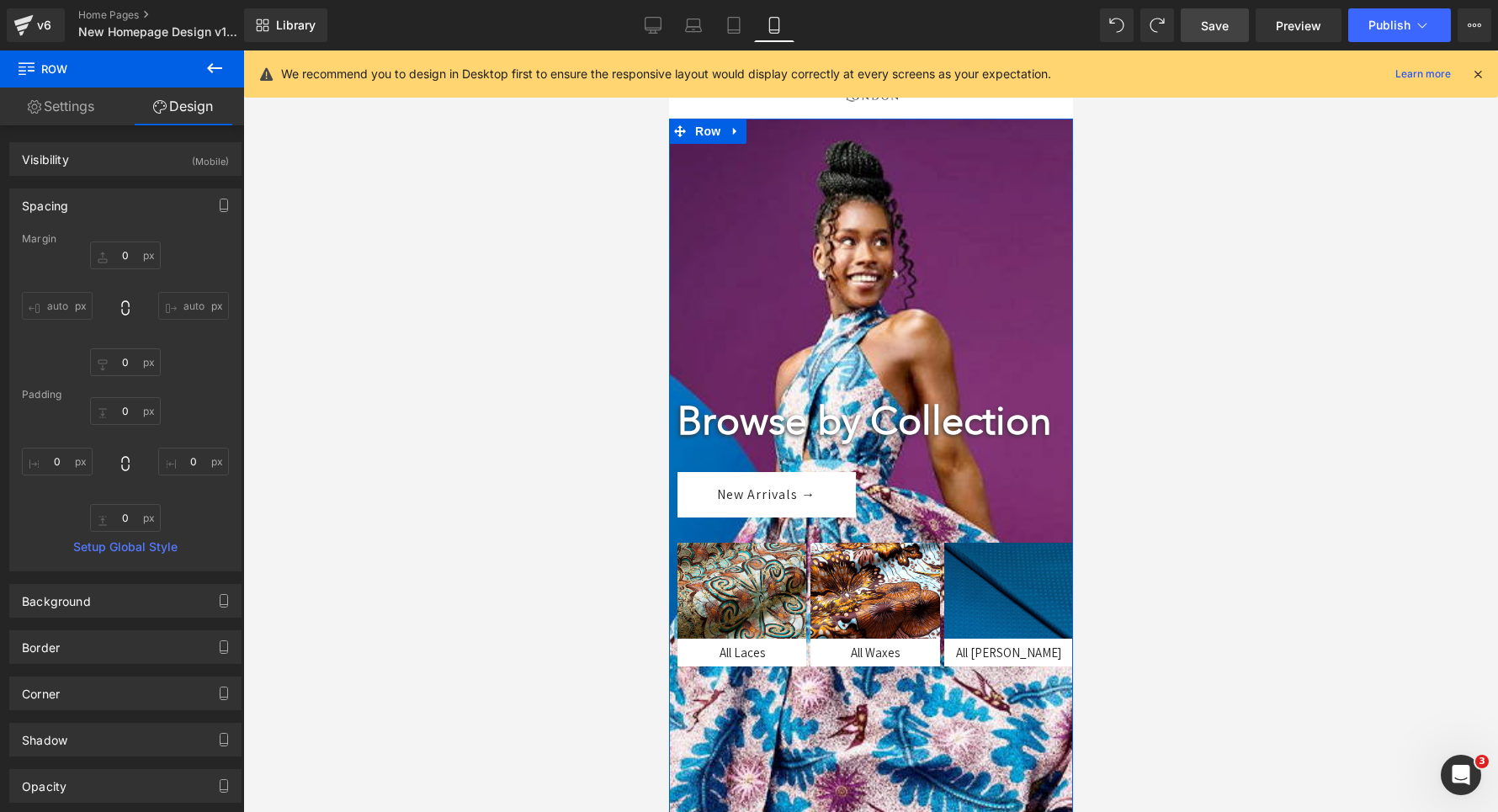
click at [141, 207] on div "Spacing" at bounding box center [125, 205] width 230 height 32
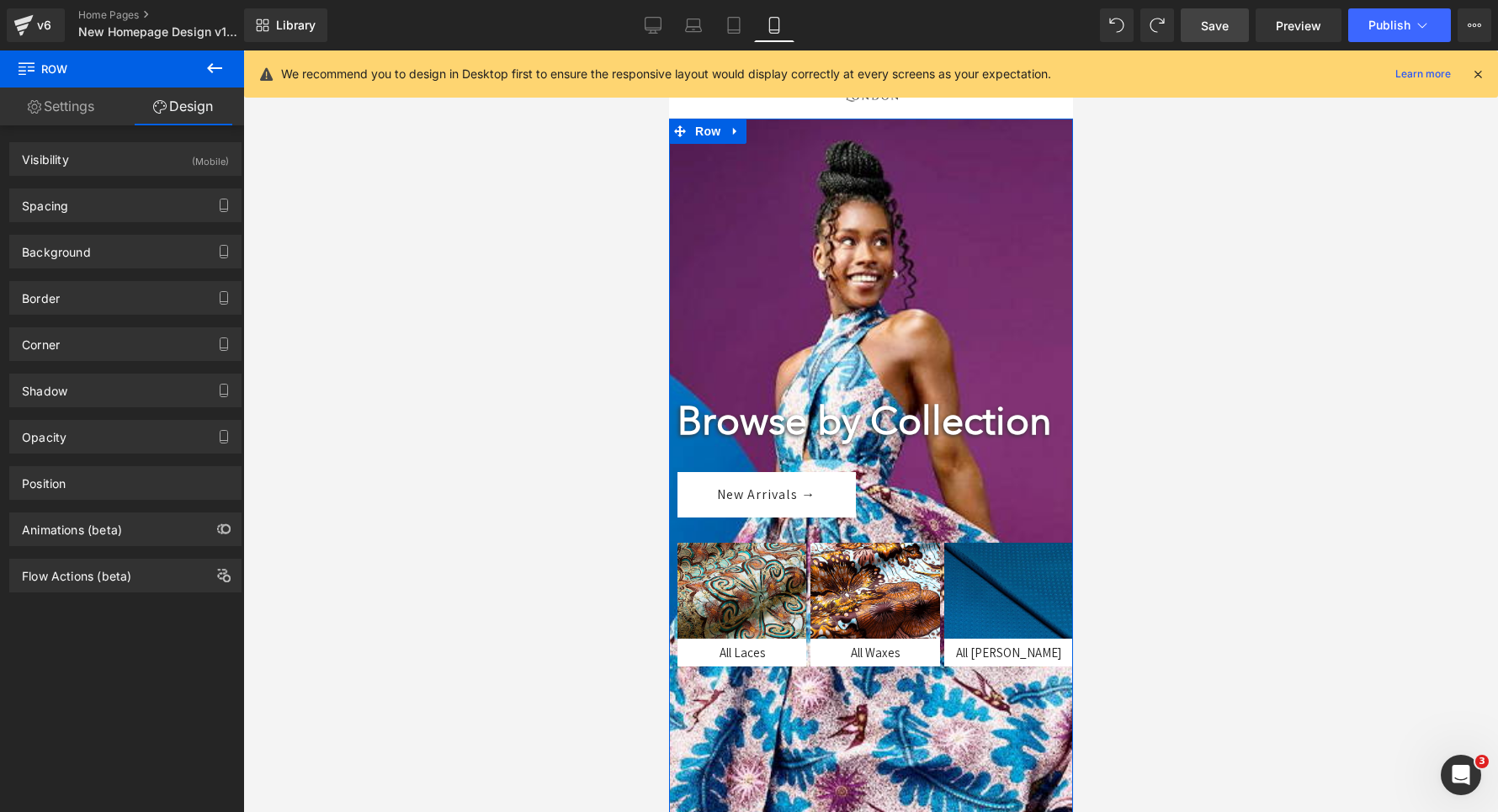
click at [32, 93] on link "Settings" at bounding box center [61, 107] width 122 height 38
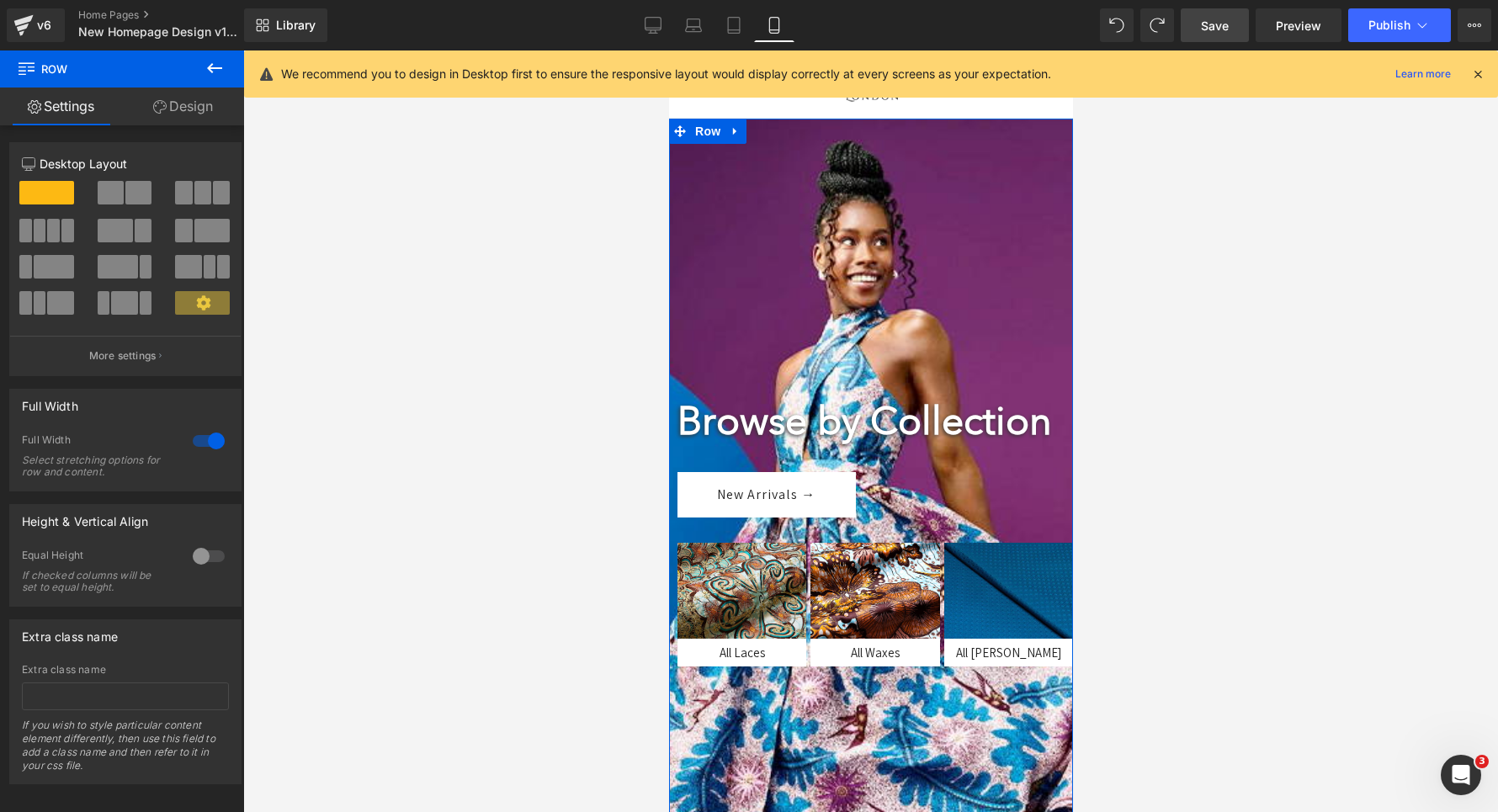
click at [59, 129] on div "12 12 12 Column Size Customizer 12 Desktop Layout Laptop Layout Tablet Layout M…" at bounding box center [126, 454] width 252 height 659
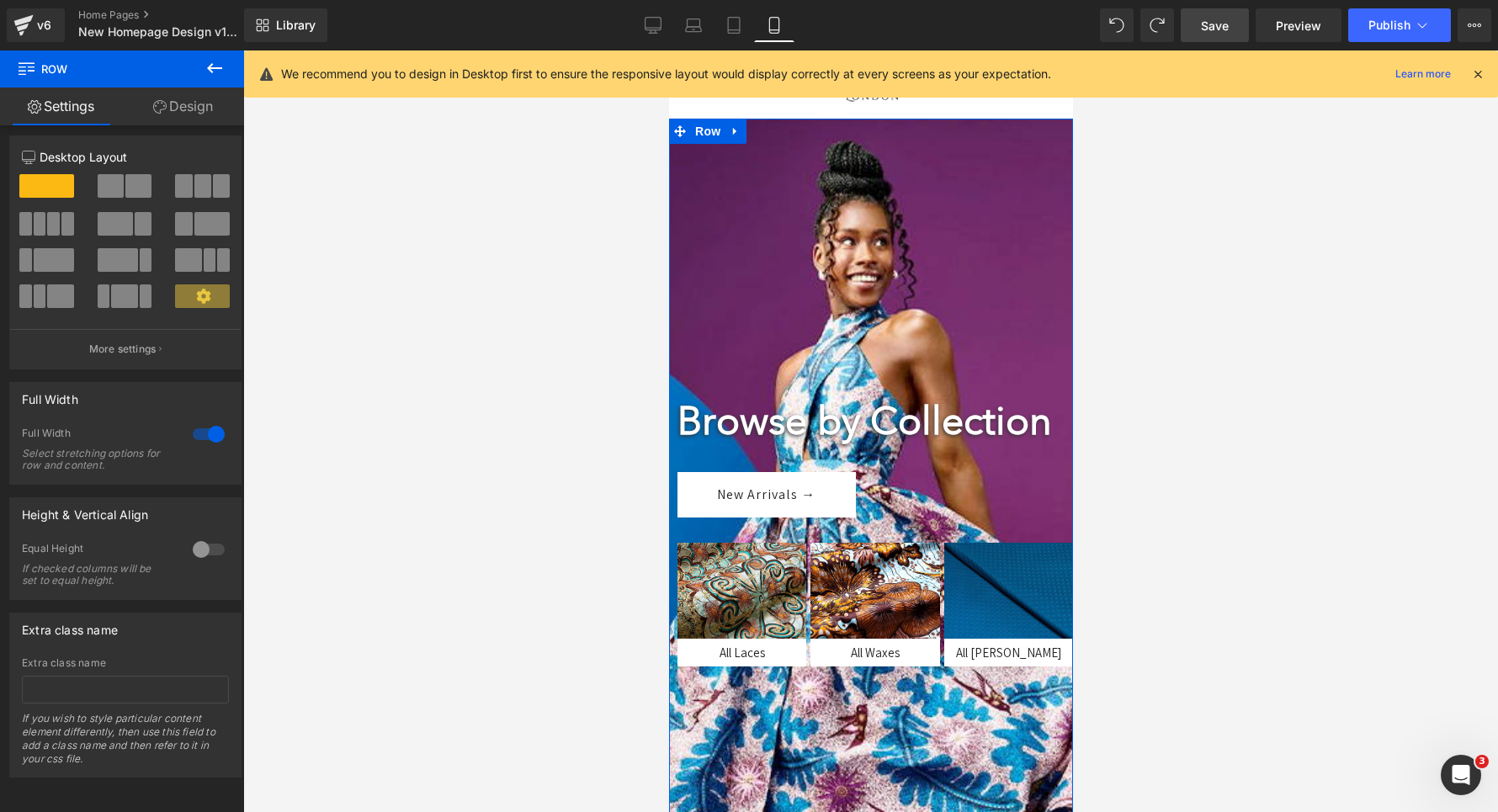
click at [217, 552] on div at bounding box center [208, 550] width 41 height 27
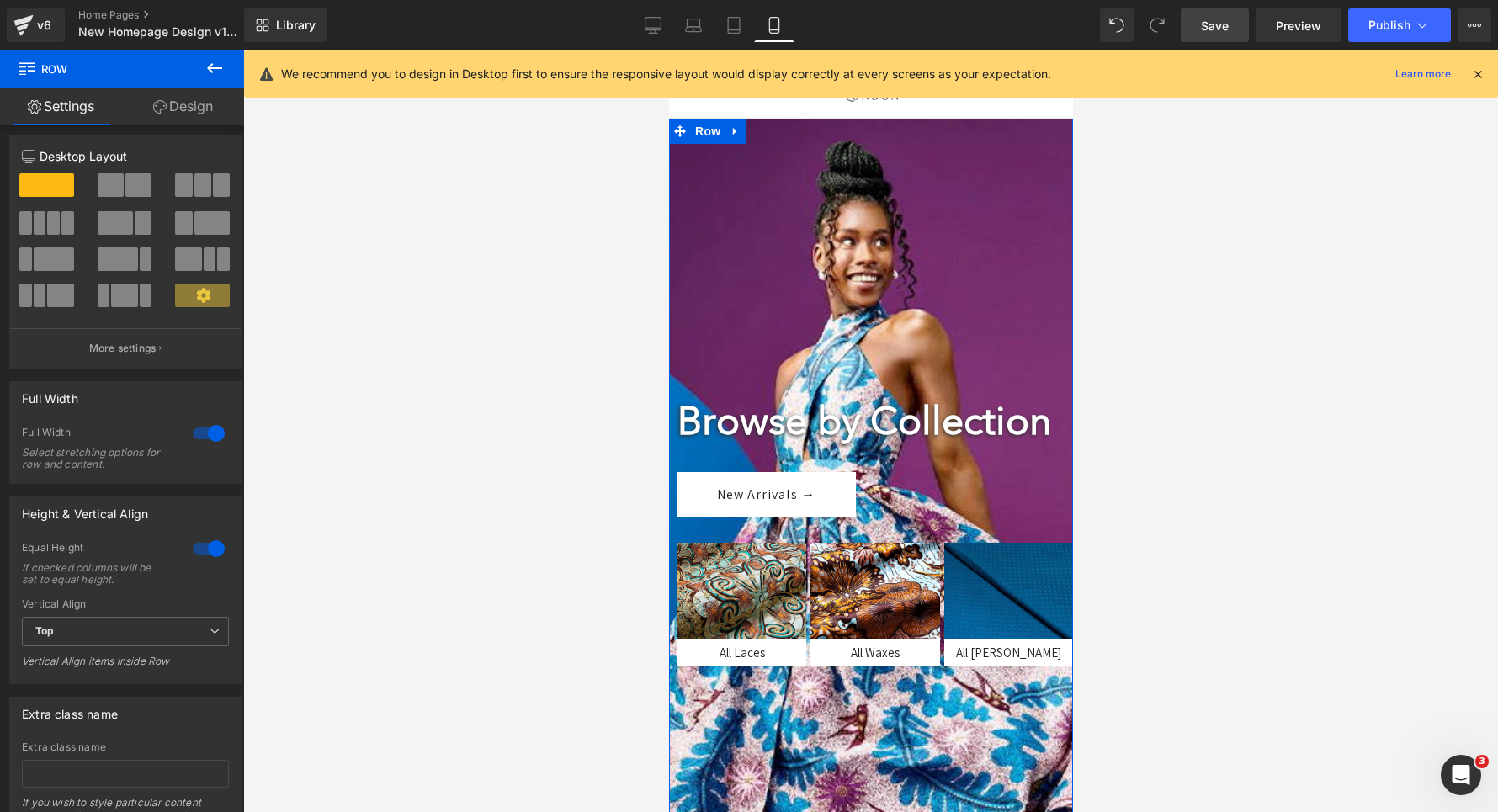
click at [216, 552] on div at bounding box center [208, 549] width 41 height 27
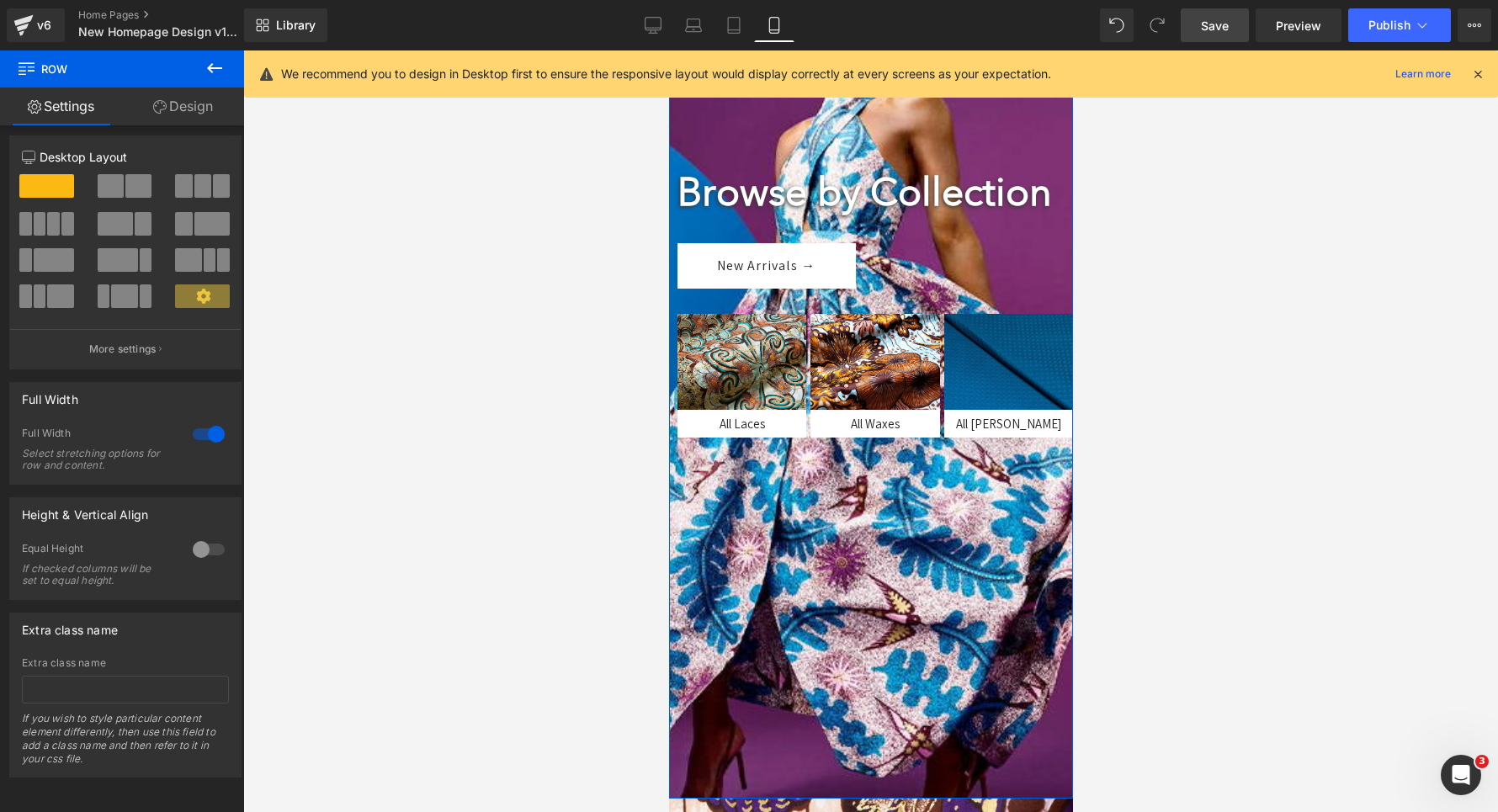
scroll to position [425, 0]
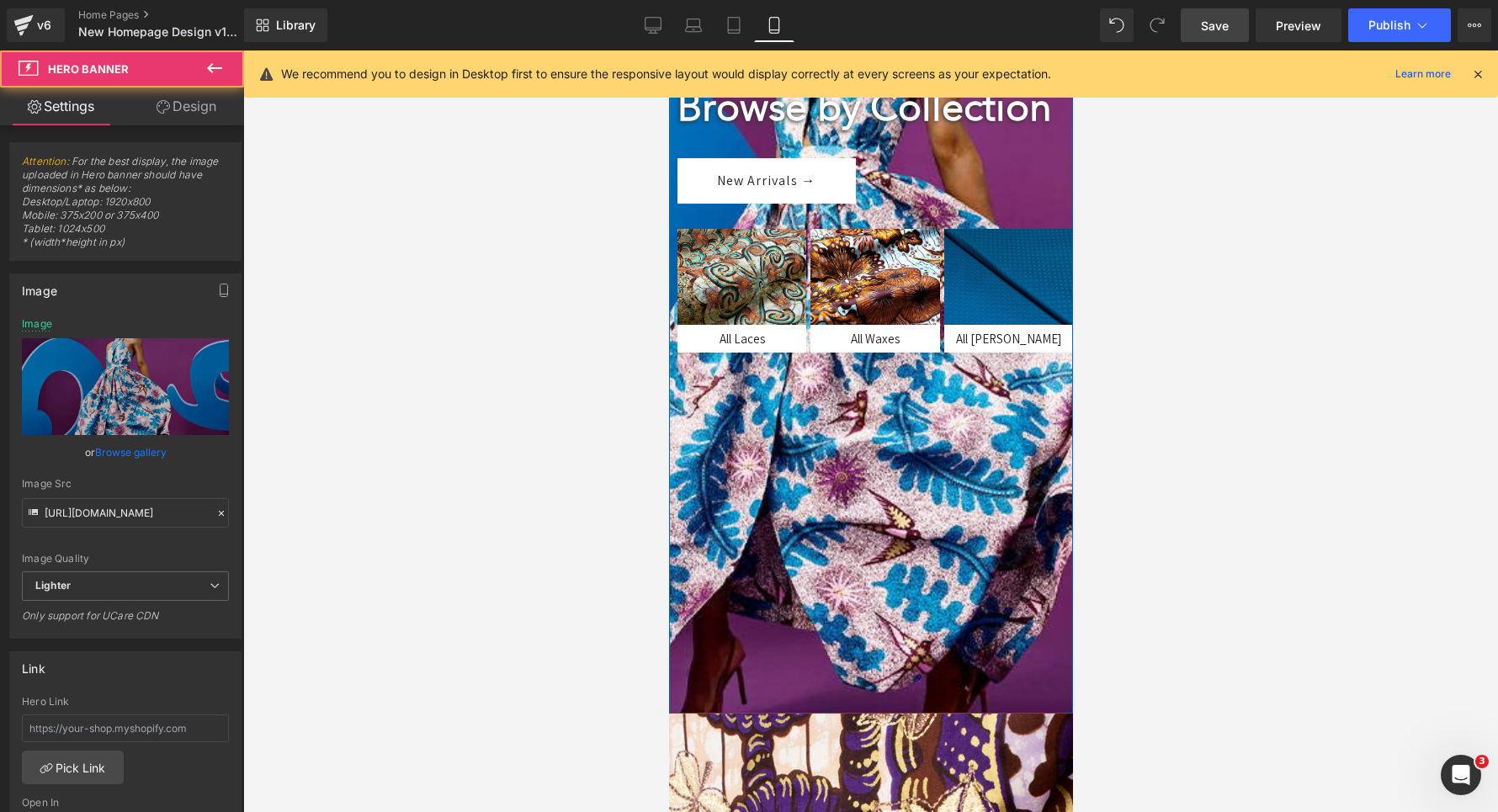
click at [860, 582] on div at bounding box center [870, 259] width 404 height 909
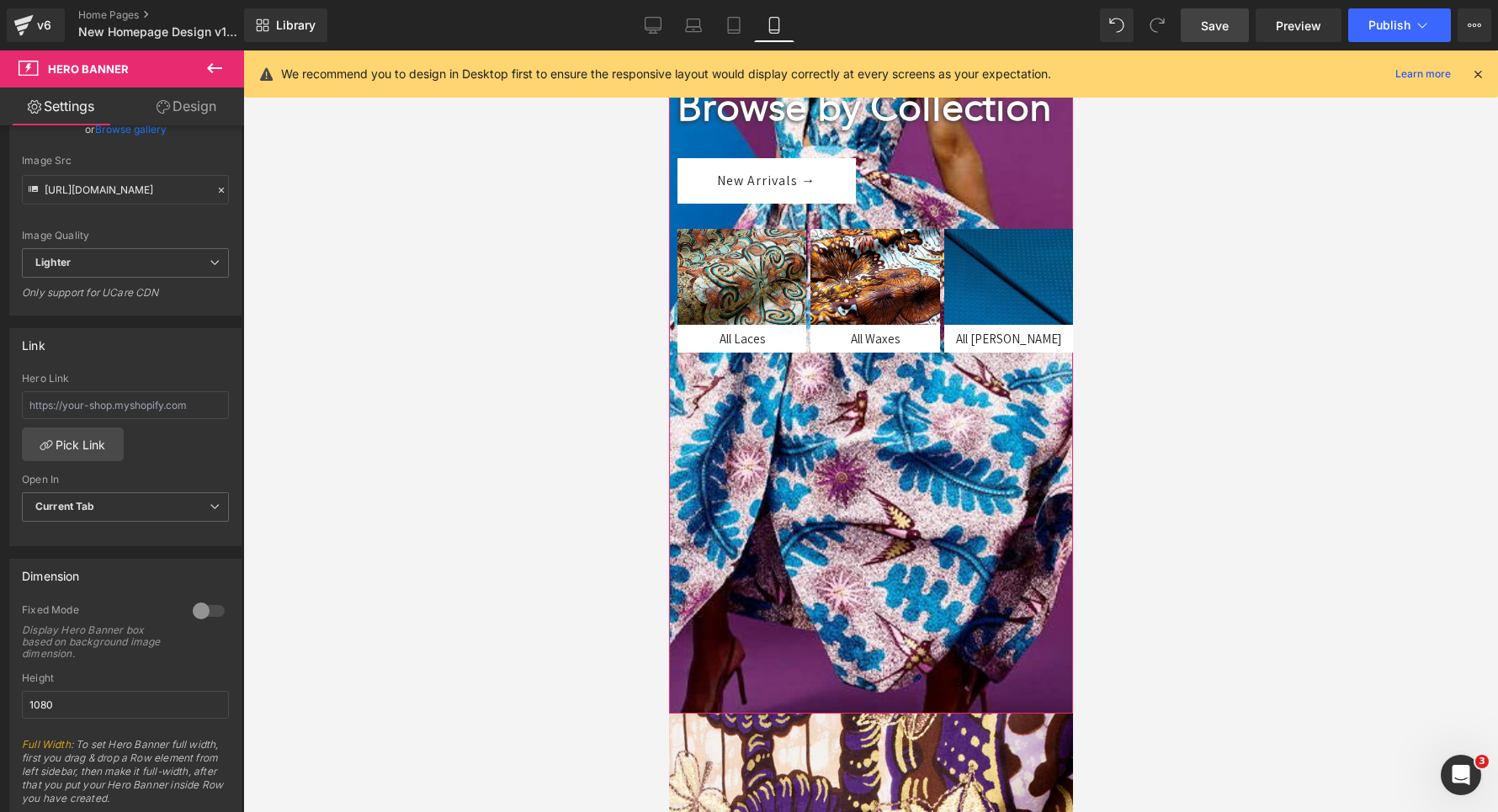
scroll to position [310, 0]
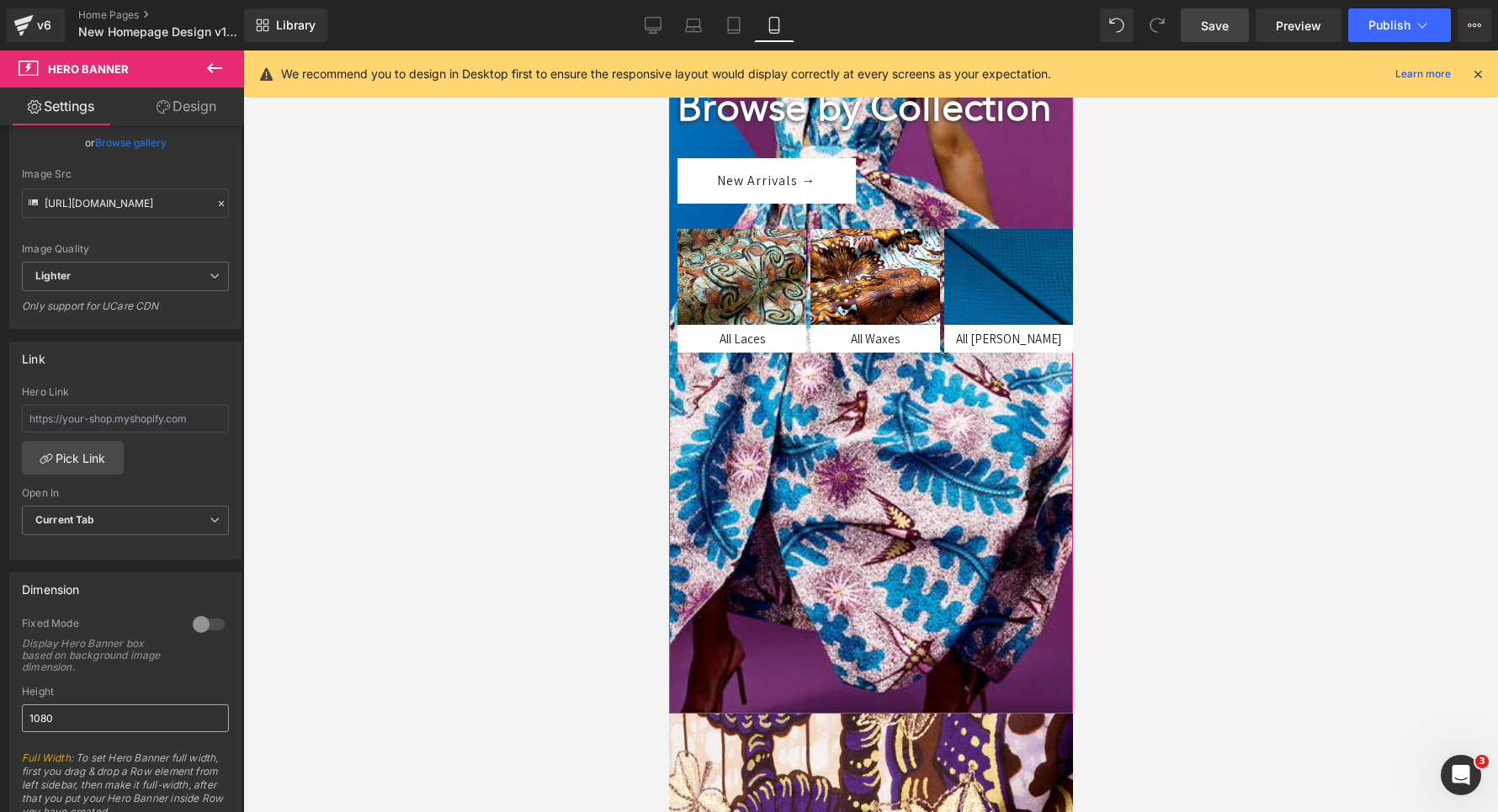
click at [84, 719] on input "1080" at bounding box center [125, 718] width 207 height 28
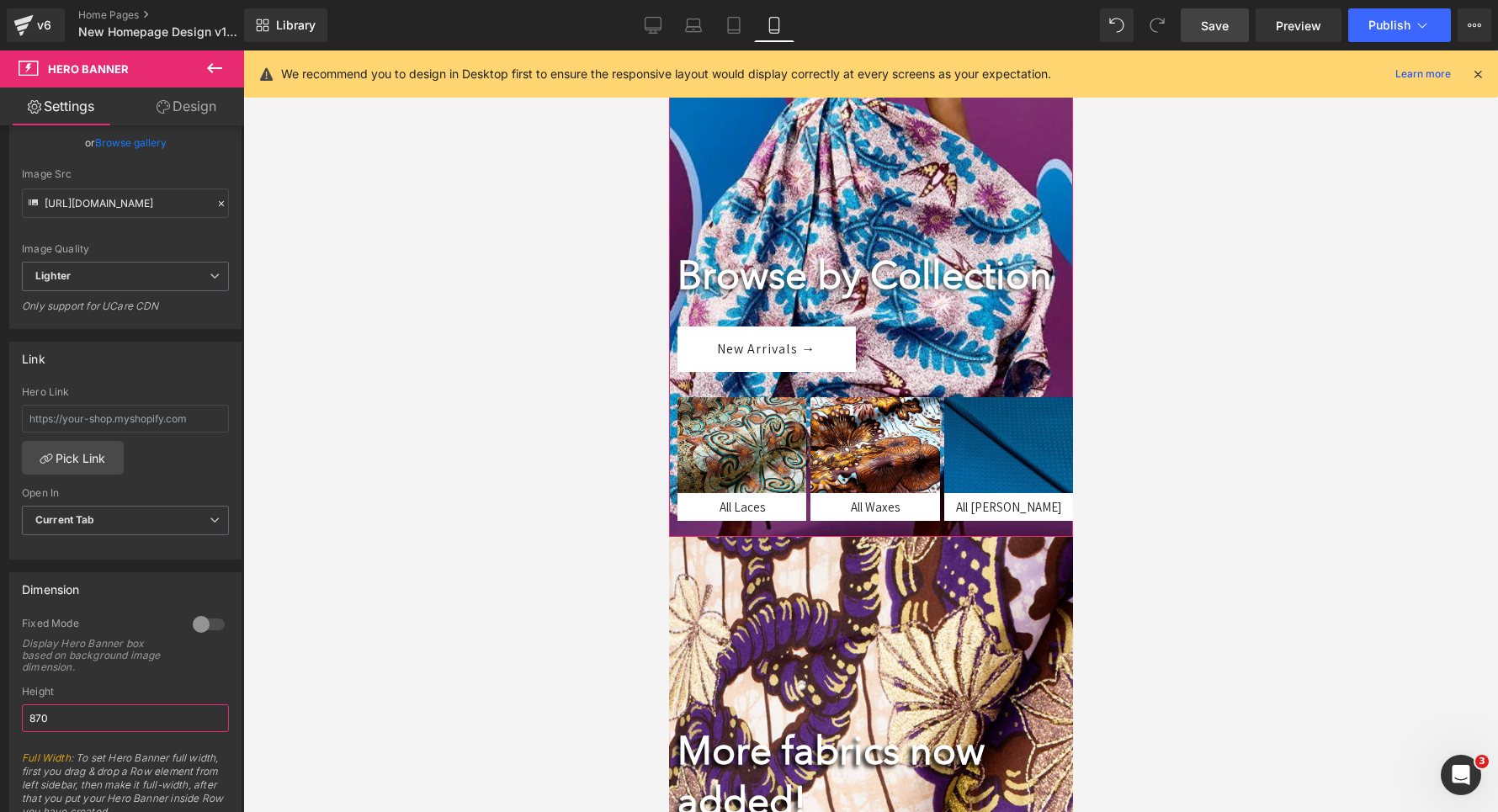
click at [56, 720] on input "870" at bounding box center [125, 718] width 207 height 28
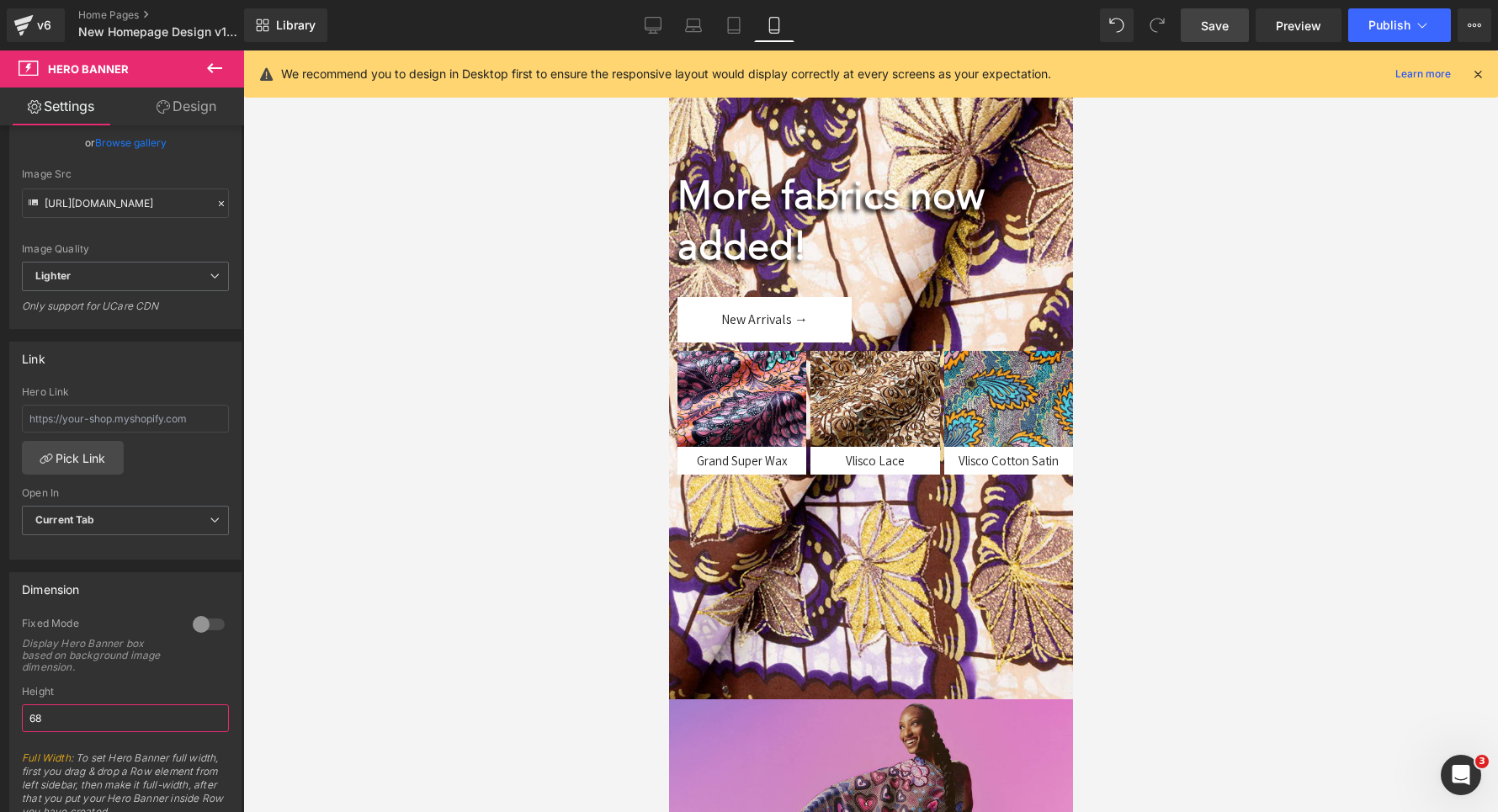
type input "688"
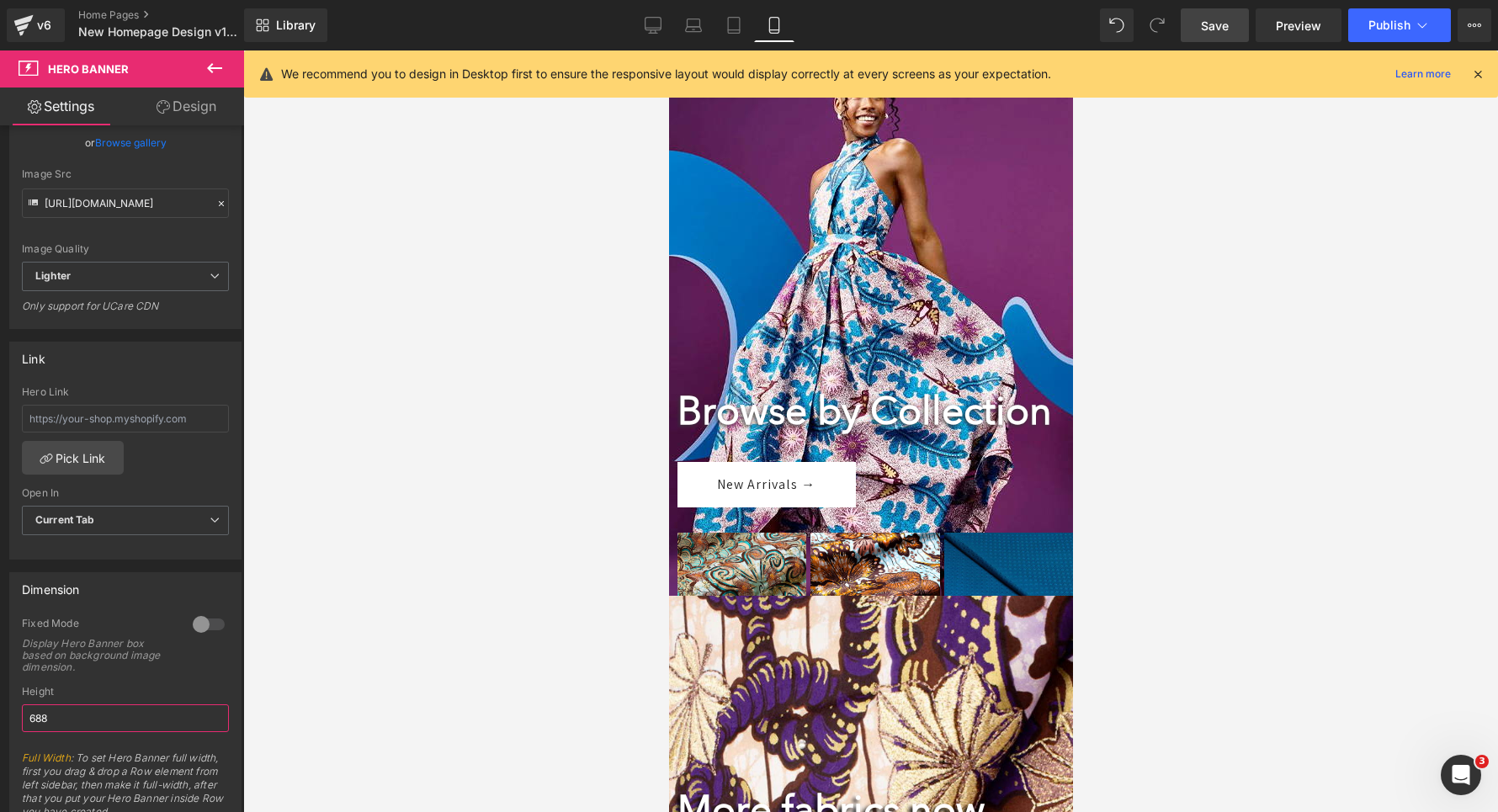
scroll to position [224, 0]
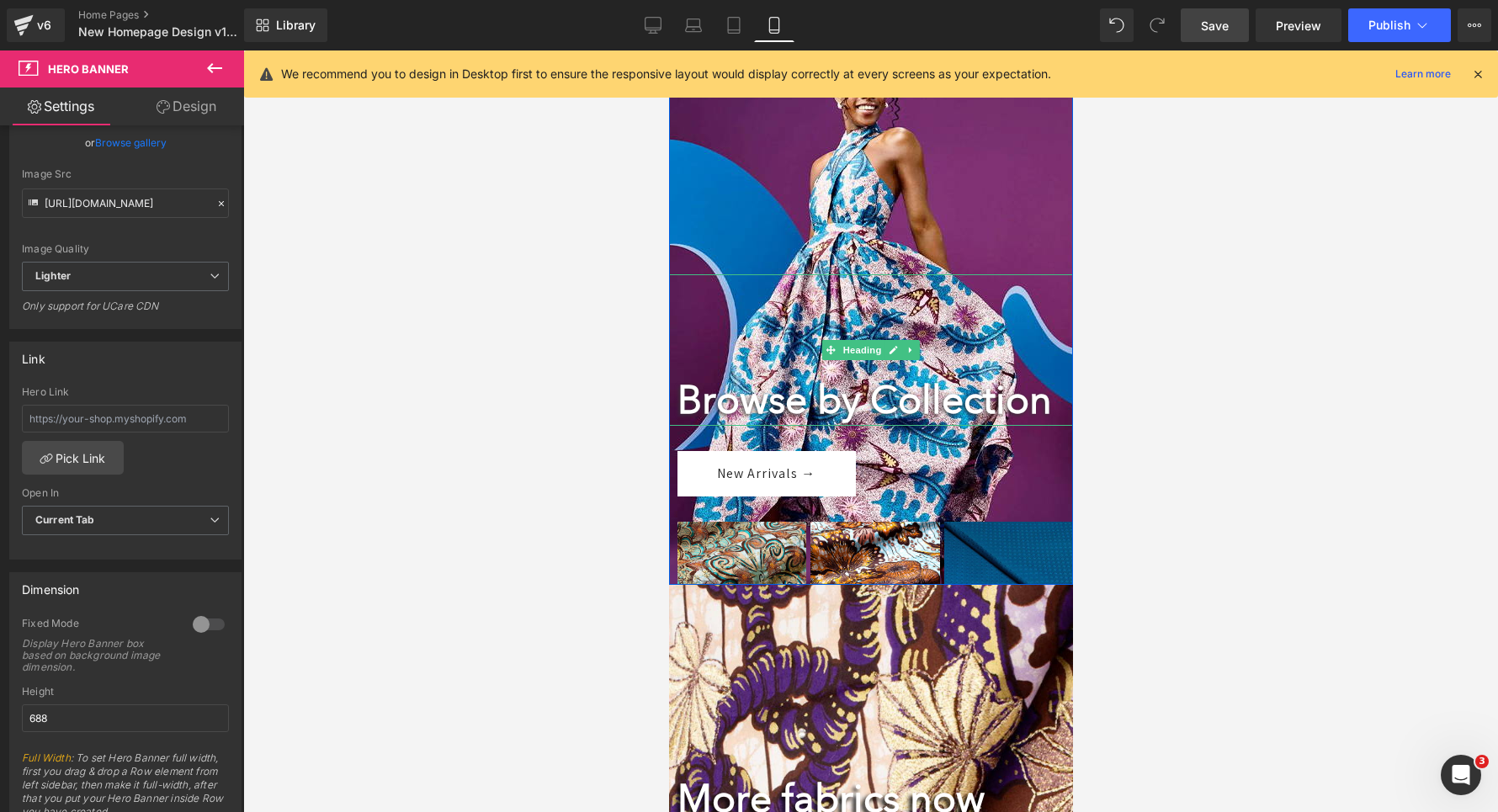
click at [749, 407] on strong "Browse by Collection" at bounding box center [864, 400] width 374 height 45
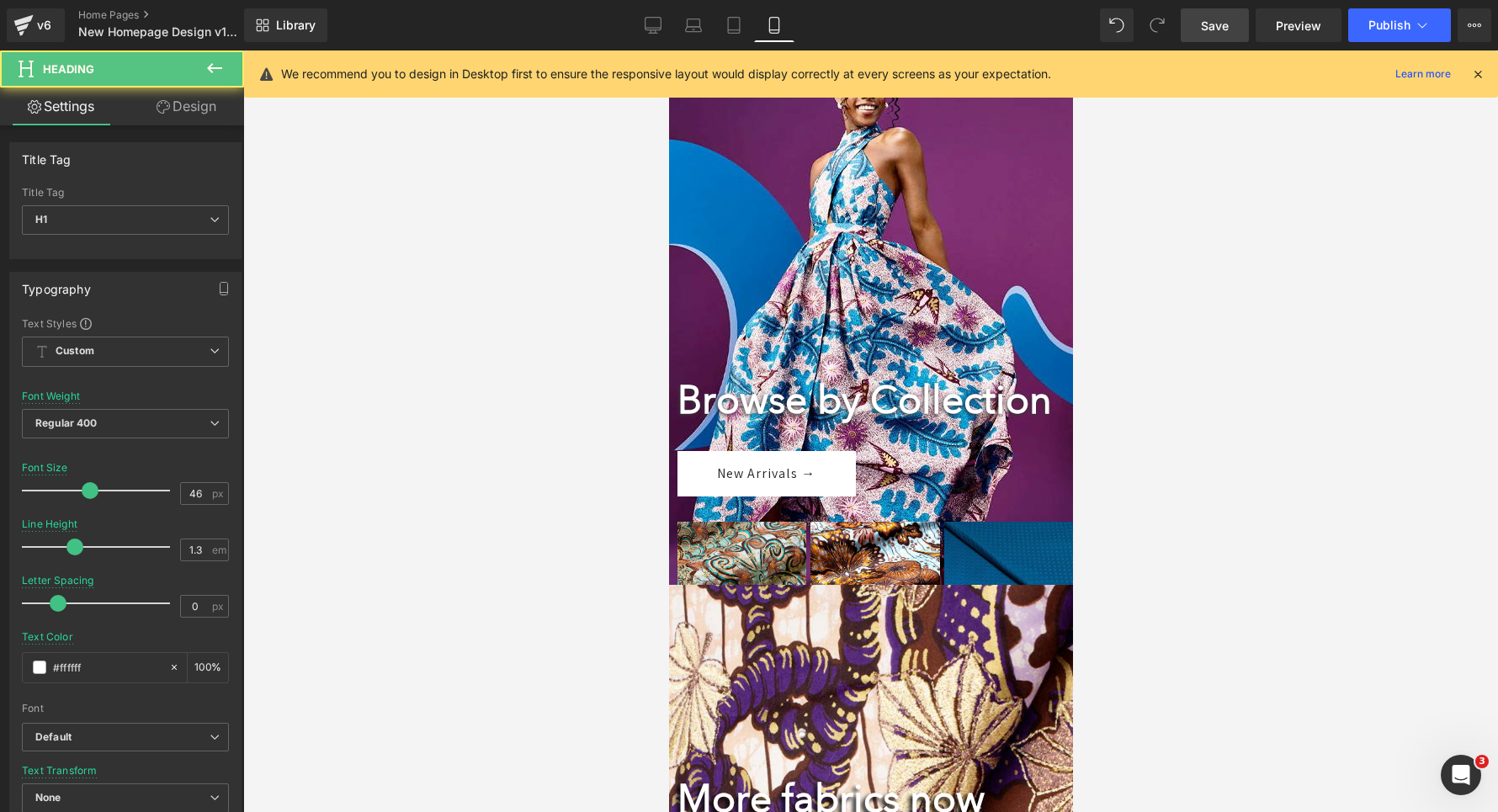
click at [186, 116] on link "Design" at bounding box center [186, 107] width 122 height 38
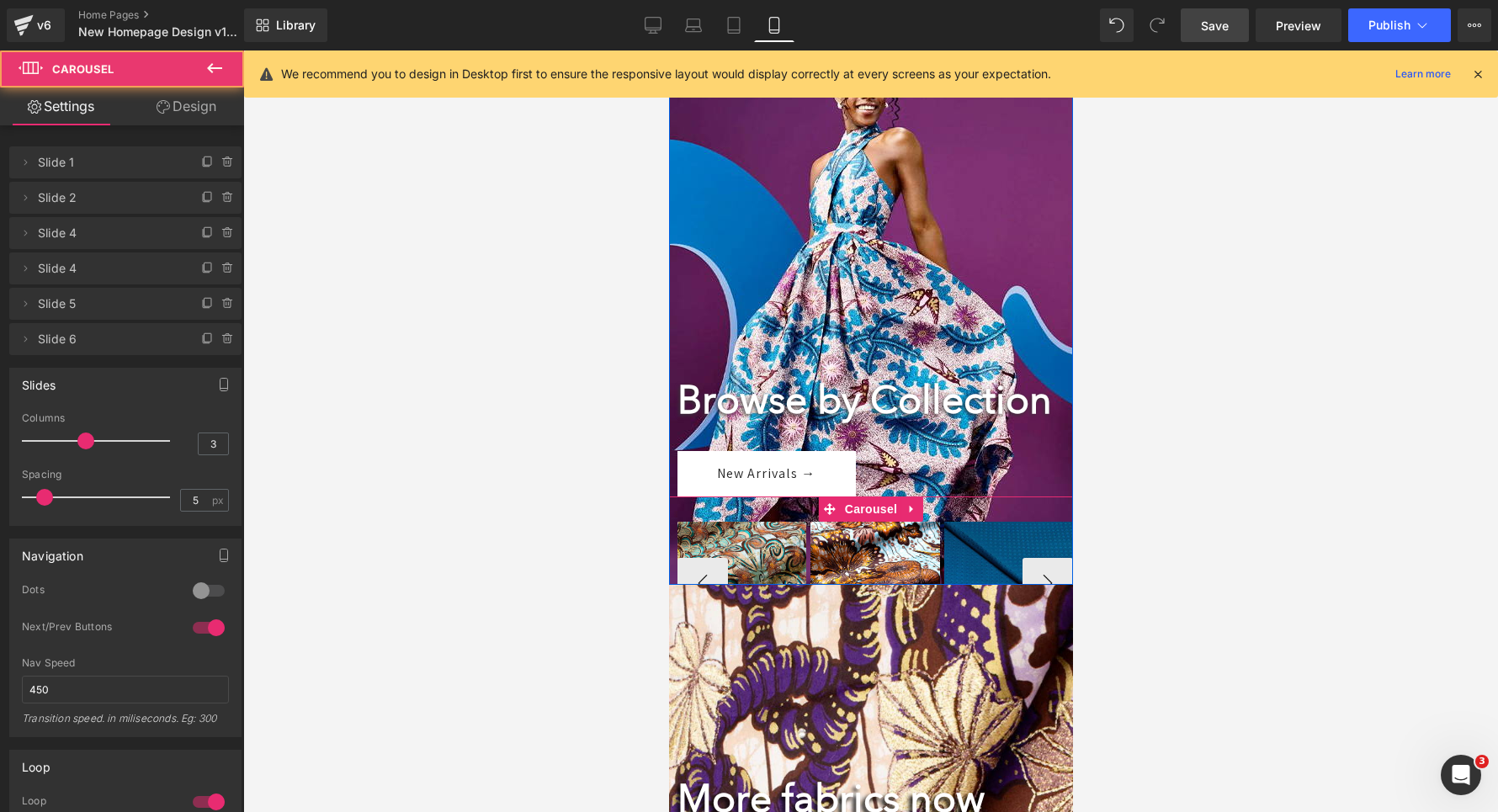
click at [732, 559] on div "Image All Laces Text Block Image All Waxes Text Block Image All [PERSON_NAME] T…" at bounding box center [870, 571] width 404 height 150
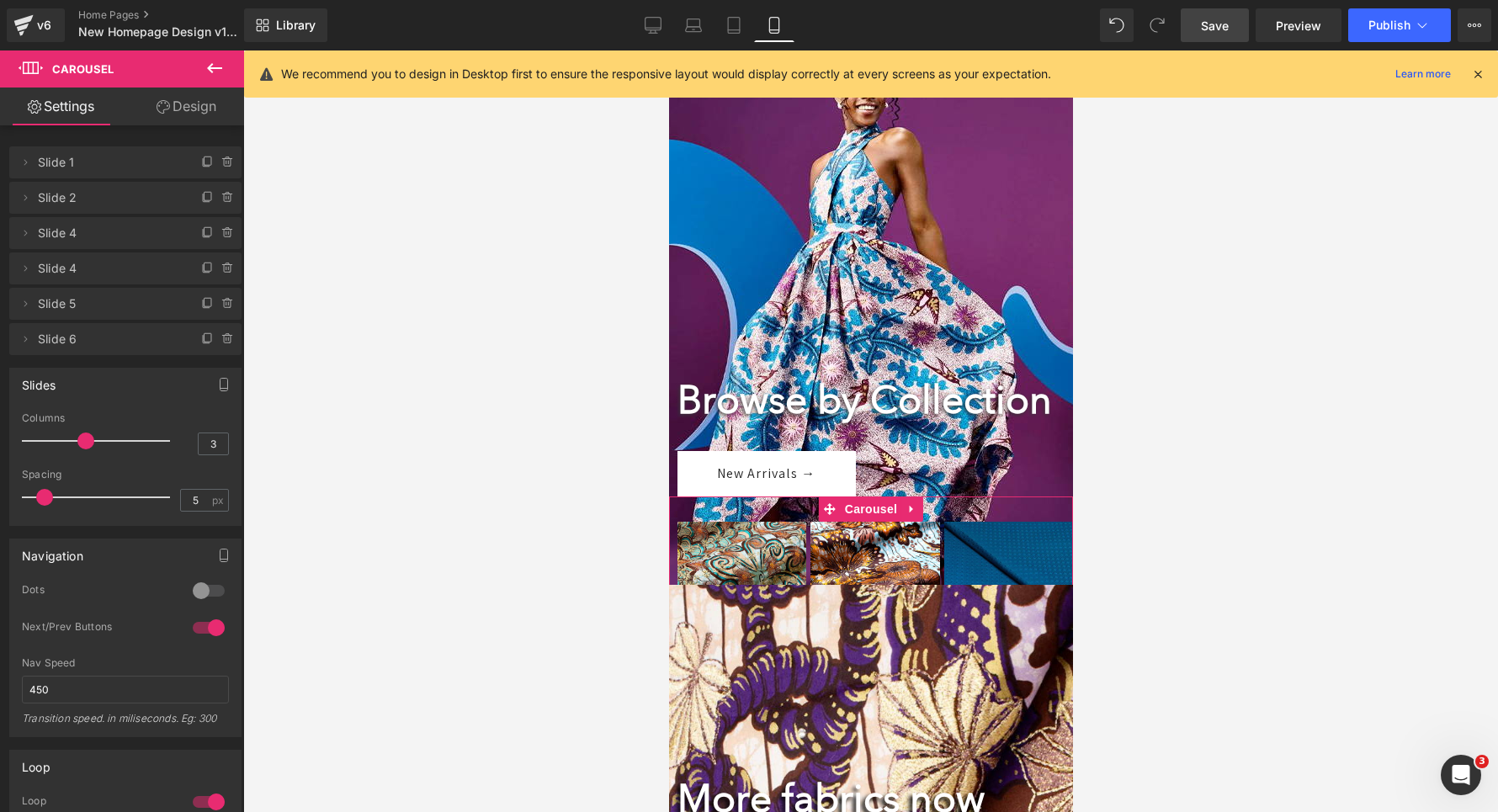
click at [218, 103] on link "Design" at bounding box center [186, 107] width 122 height 38
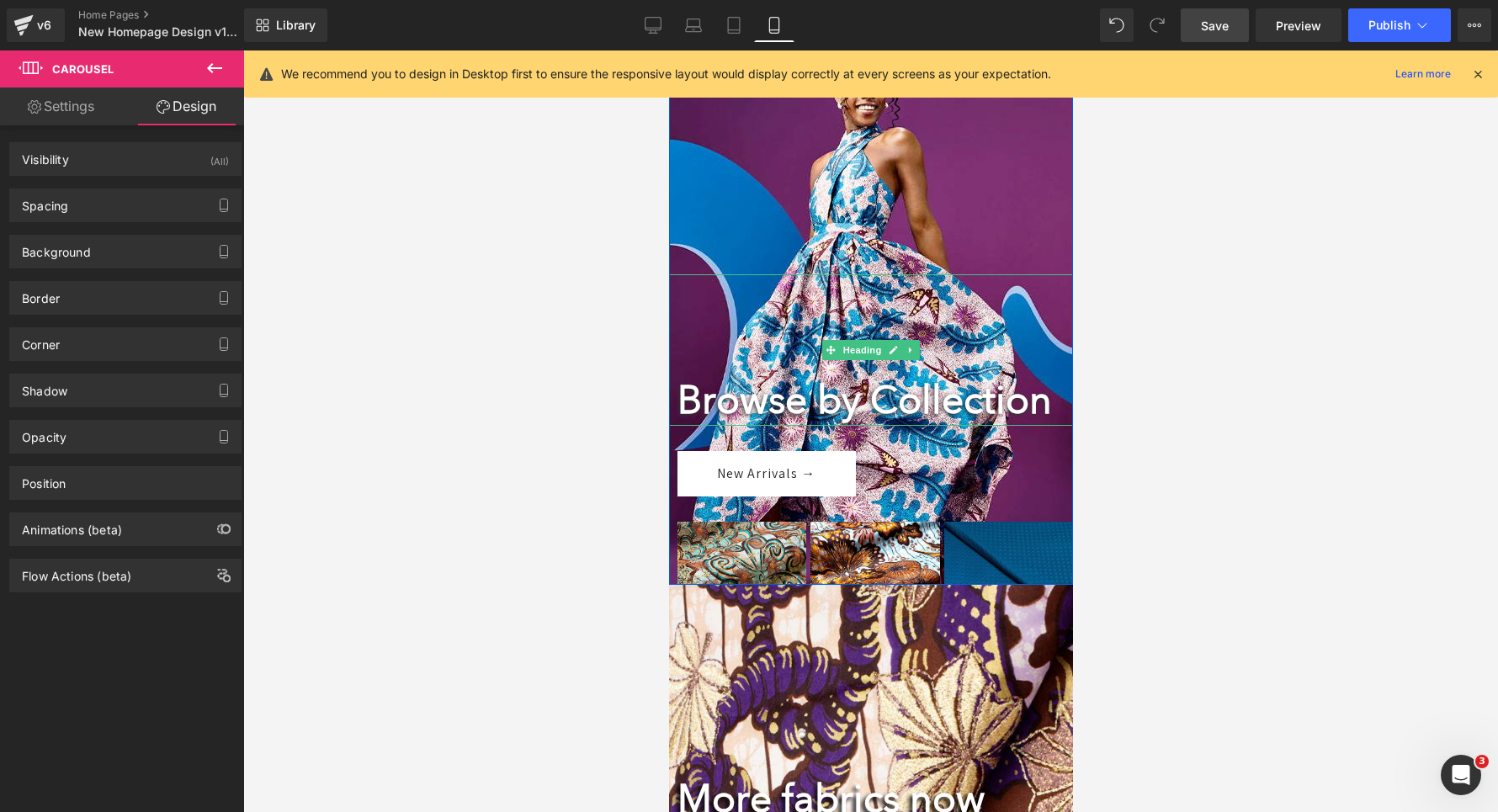
click at [731, 373] on div "Browse by Collection" at bounding box center [879, 350] width 404 height 151
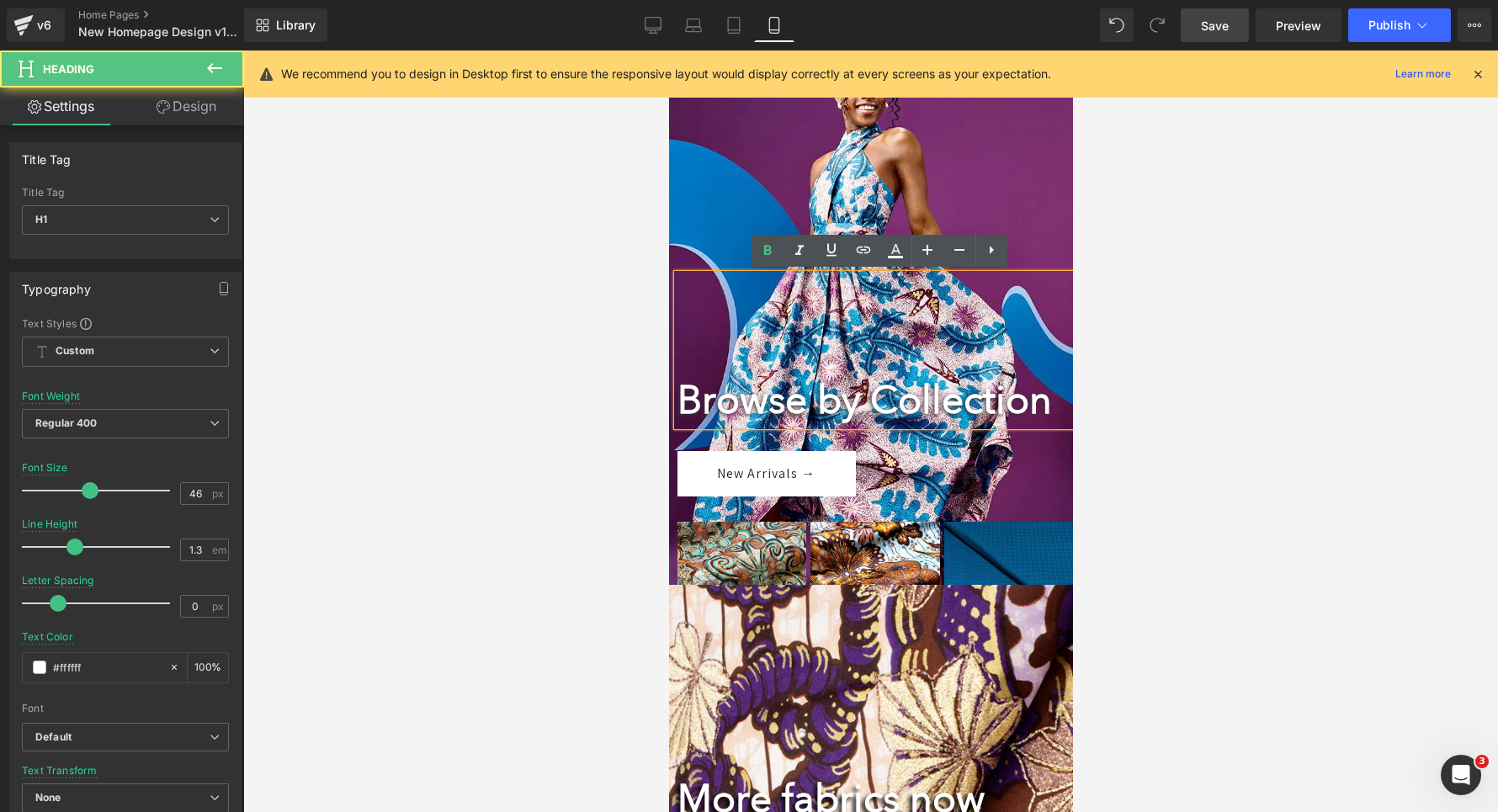
click at [729, 335] on div "Browse by Collection" at bounding box center [879, 350] width 404 height 151
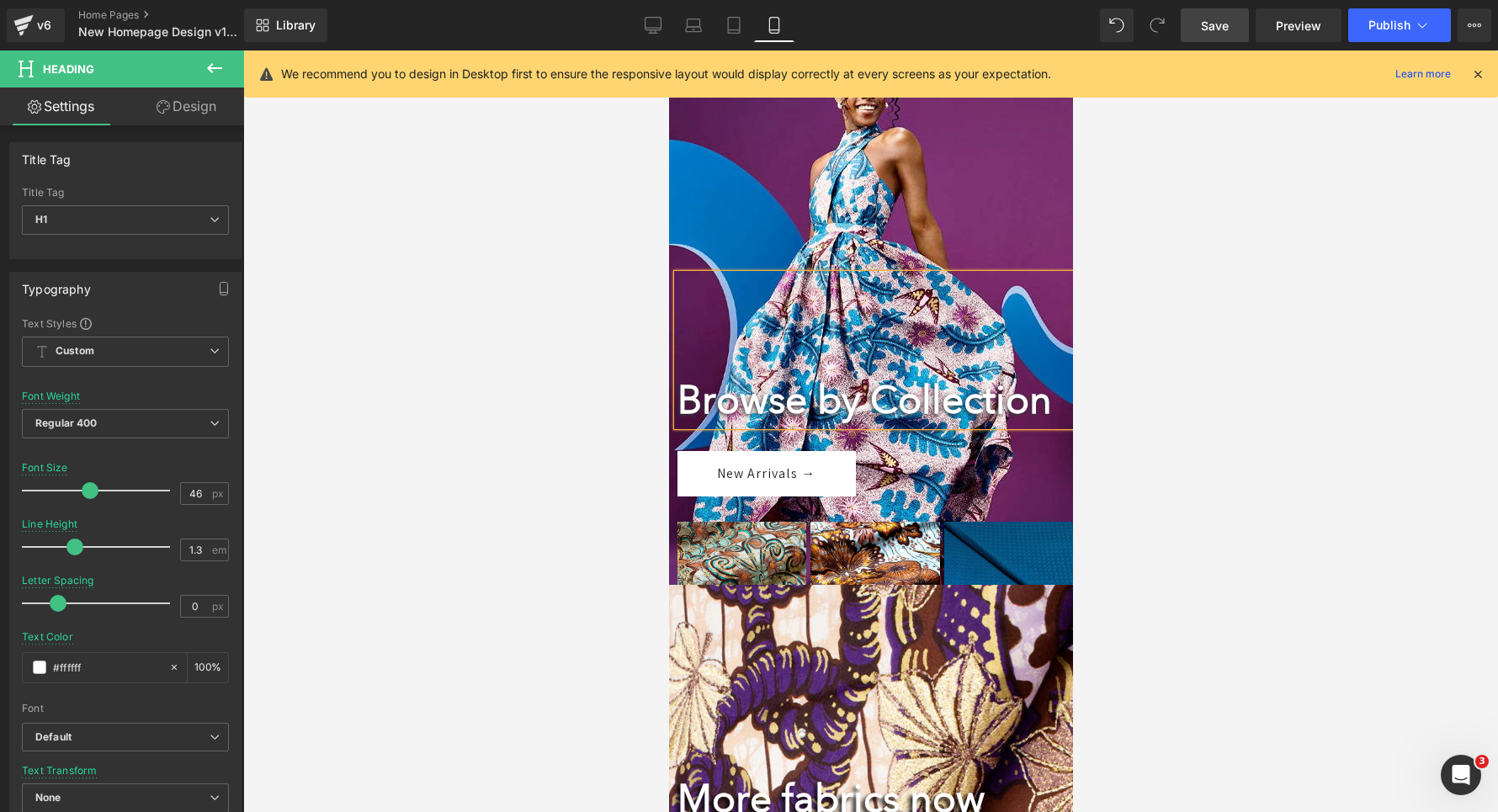
click at [690, 382] on strong "Browse by Collection" at bounding box center [864, 400] width 374 height 45
click at [179, 111] on link "Design" at bounding box center [186, 107] width 122 height 38
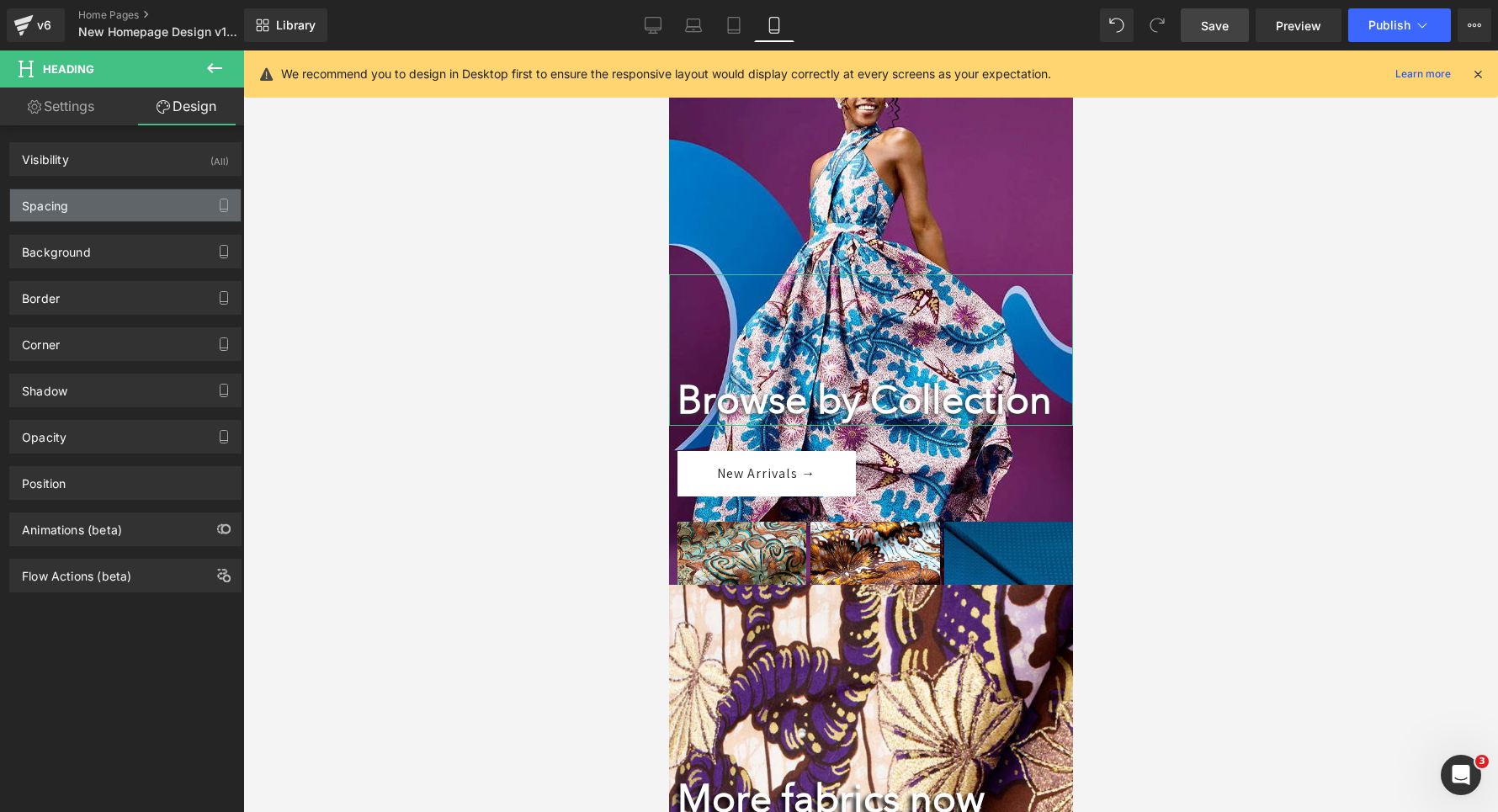
click at [105, 217] on div "Spacing" at bounding box center [125, 205] width 230 height 32
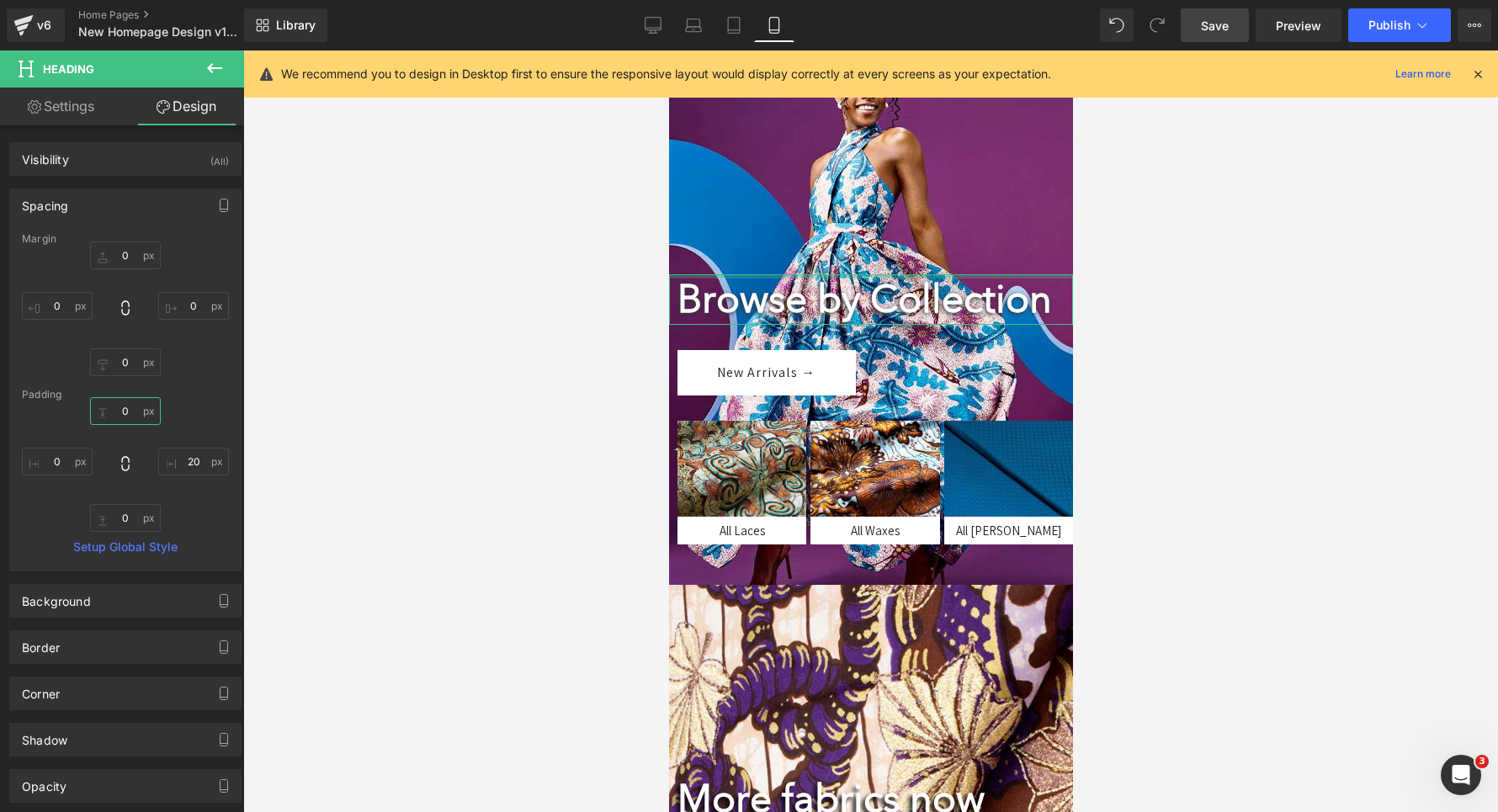
drag, startPoint x: 110, startPoint y: 415, endPoint x: 93, endPoint y: 551, distance: 137.1
click at [93, 551] on div "Margin 0 0 0 0 [GEOGRAPHIC_DATA] 120 20 0 0 Setup Global Style" at bounding box center [125, 401] width 230 height 337
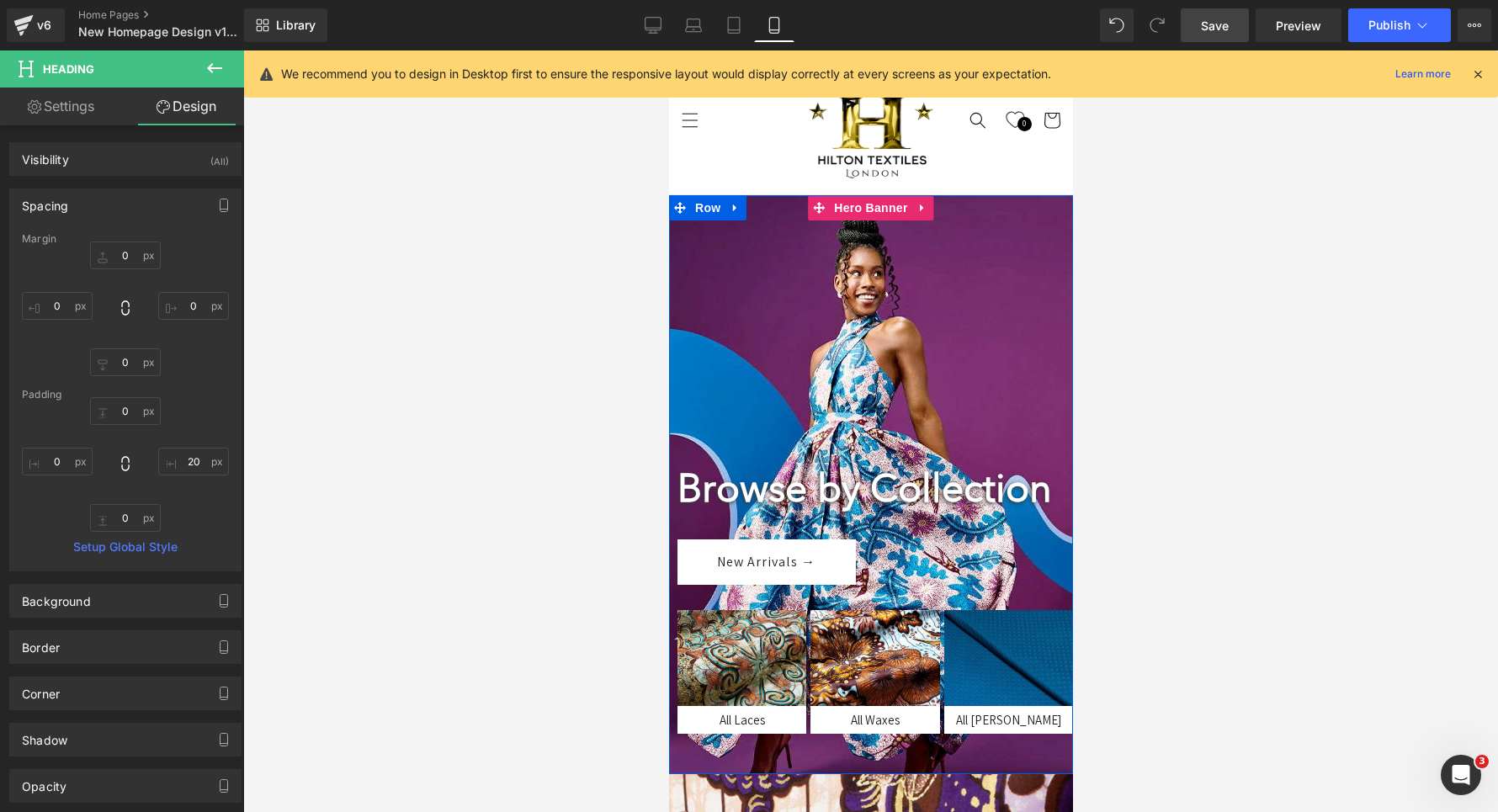
scroll to position [0, 0]
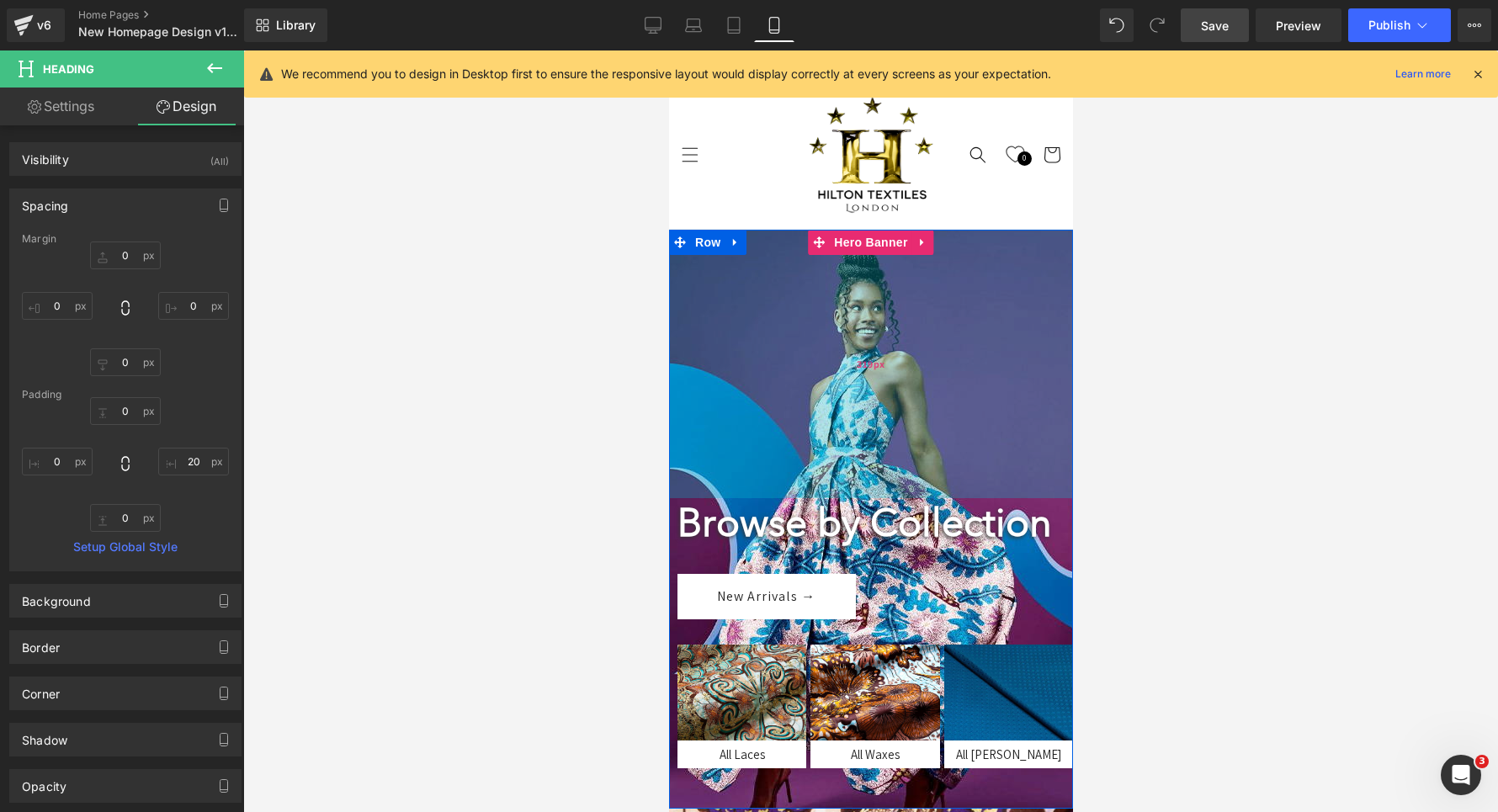
click at [779, 389] on div "319px" at bounding box center [870, 364] width 404 height 268
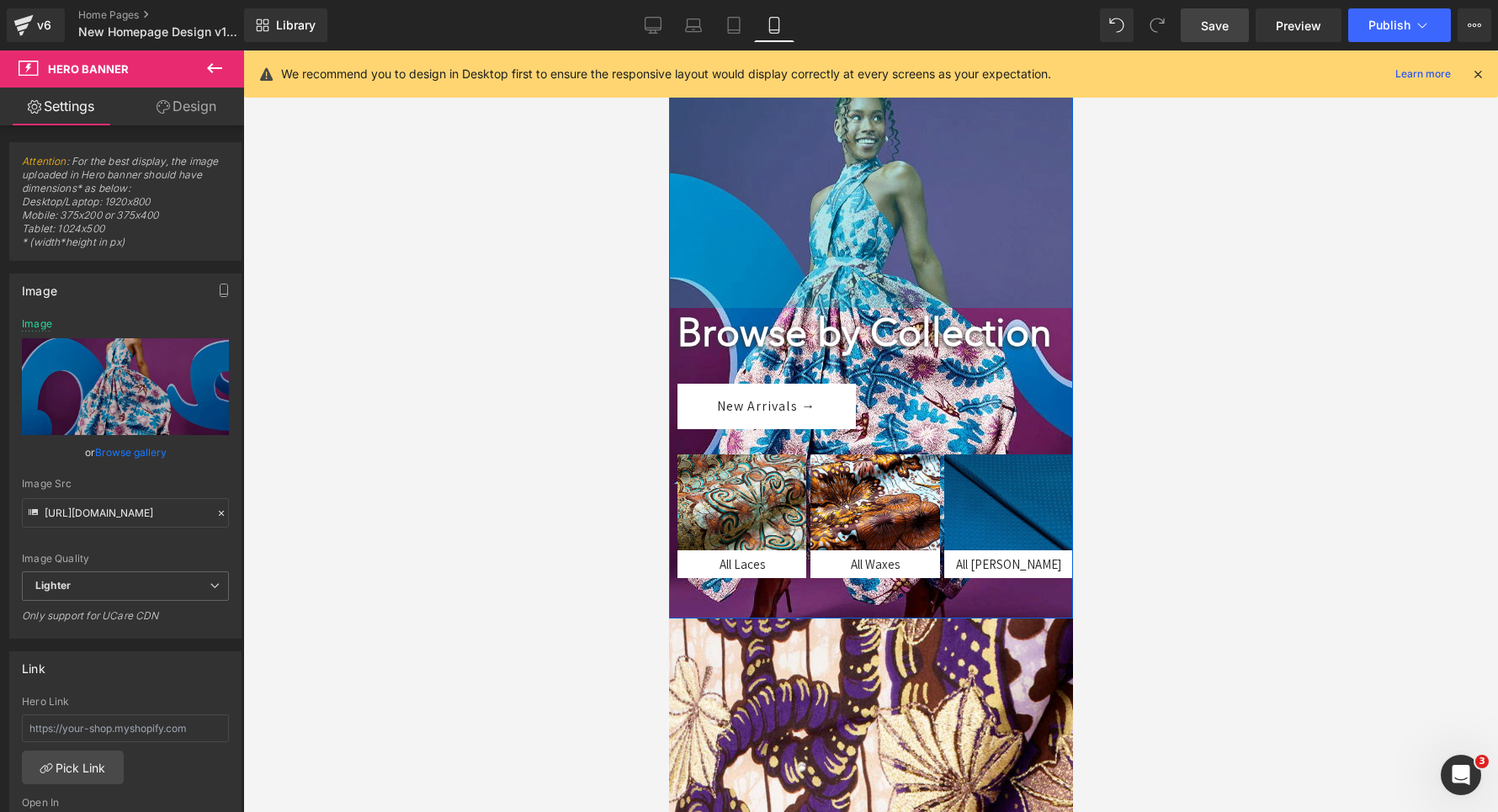
scroll to position [190, 0]
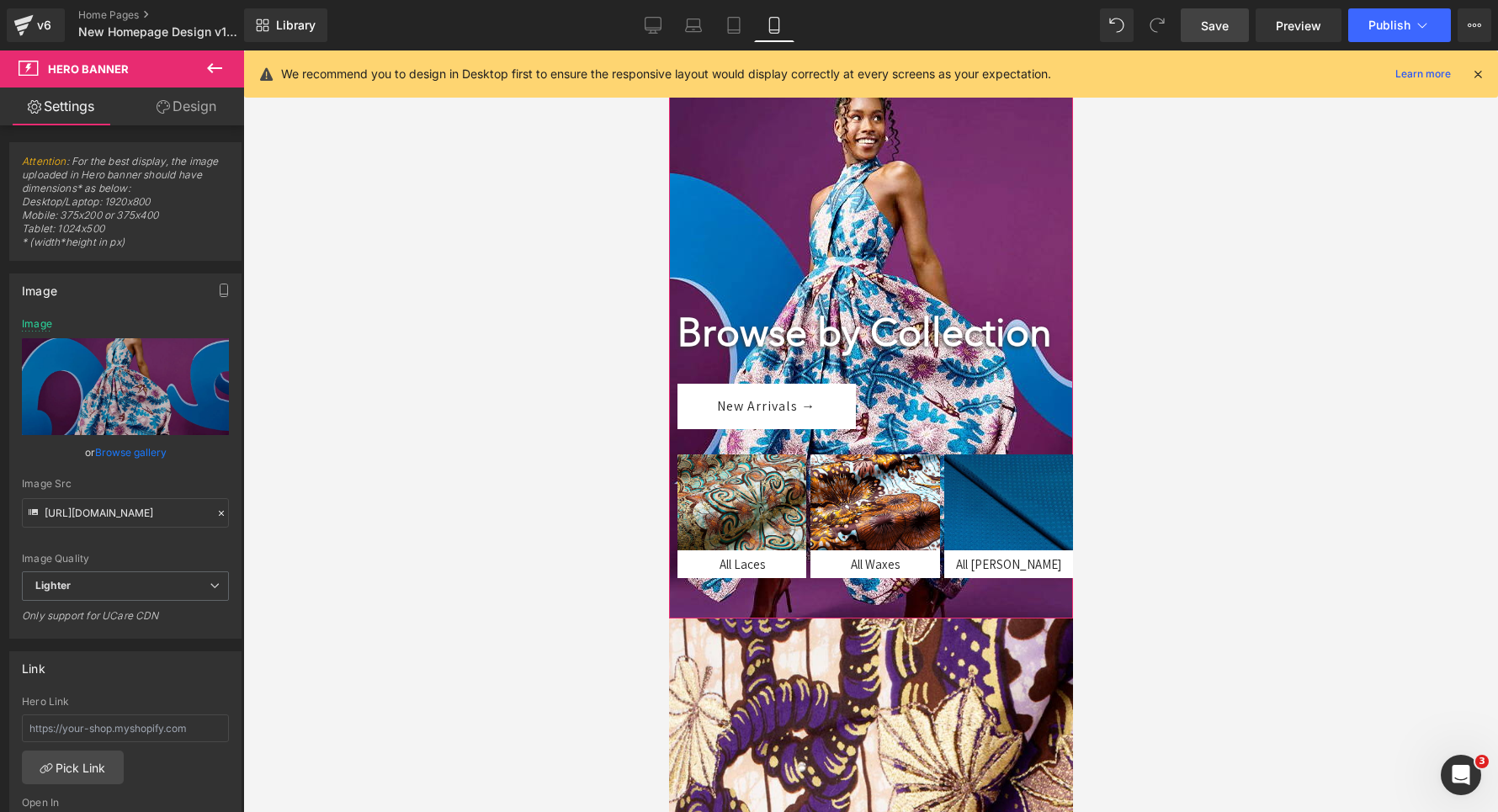
click at [195, 95] on link "Design" at bounding box center [186, 107] width 122 height 38
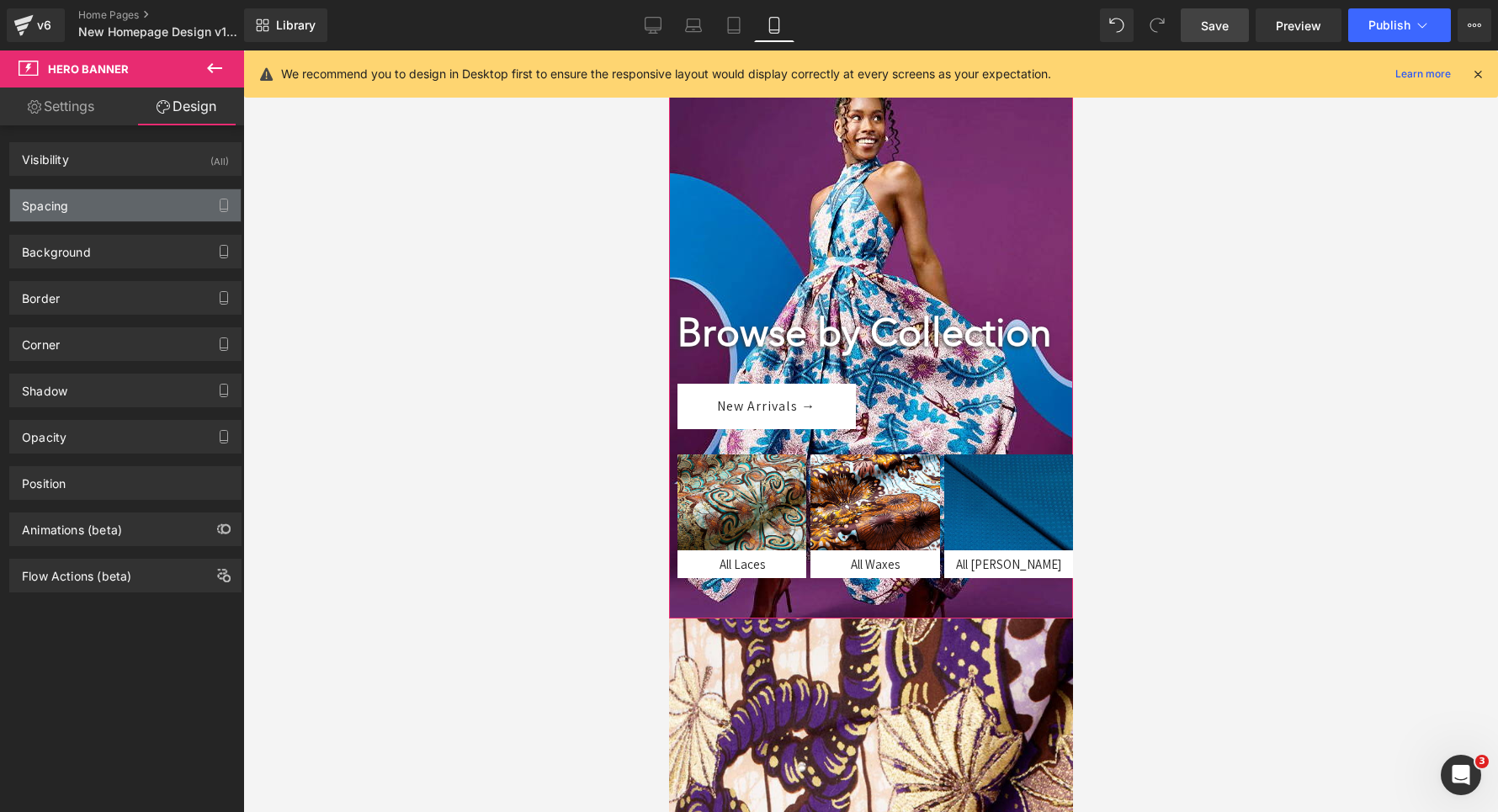
click at [95, 203] on div "Spacing" at bounding box center [125, 205] width 230 height 32
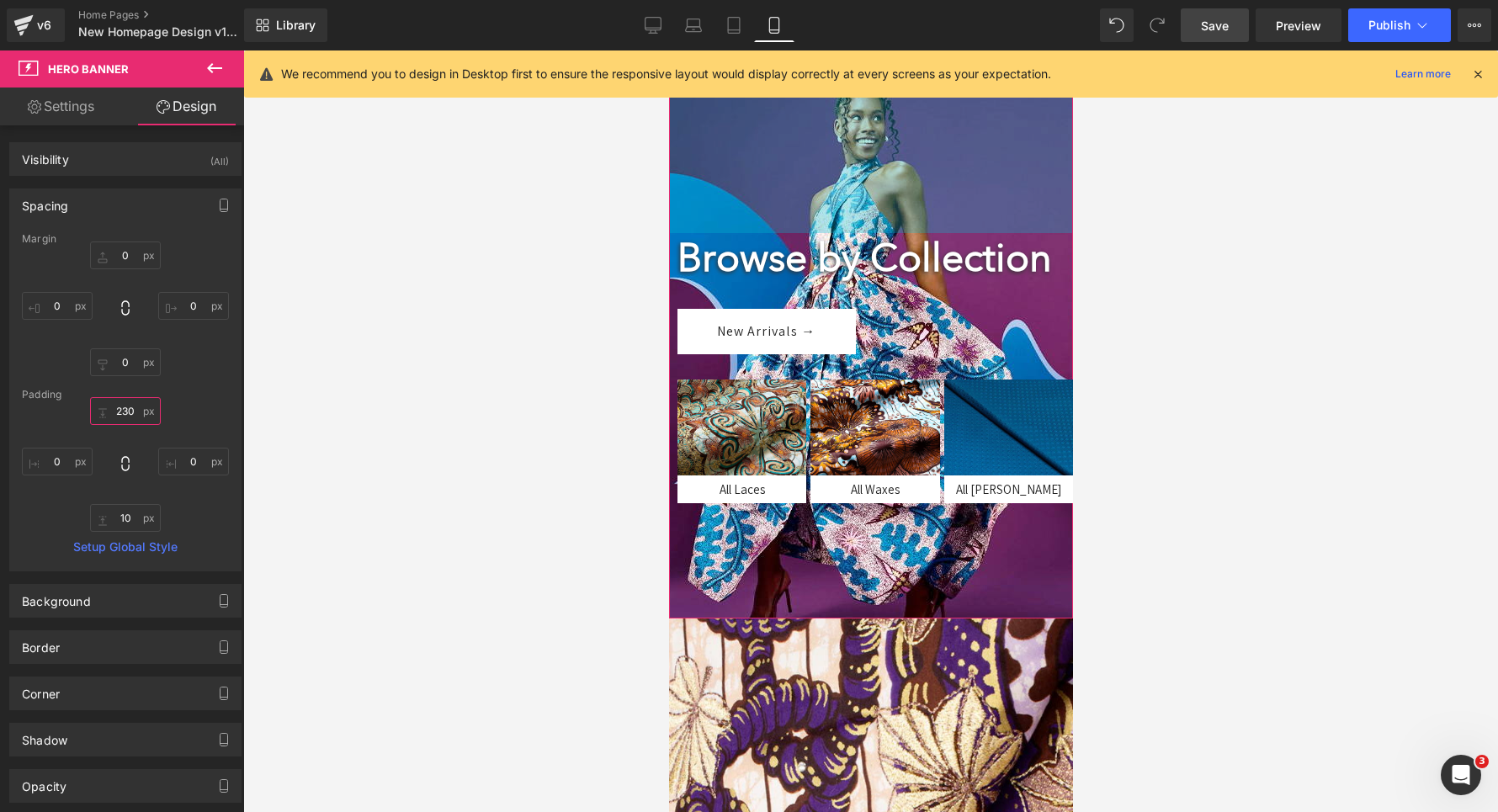
drag, startPoint x: 107, startPoint y: 414, endPoint x: 103, endPoint y: 489, distance: 75.1
click at [103, 489] on div at bounding box center [125, 464] width 207 height 135
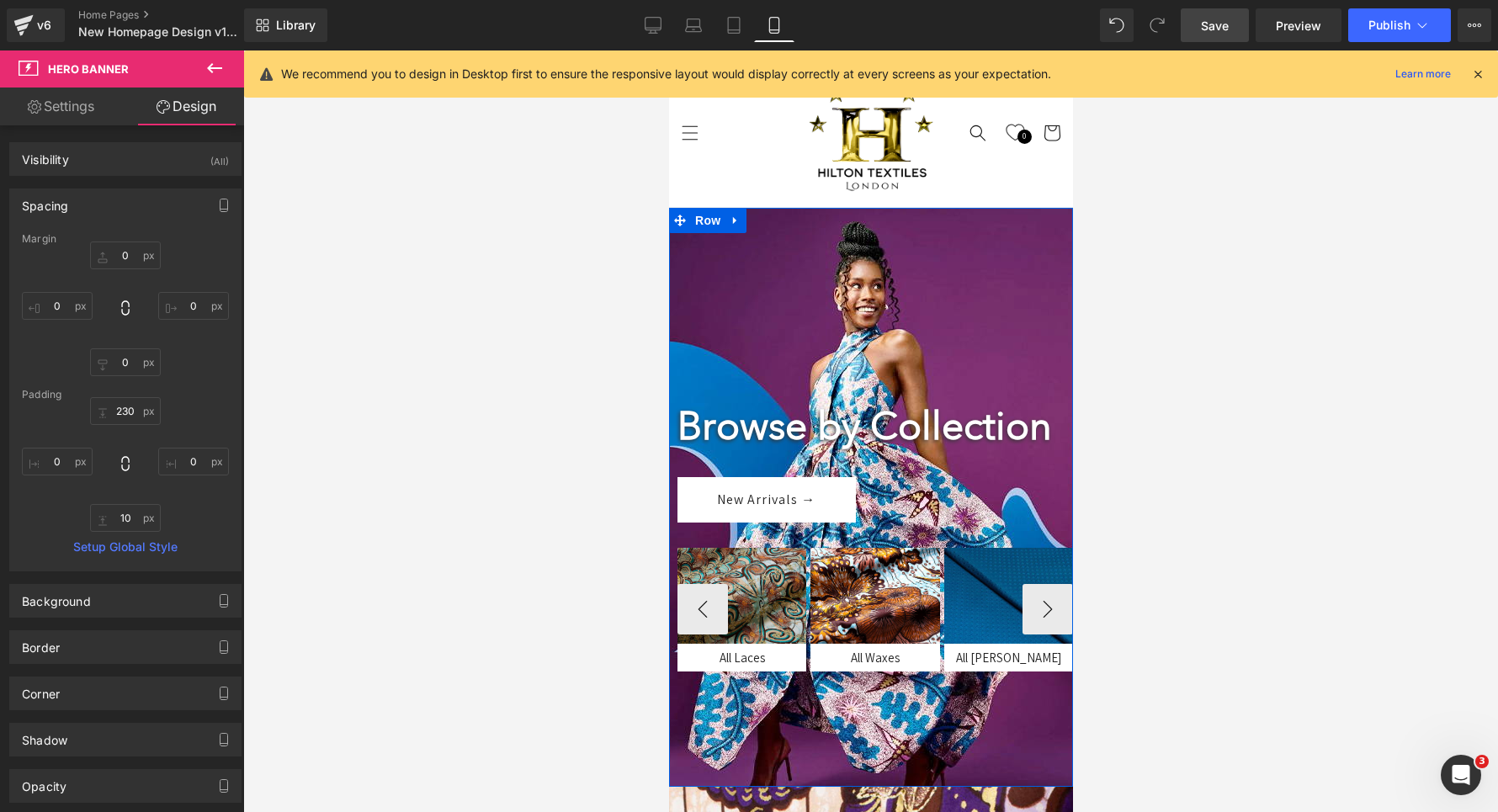
scroll to position [20, 0]
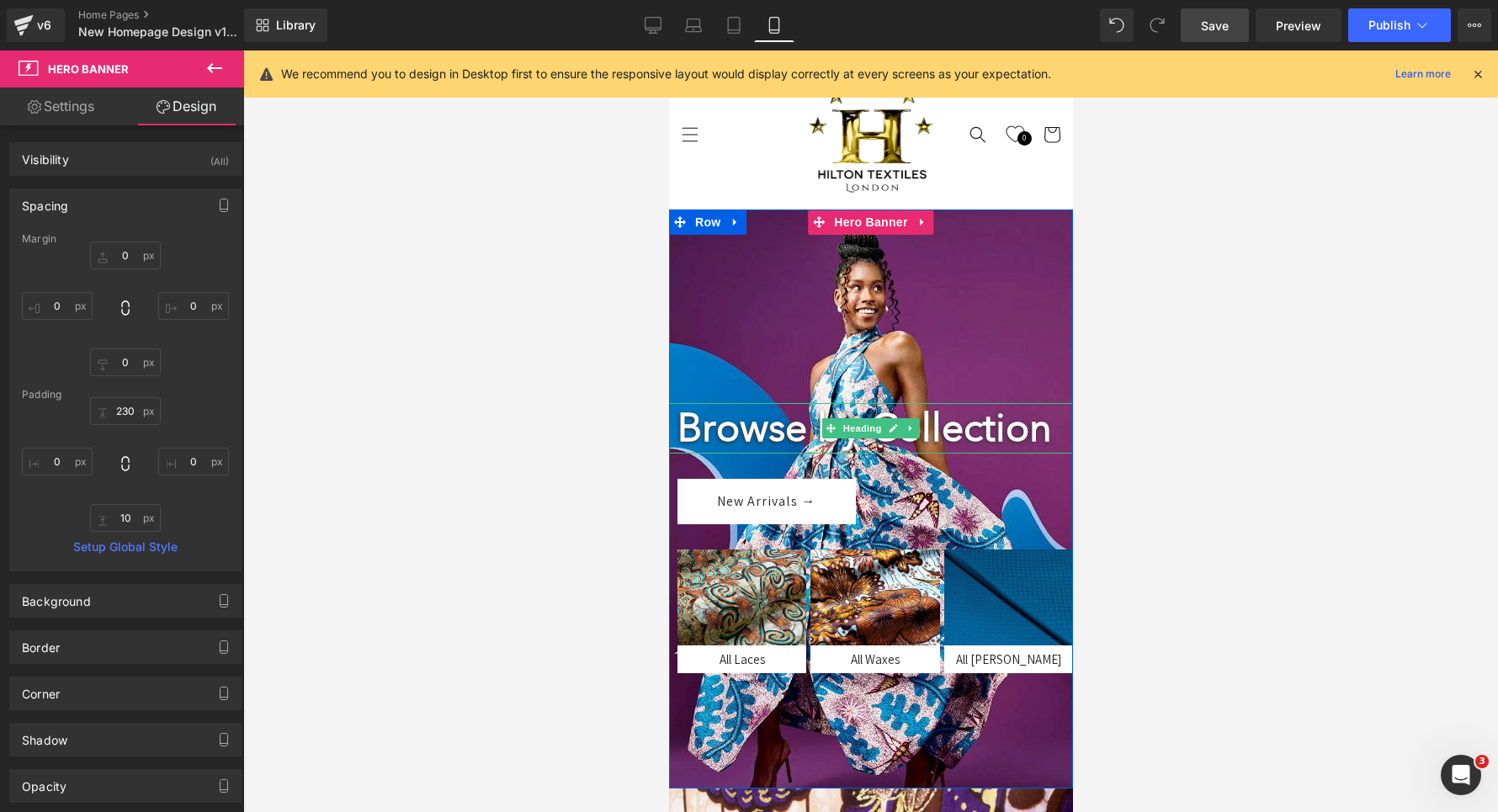
click at [710, 430] on strong "Browse by Collection" at bounding box center [864, 428] width 374 height 45
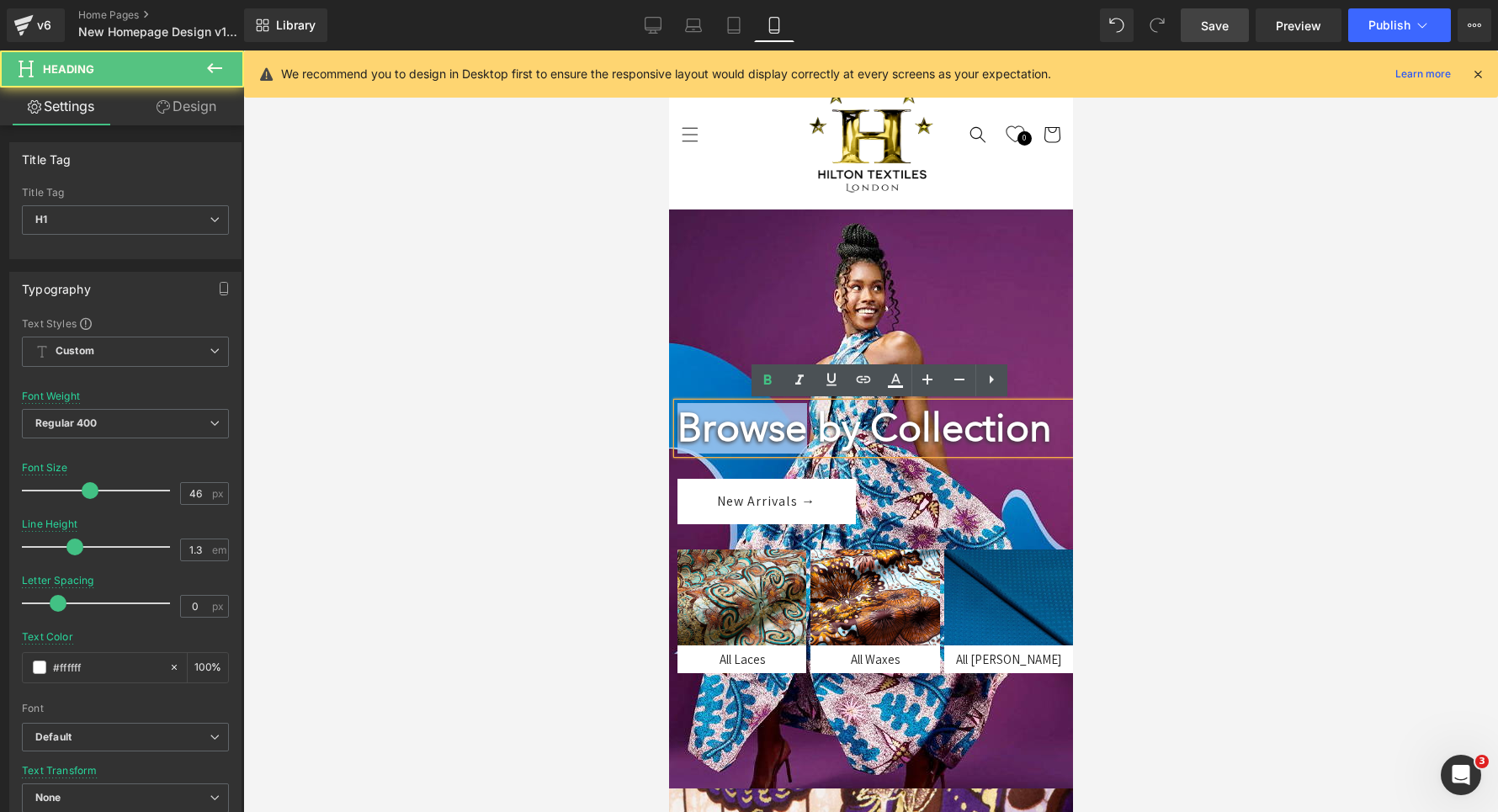
click at [710, 430] on strong "Browse by Collection" at bounding box center [864, 428] width 374 height 45
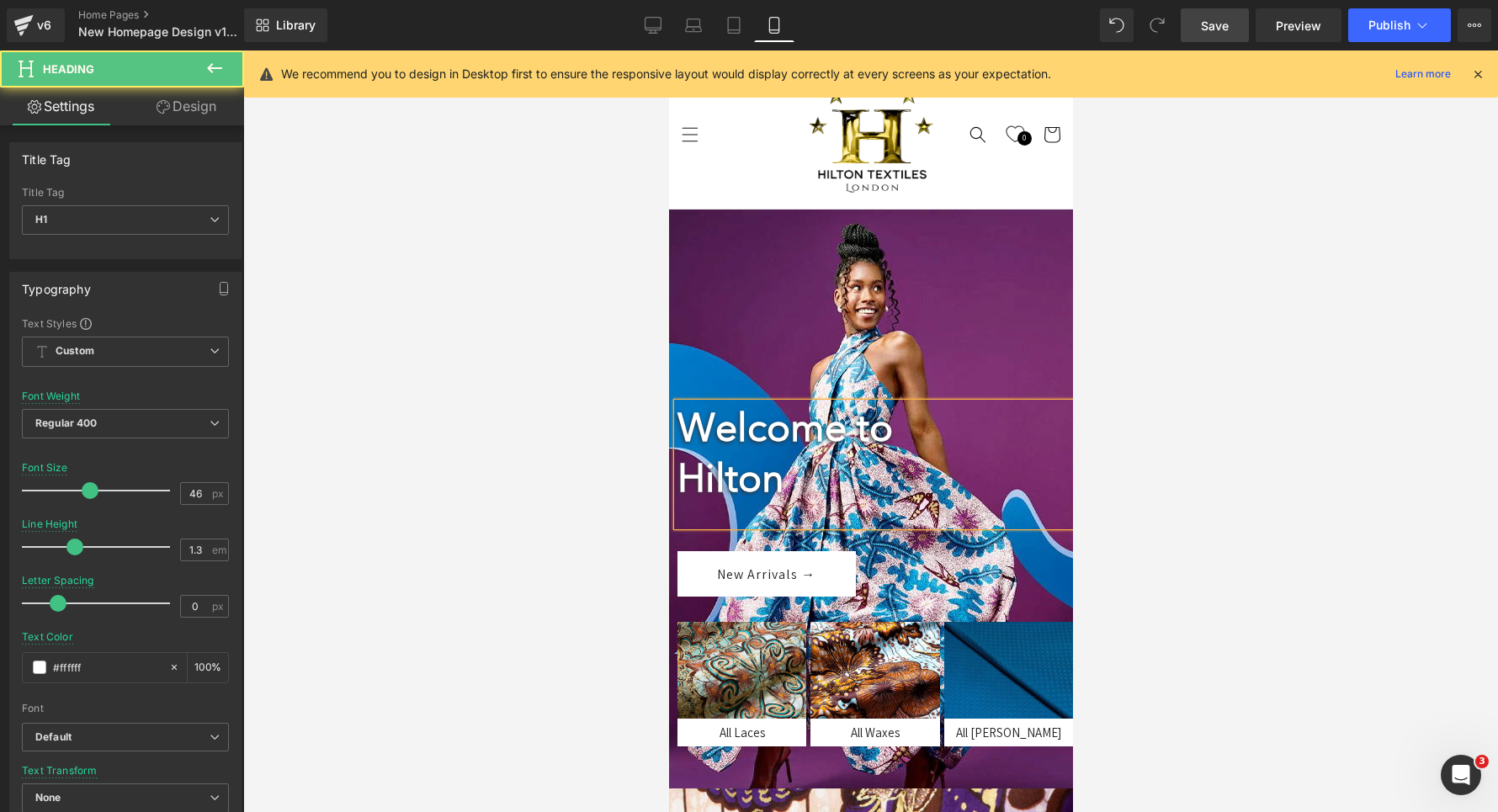
click at [691, 509] on div at bounding box center [870, 514] width 387 height 23
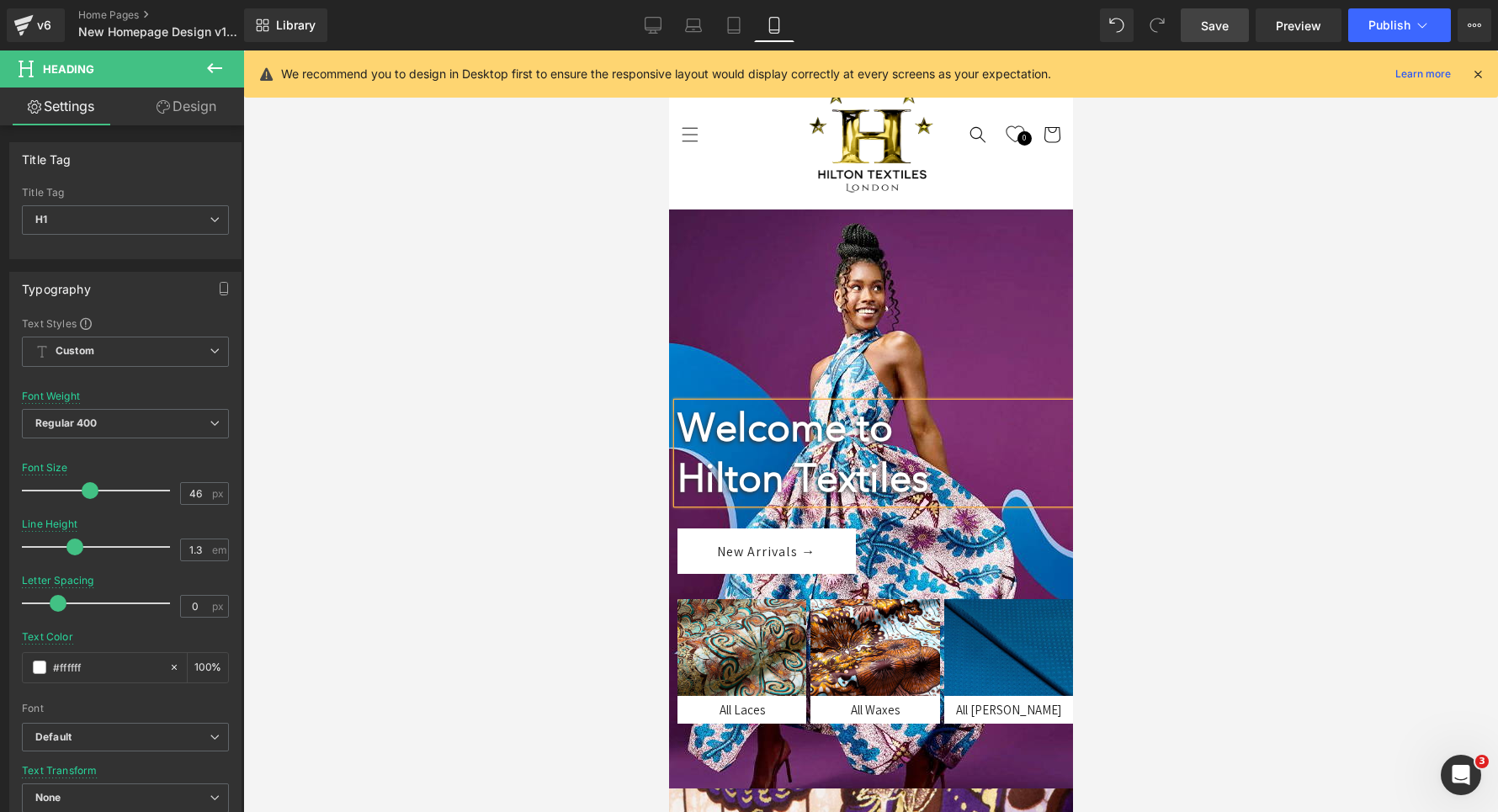
click at [449, 419] on div at bounding box center [870, 431] width 1255 height 761
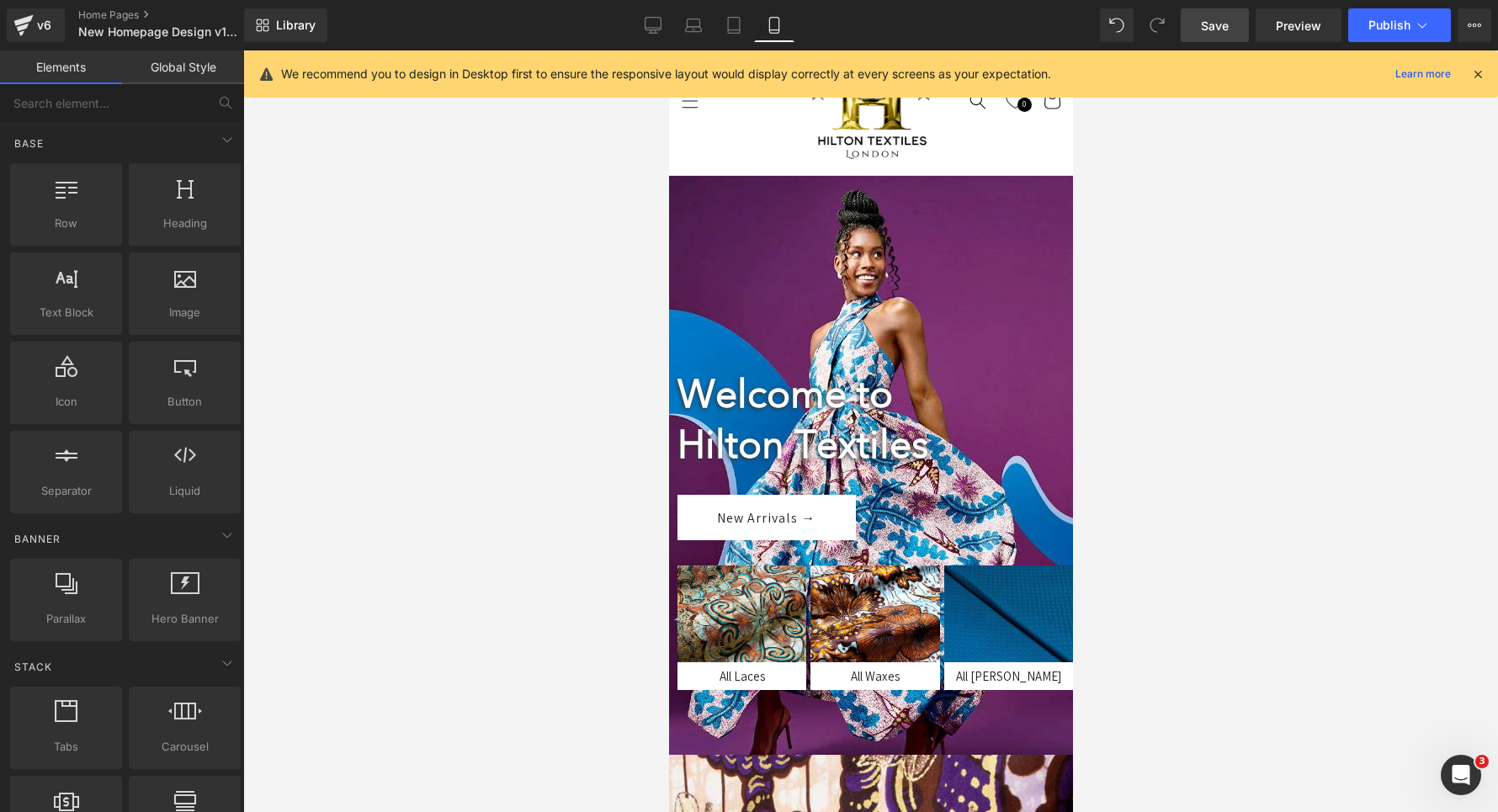
scroll to position [0, 0]
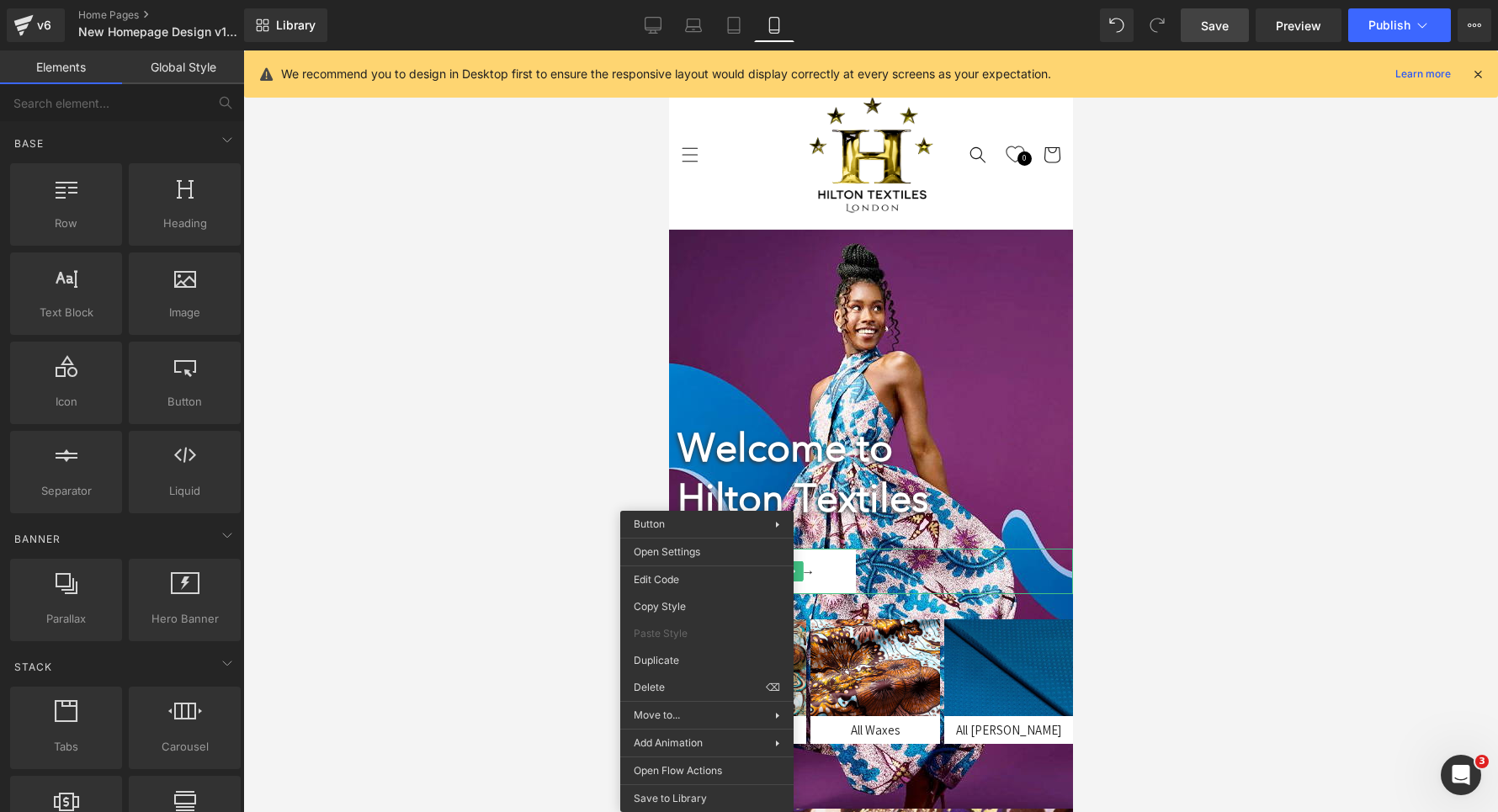
click at [514, 579] on div at bounding box center [870, 431] width 1255 height 761
click at [514, 580] on div at bounding box center [870, 431] width 1255 height 761
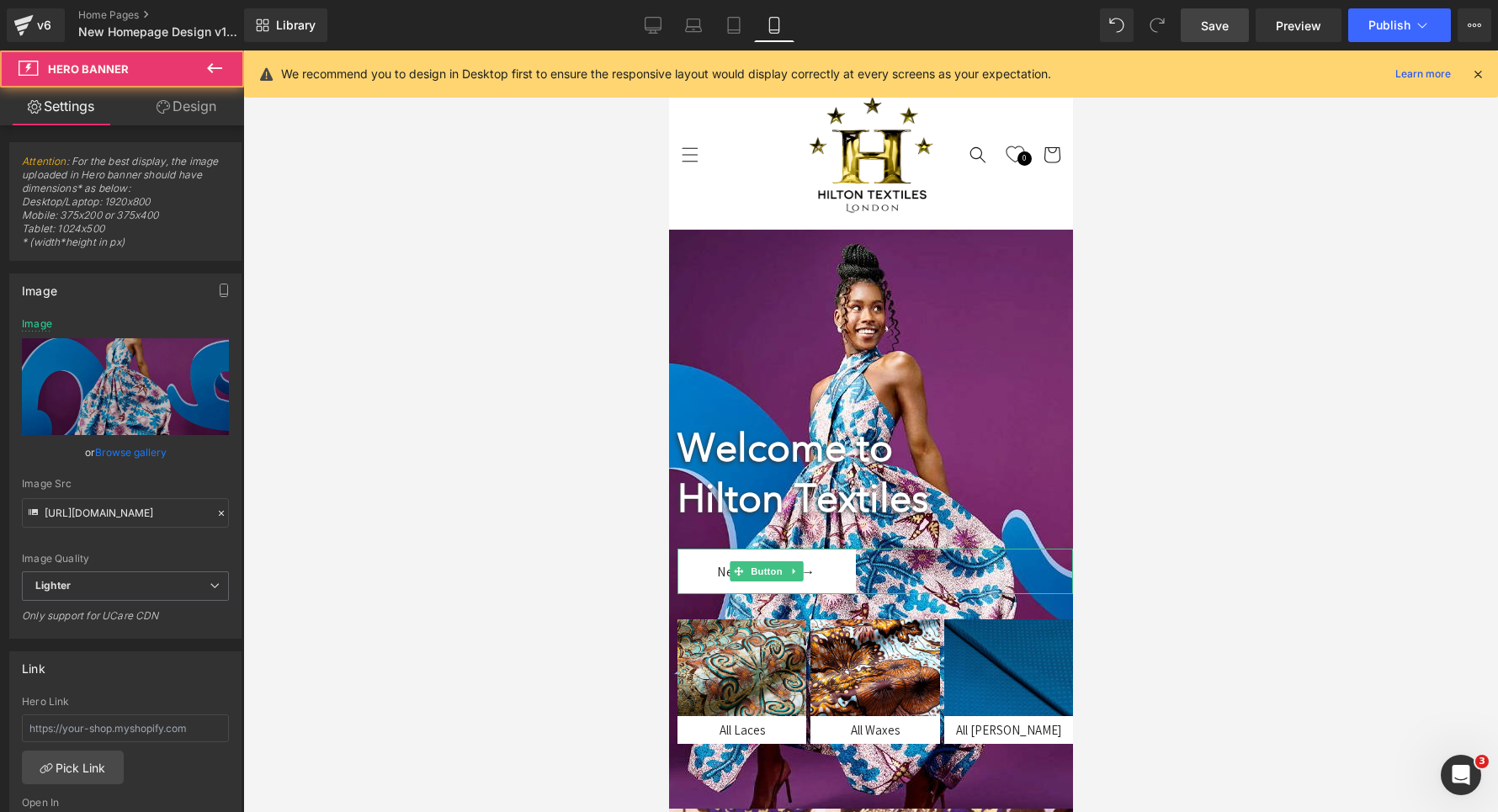
click at [925, 370] on div "Welcome to Hilton Textiles Heading New Arrivals → Button Image All Laces Text B…" at bounding box center [870, 519] width 404 height 579
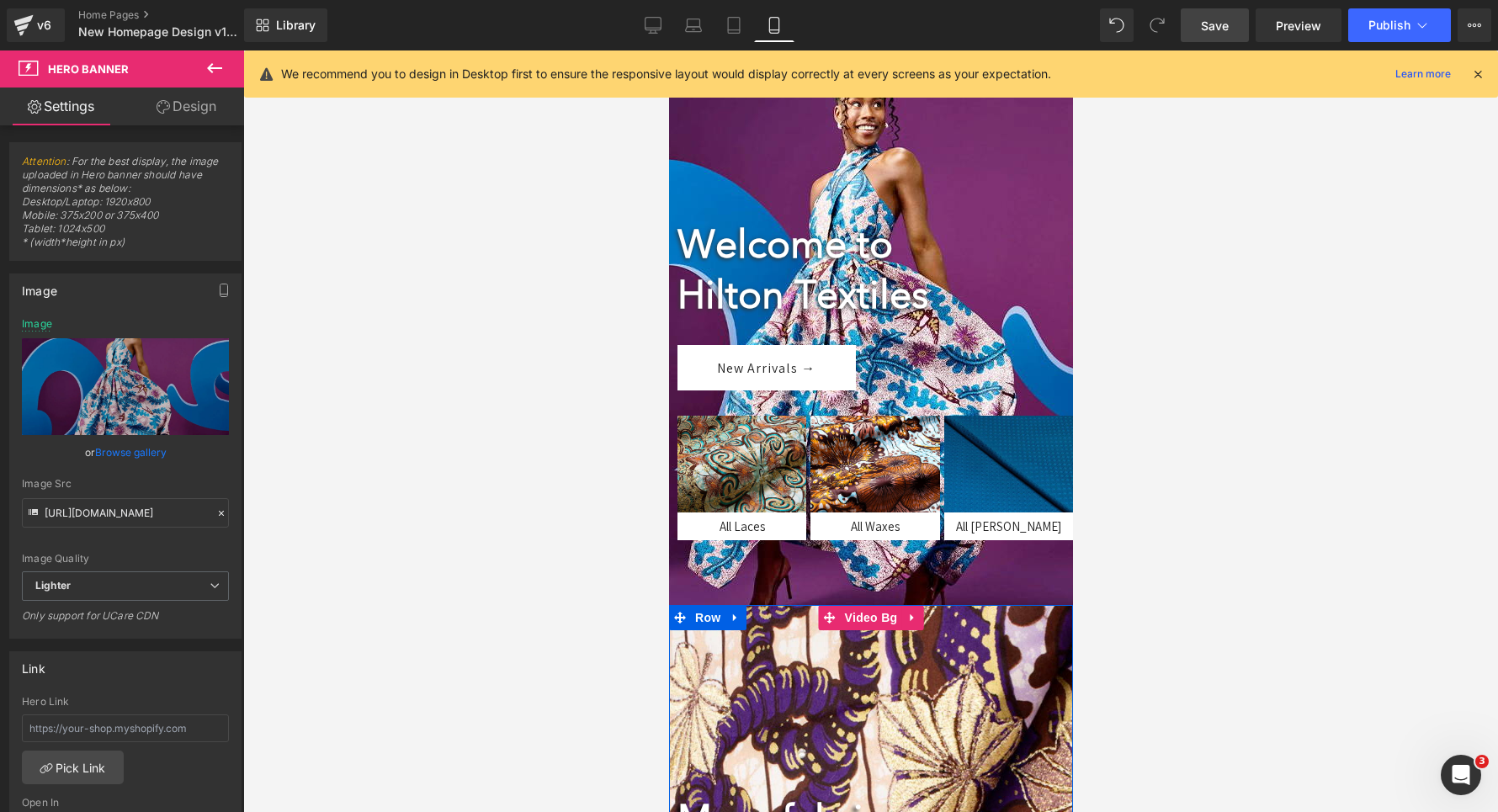
scroll to position [89, 0]
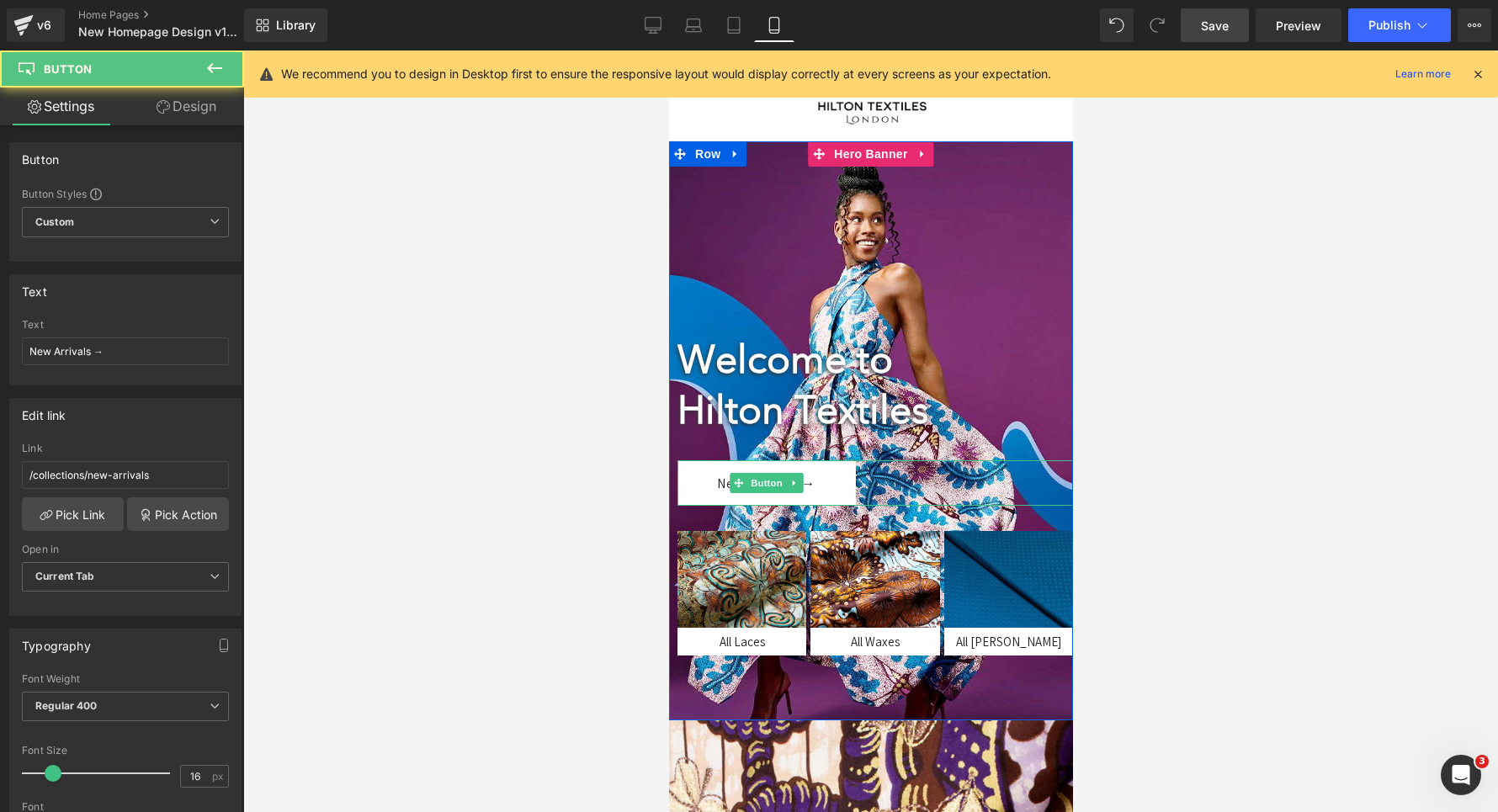
click at [696, 474] on link "New Arrivals →" at bounding box center [766, 483] width 179 height 45
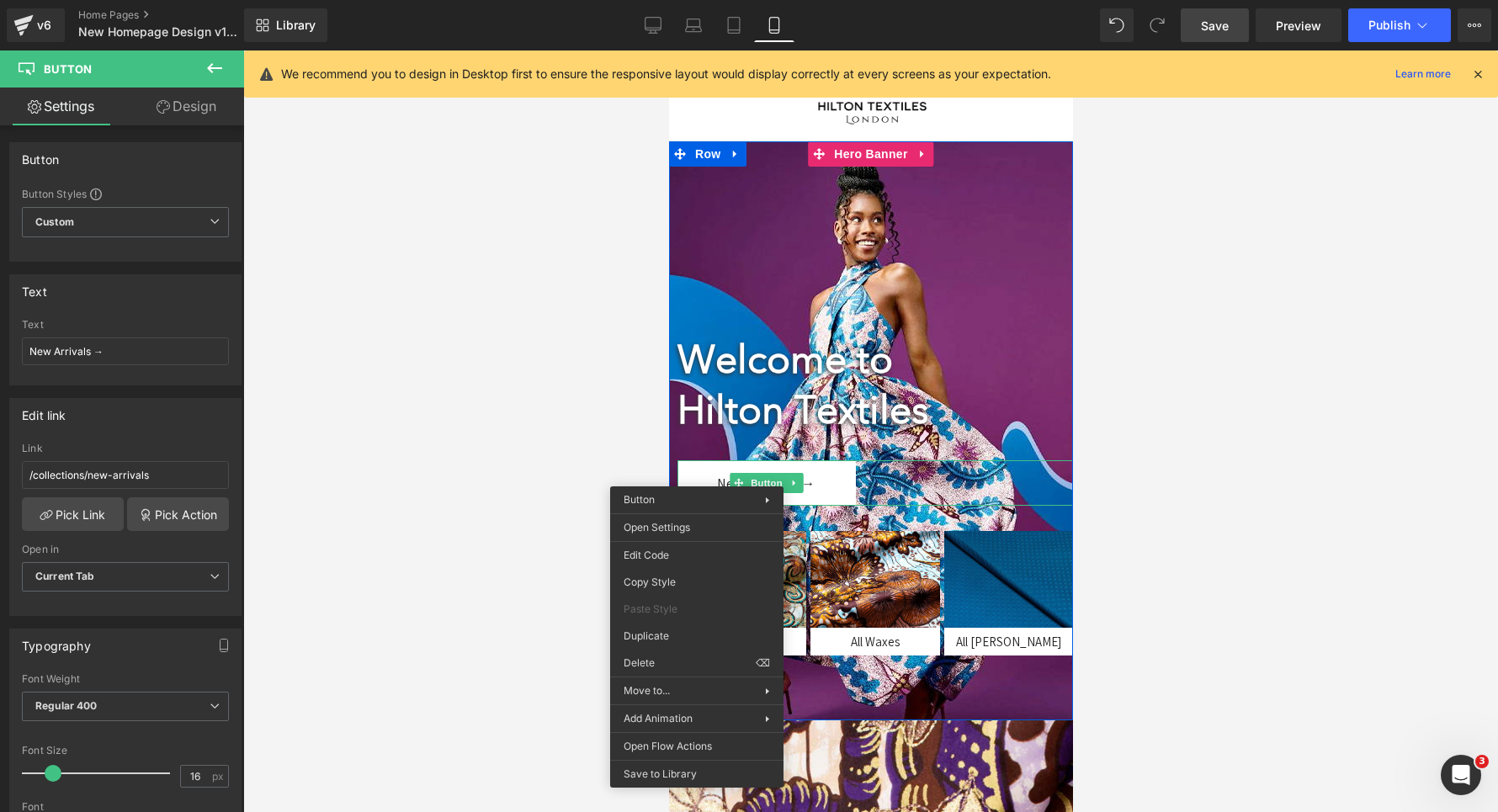
click at [836, 485] on link "New Arrivals →" at bounding box center [766, 483] width 179 height 45
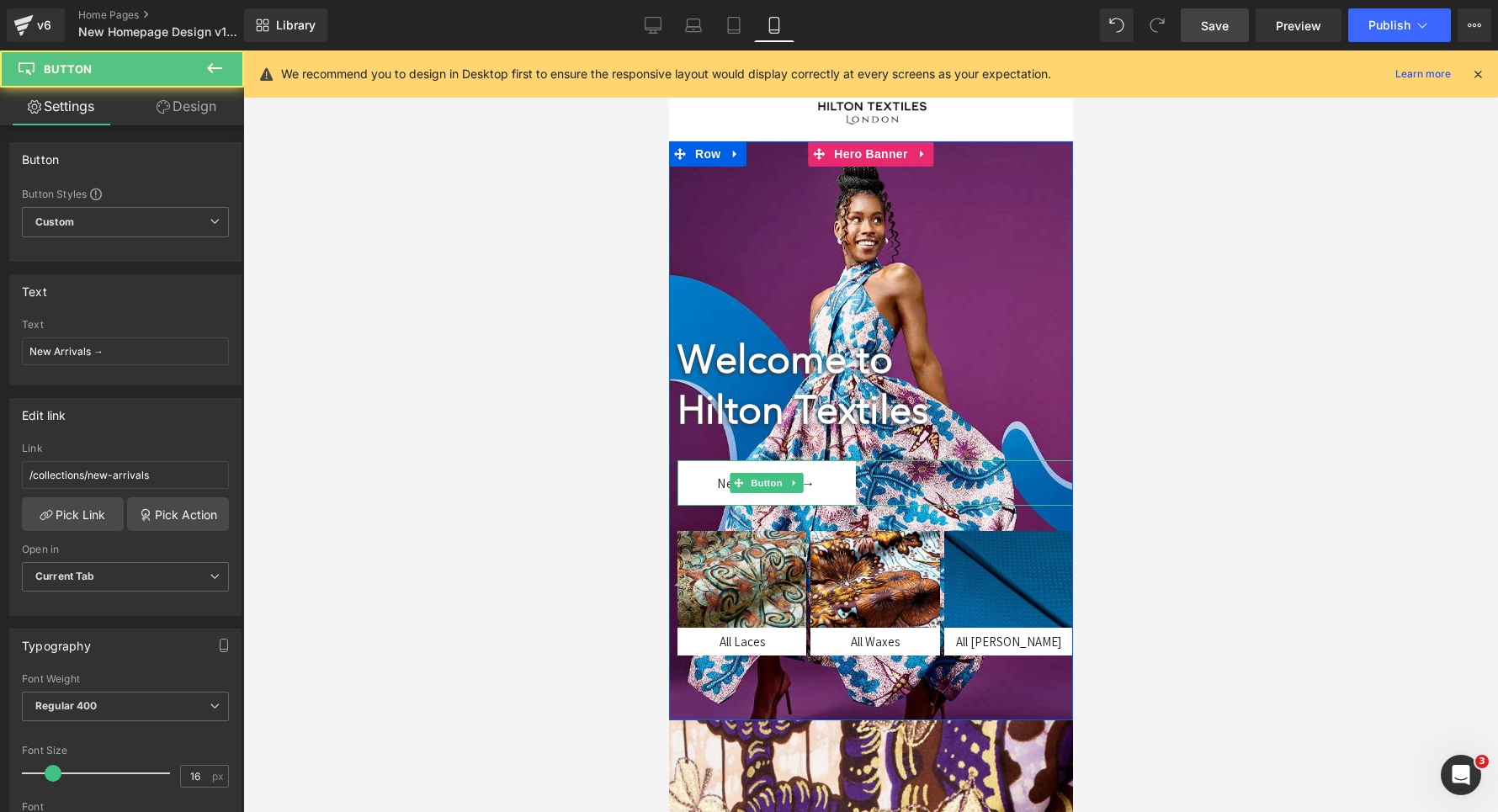
click at [728, 483] on link "New Arrivals →" at bounding box center [766, 483] width 179 height 45
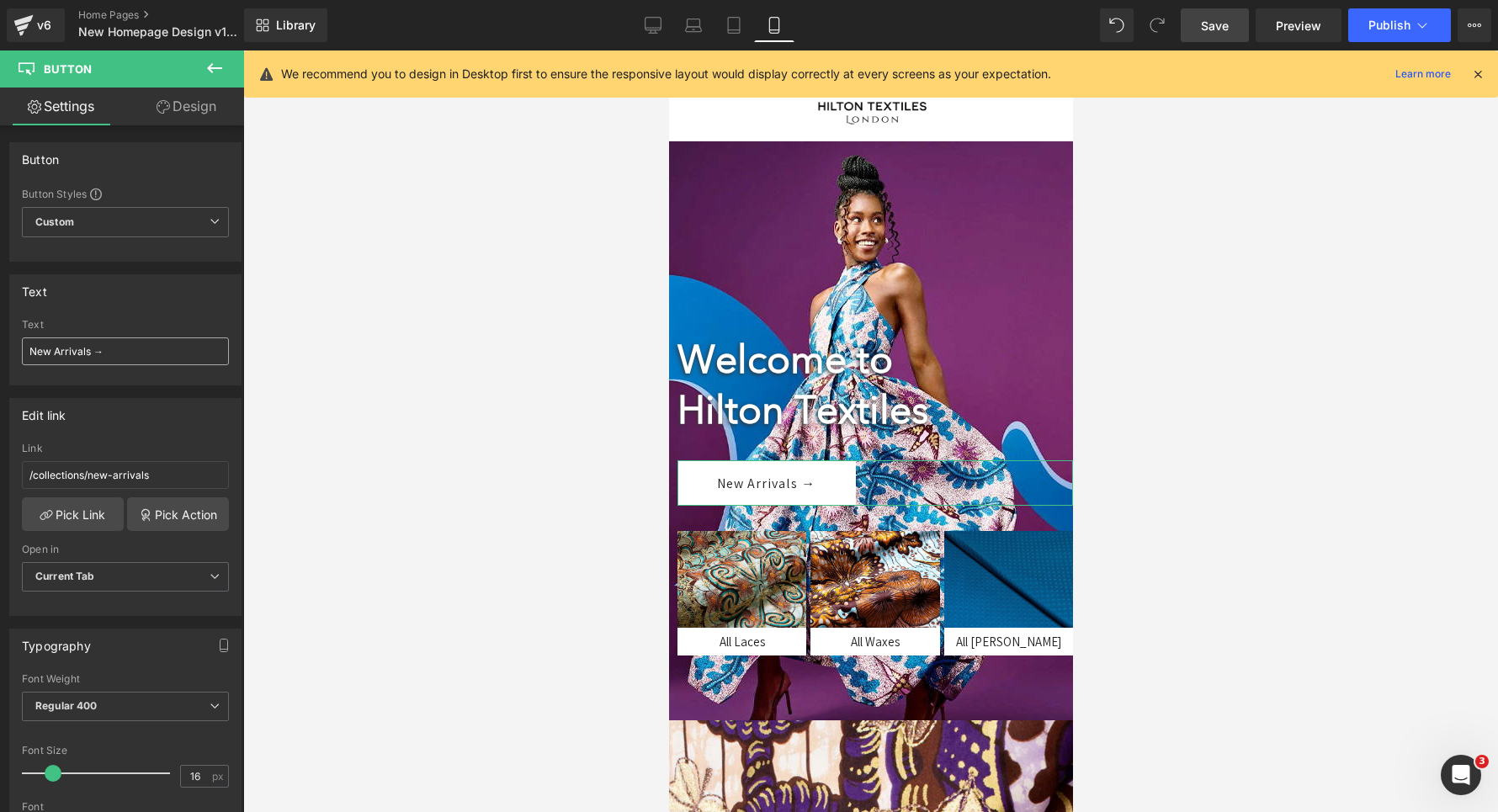
drag, startPoint x: 92, startPoint y: 354, endPoint x: 0, endPoint y: 339, distance: 93.2
click at [22, 339] on input "New Arrivals →" at bounding box center [125, 351] width 207 height 28
type input "Shop Now →"
drag, startPoint x: 1215, startPoint y: 34, endPoint x: 107, endPoint y: 350, distance: 1152.2
click at [1215, 34] on span "Save" at bounding box center [1214, 26] width 28 height 18
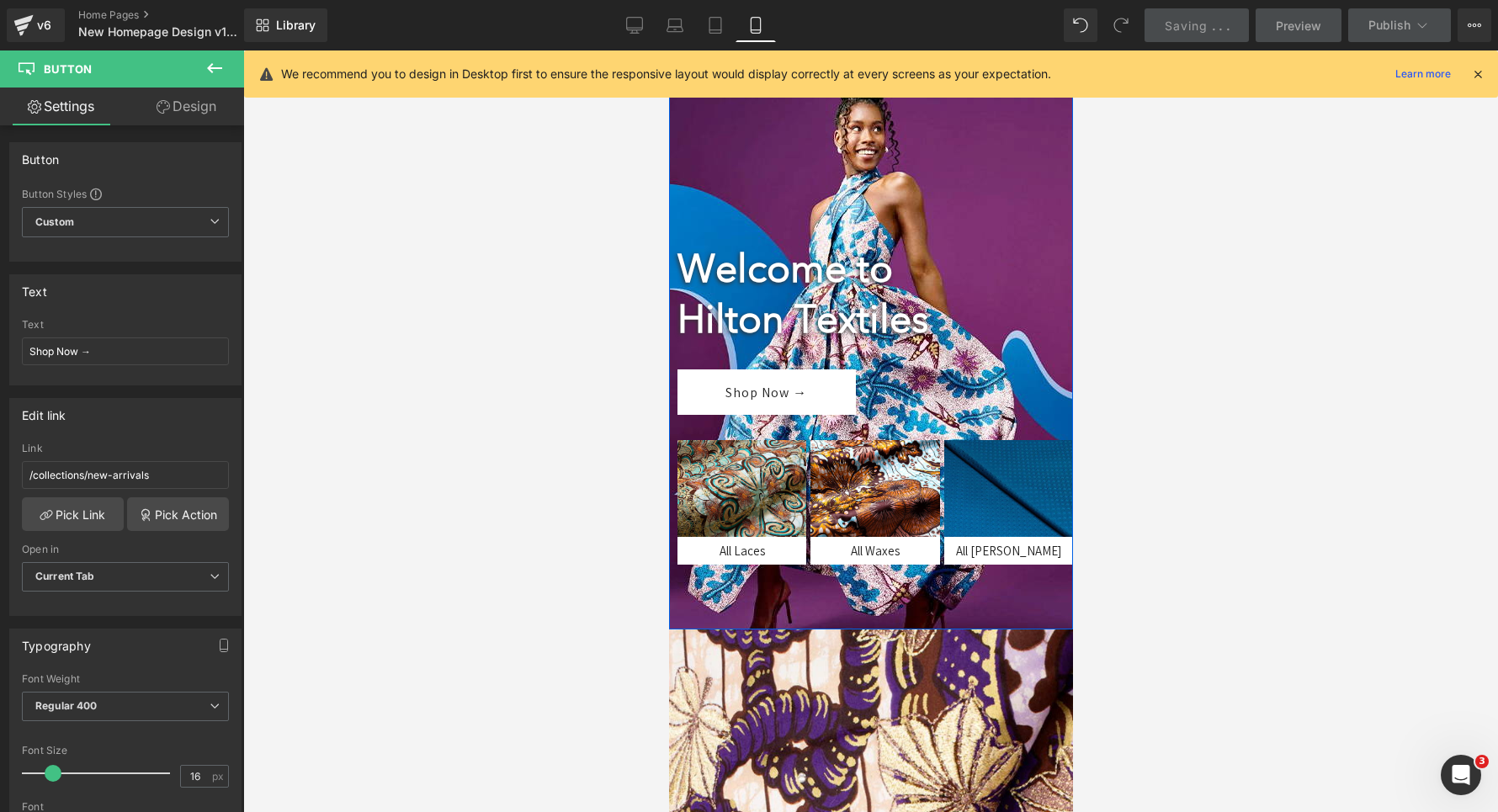
scroll to position [0, 0]
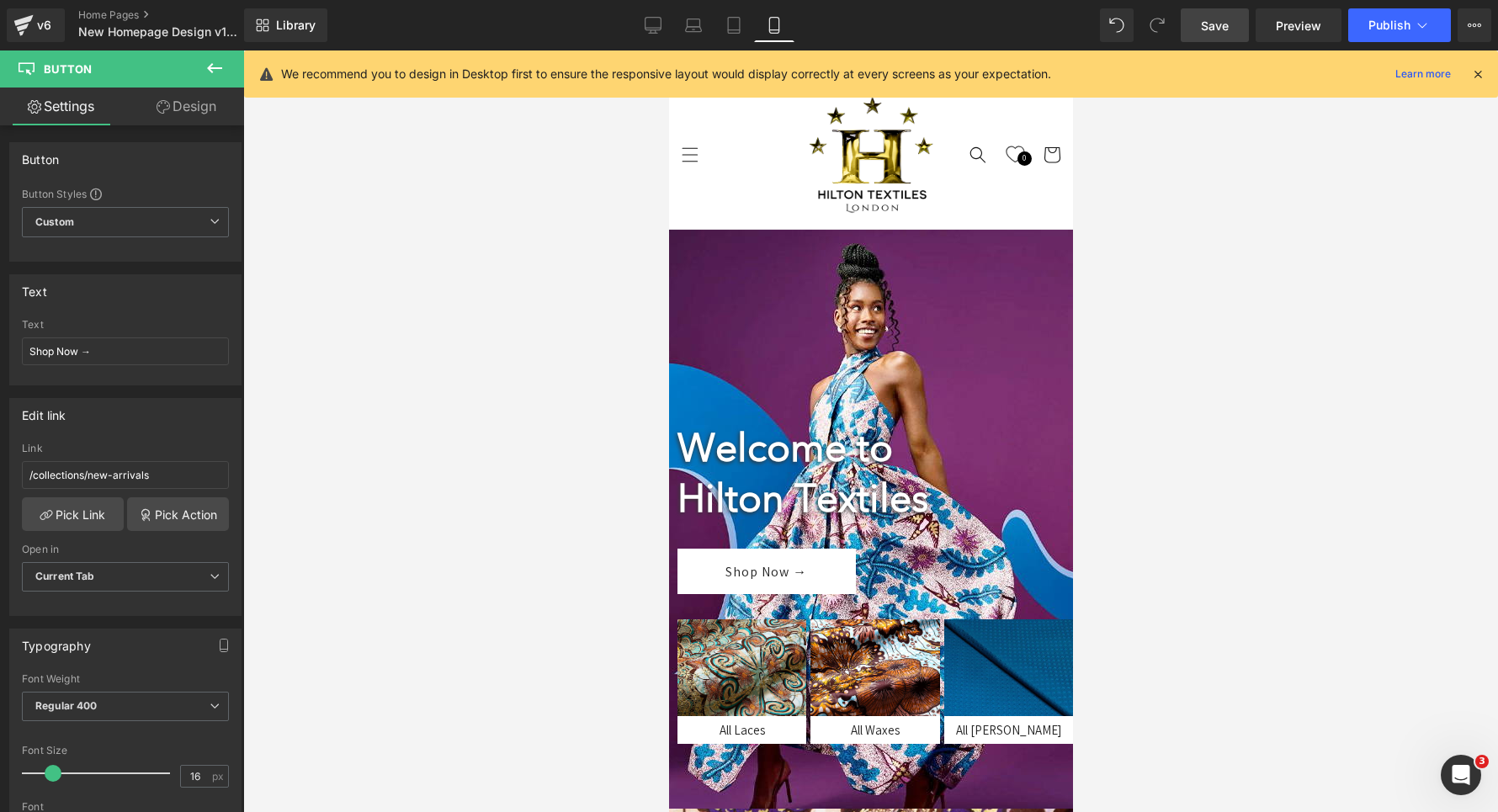
click at [1229, 33] on span "Save" at bounding box center [1214, 26] width 28 height 18
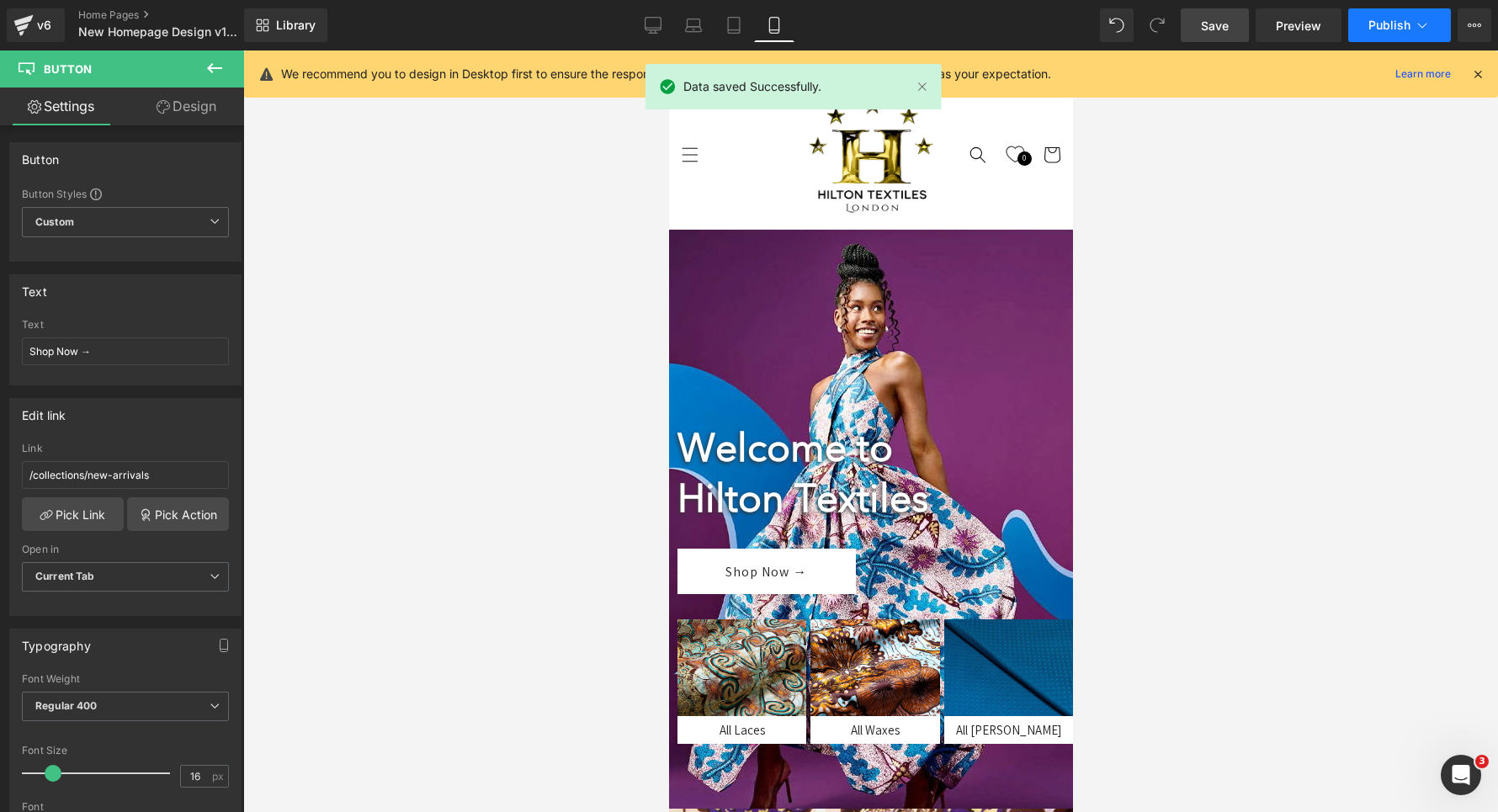
click at [1393, 34] on button "Publish" at bounding box center [1399, 24] width 102 height 34
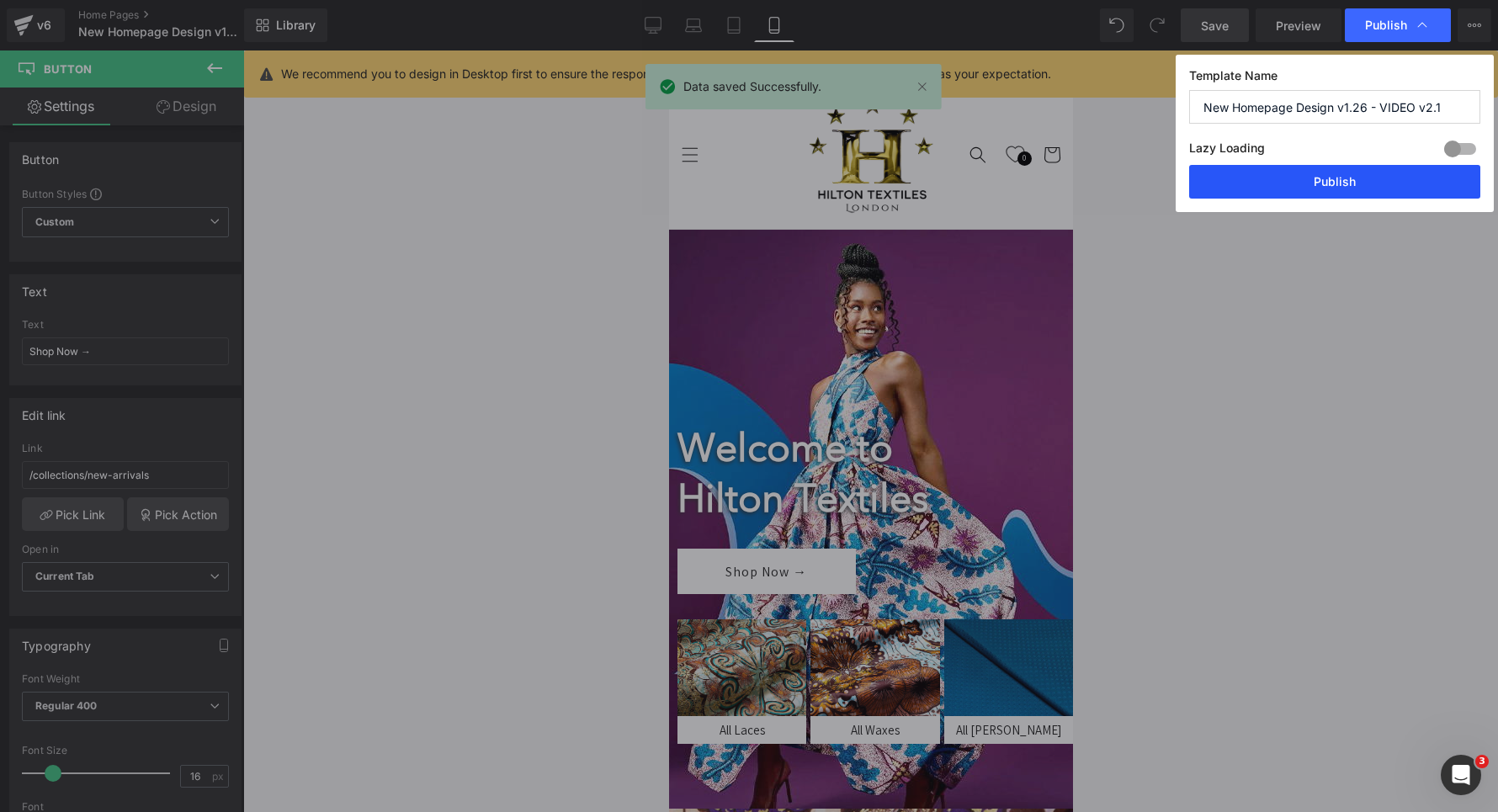
click at [1332, 183] on button "Publish" at bounding box center [1334, 181] width 291 height 34
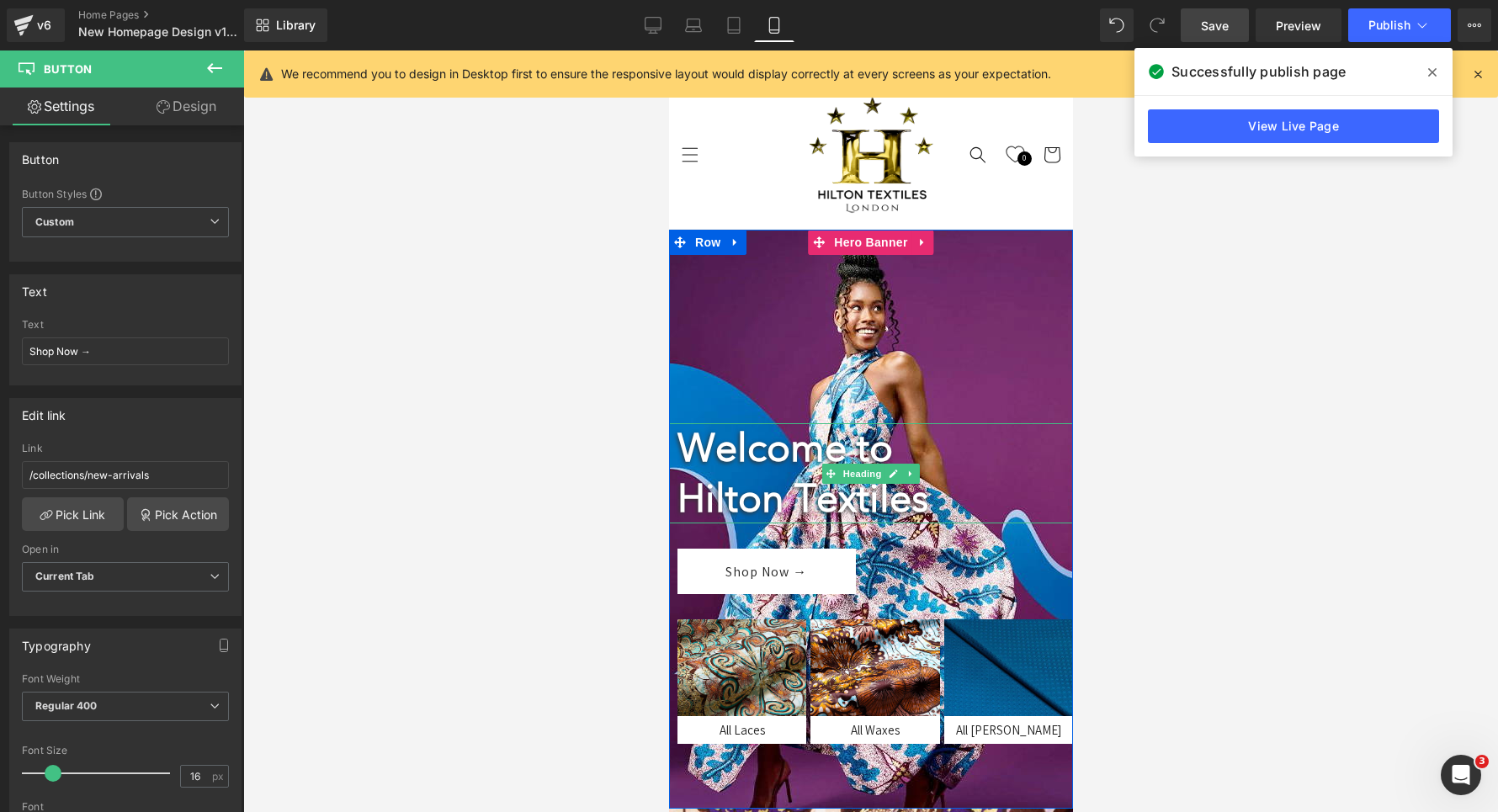
click at [702, 445] on strong "Welcome to" at bounding box center [785, 448] width 216 height 45
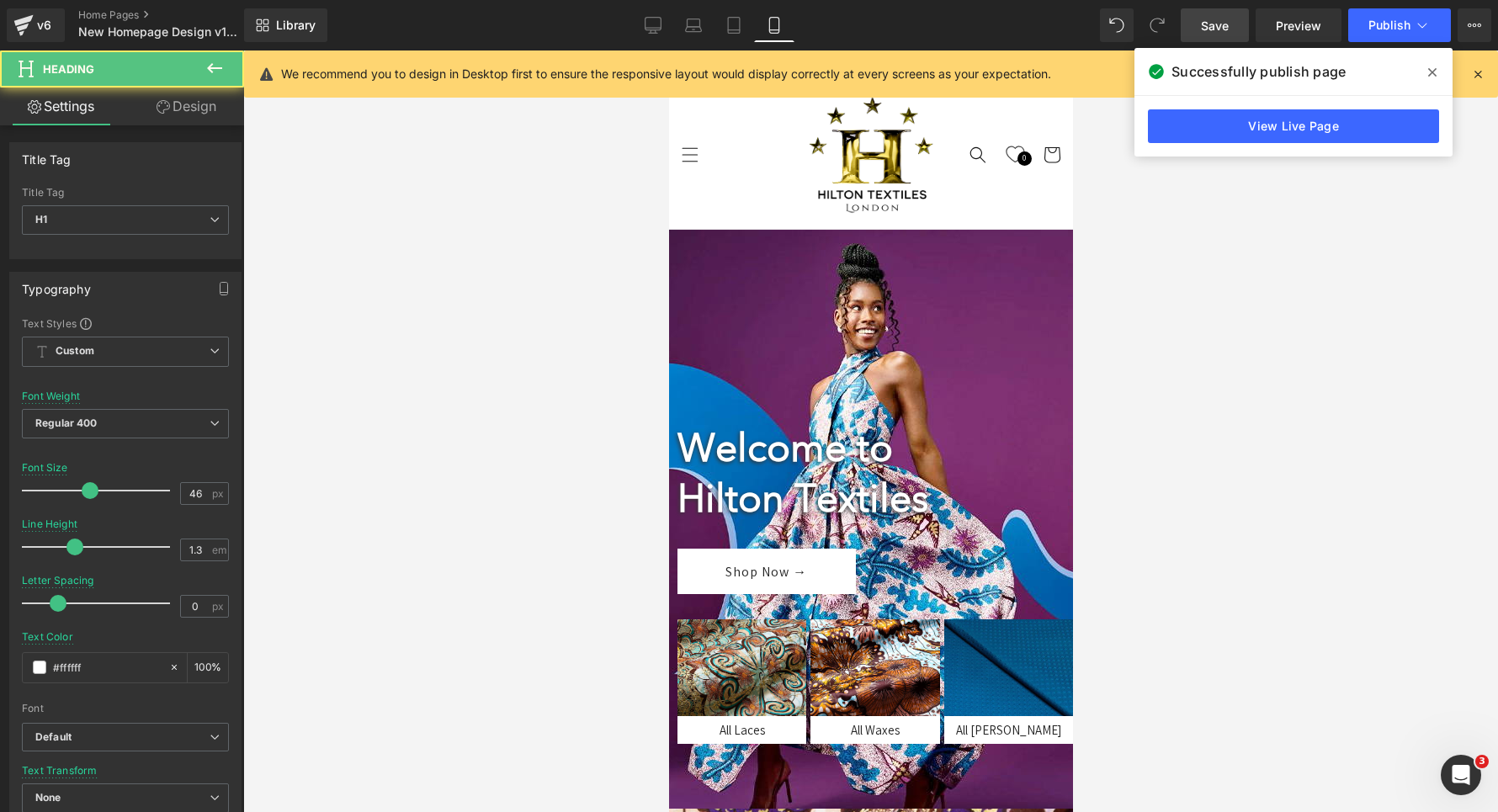
click at [179, 95] on link "Design" at bounding box center [186, 107] width 122 height 38
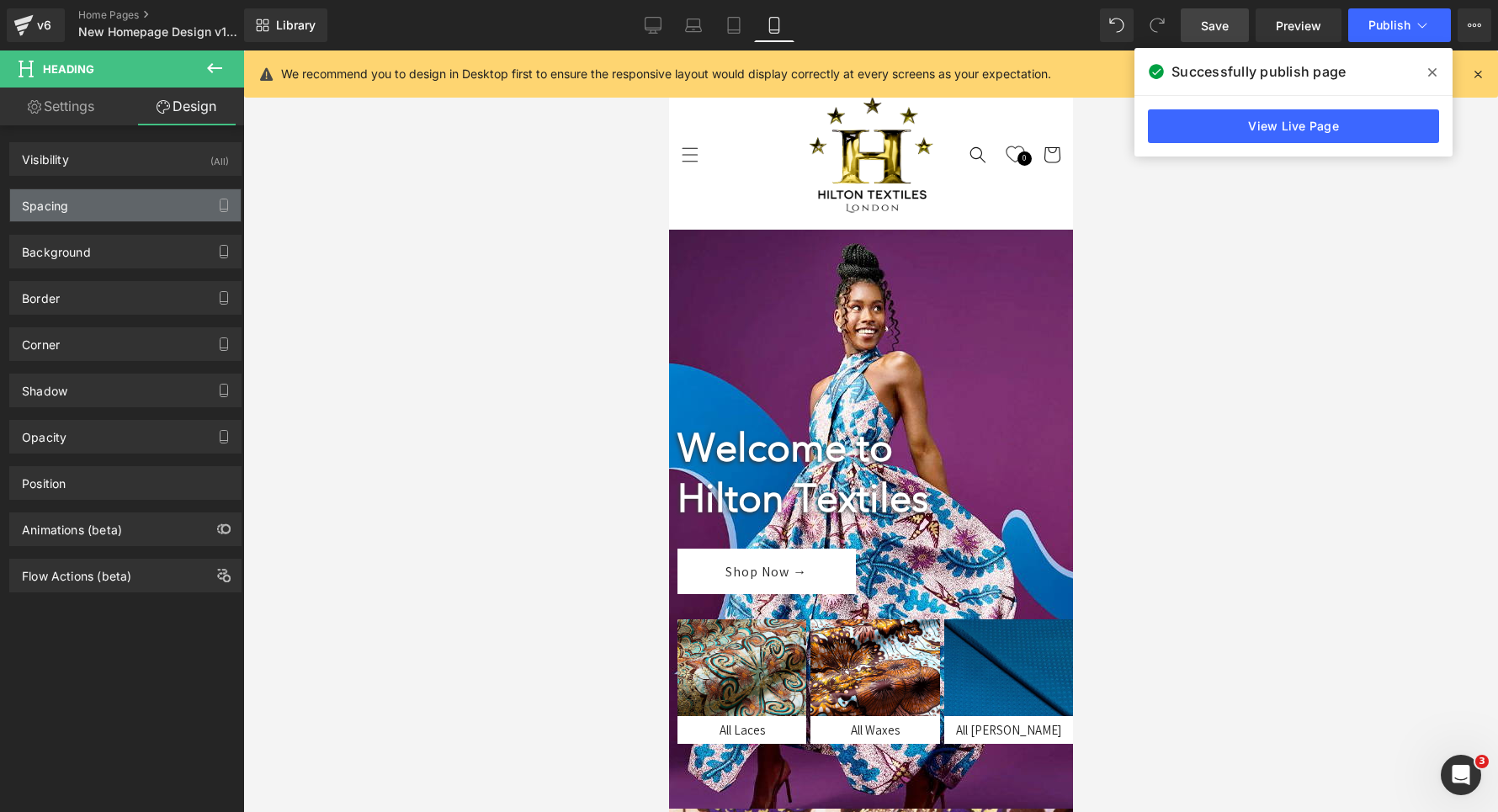
click at [105, 213] on div "Spacing" at bounding box center [125, 205] width 230 height 32
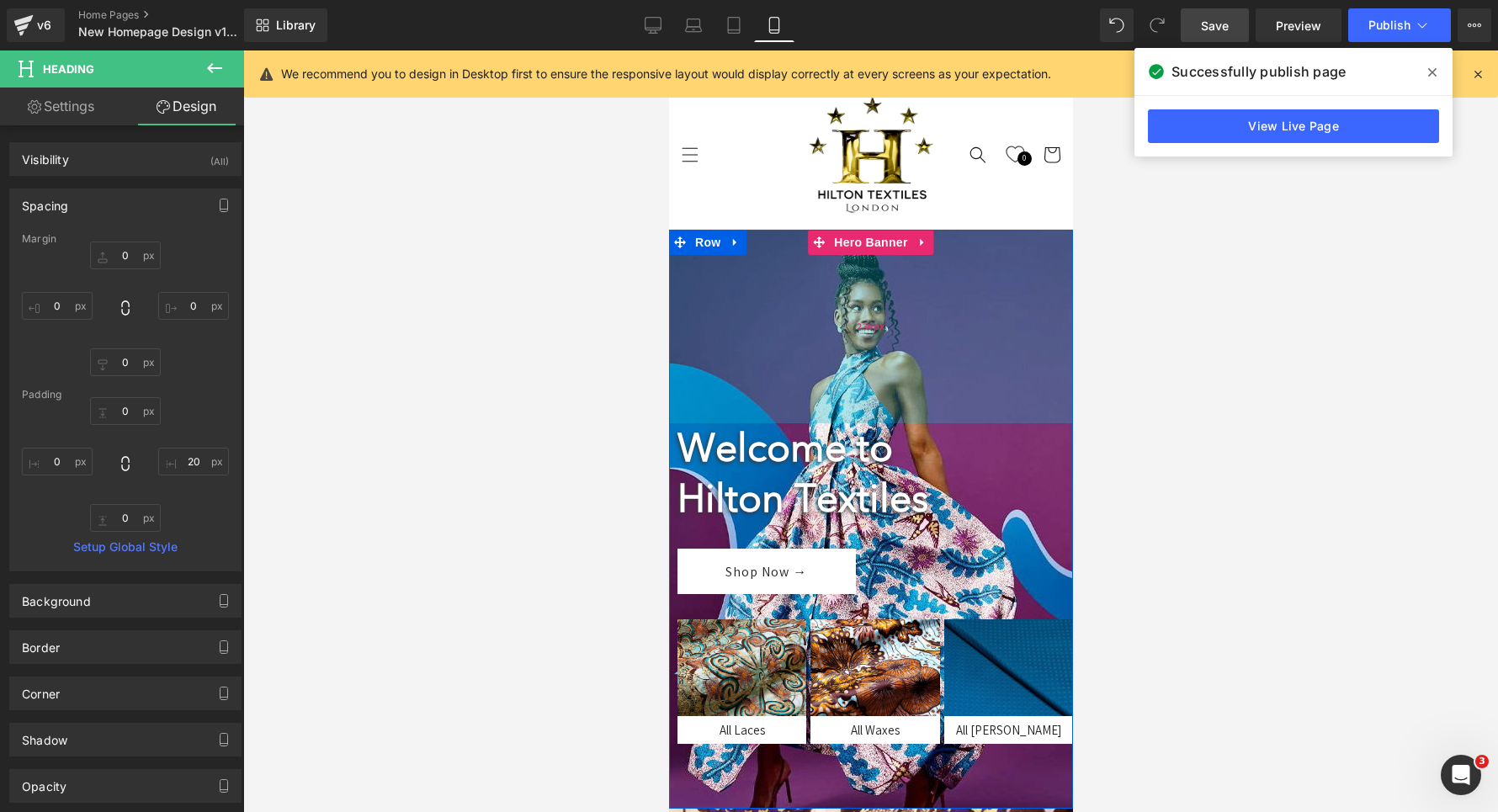
click at [719, 388] on div "230px" at bounding box center [870, 327] width 404 height 194
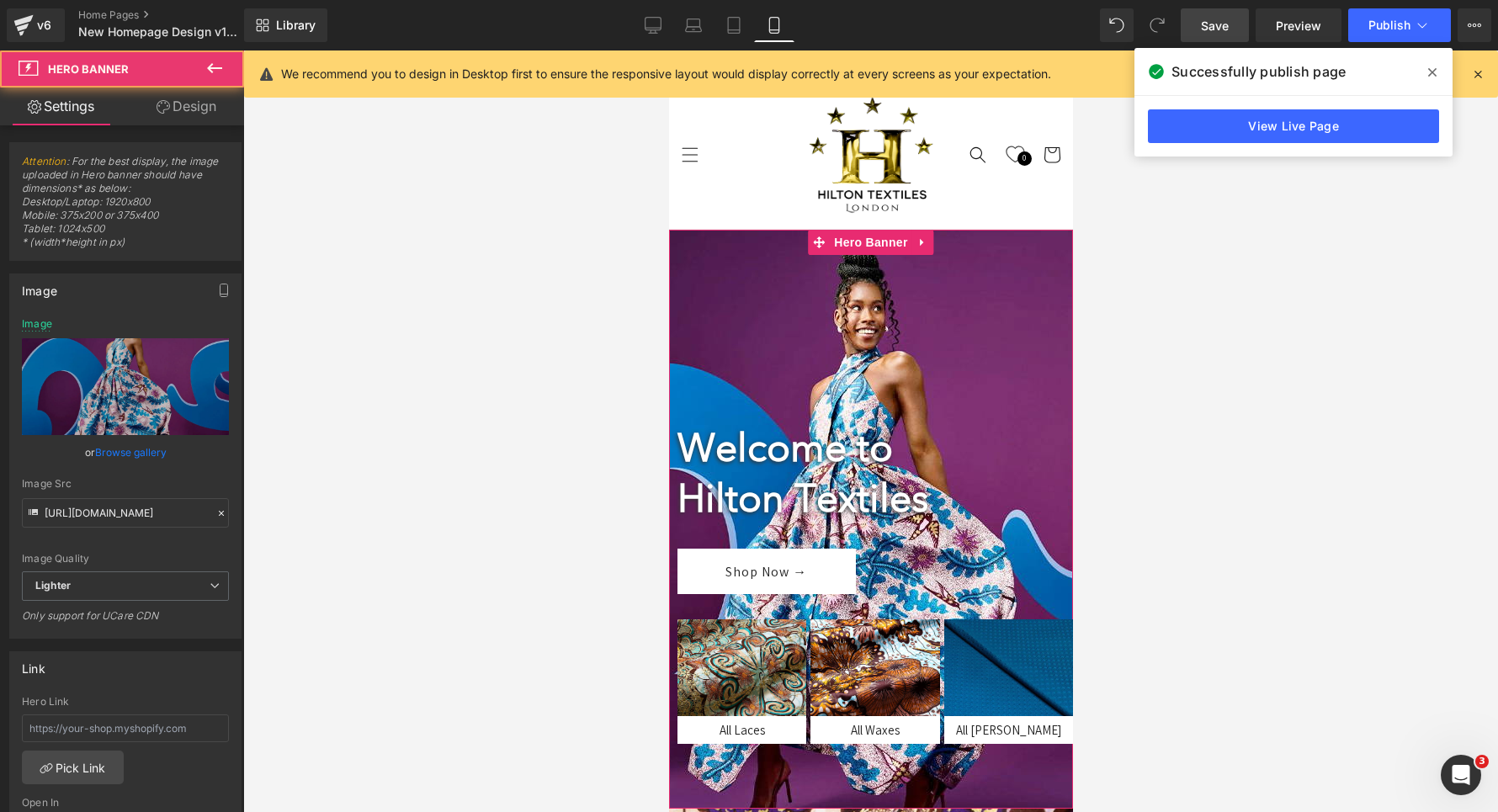
click at [184, 117] on link "Design" at bounding box center [186, 107] width 122 height 38
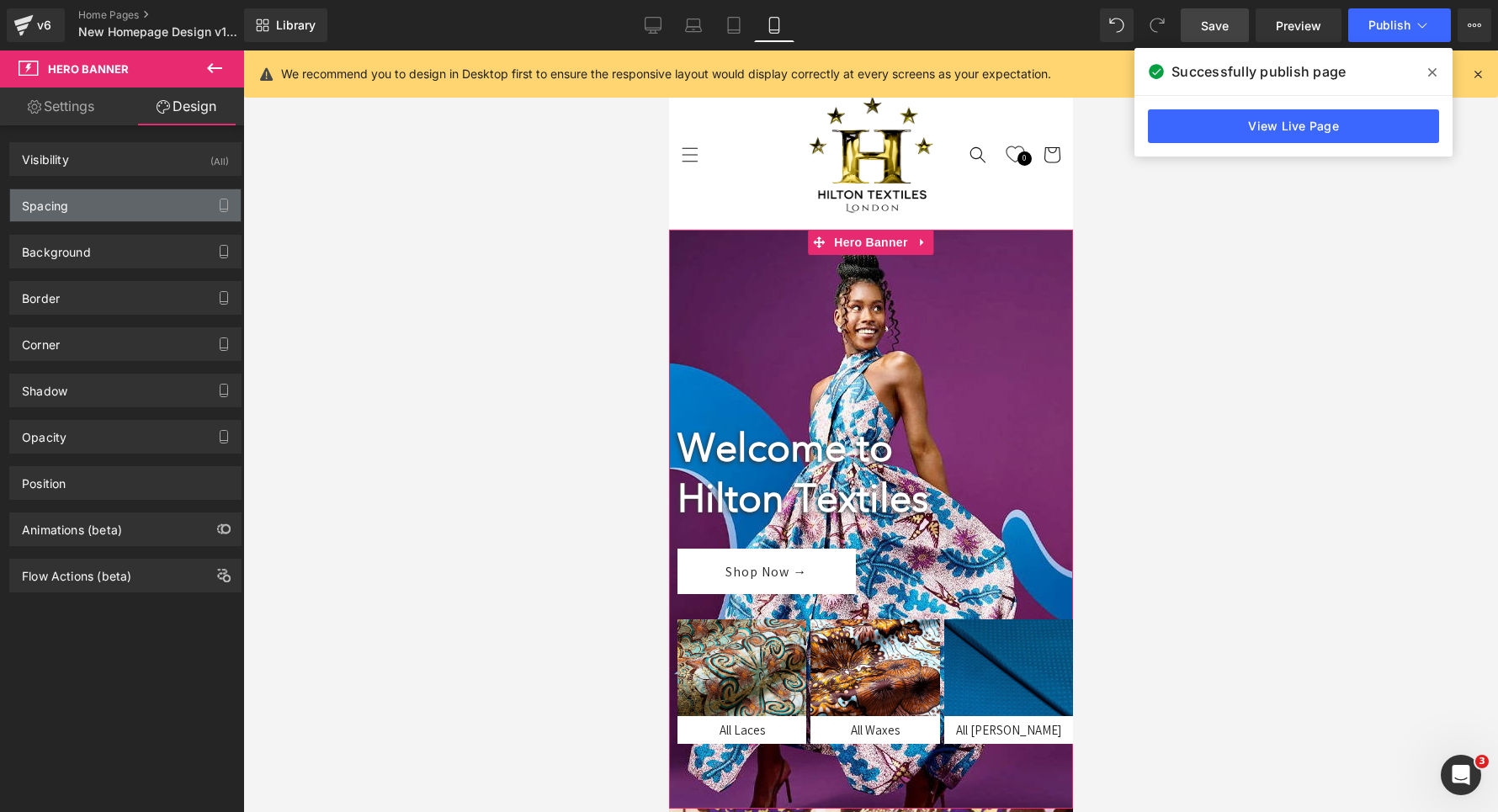
click at [130, 218] on div "Spacing" at bounding box center [125, 205] width 230 height 32
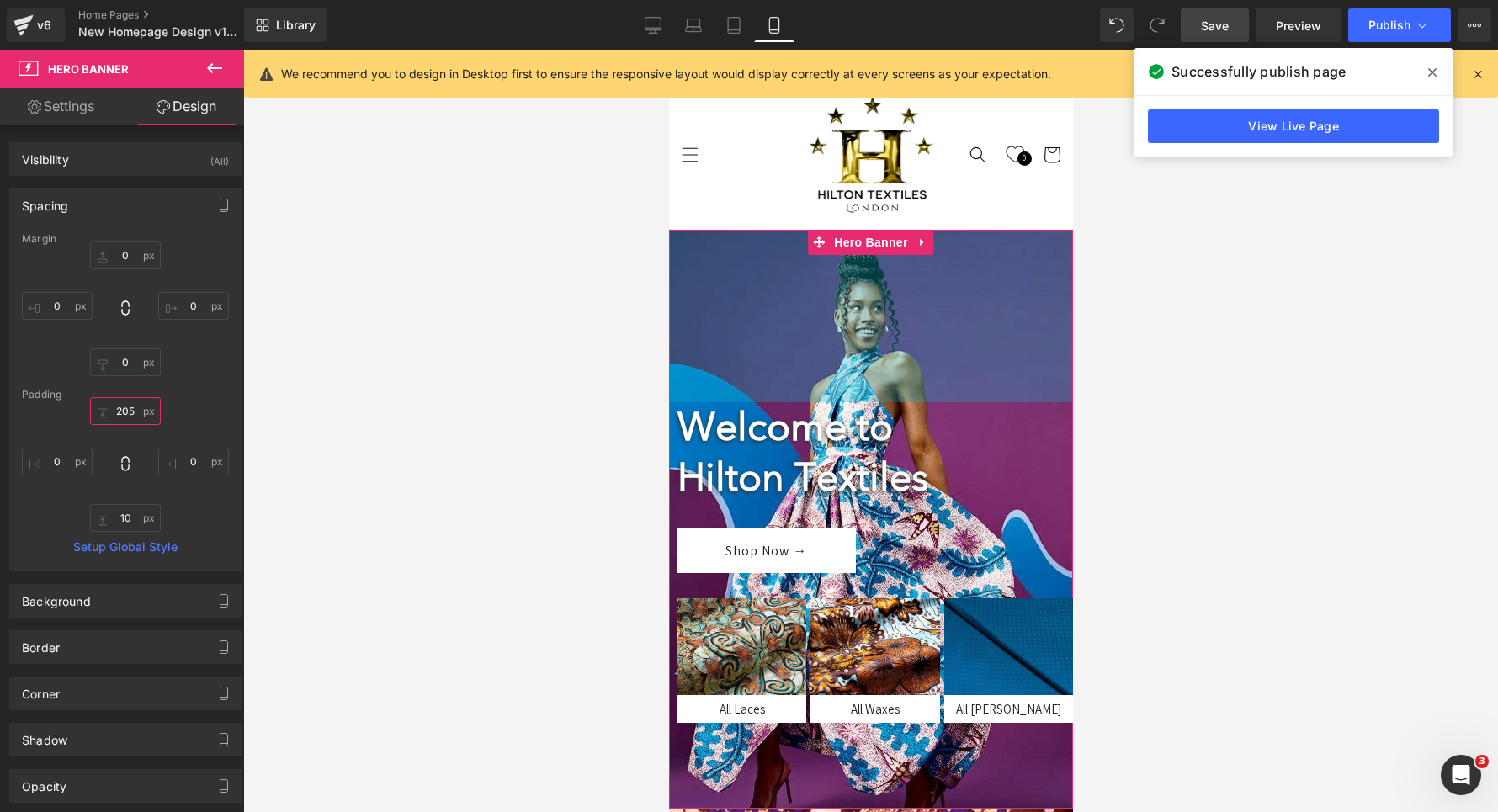
drag, startPoint x: 112, startPoint y: 419, endPoint x: 112, endPoint y: 440, distance: 21.0
click at [112, 440] on div "230 0 10 0" at bounding box center [125, 464] width 207 height 135
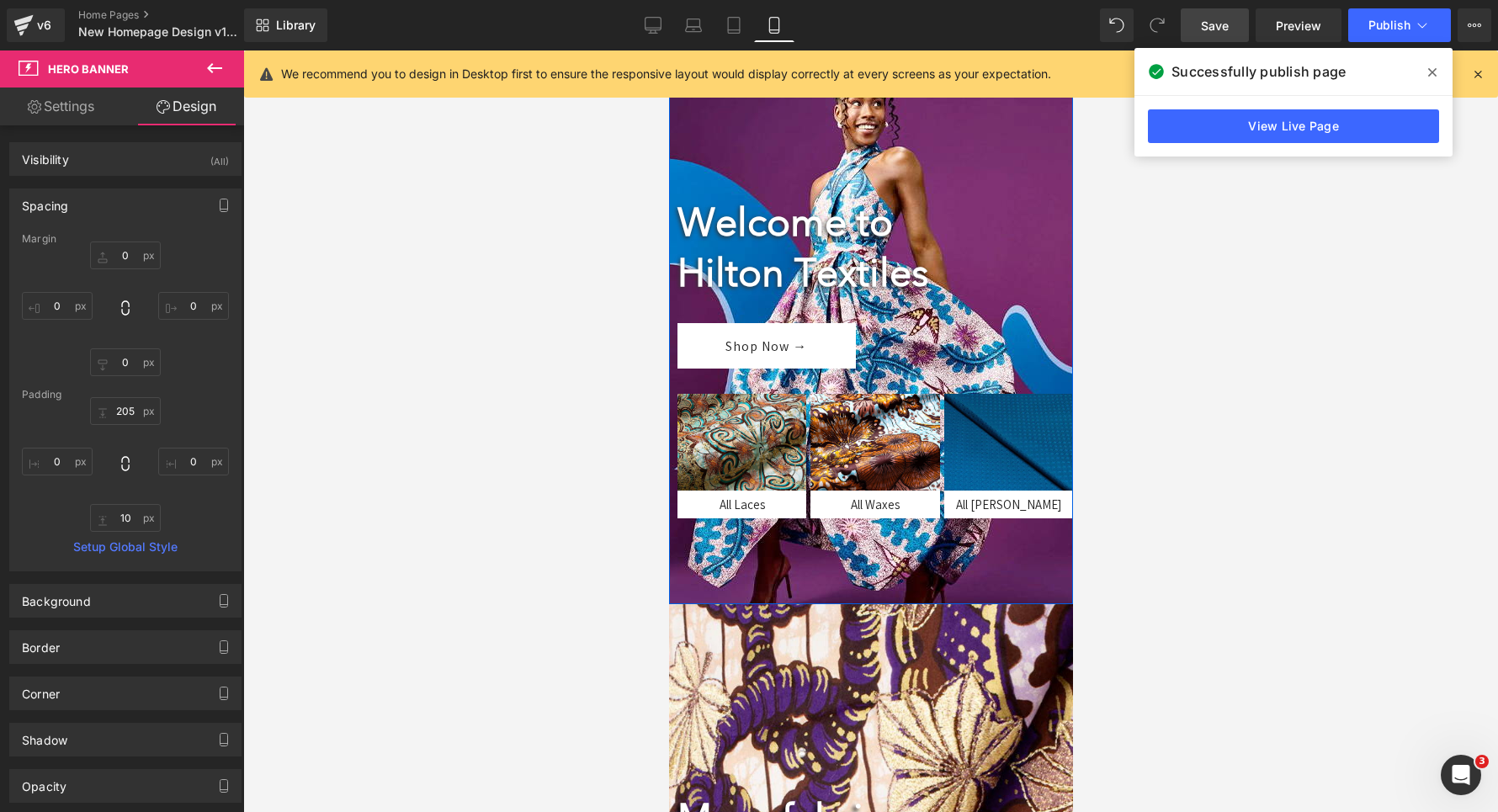
scroll to position [208, 0]
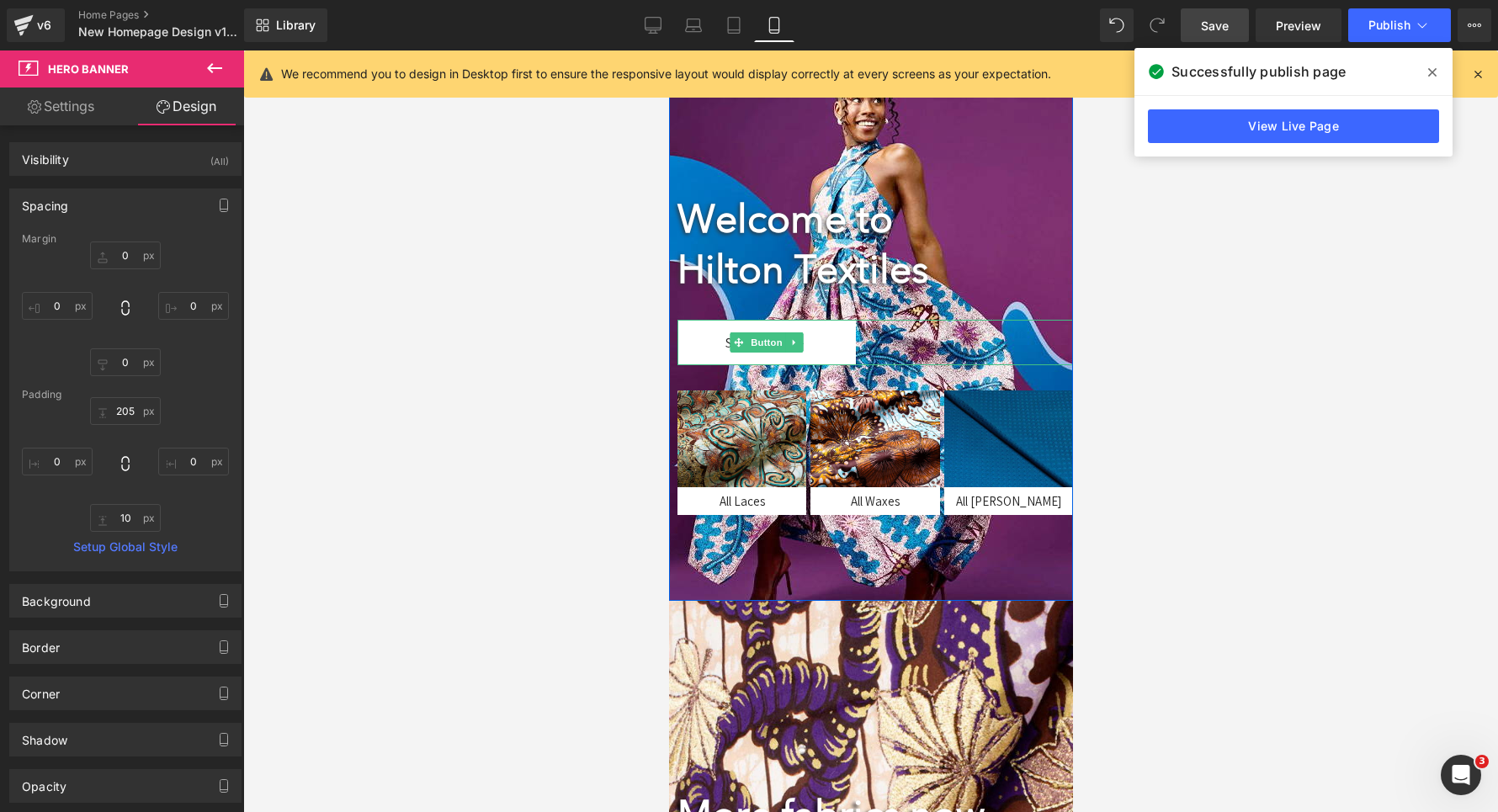
click at [686, 352] on link "Shop Now →" at bounding box center [766, 343] width 179 height 45
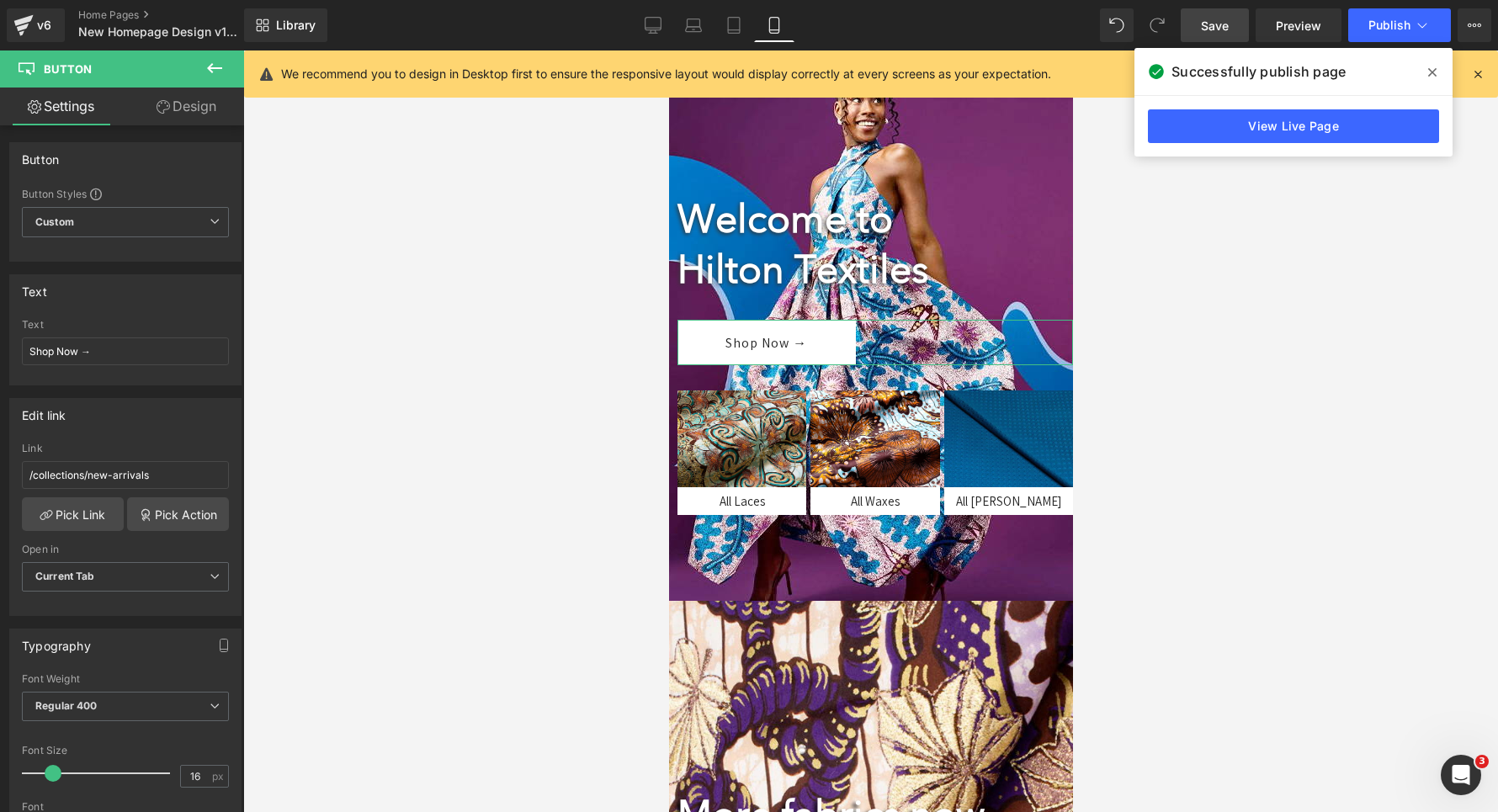
click at [185, 121] on link "Design" at bounding box center [186, 107] width 122 height 38
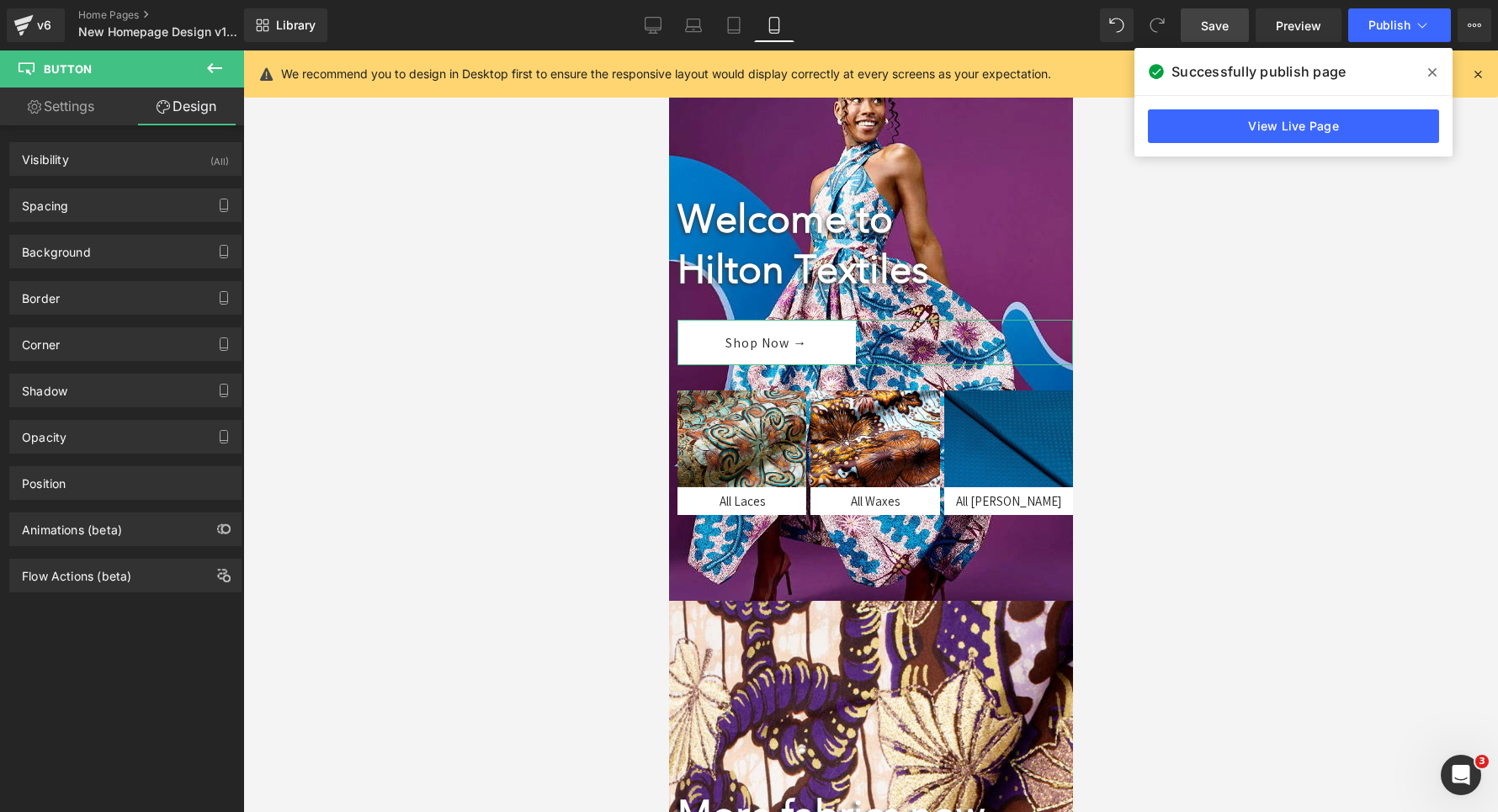
click at [63, 113] on link "Settings" at bounding box center [61, 107] width 122 height 38
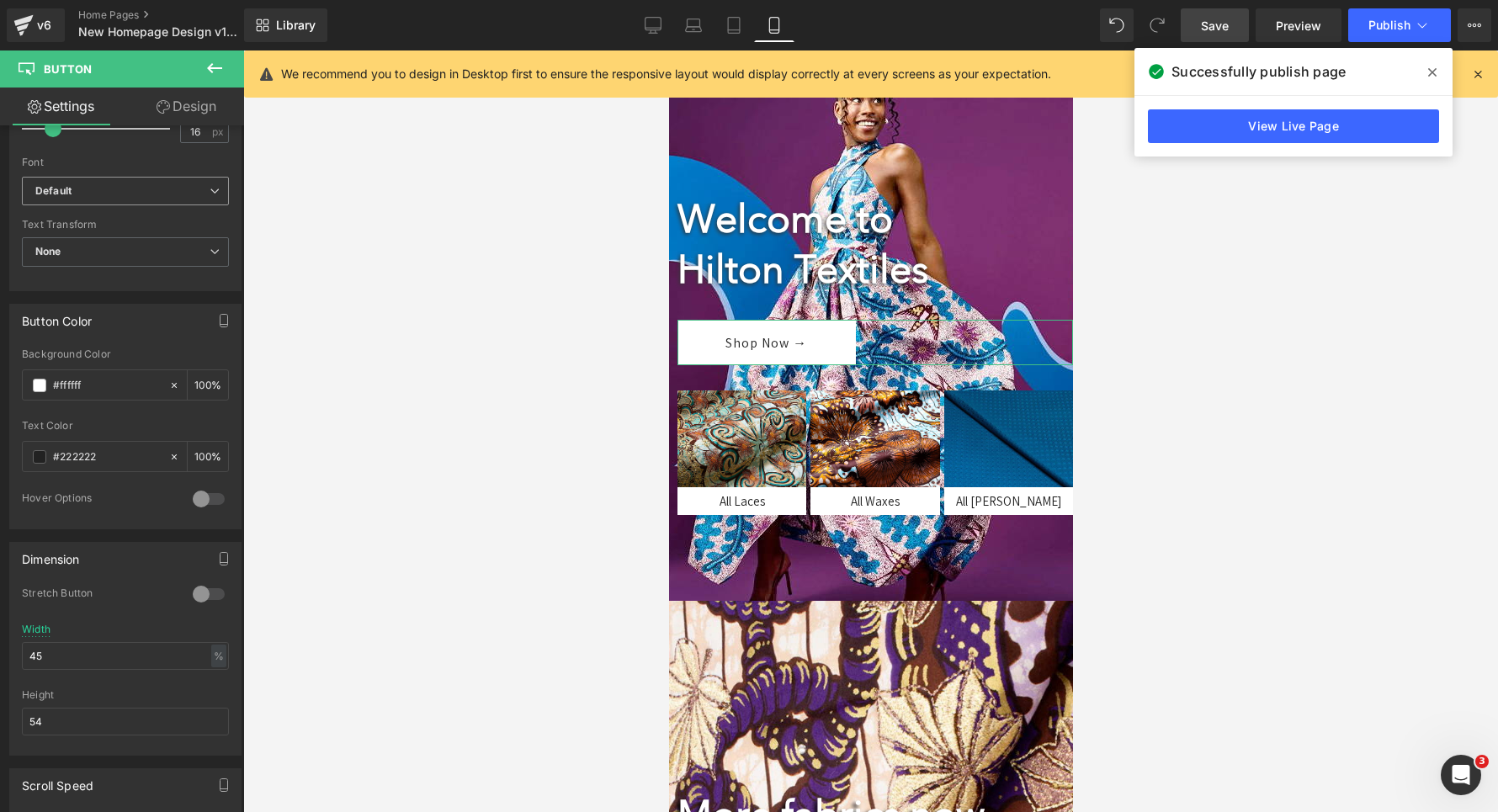
scroll to position [764, 0]
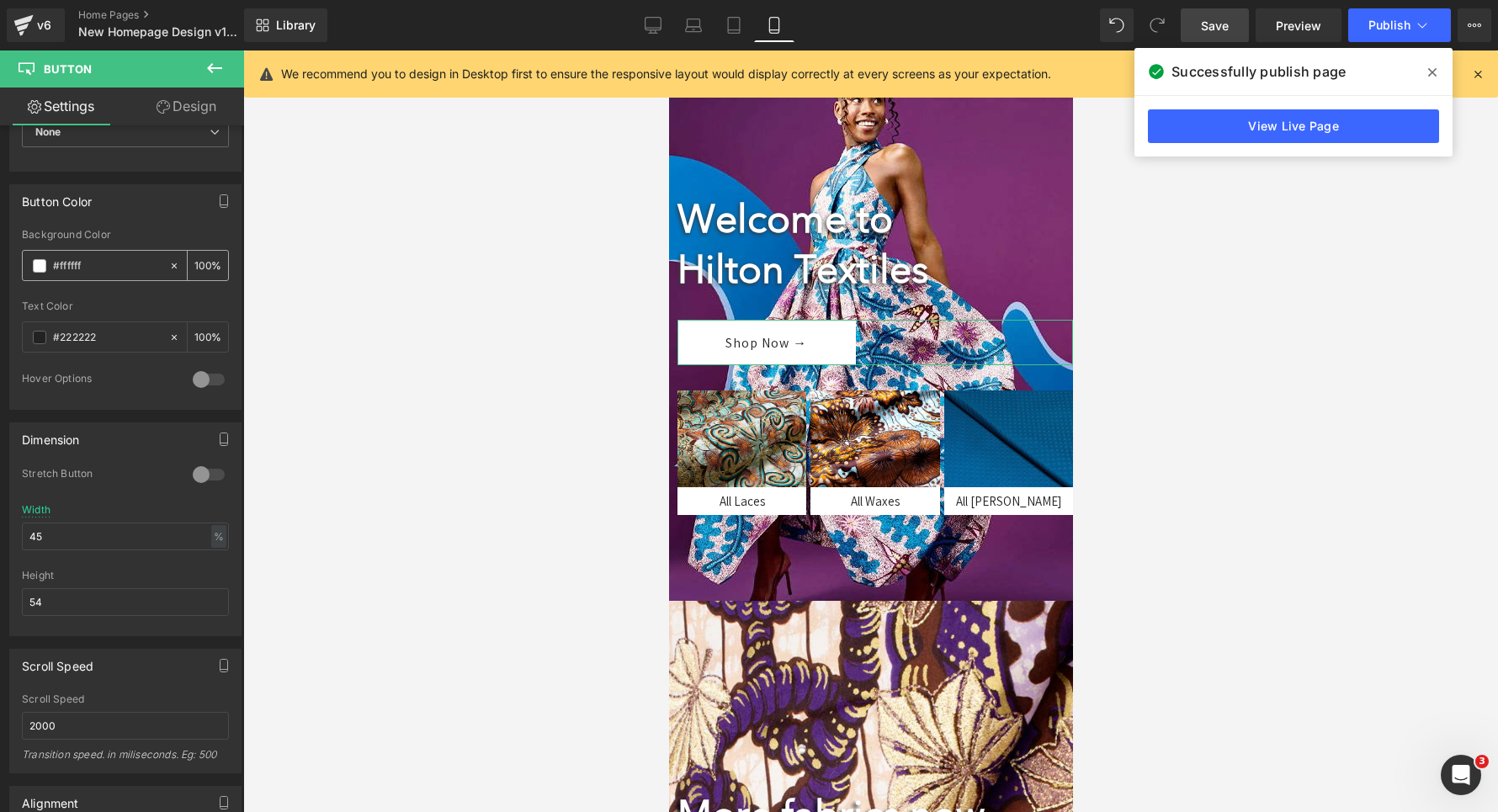
click at [40, 252] on div "#ffffff" at bounding box center [95, 266] width 146 height 30
click at [40, 266] on span at bounding box center [39, 266] width 14 height 14
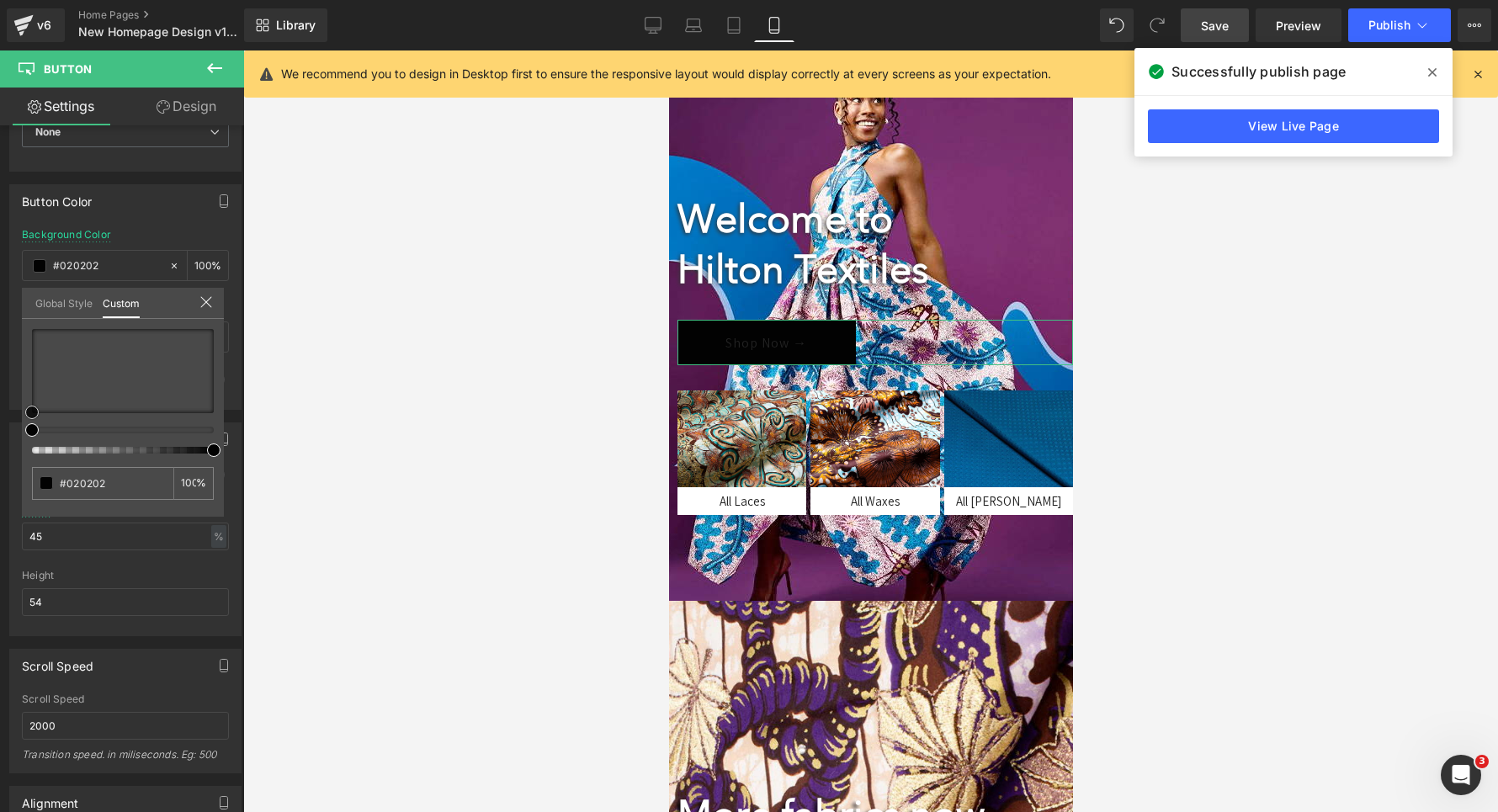
drag, startPoint x: 72, startPoint y: 361, endPoint x: 0, endPoint y: 454, distance: 117.6
click at [0, 410] on div "Button Color rgba(255, 255, 255, 1) Background Color #ffffff 100 % rgba(34, 34,…" at bounding box center [126, 290] width 252 height 238
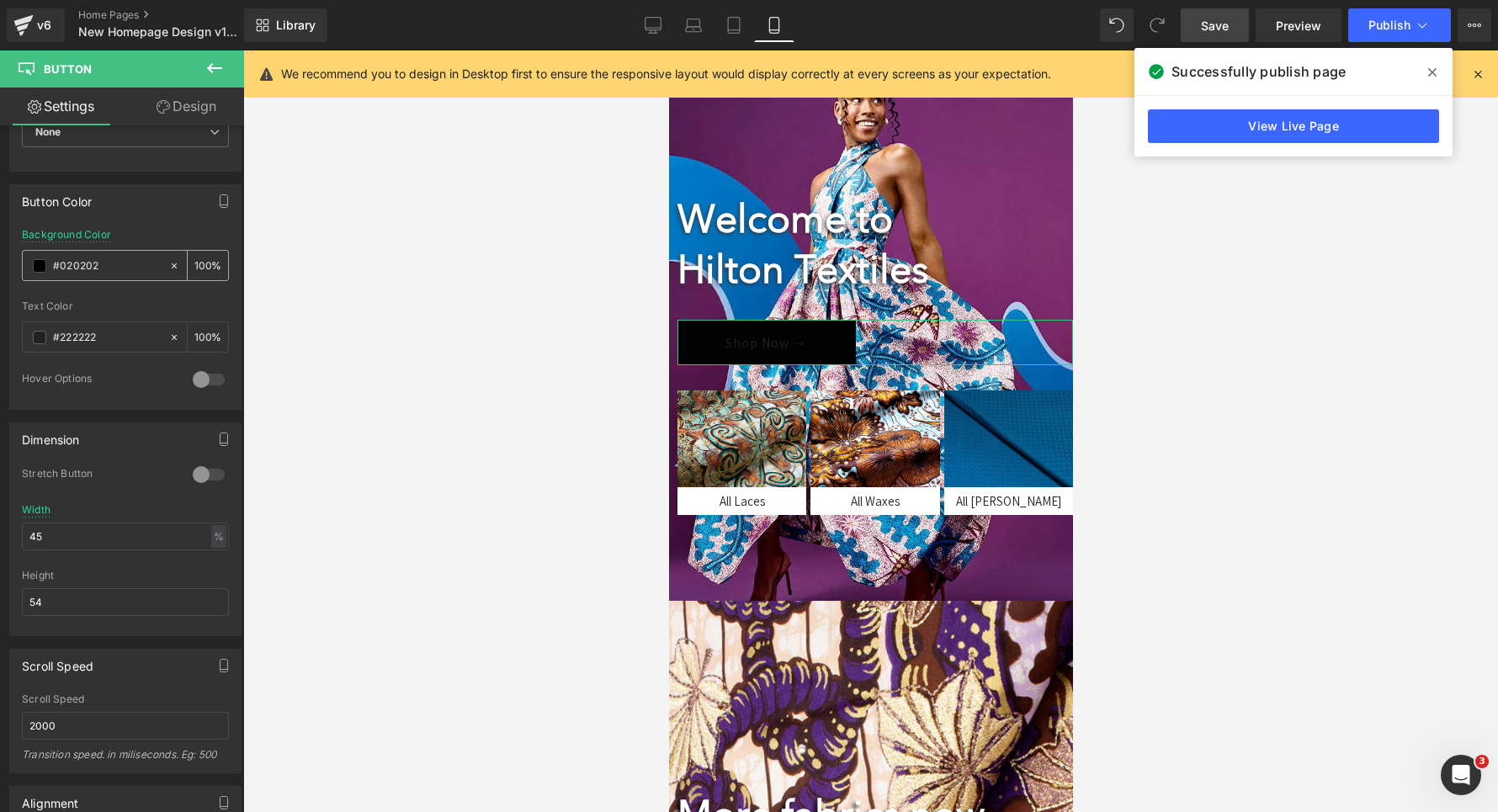
click at [84, 260] on input "#ffffff" at bounding box center [107, 266] width 108 height 18
type input "#222222"
click at [43, 335] on span at bounding box center [39, 337] width 14 height 14
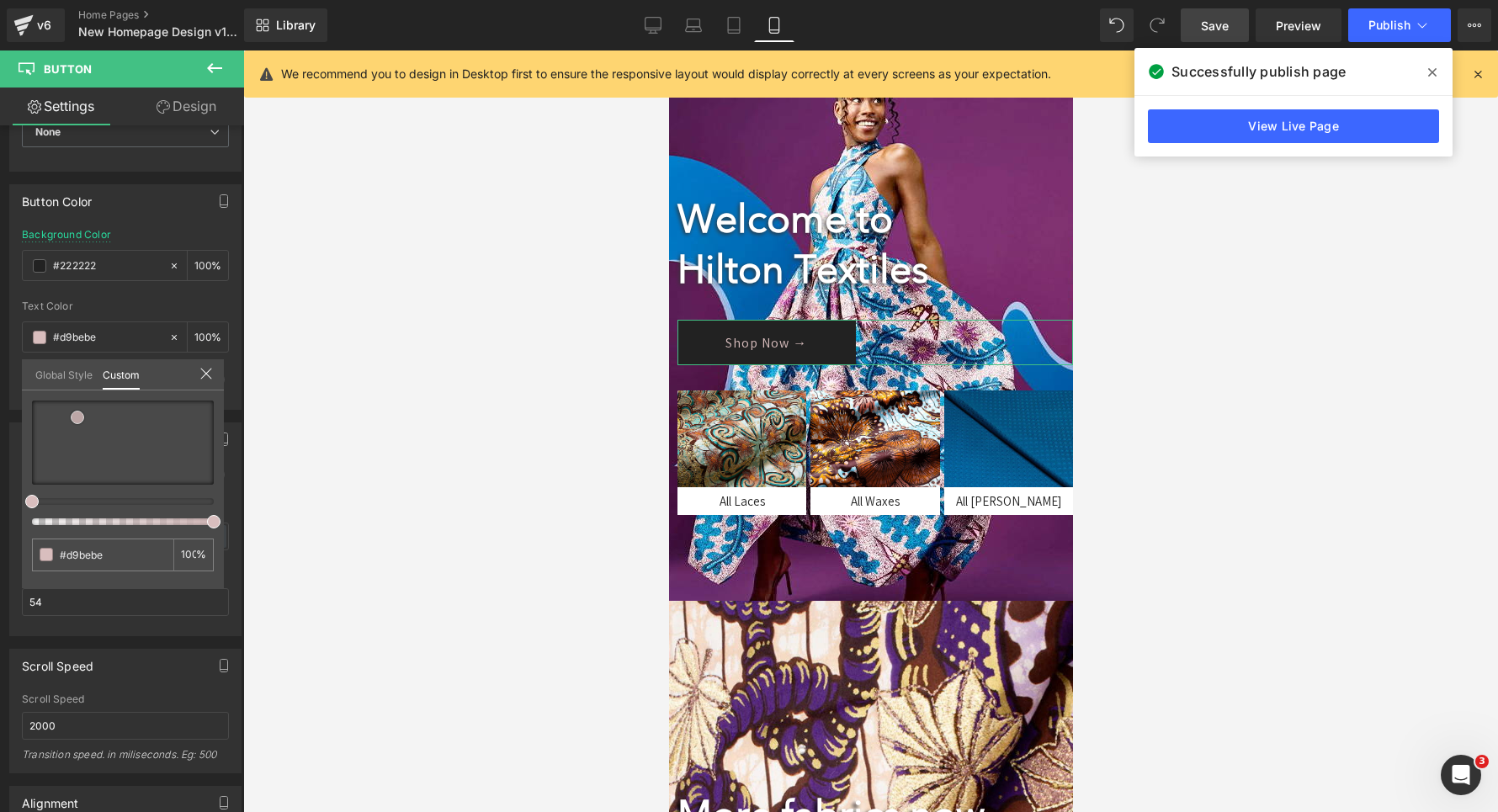
drag, startPoint x: 77, startPoint y: 418, endPoint x: 0, endPoint y: 325, distance: 120.7
click at [0, 325] on div "Button Color rgba(255, 255, 255, 1) Background Color #222222 100 % rgba(34, 34,…" at bounding box center [126, 290] width 252 height 238
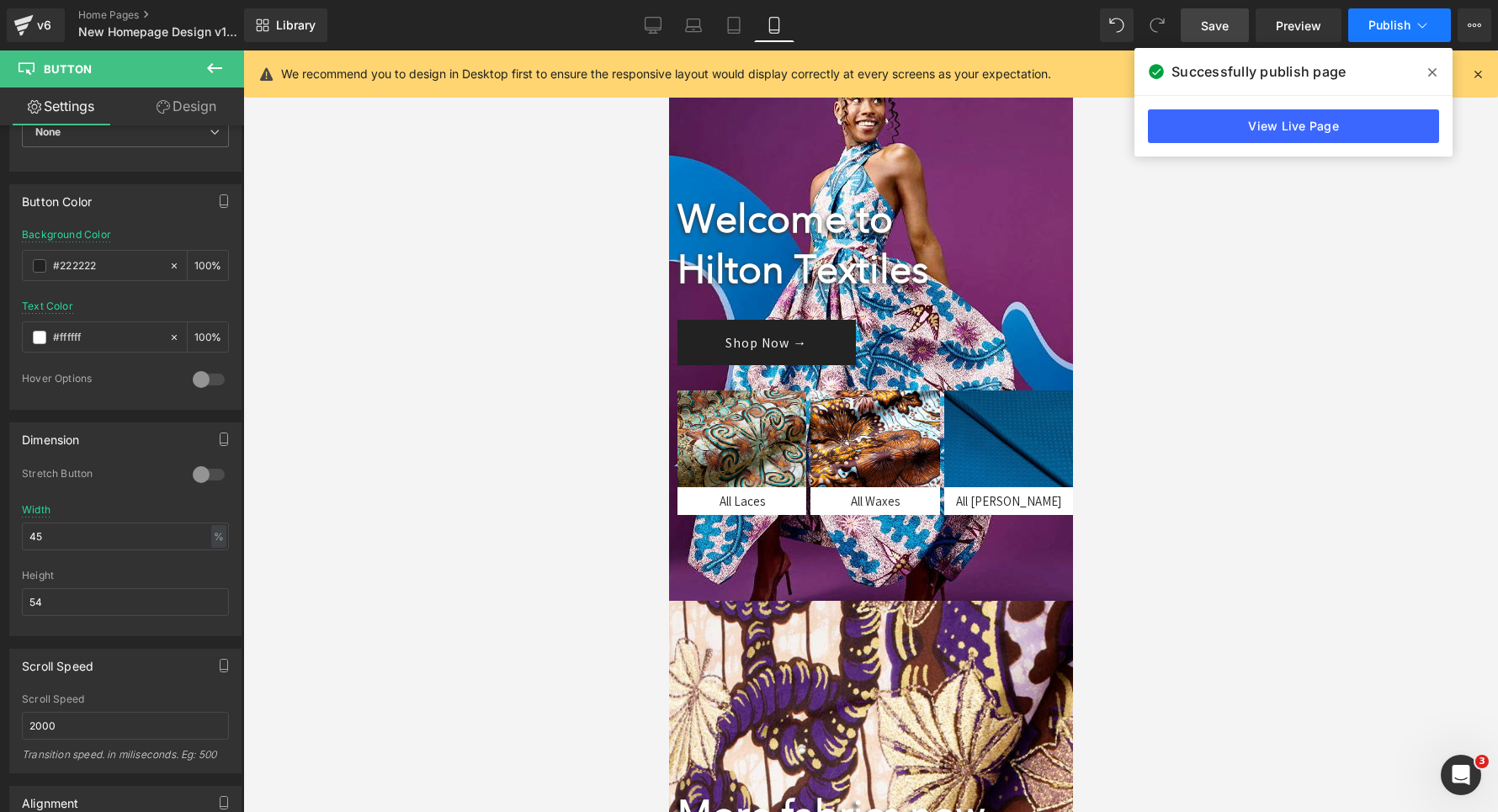
click at [1377, 38] on button "Publish" at bounding box center [1399, 24] width 102 height 34
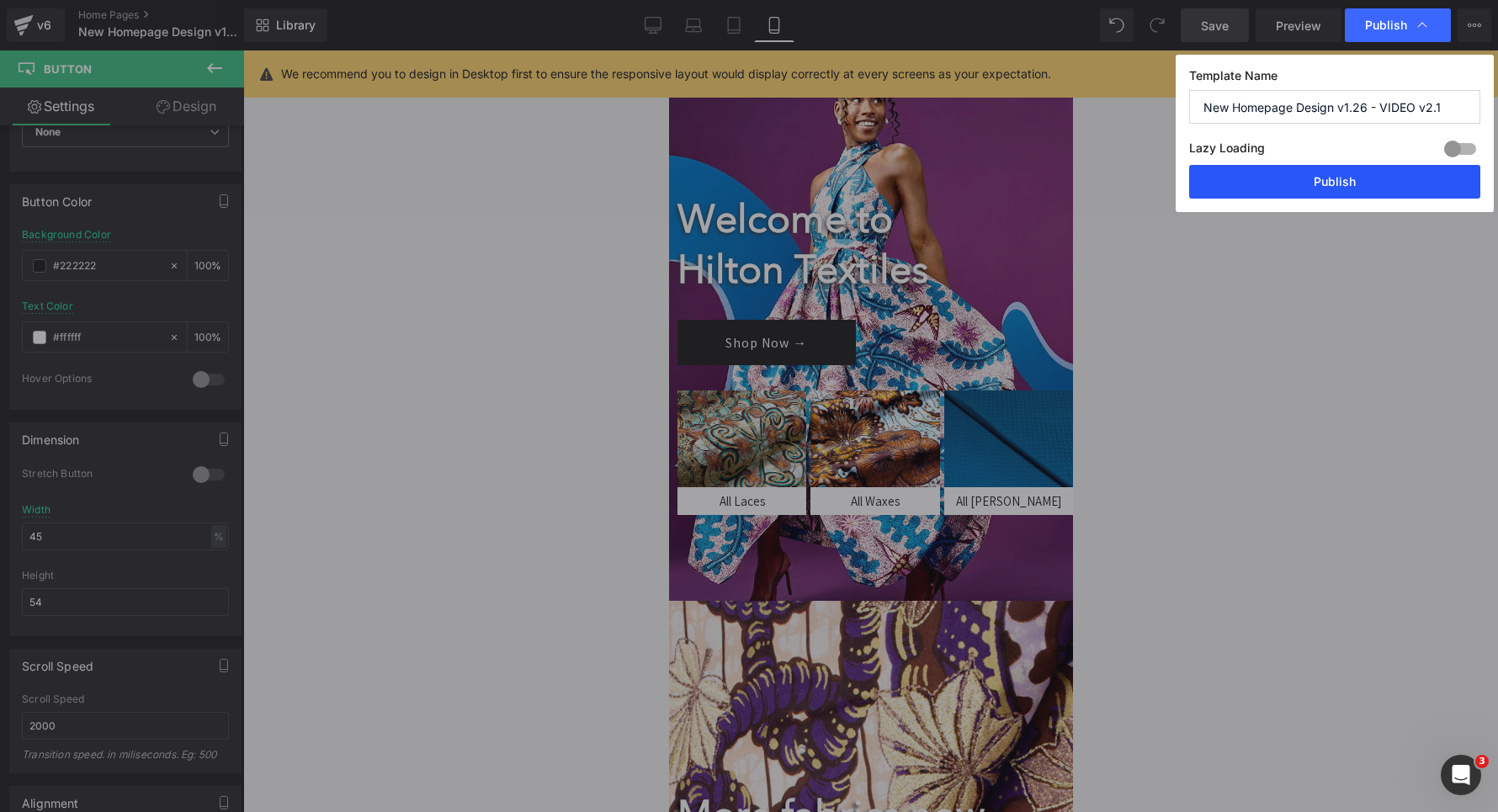
click at [1314, 185] on button "Publish" at bounding box center [1334, 181] width 291 height 34
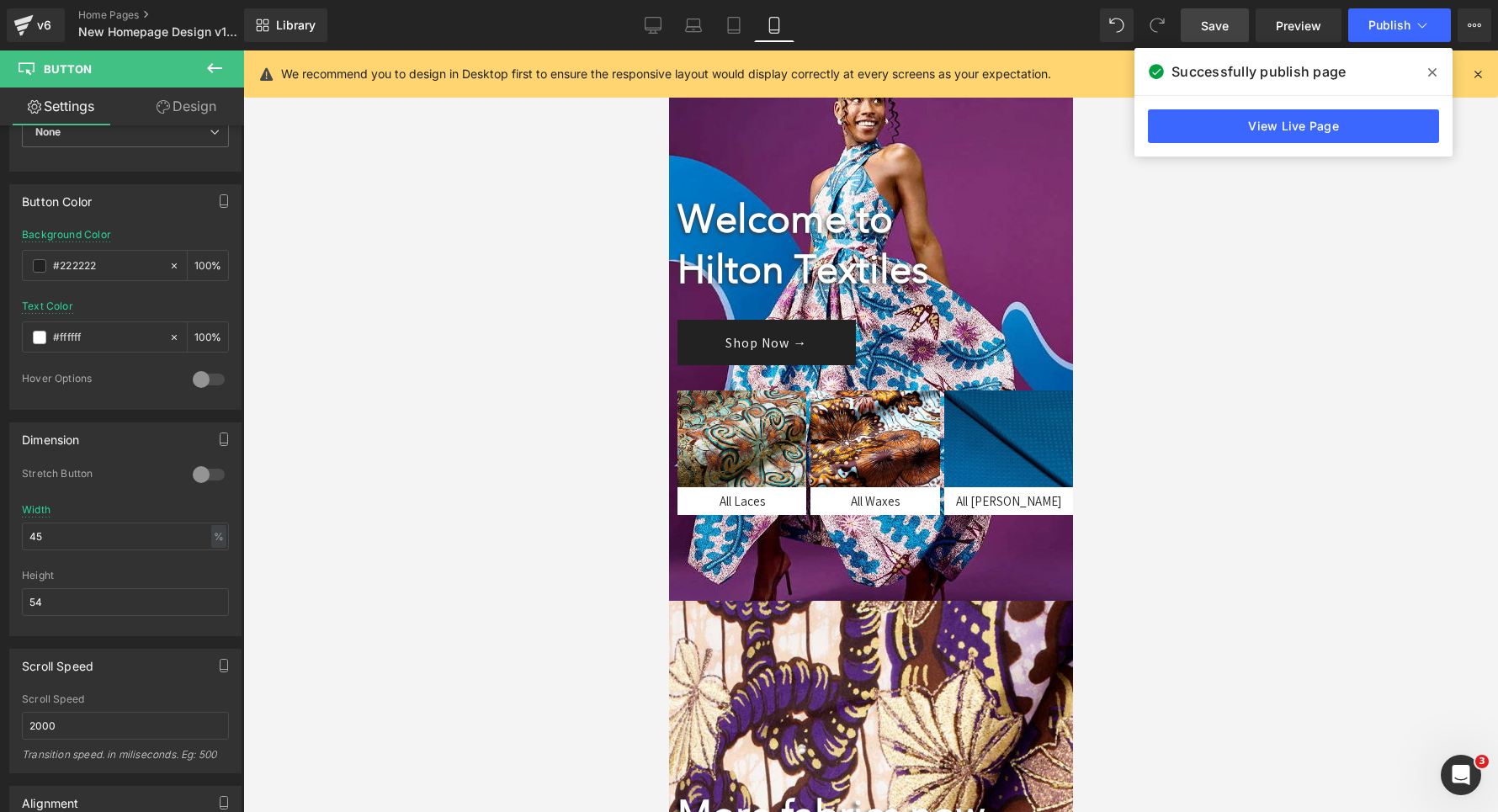
scroll to position [0, 0]
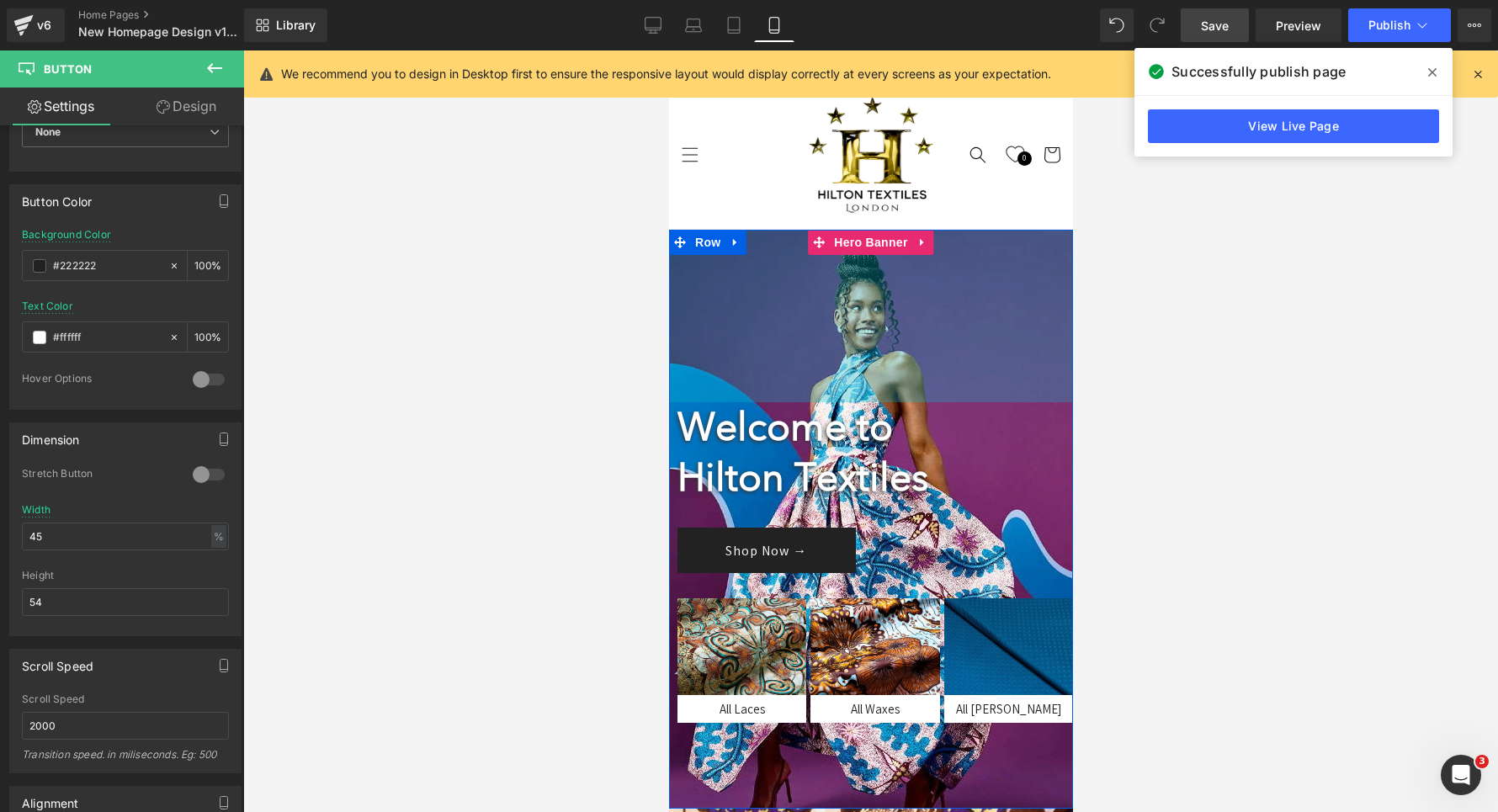
click at [724, 328] on div "205px" at bounding box center [870, 316] width 404 height 172
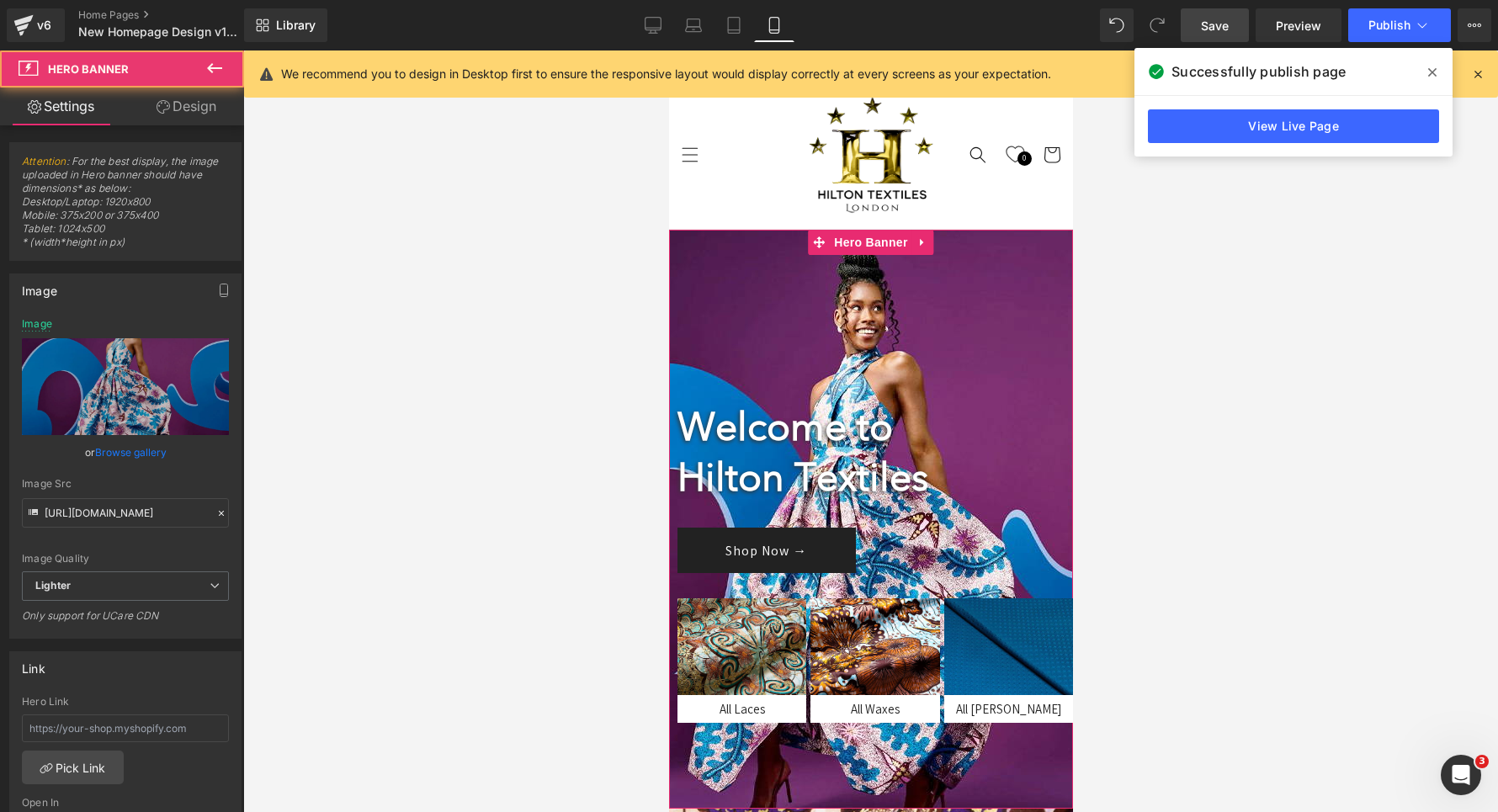
click at [180, 106] on link "Design" at bounding box center [186, 107] width 122 height 38
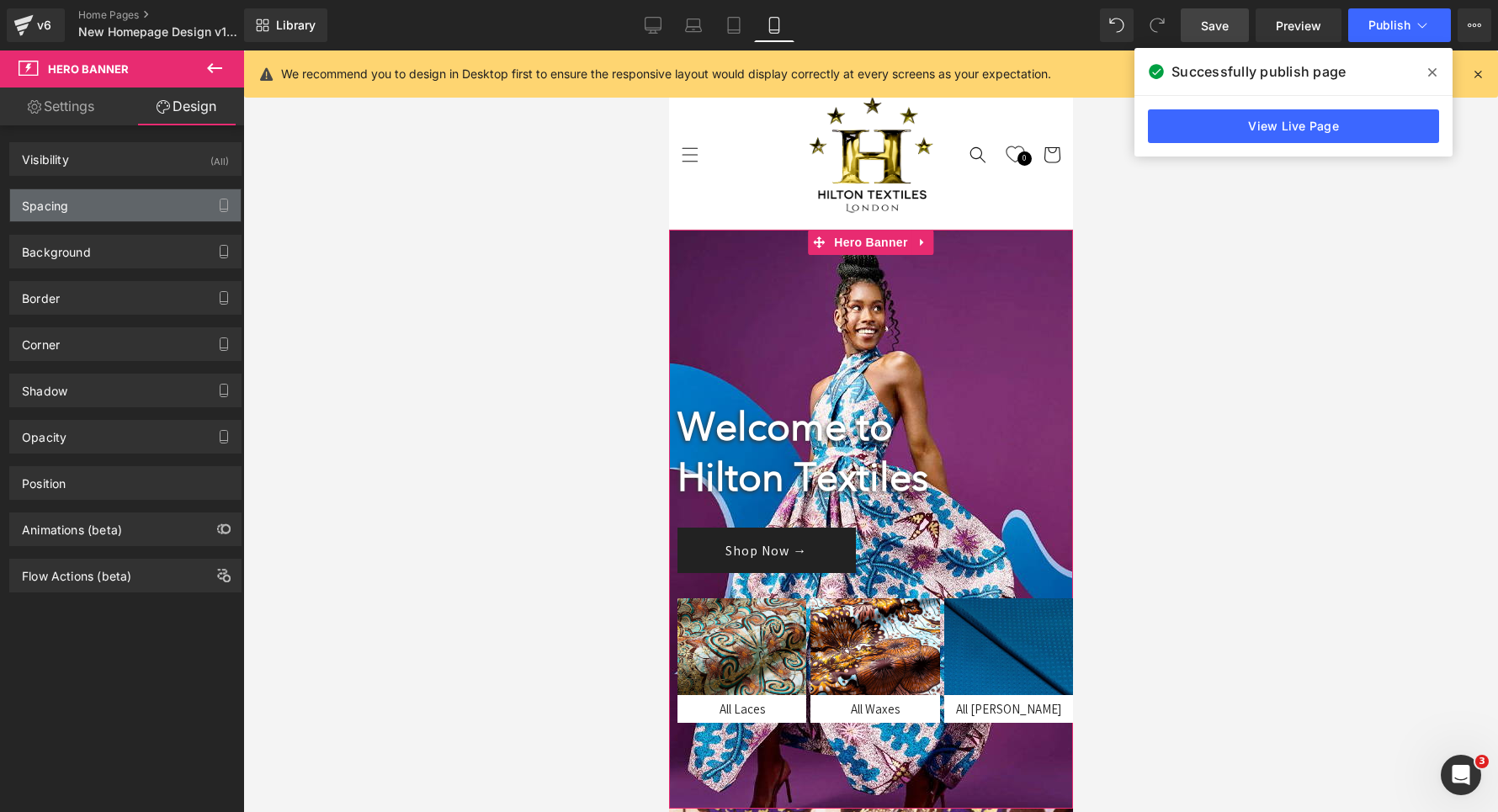
click at [111, 211] on div "Spacing" at bounding box center [125, 205] width 230 height 32
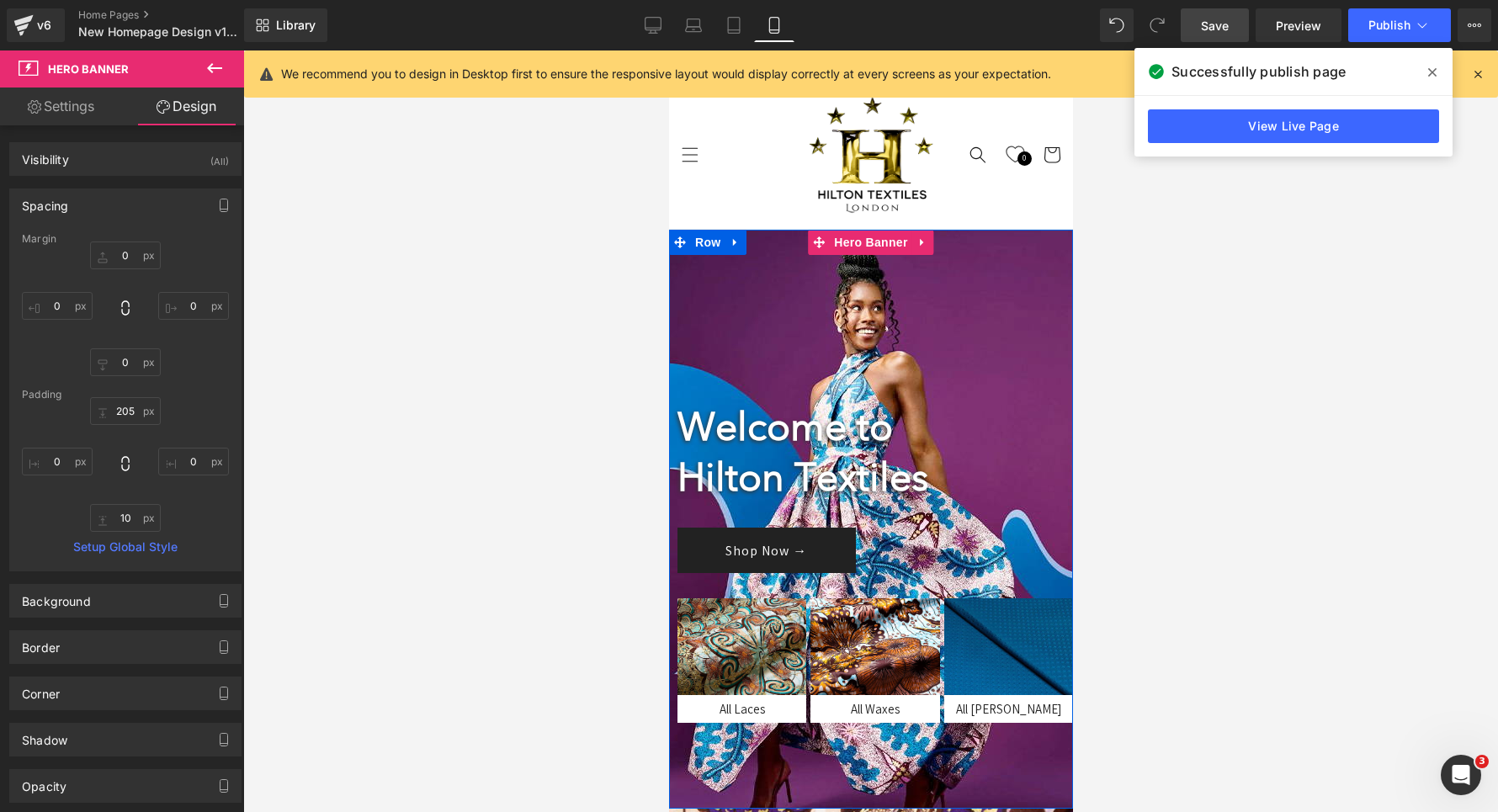
click at [734, 779] on div at bounding box center [870, 519] width 404 height 579
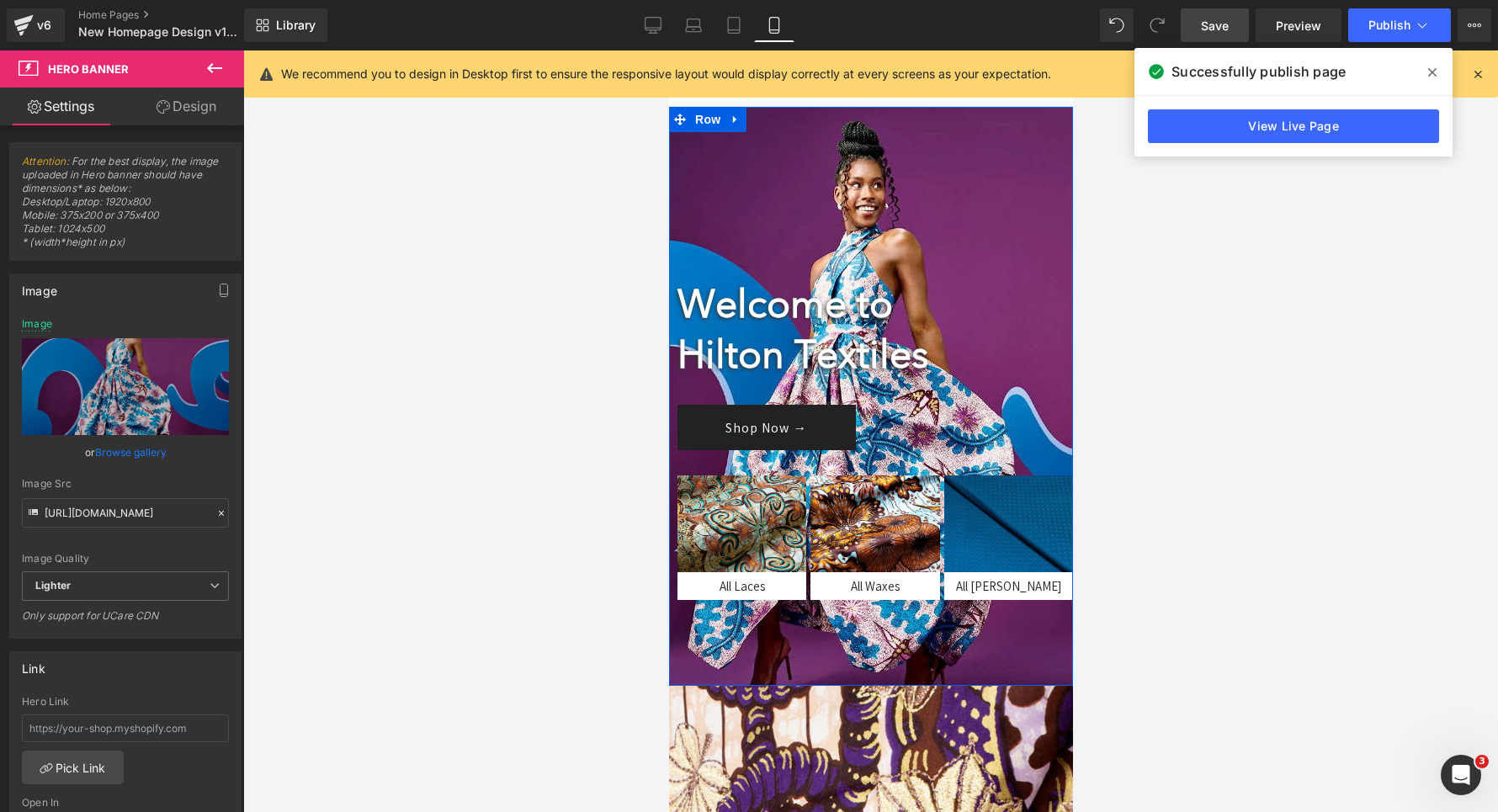
scroll to position [130, 0]
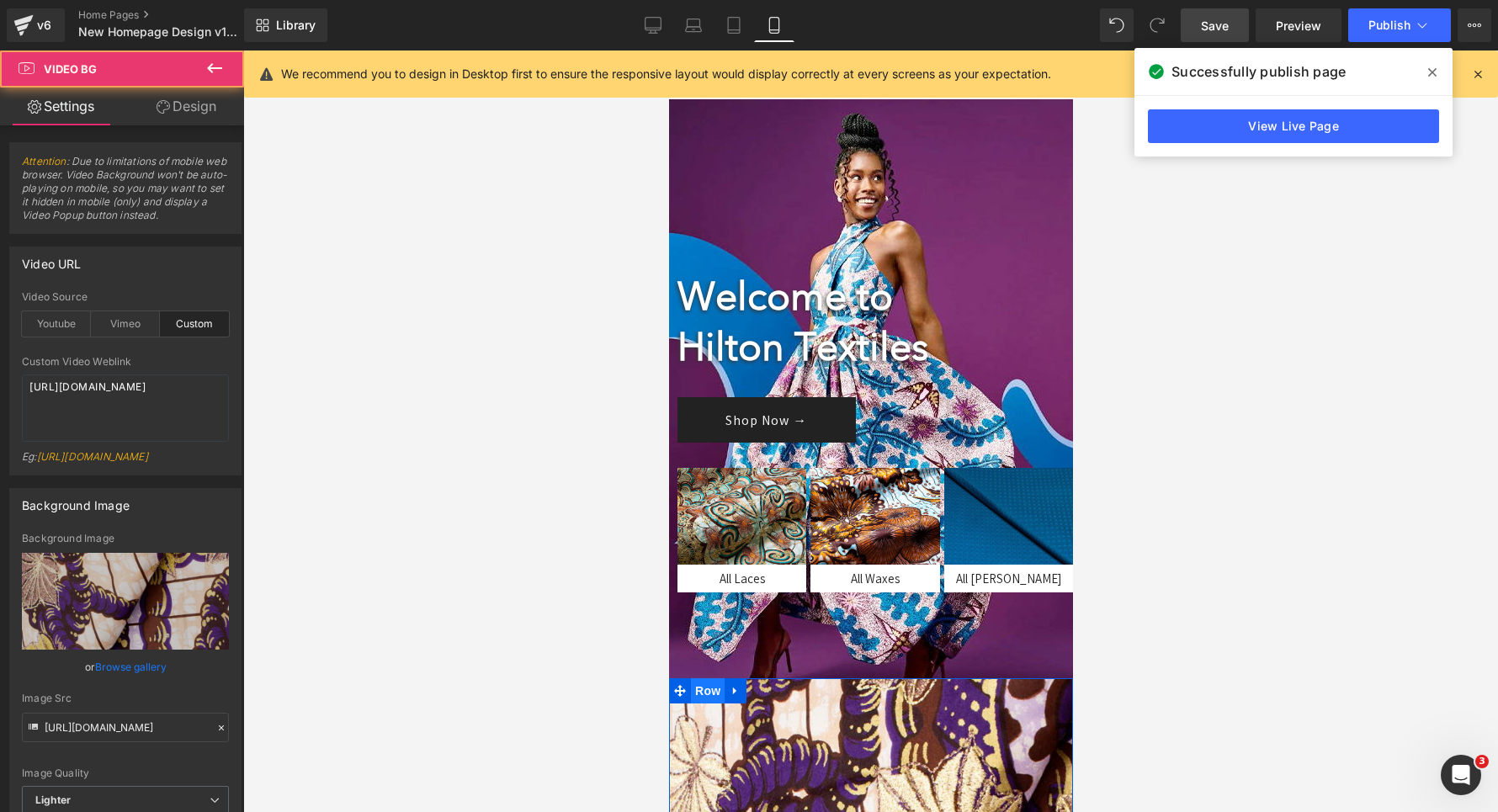
click at [702, 692] on span "Row" at bounding box center [707, 691] width 34 height 25
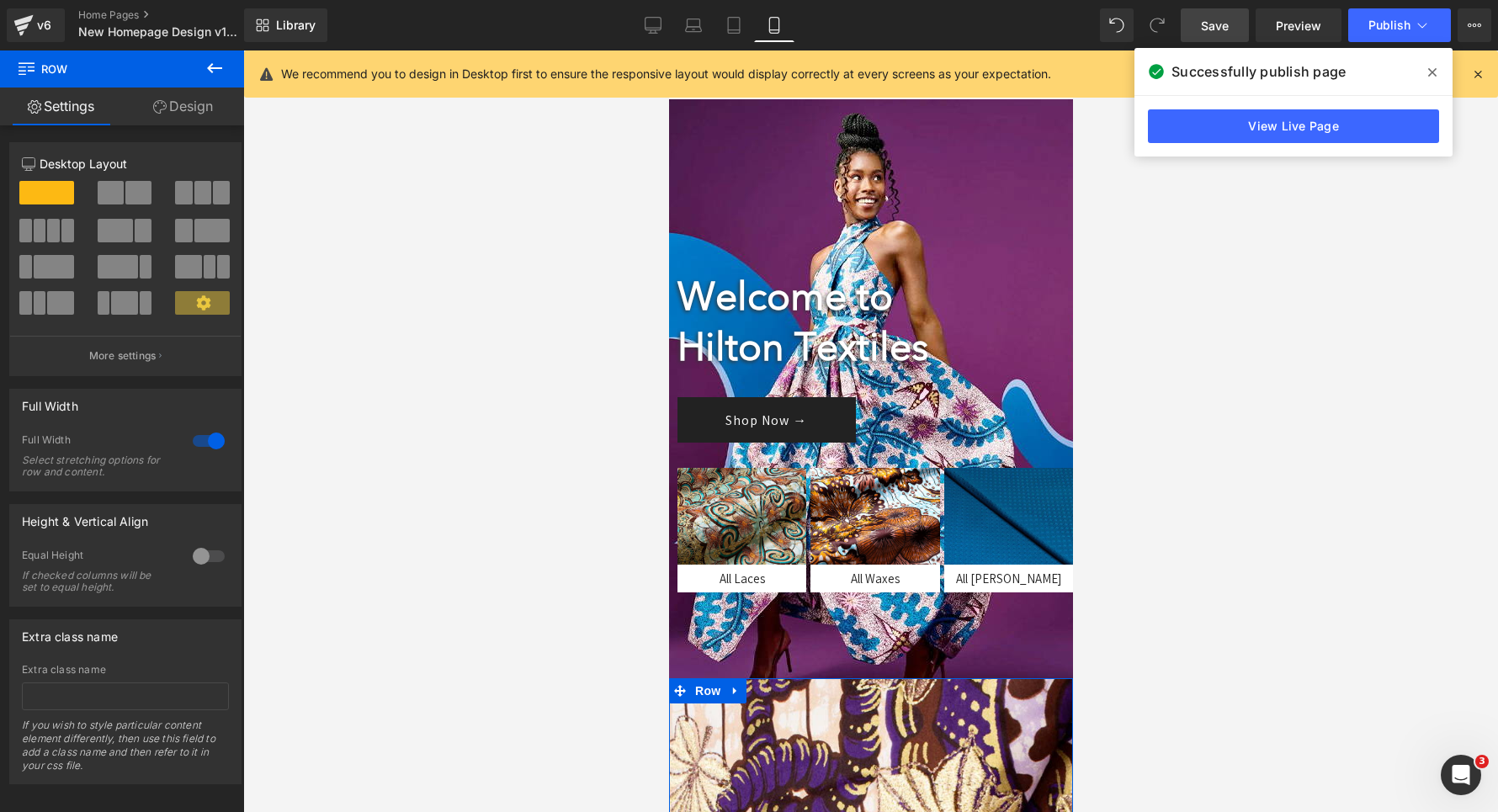
click at [186, 118] on link "Design" at bounding box center [183, 107] width 122 height 38
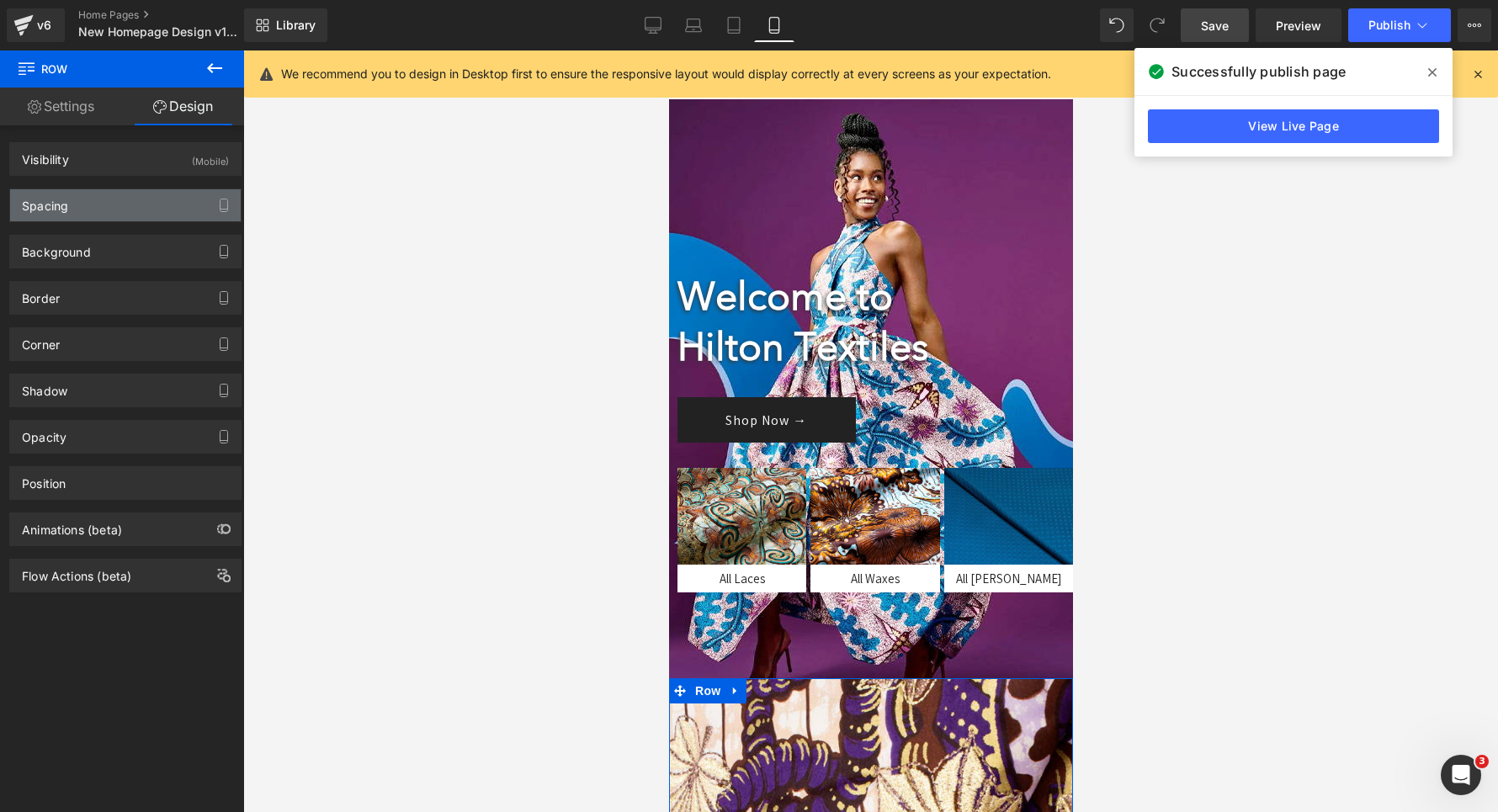
click at [131, 203] on div "Spacing" at bounding box center [125, 205] width 230 height 32
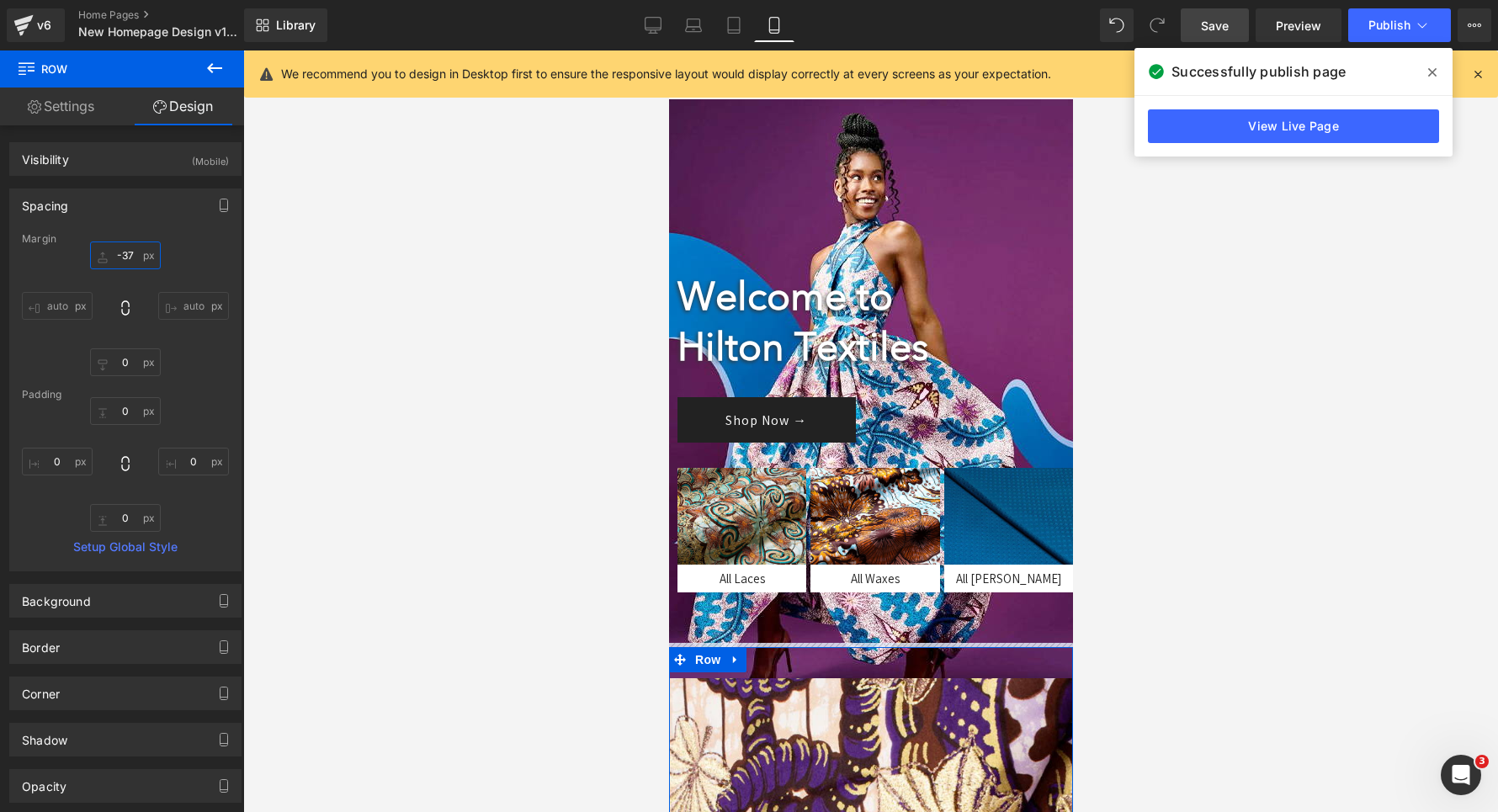
drag, startPoint x: 113, startPoint y: 259, endPoint x: 113, endPoint y: 290, distance: 31.0
click at [113, 269] on input "0" at bounding box center [125, 256] width 71 height 28
click at [129, 254] on input "0" at bounding box center [125, 256] width 71 height 28
type input "-"
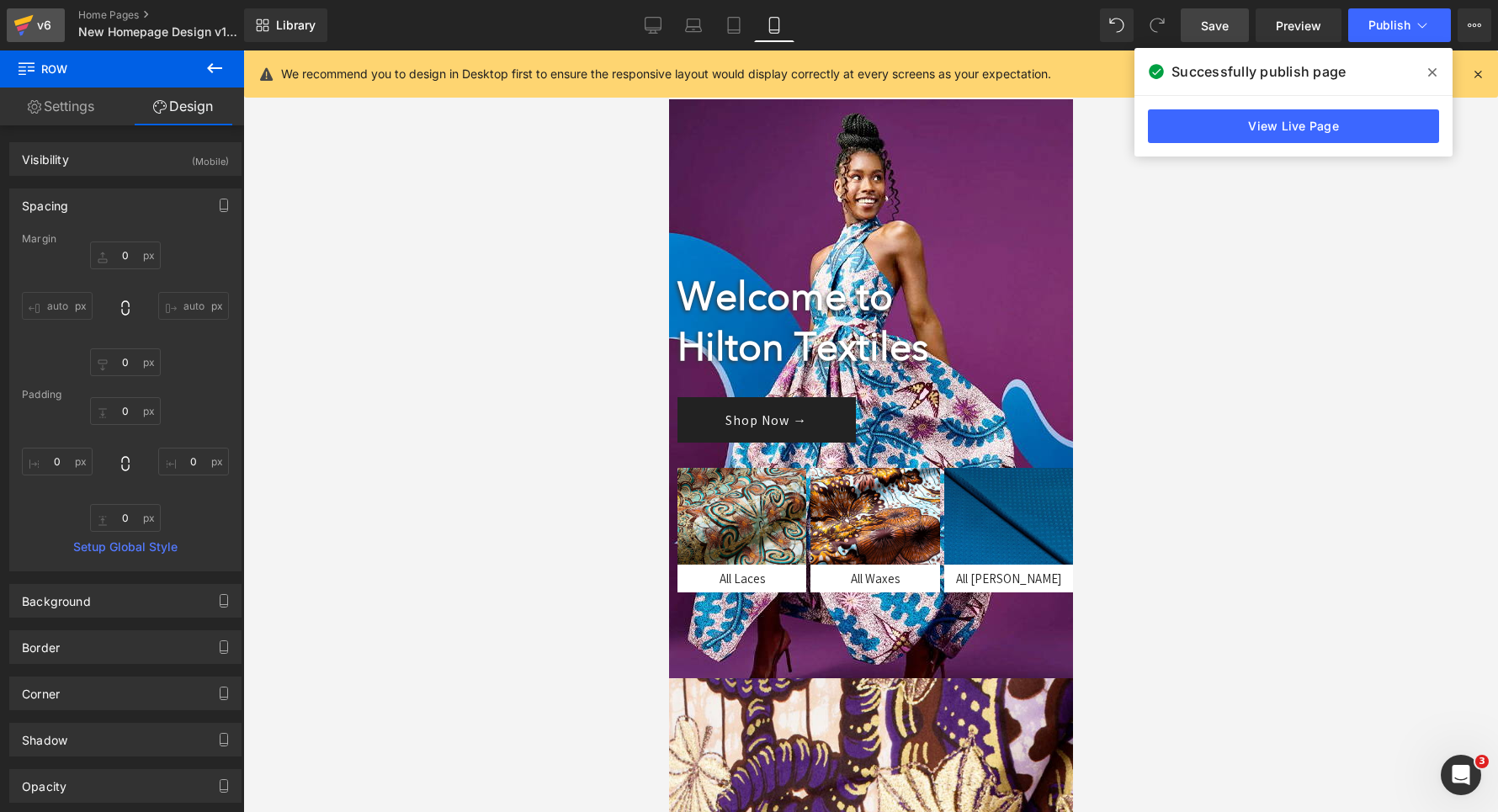
click at [20, 20] on icon at bounding box center [24, 21] width 19 height 11
click at [1386, 27] on span "Publish" at bounding box center [1389, 24] width 42 height 14
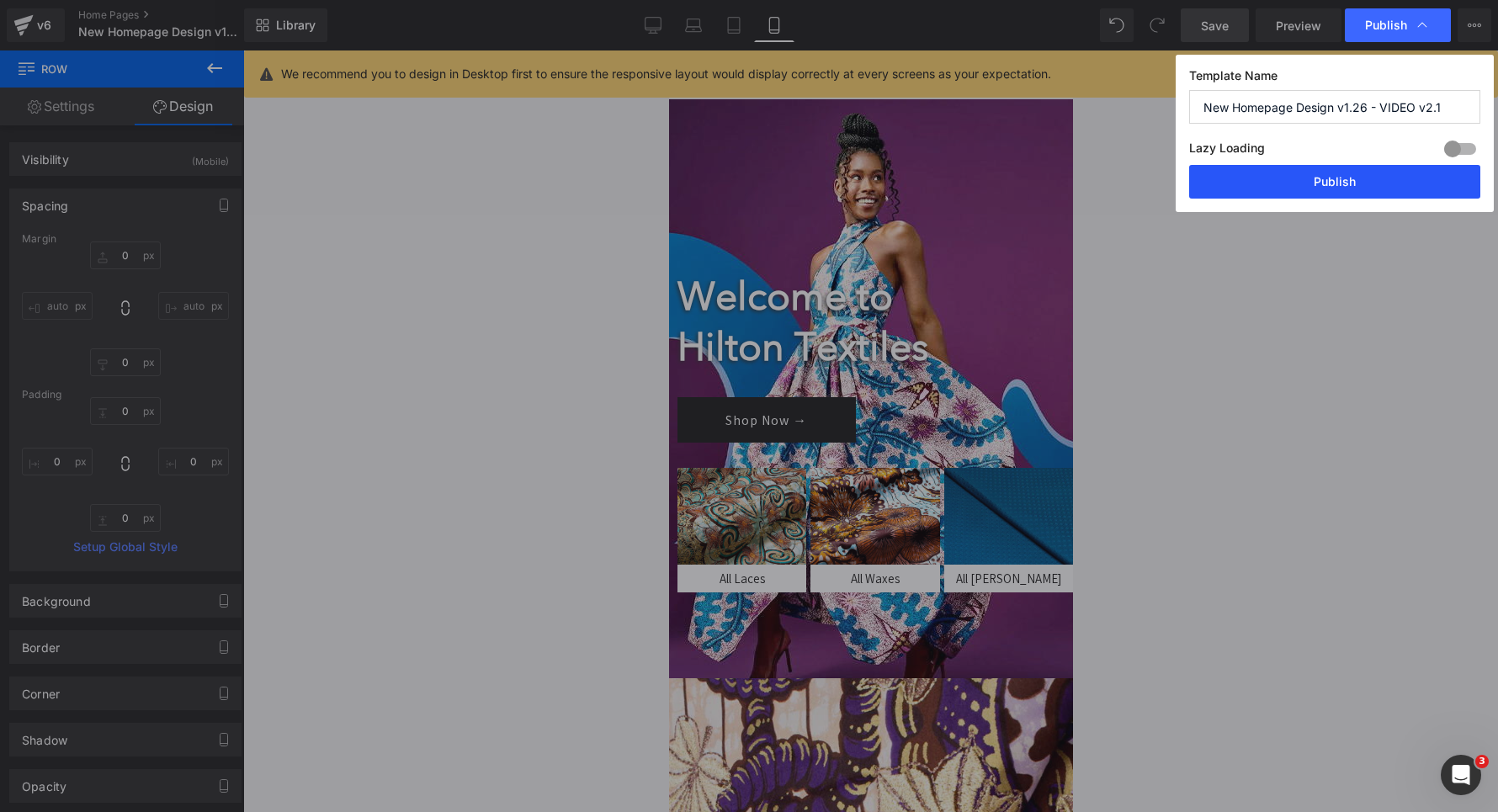
click at [1329, 178] on button "Publish" at bounding box center [1334, 181] width 291 height 34
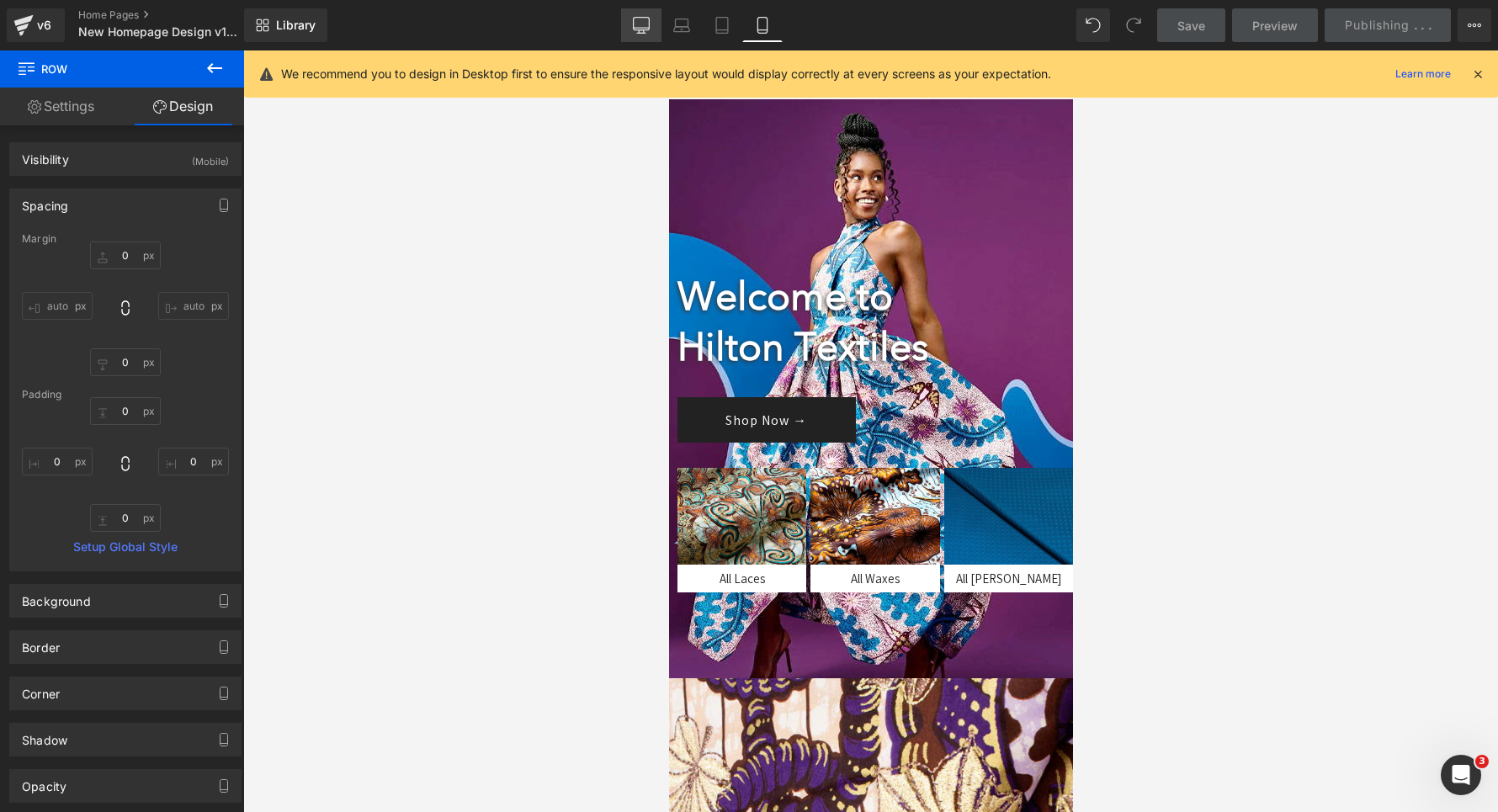
click at [632, 18] on link "Desktop" at bounding box center [641, 24] width 41 height 34
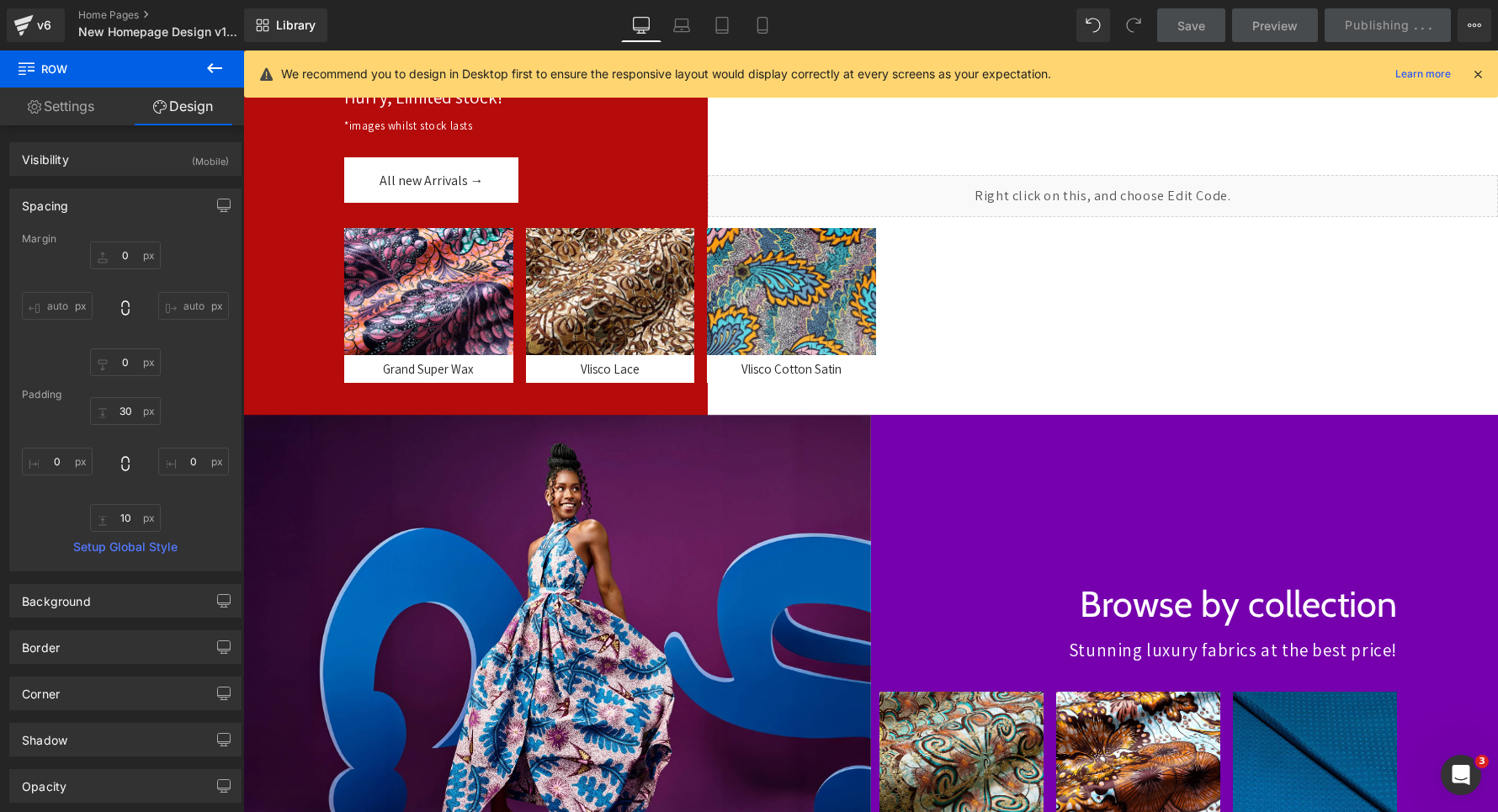
scroll to position [0, 0]
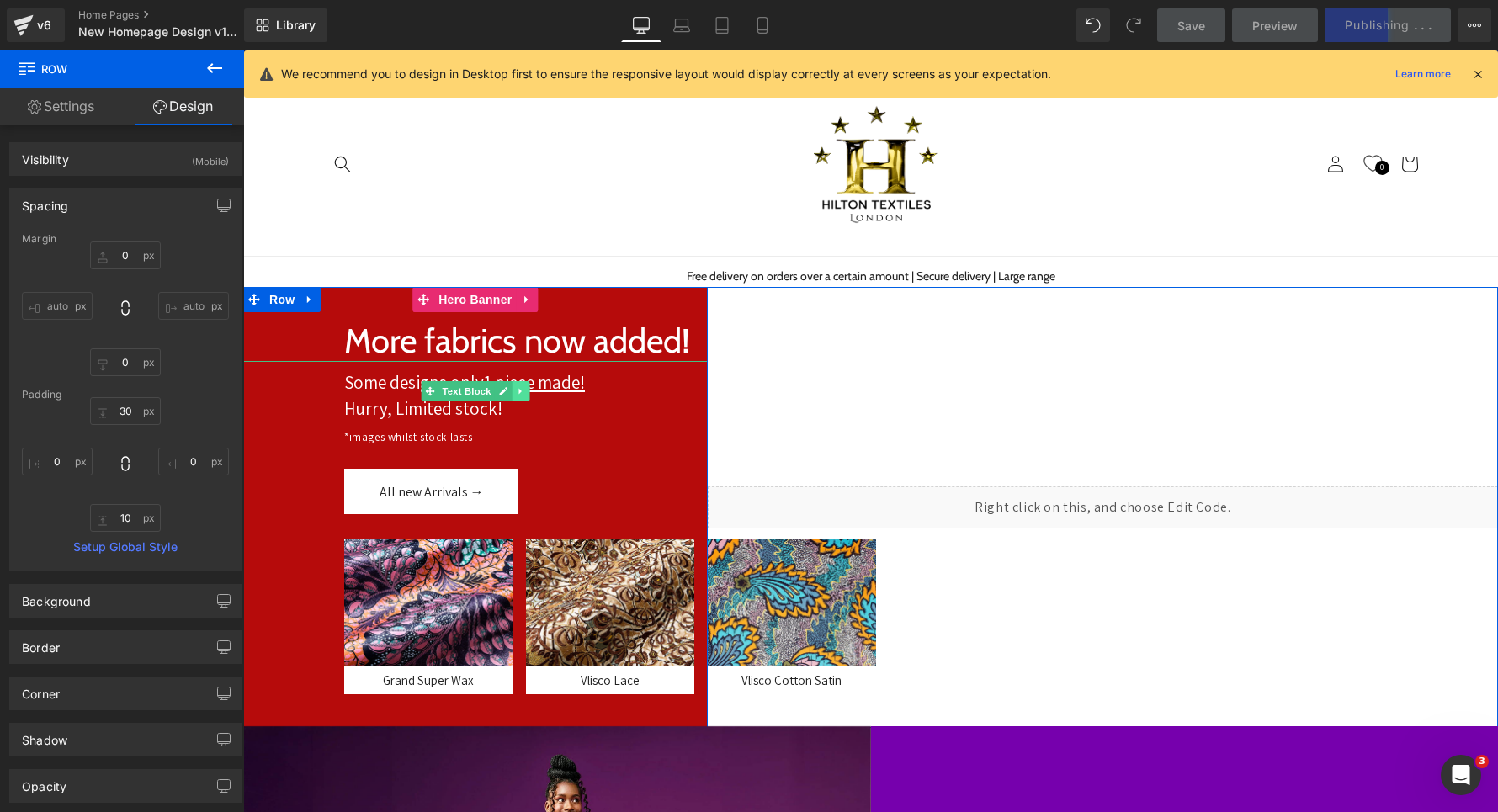
click at [518, 389] on icon at bounding box center [520, 391] width 9 height 10
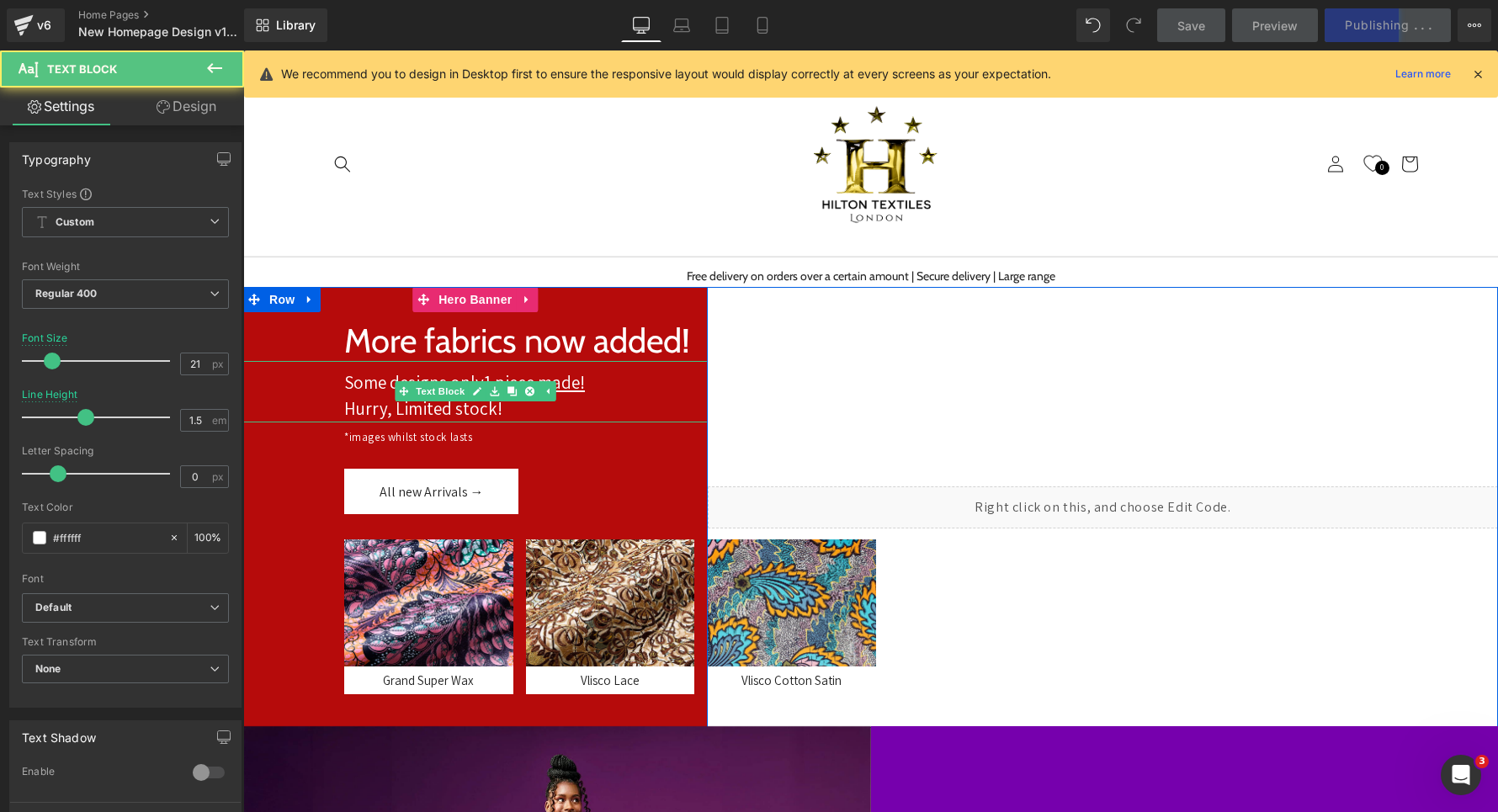
click at [569, 389] on u "1 piece made!" at bounding box center [534, 382] width 101 height 23
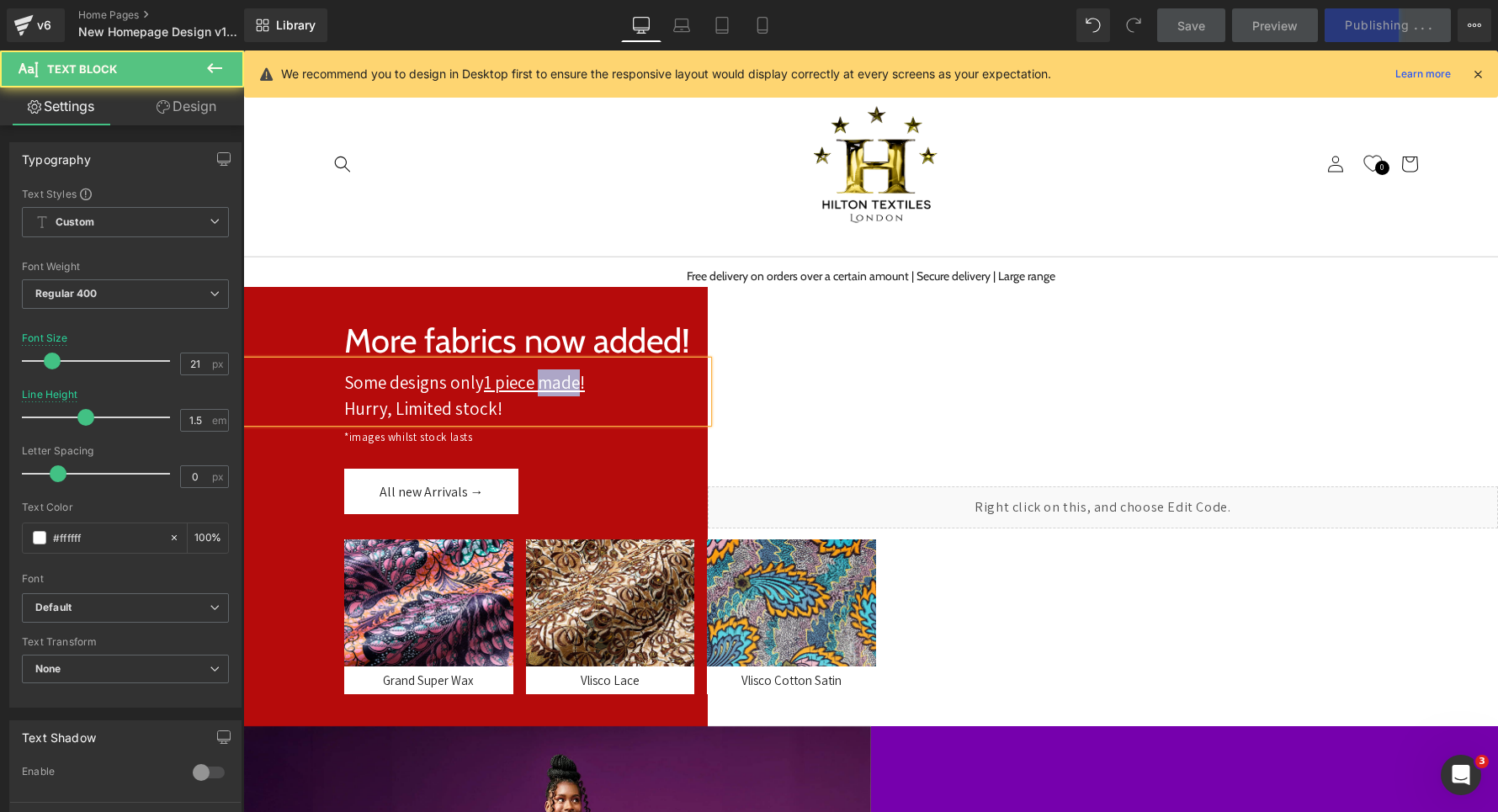
click at [569, 389] on u "1 piece made!" at bounding box center [534, 382] width 101 height 23
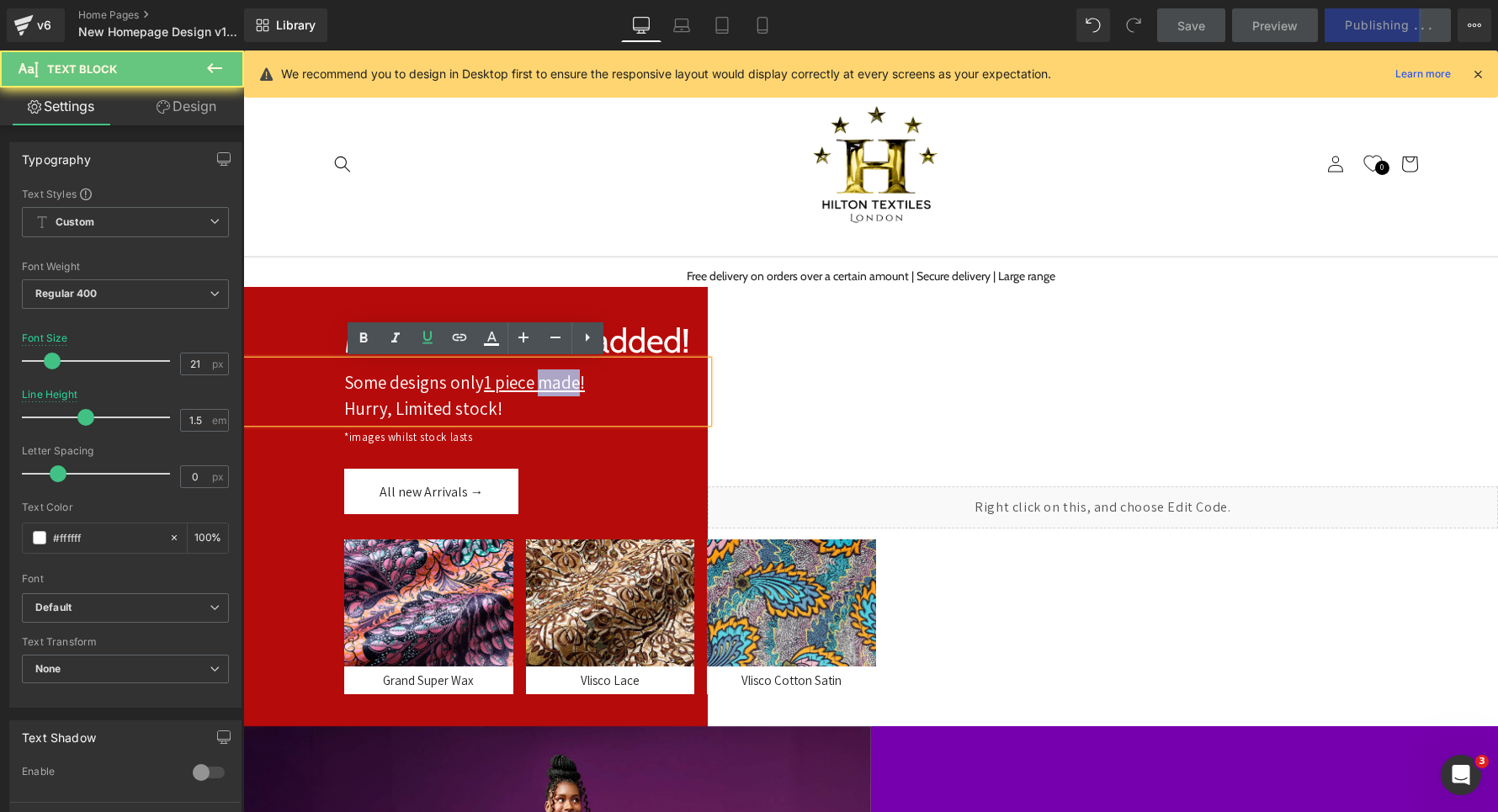
click at [291, 321] on div at bounding box center [475, 508] width 465 height 441
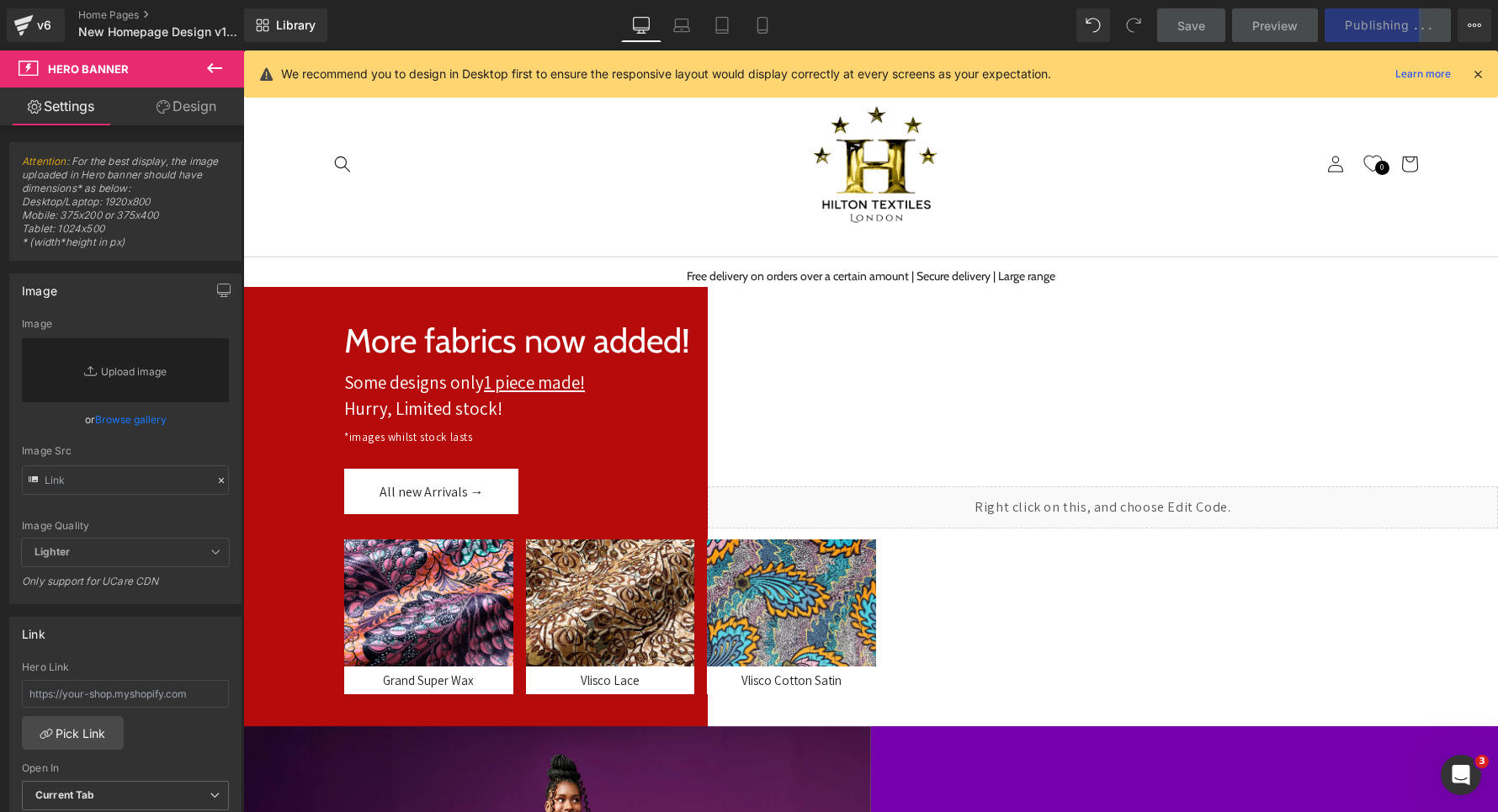
click at [363, 340] on h1 "More fabrics now added!" at bounding box center [526, 341] width 363 height 41
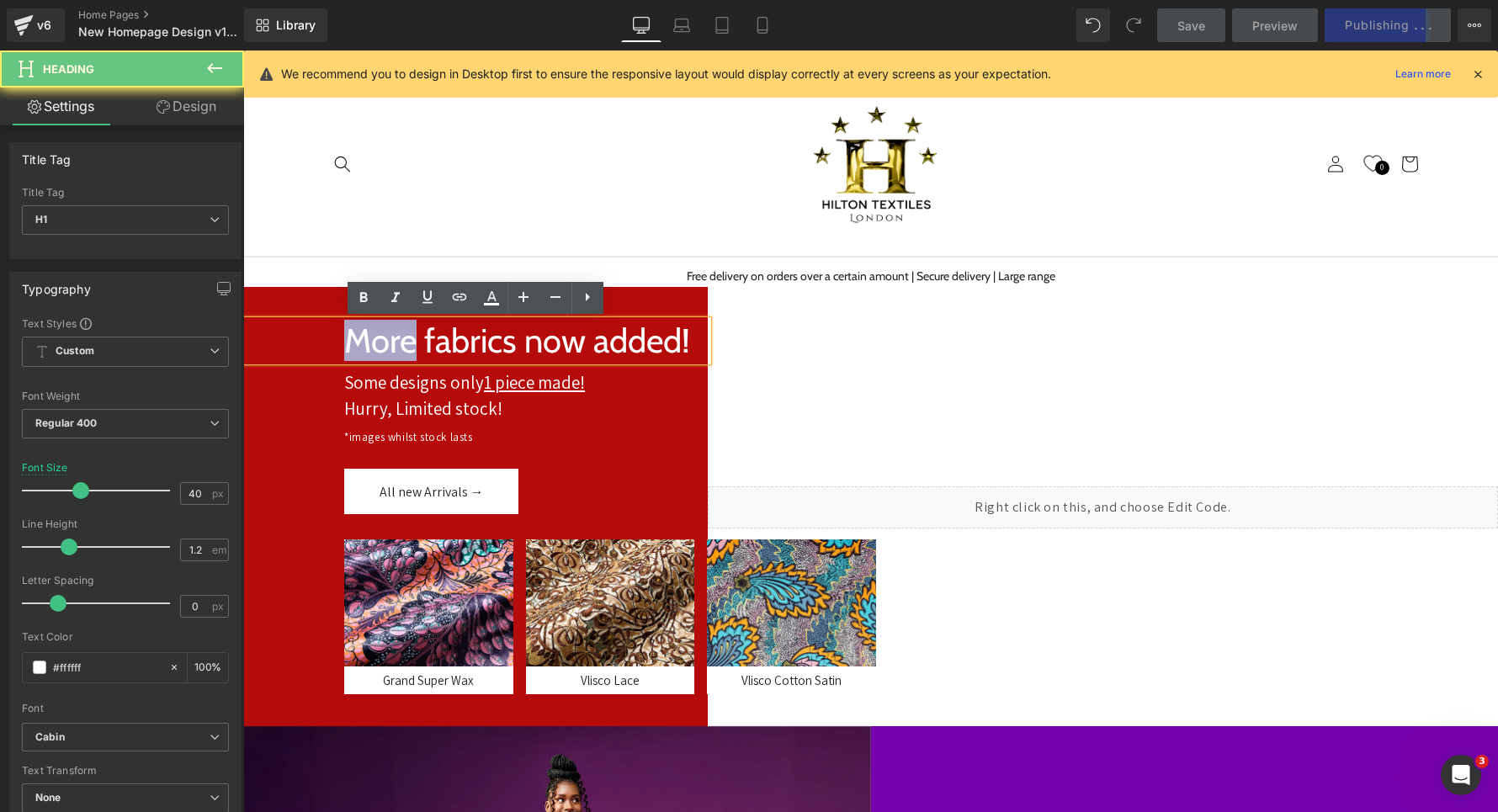
click at [363, 340] on h1 "More fabrics now added!" at bounding box center [526, 341] width 363 height 41
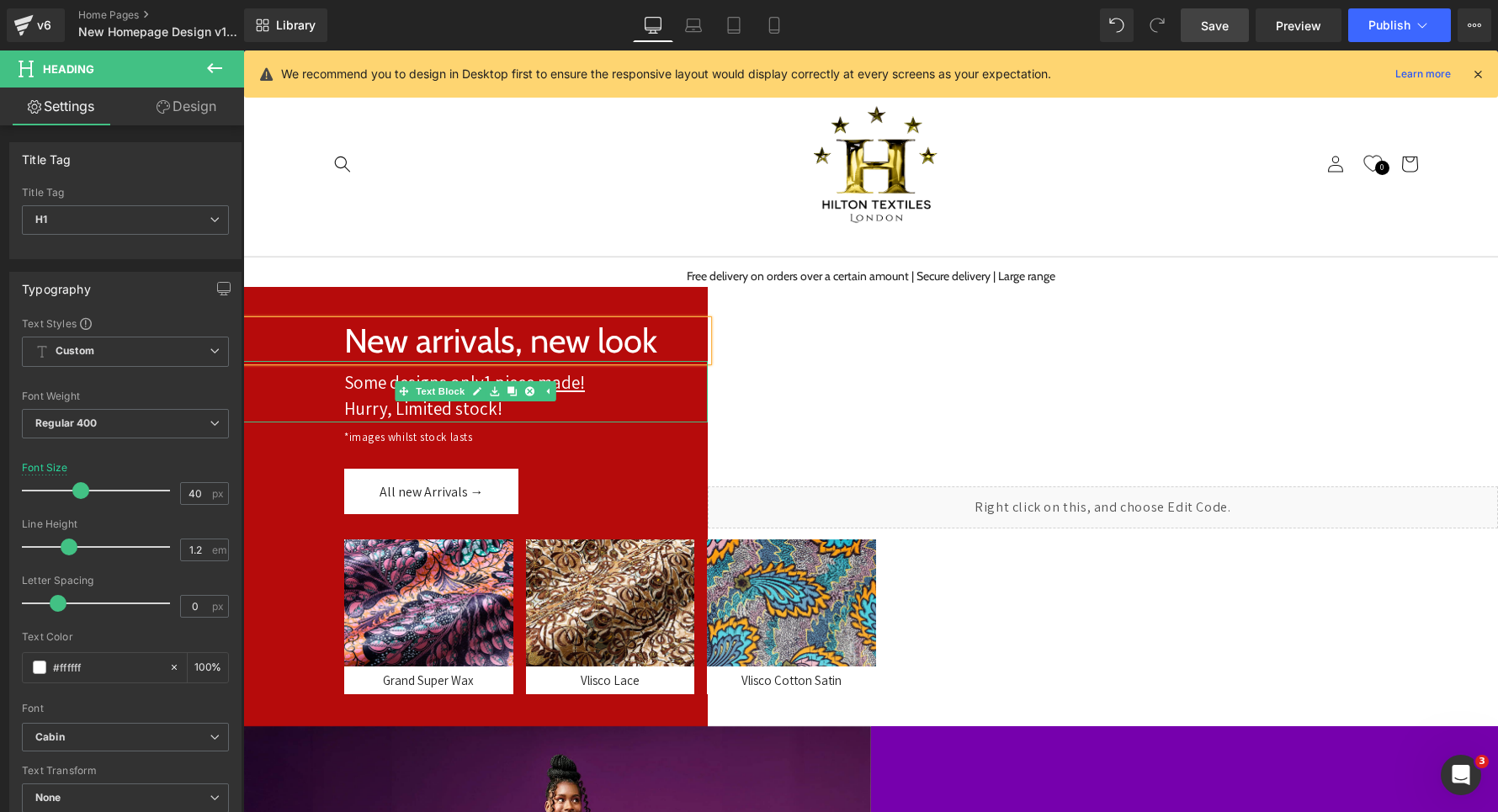
click at [360, 395] on div "Some designs only 1 piece made!" at bounding box center [526, 383] width 363 height 27
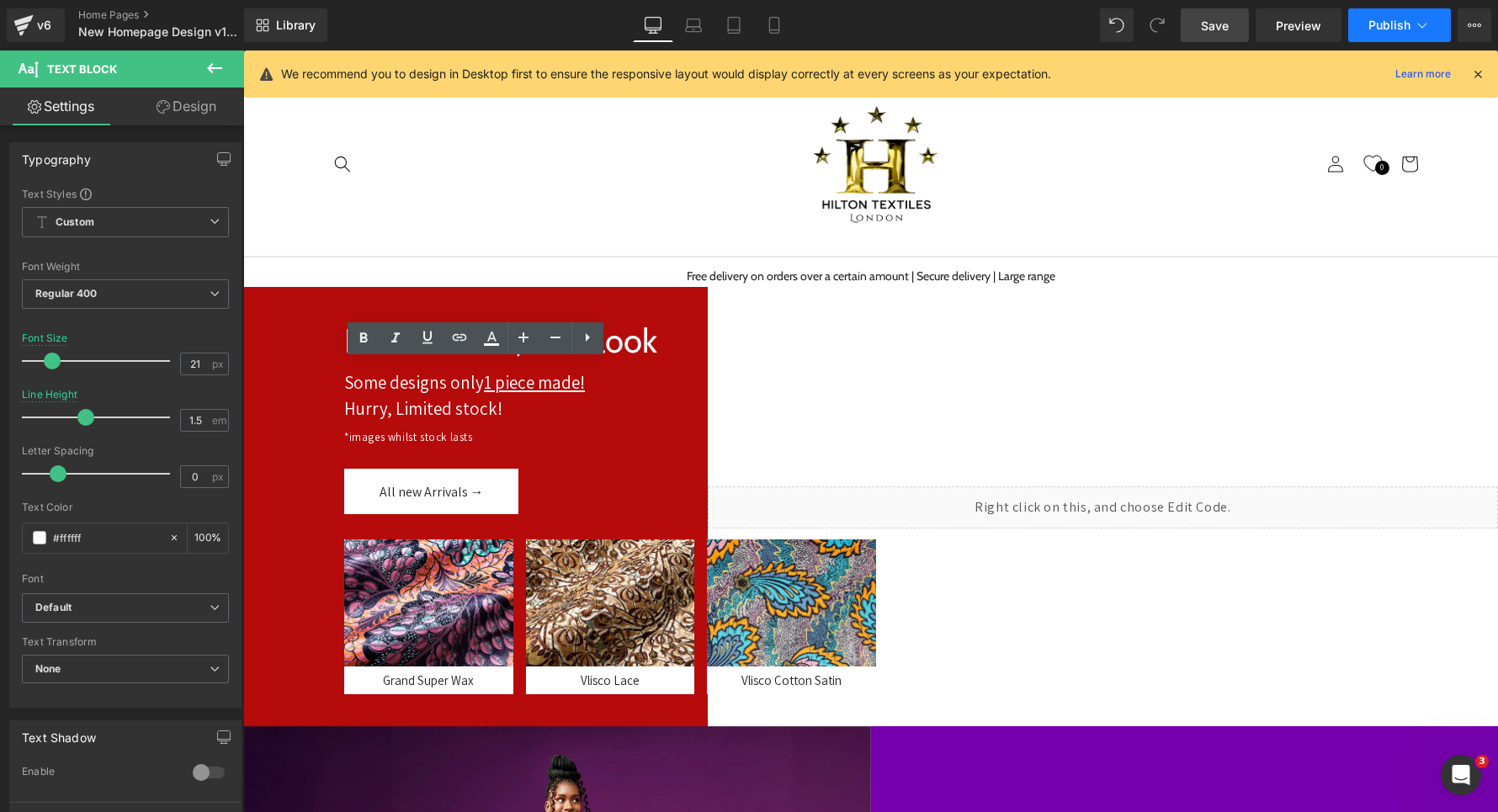
click at [1387, 41] on button "Publish" at bounding box center [1399, 24] width 102 height 34
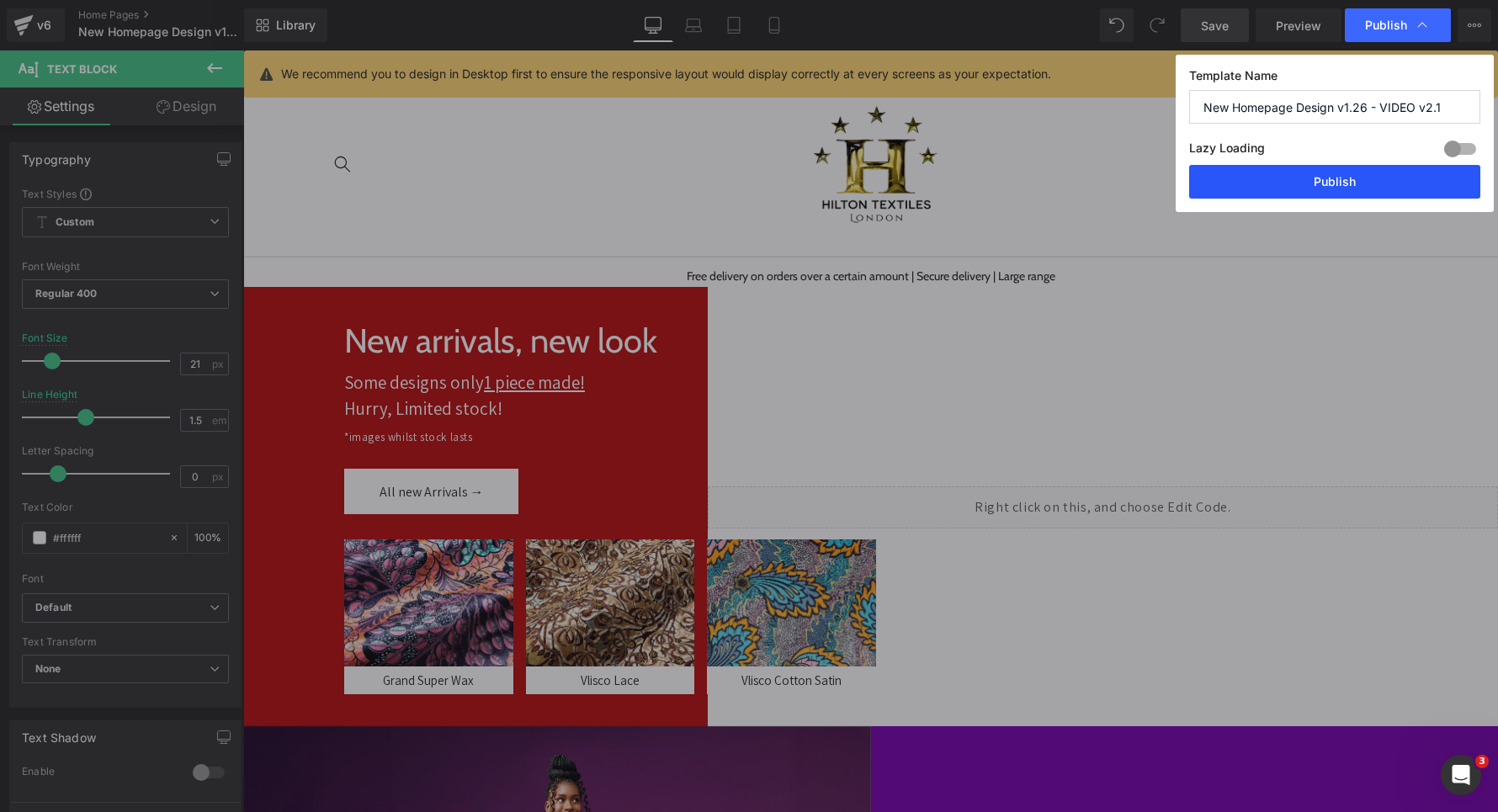
click at [1324, 184] on button "Publish" at bounding box center [1334, 181] width 291 height 34
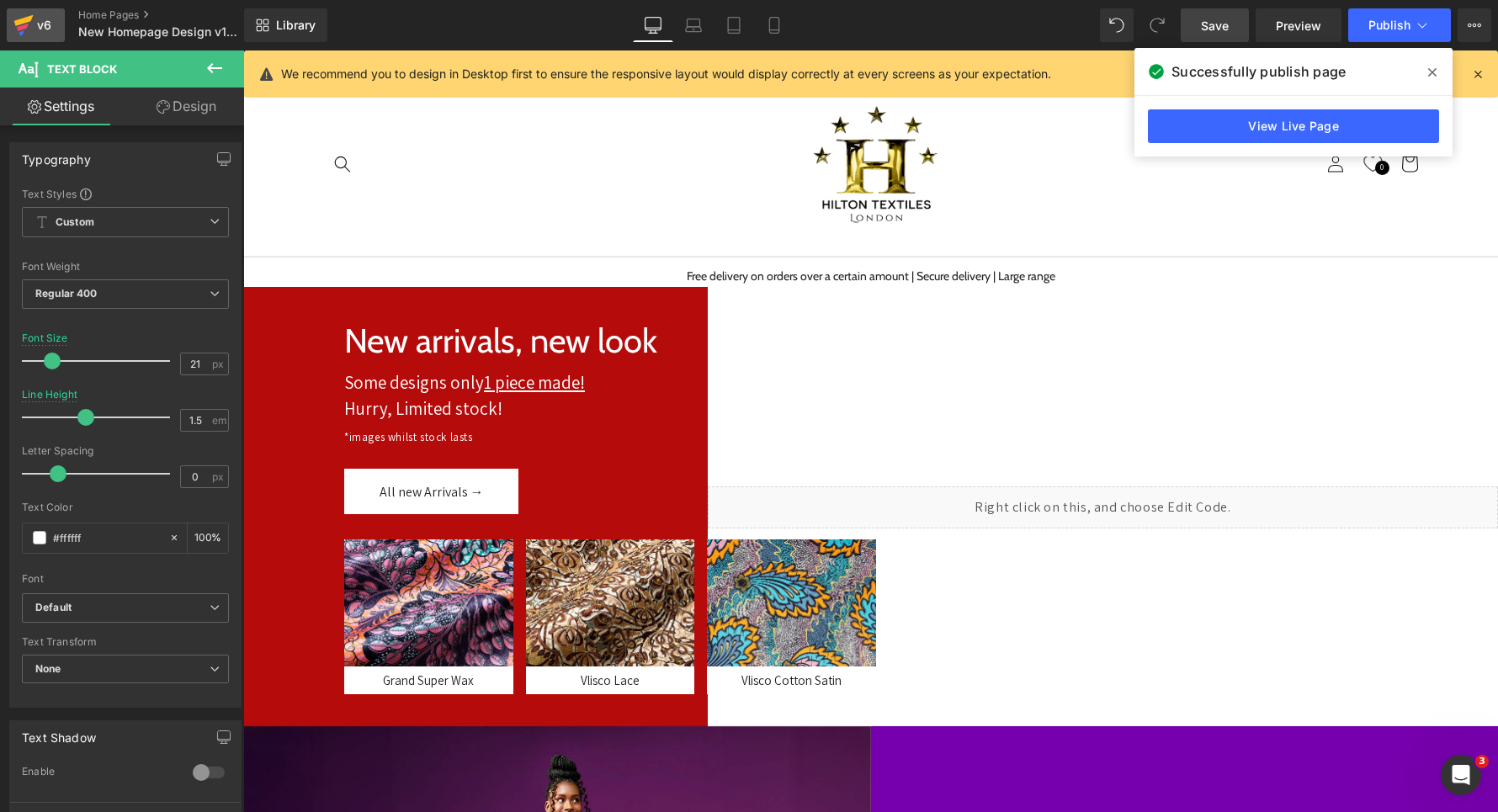
click at [35, 33] on div "v6" at bounding box center [43, 25] width 21 height 22
